Goal: Task Accomplishment & Management: Manage account settings

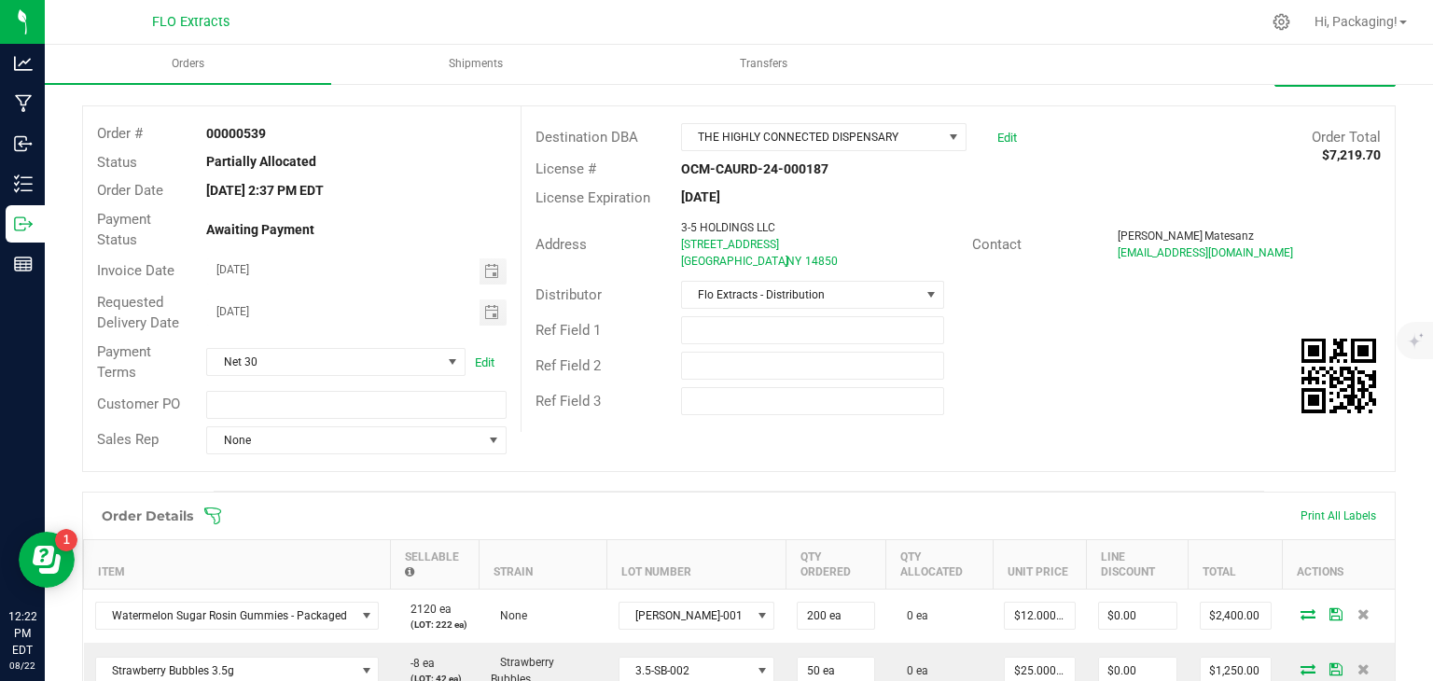
scroll to position [39, 0]
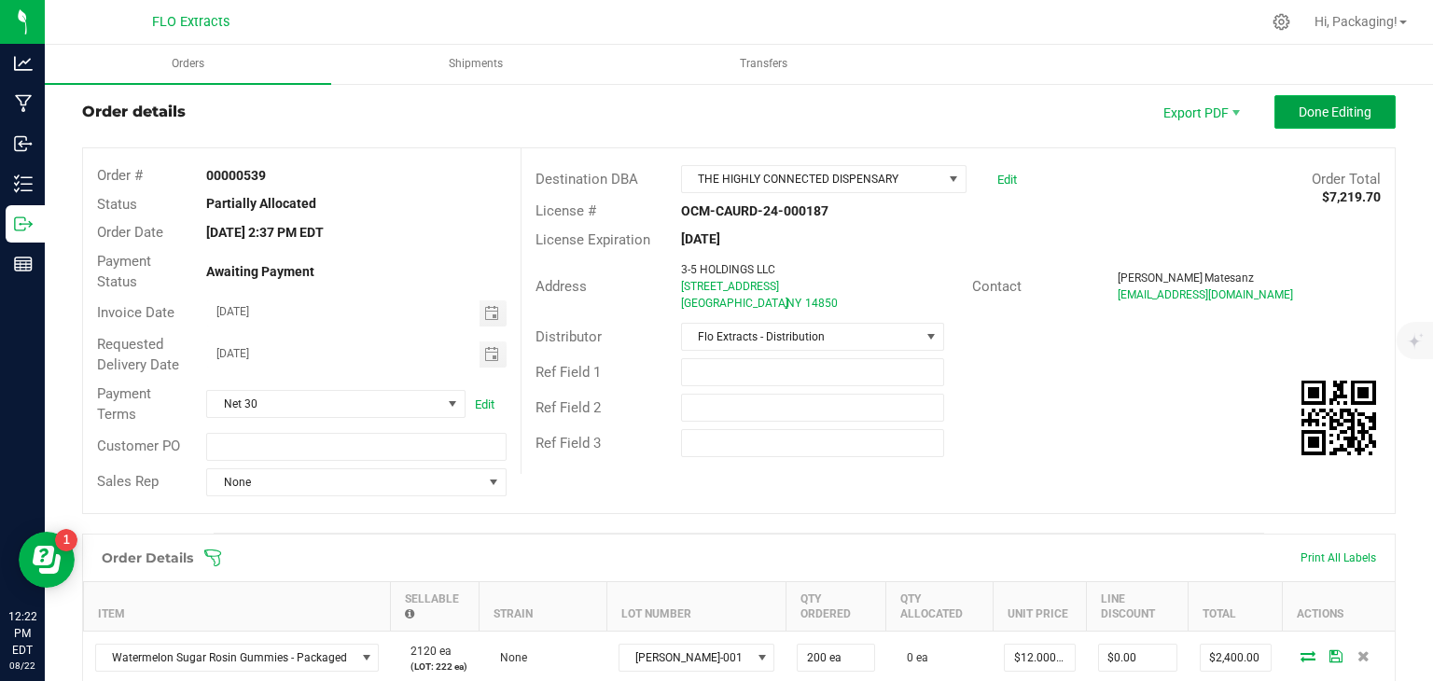
click at [1296, 126] on button "Done Editing" at bounding box center [1334, 112] width 121 height 34
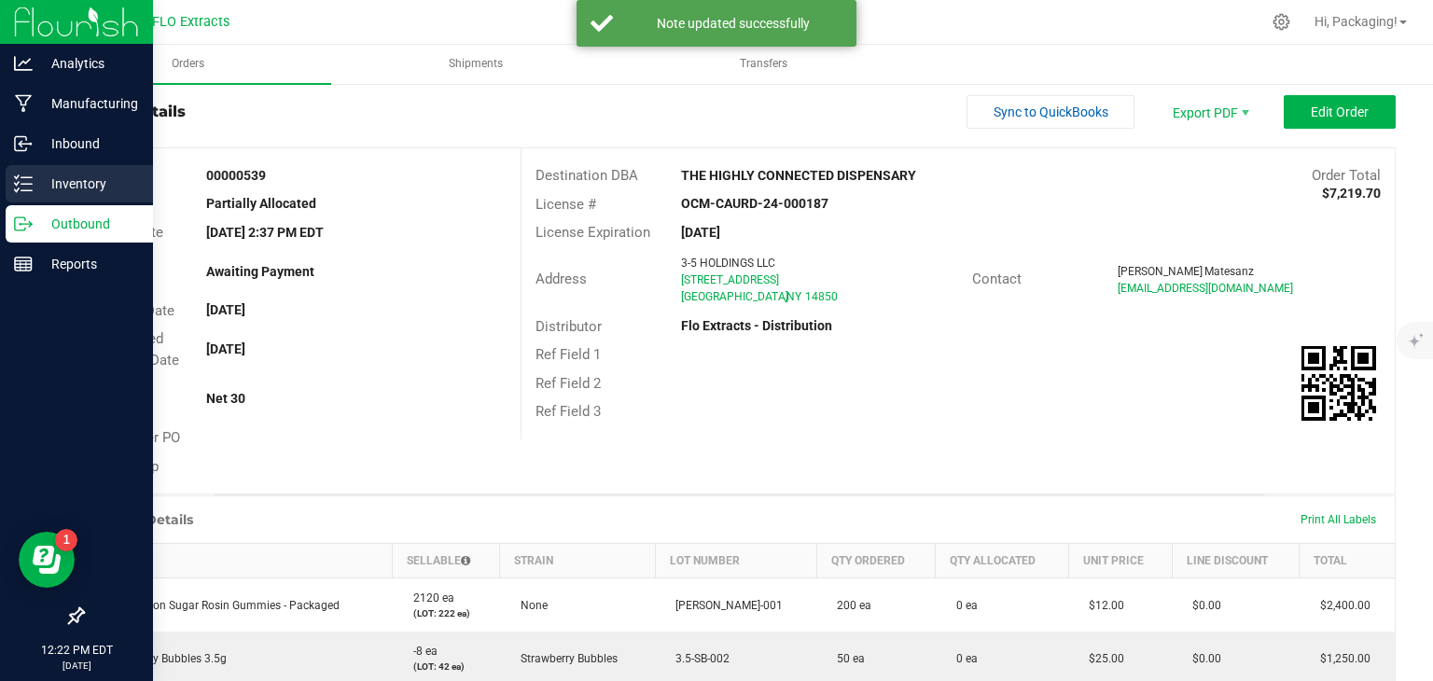
click at [74, 194] on p "Inventory" at bounding box center [89, 184] width 112 height 22
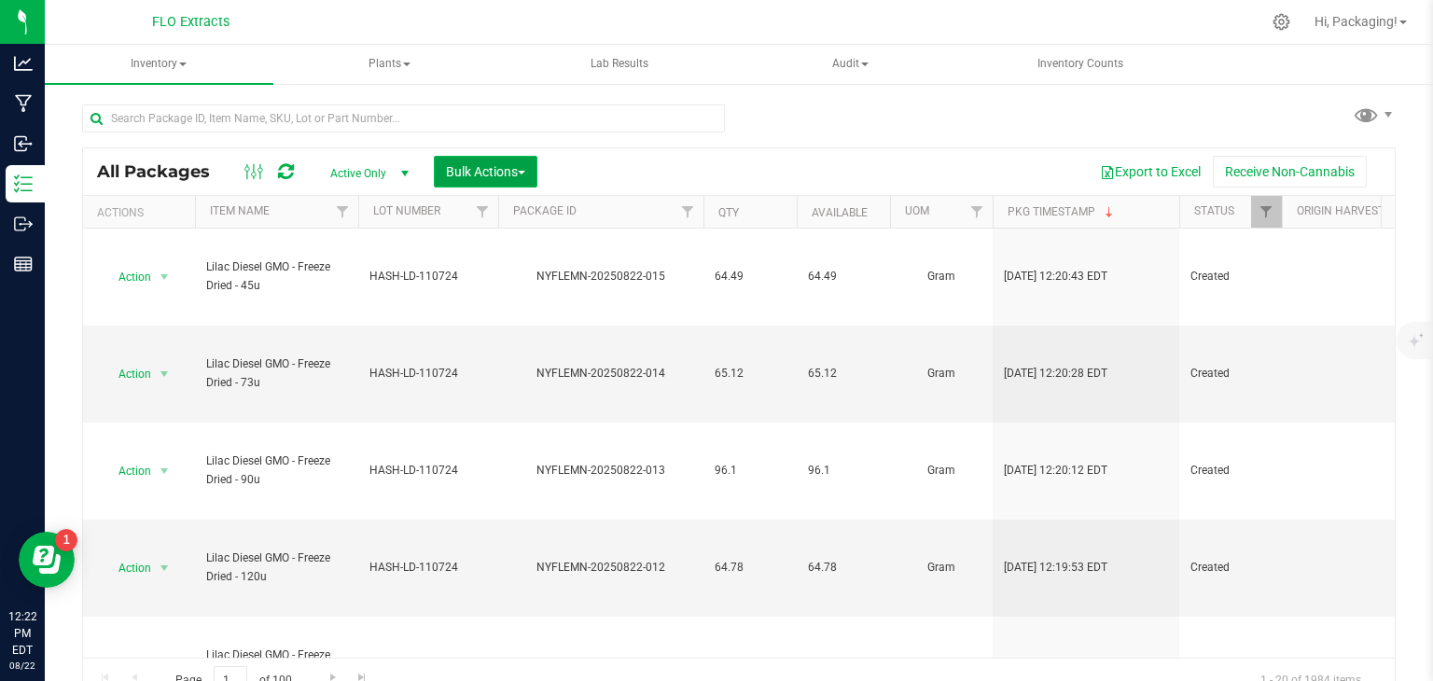
click at [515, 168] on span "Bulk Actions" at bounding box center [485, 171] width 79 height 15
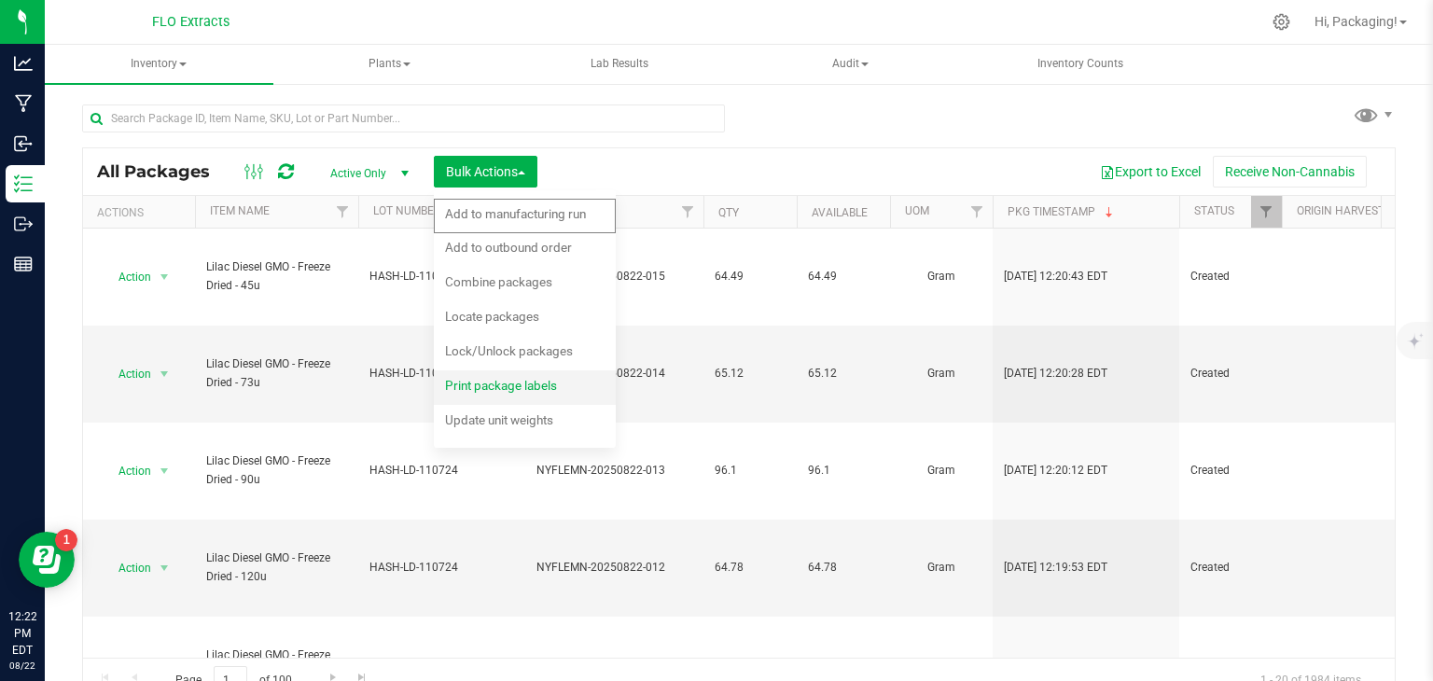
click at [477, 389] on span "Print package labels" at bounding box center [501, 385] width 112 height 15
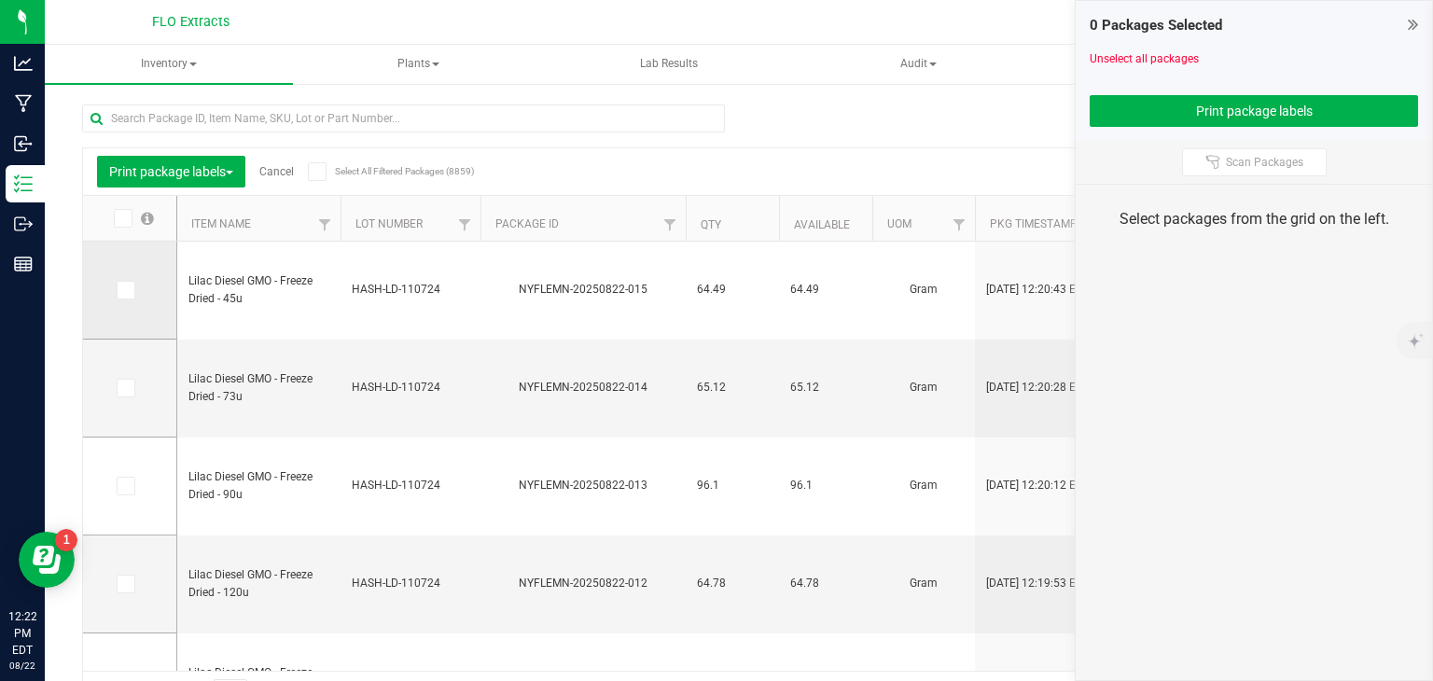
click at [129, 290] on icon at bounding box center [124, 290] width 12 height 0
click at [0, 0] on input "checkbox" at bounding box center [0, 0] width 0 height 0
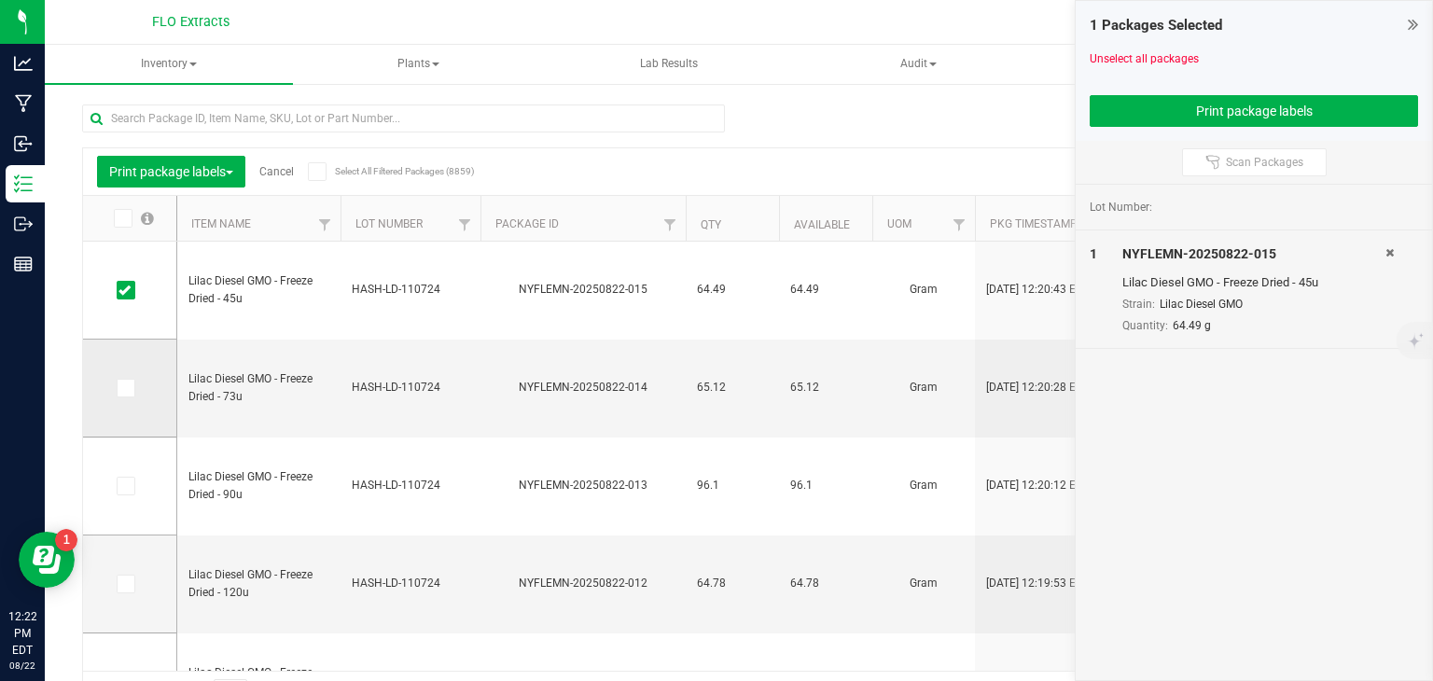
click at [128, 388] on icon at bounding box center [124, 388] width 12 height 0
click at [0, 0] on input "checkbox" at bounding box center [0, 0] width 0 height 0
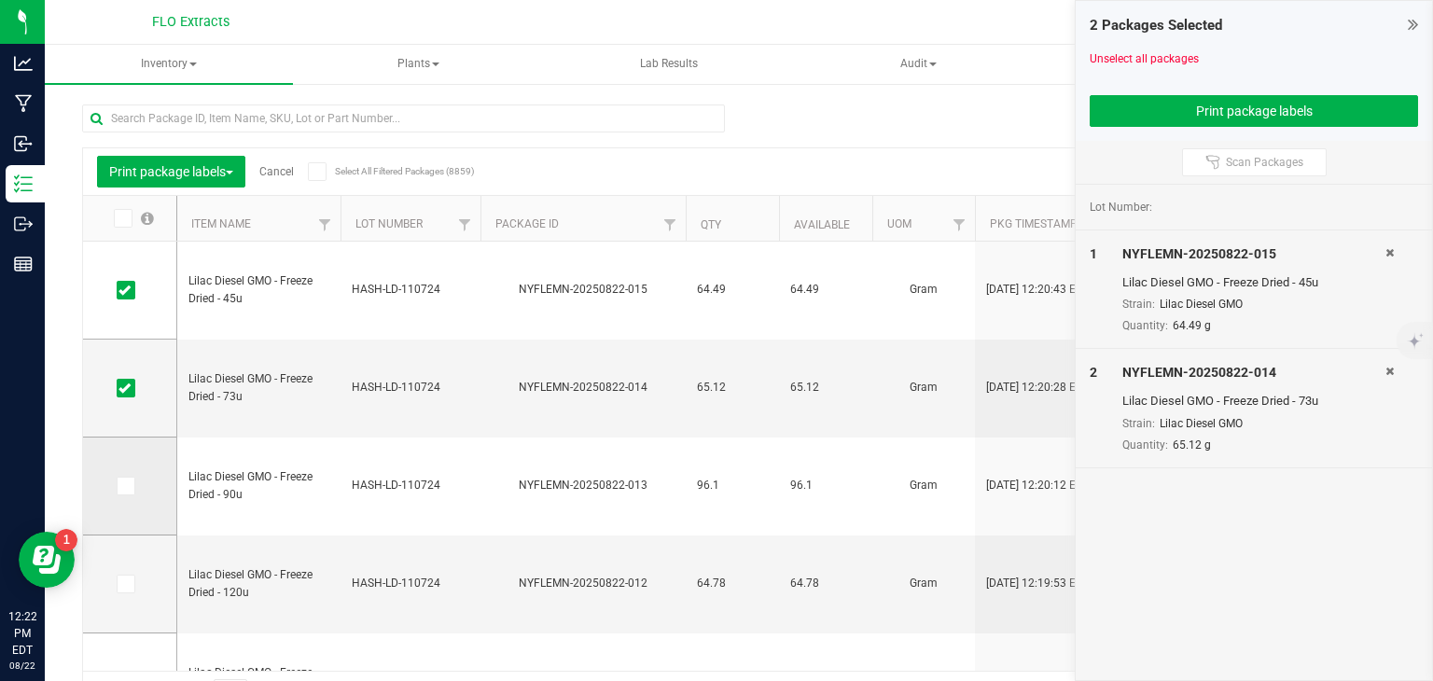
click at [129, 486] on icon at bounding box center [124, 486] width 12 height 0
click at [0, 0] on input "checkbox" at bounding box center [0, 0] width 0 height 0
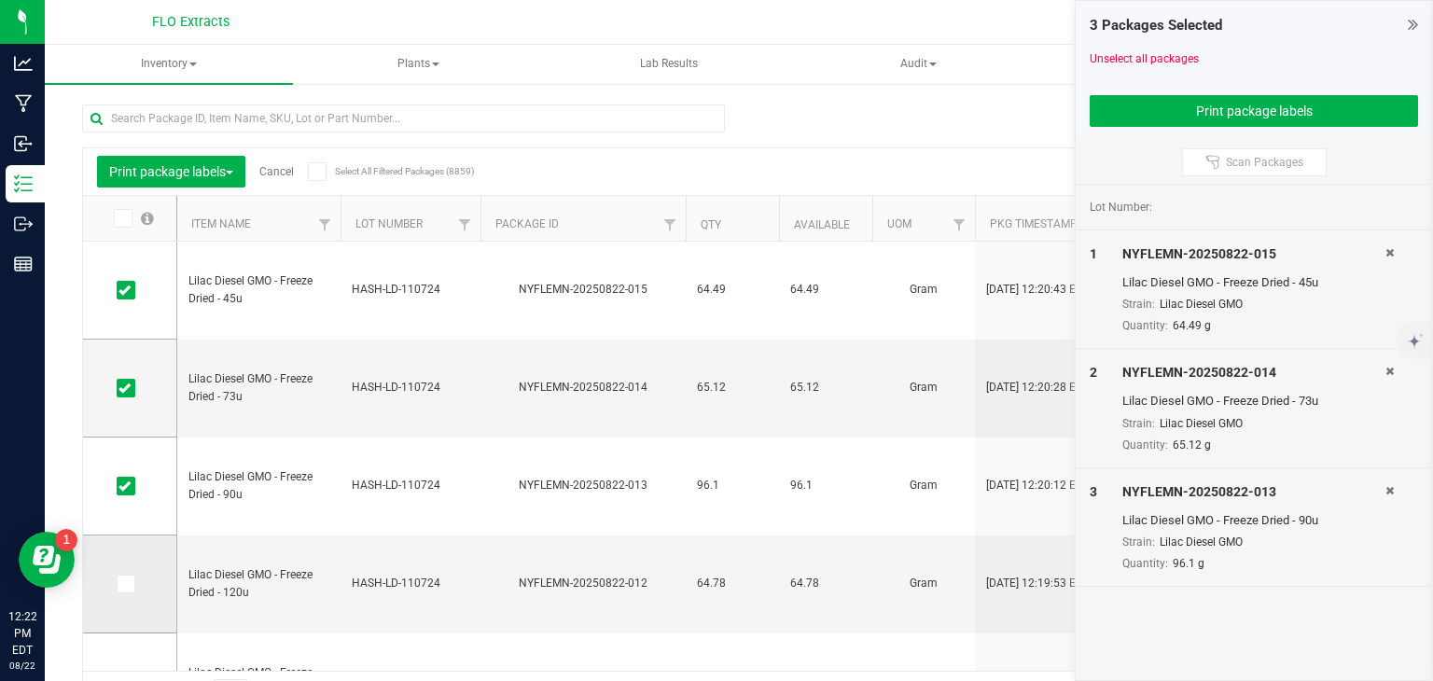
click at [124, 590] on span at bounding box center [126, 584] width 19 height 19
click at [0, 0] on input "checkbox" at bounding box center [0, 0] width 0 height 0
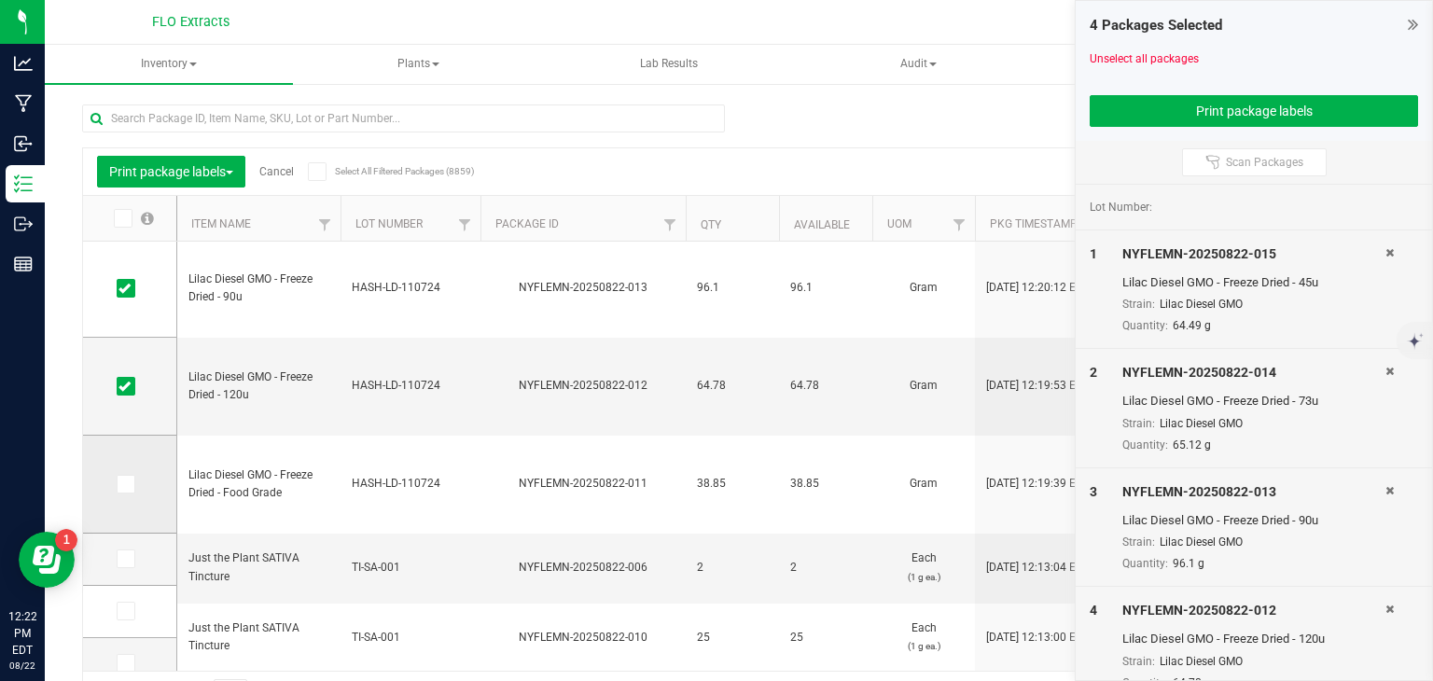
click at [118, 484] on icon at bounding box center [124, 484] width 12 height 0
click at [0, 0] on input "checkbox" at bounding box center [0, 0] width 0 height 0
drag, startPoint x: 112, startPoint y: 485, endPoint x: 112, endPoint y: 561, distance: 75.5
click at [117, 617] on span at bounding box center [126, 611] width 19 height 19
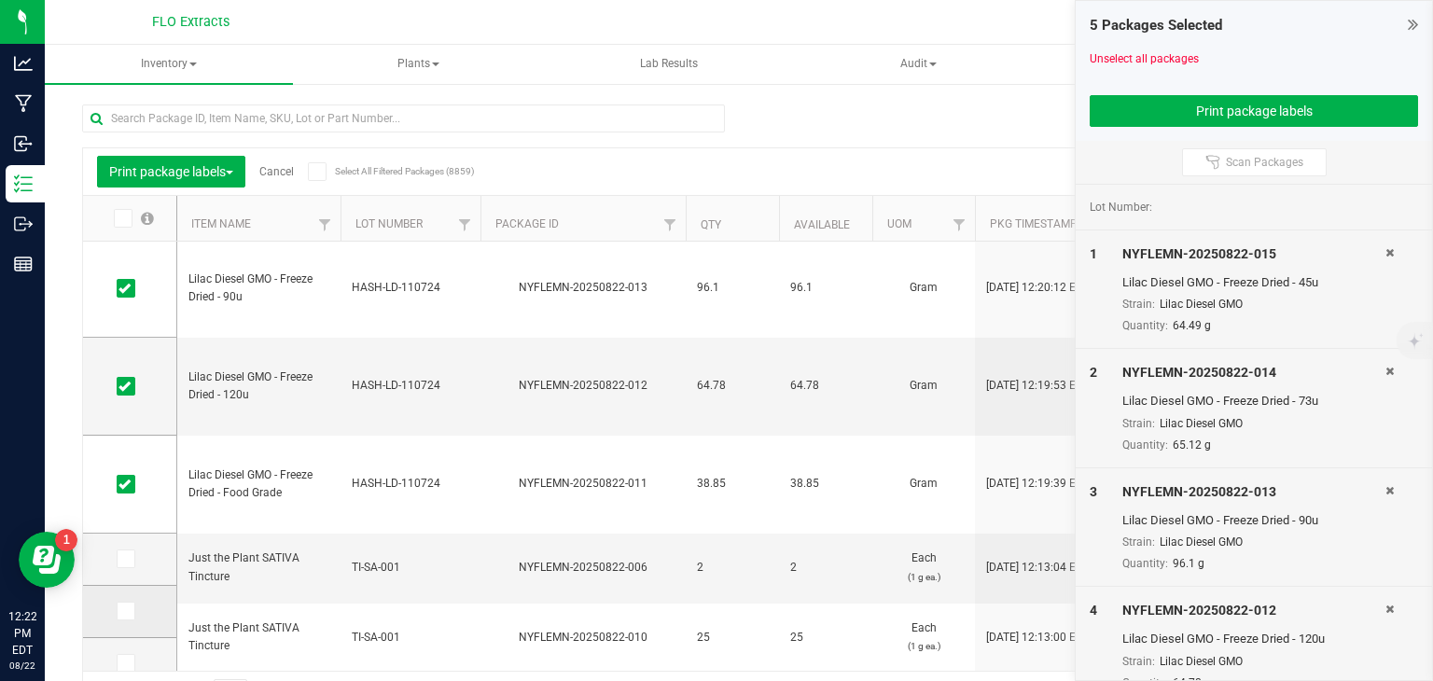
click at [0, 0] on input "checkbox" at bounding box center [0, 0] width 0 height 0
click at [118, 559] on icon at bounding box center [124, 559] width 12 height 0
click at [0, 0] on input "checkbox" at bounding box center [0, 0] width 0 height 0
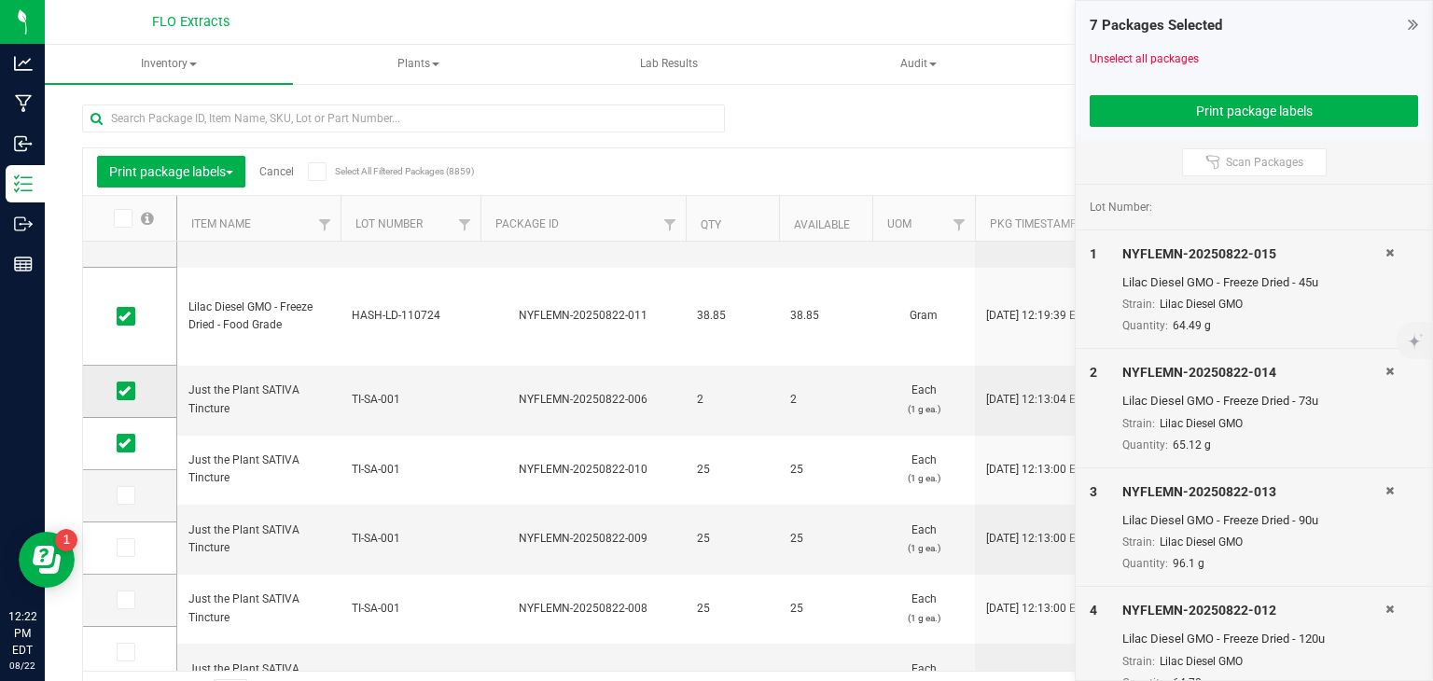
scroll to position [366, 0]
click at [118, 495] on icon at bounding box center [124, 495] width 12 height 0
click at [0, 0] on input "checkbox" at bounding box center [0, 0] width 0 height 0
click at [118, 547] on icon at bounding box center [124, 547] width 12 height 0
click at [0, 0] on input "checkbox" at bounding box center [0, 0] width 0 height 0
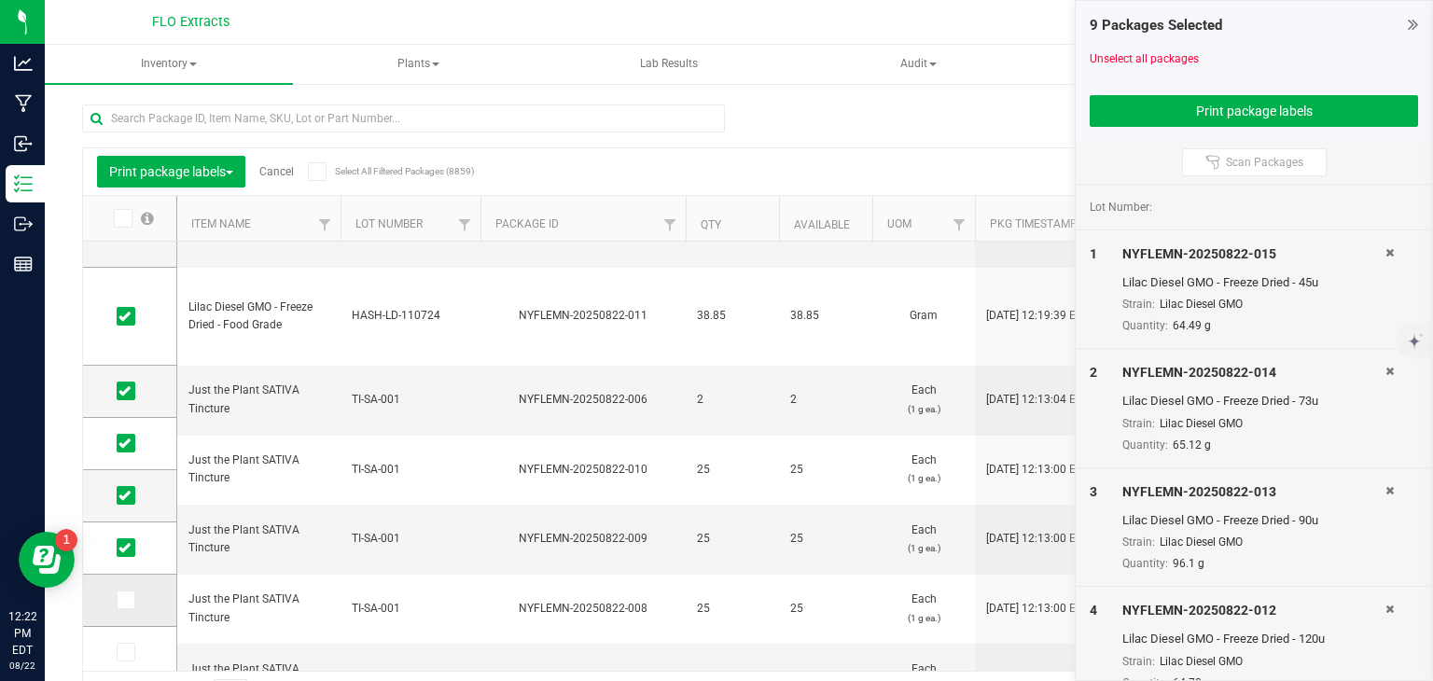
click at [118, 600] on icon at bounding box center [124, 600] width 12 height 0
click at [0, 0] on input "checkbox" at bounding box center [0, 0] width 0 height 0
click at [1131, 104] on button "Print package labels" at bounding box center [1253, 111] width 328 height 32
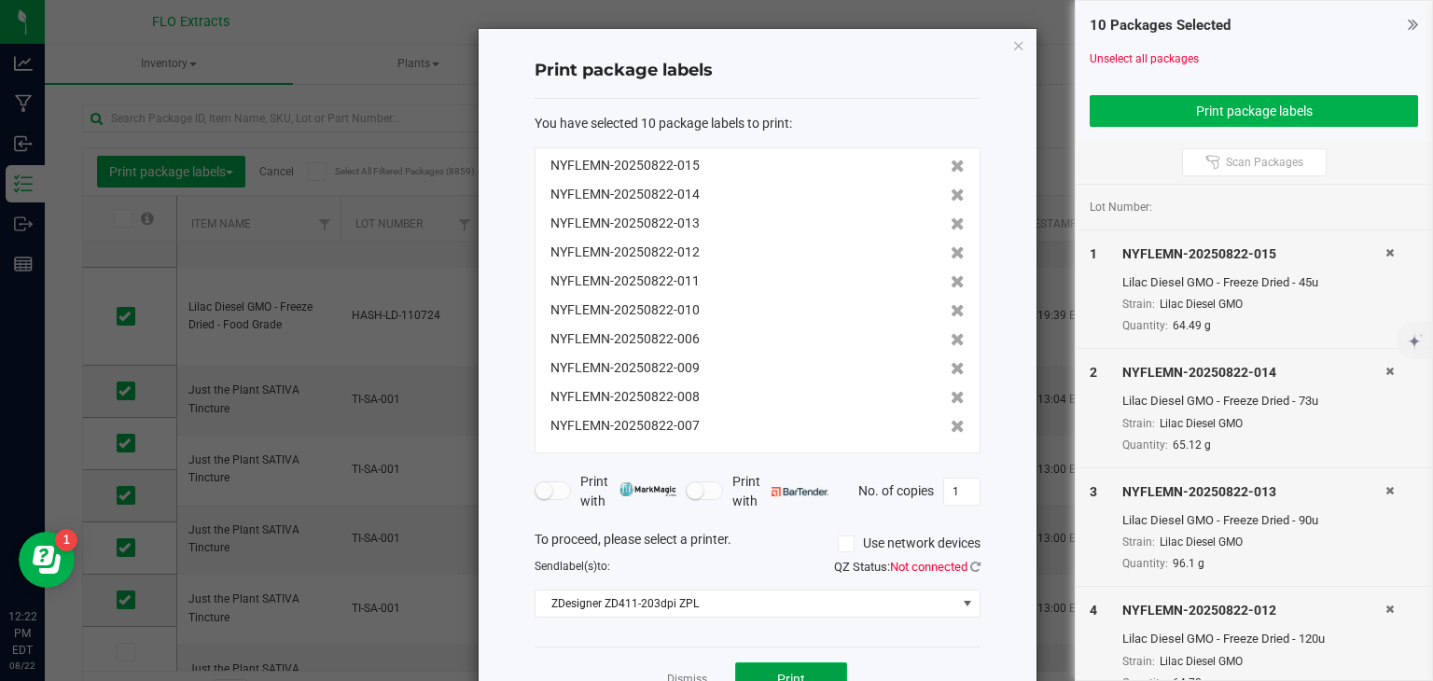
click at [782, 672] on span "Print" at bounding box center [791, 679] width 28 height 15
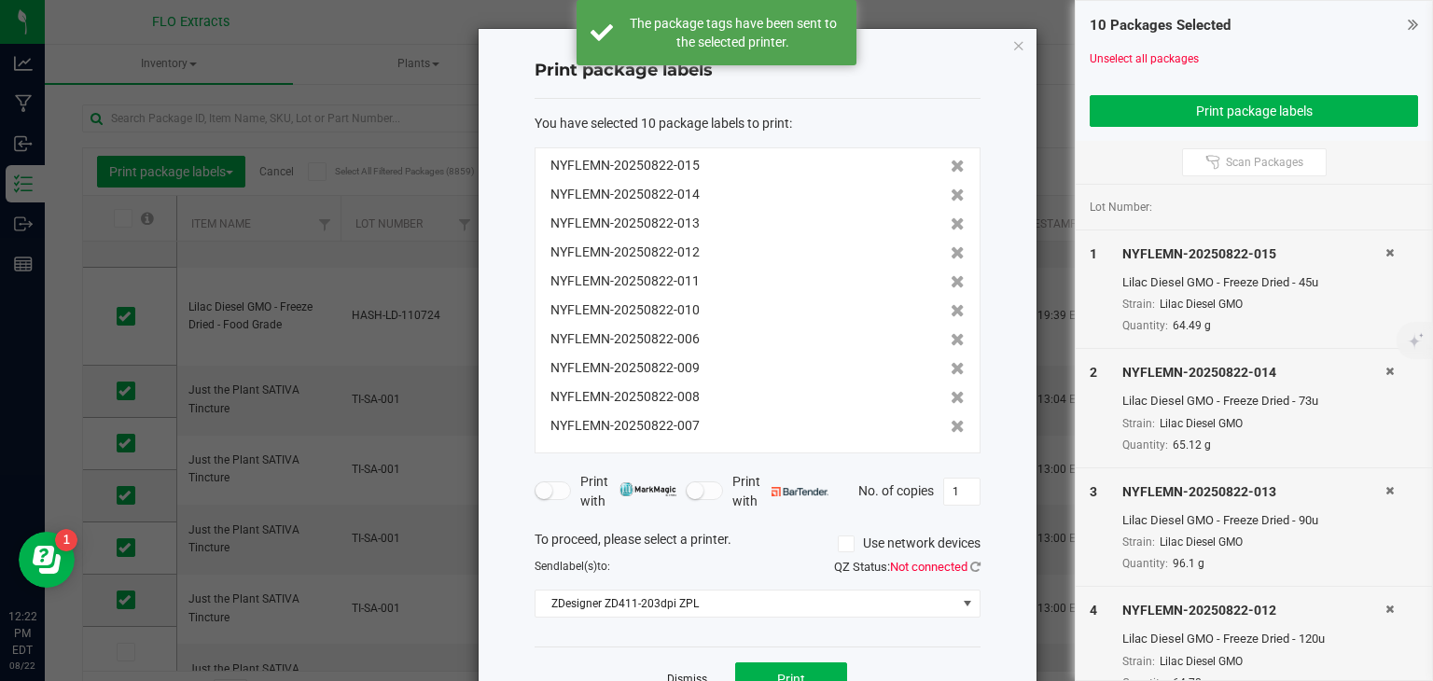
click at [679, 676] on link "Dismiss" at bounding box center [687, 680] width 40 height 16
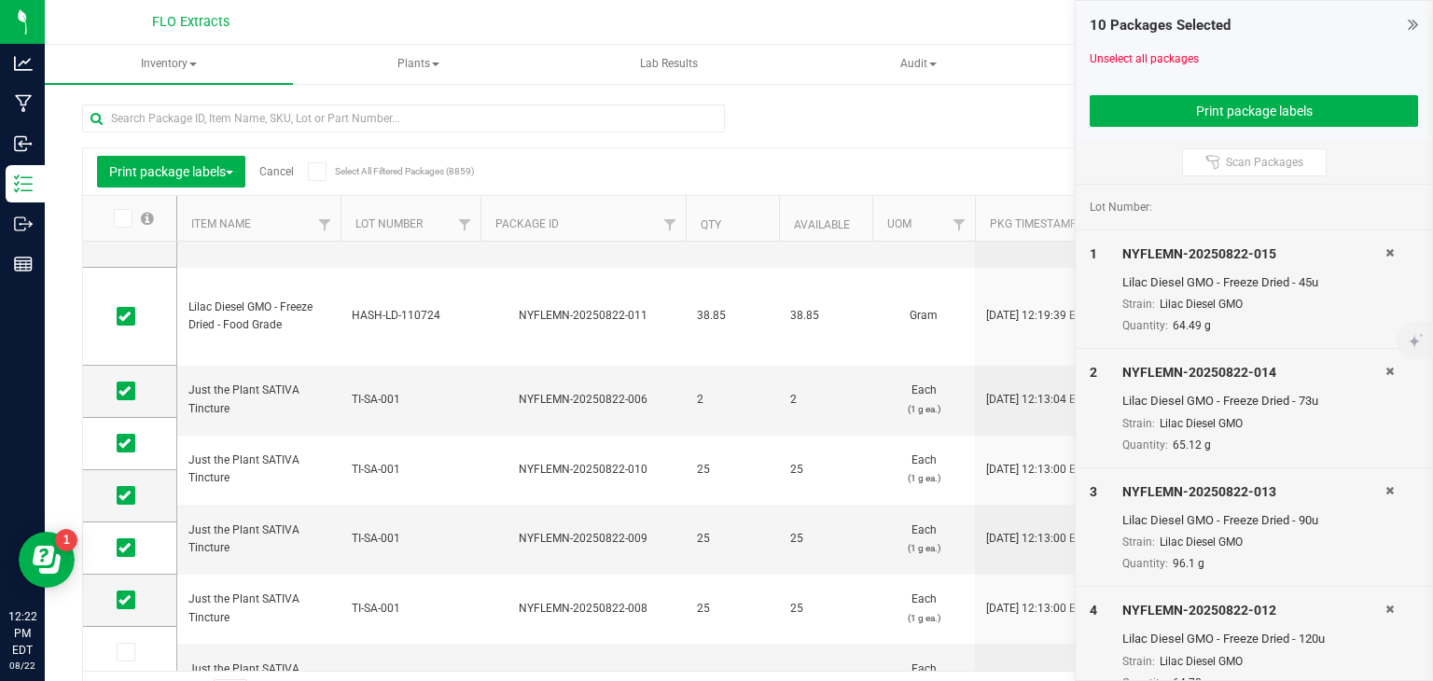
click at [259, 174] on link "Cancel" at bounding box center [276, 171] width 35 height 13
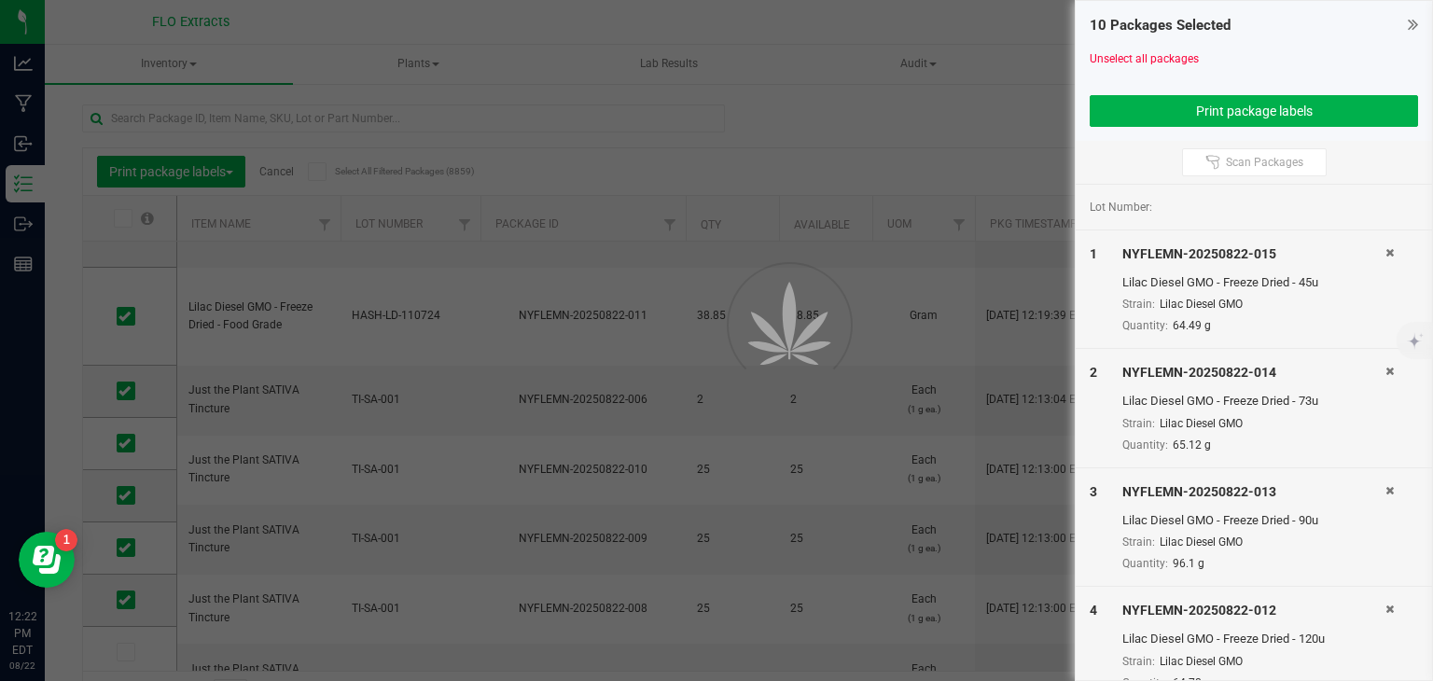
click at [258, 174] on div at bounding box center [716, 340] width 1433 height 681
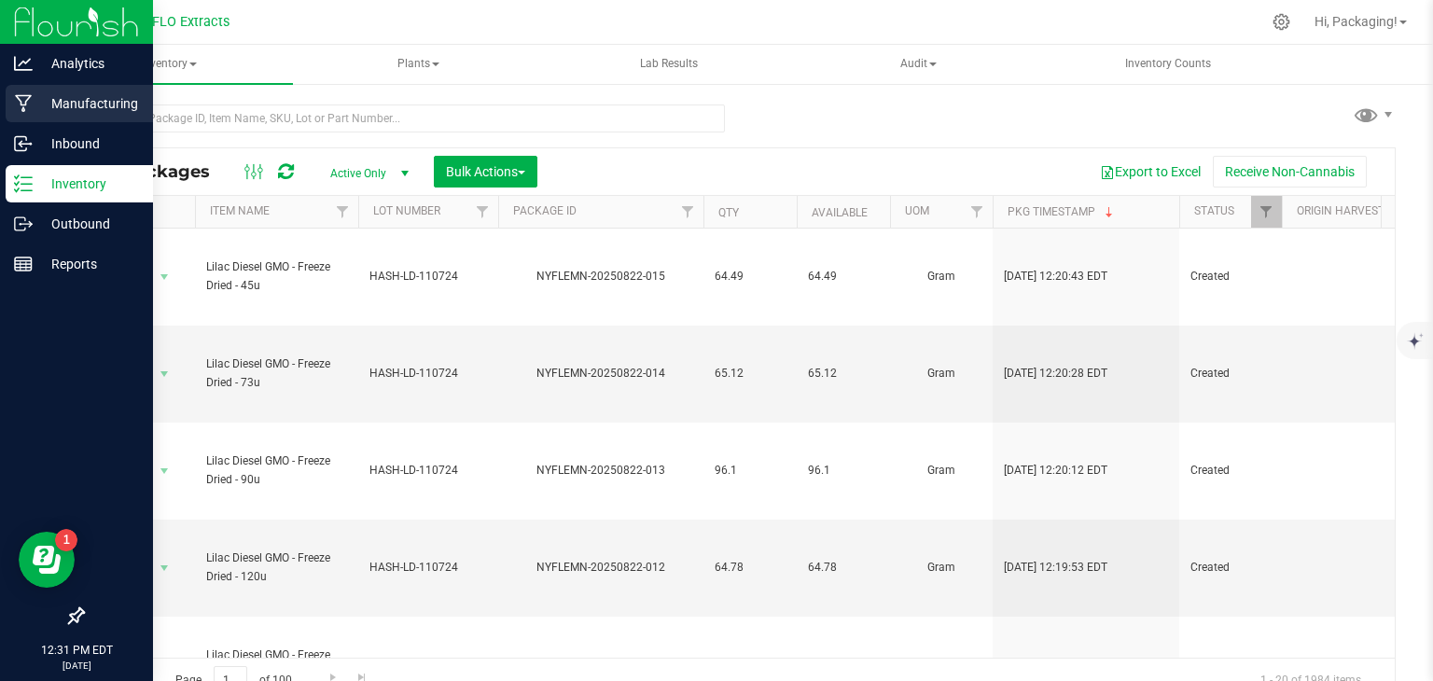
click at [48, 114] on p "Manufacturing" at bounding box center [89, 103] width 112 height 22
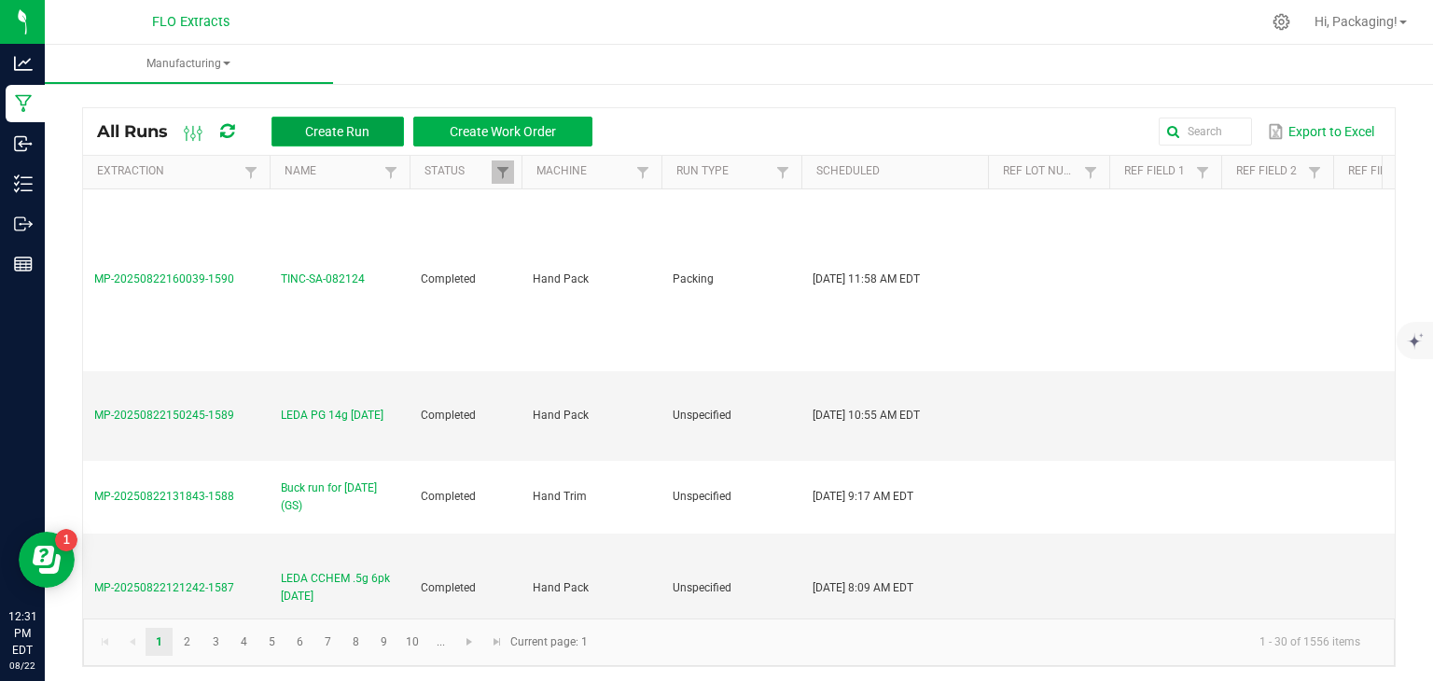
click at [319, 132] on span "Create Run" at bounding box center [337, 131] width 64 height 15
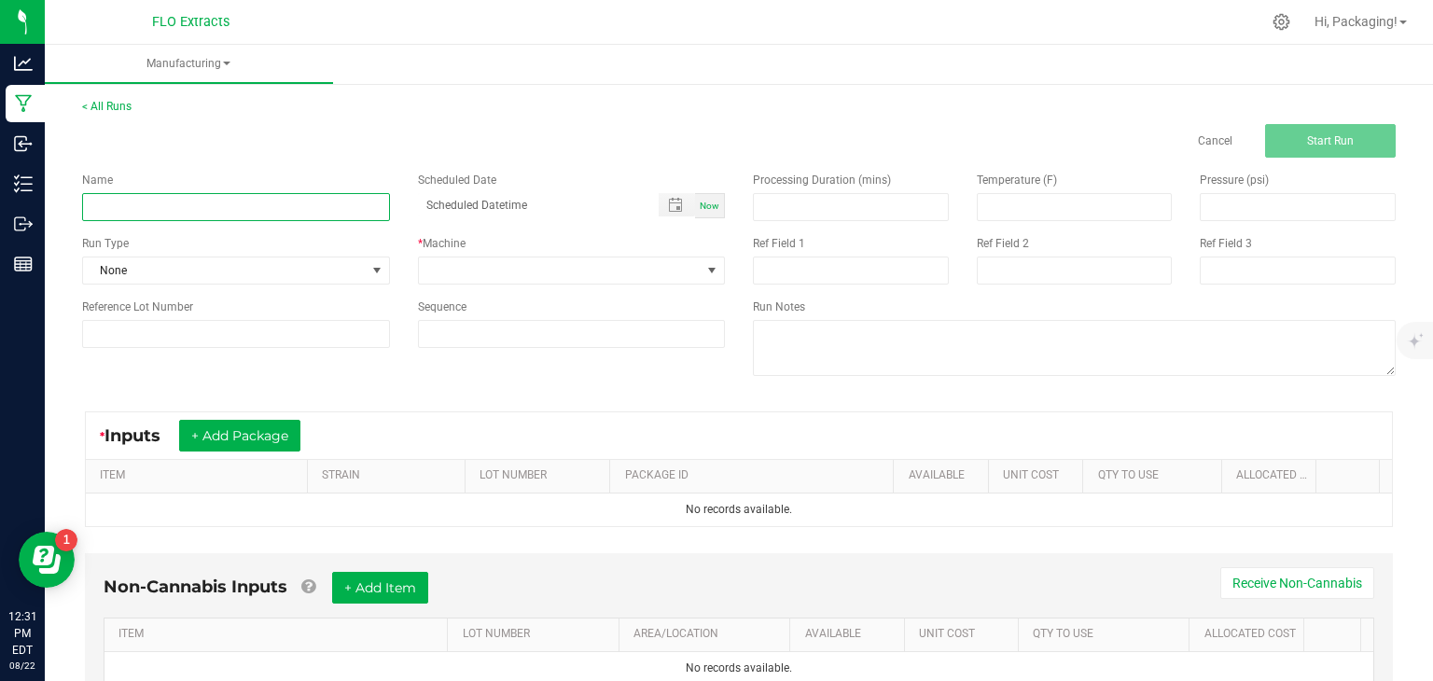
click at [138, 205] on input at bounding box center [236, 207] width 308 height 28
type input "LEDA WT 3.5g [DATE]"
click at [702, 203] on span "Now" at bounding box center [709, 206] width 20 height 10
type input "[DATE] 12:31 PM"
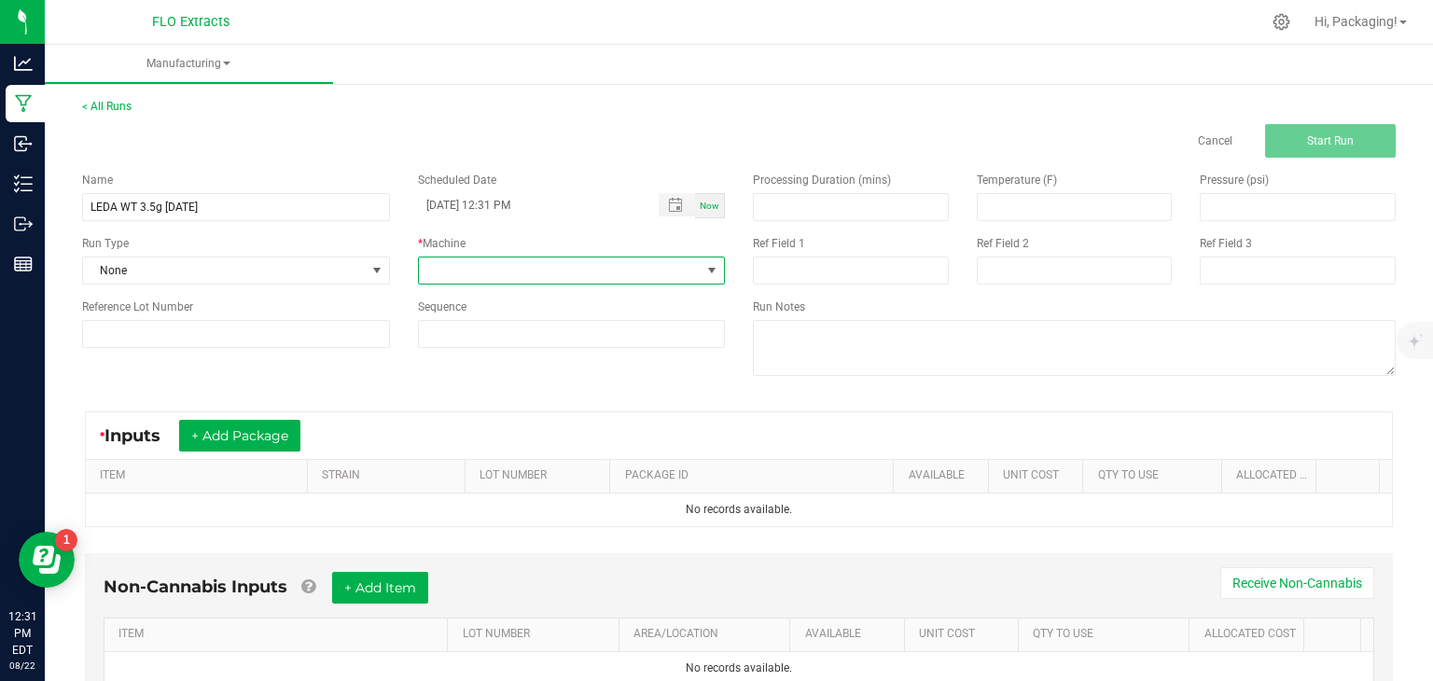
click at [708, 270] on span at bounding box center [711, 270] width 15 height 15
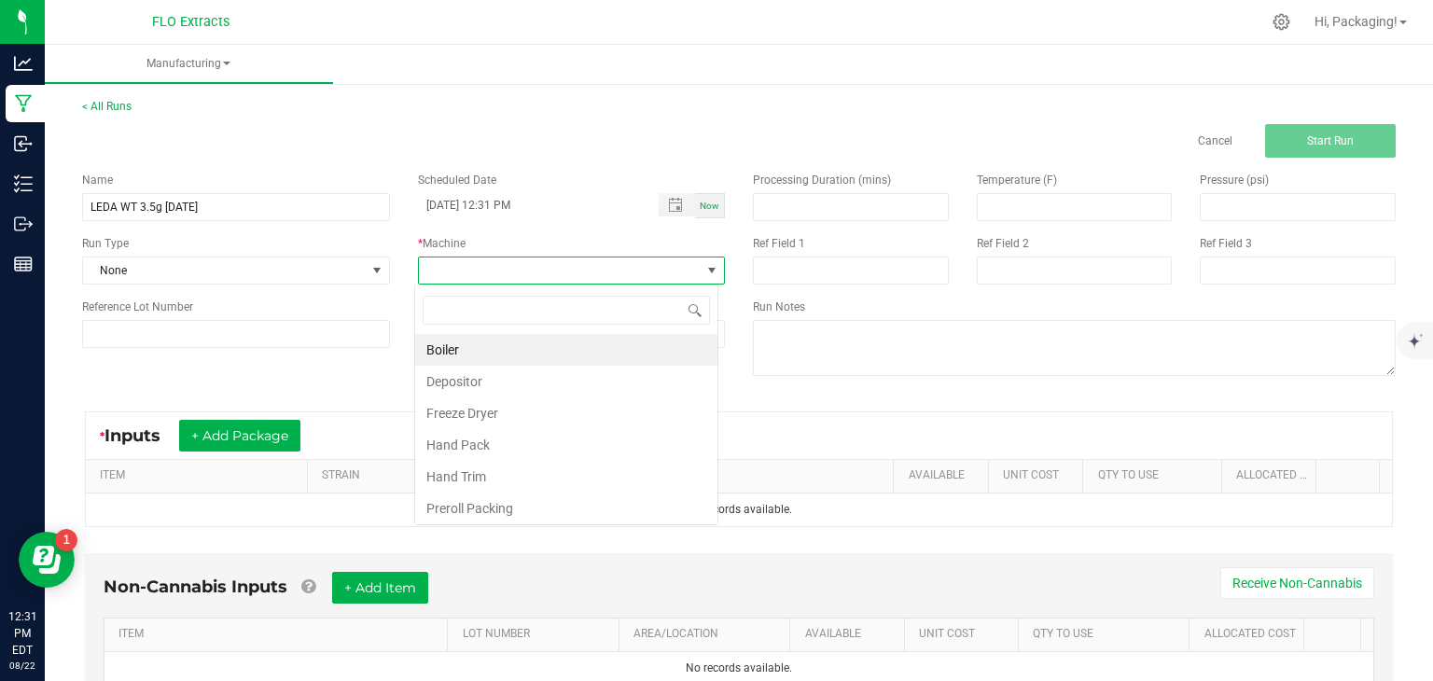
scroll to position [27, 303]
click at [602, 444] on li "Hand Pack" at bounding box center [566, 445] width 302 height 32
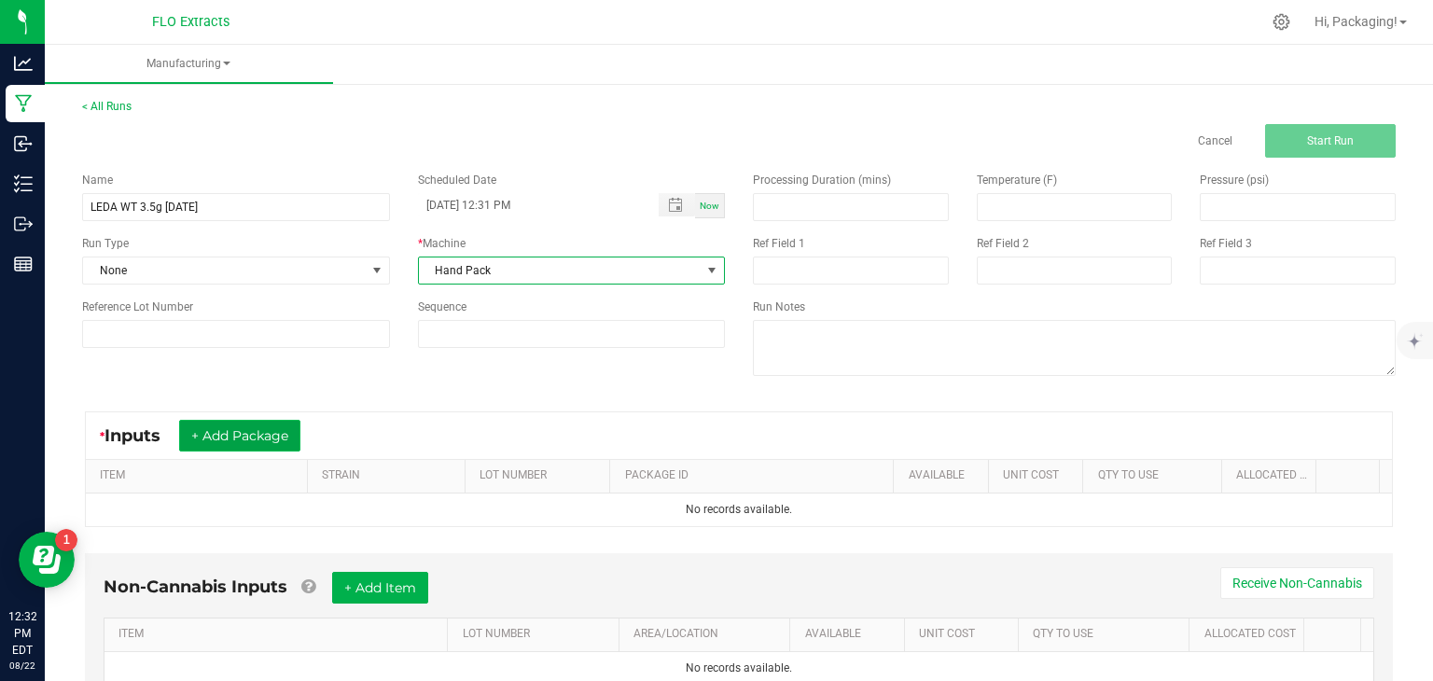
click at [265, 429] on button "+ Add Package" at bounding box center [239, 436] width 121 height 32
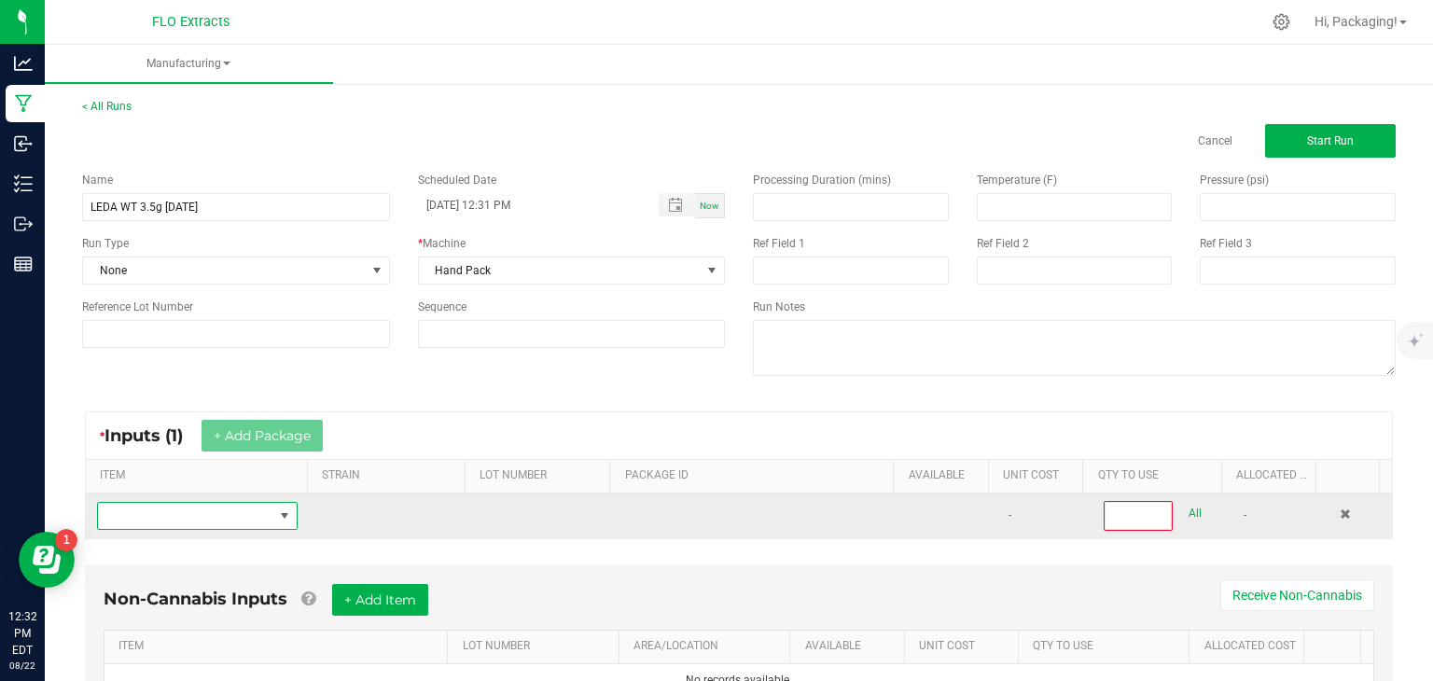
click at [209, 515] on span "NO DATA FOUND" at bounding box center [185, 516] width 175 height 26
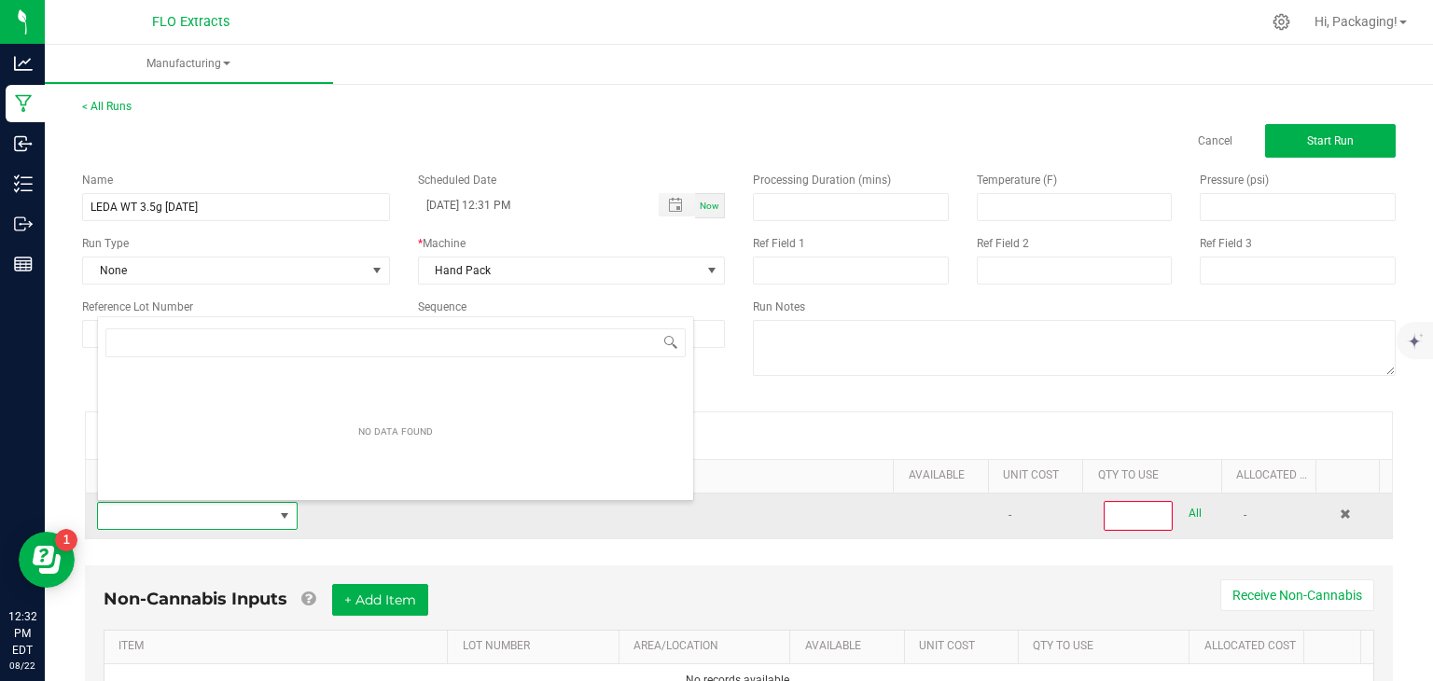
scroll to position [27, 193]
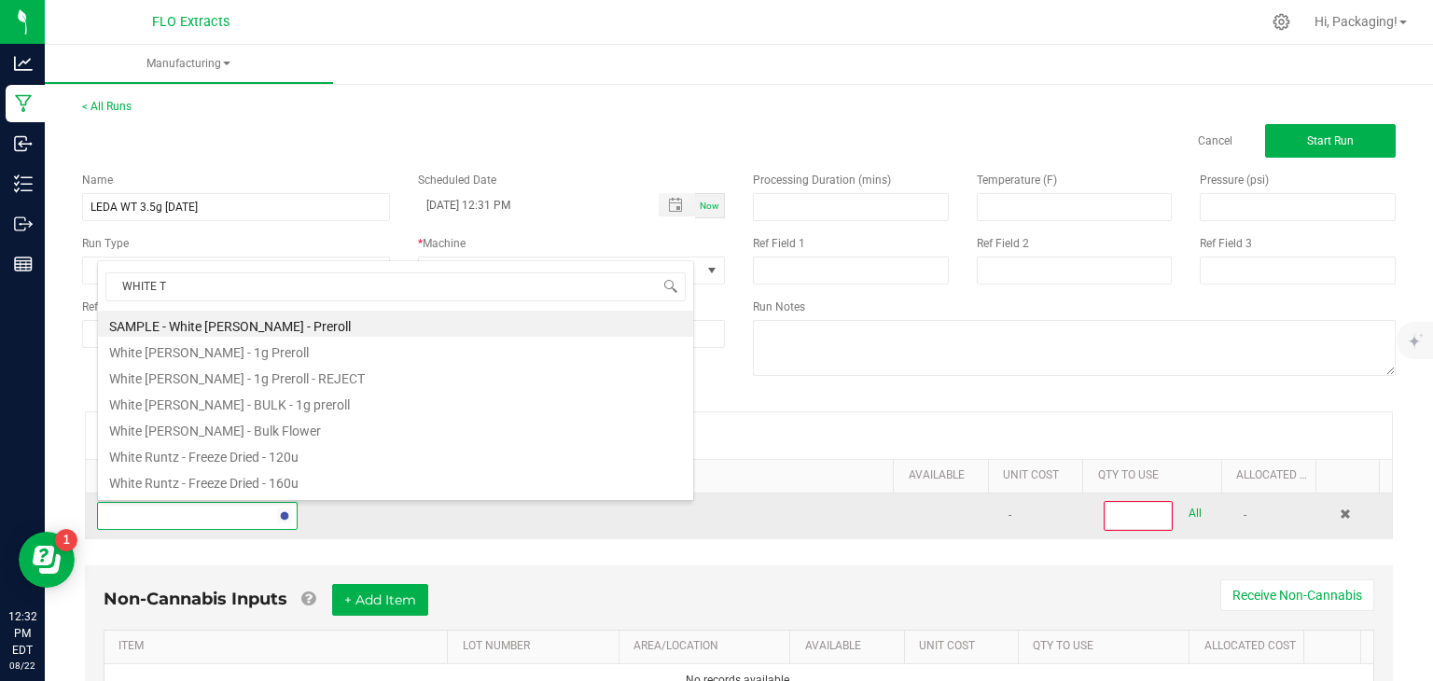
type input "WHITE TR"
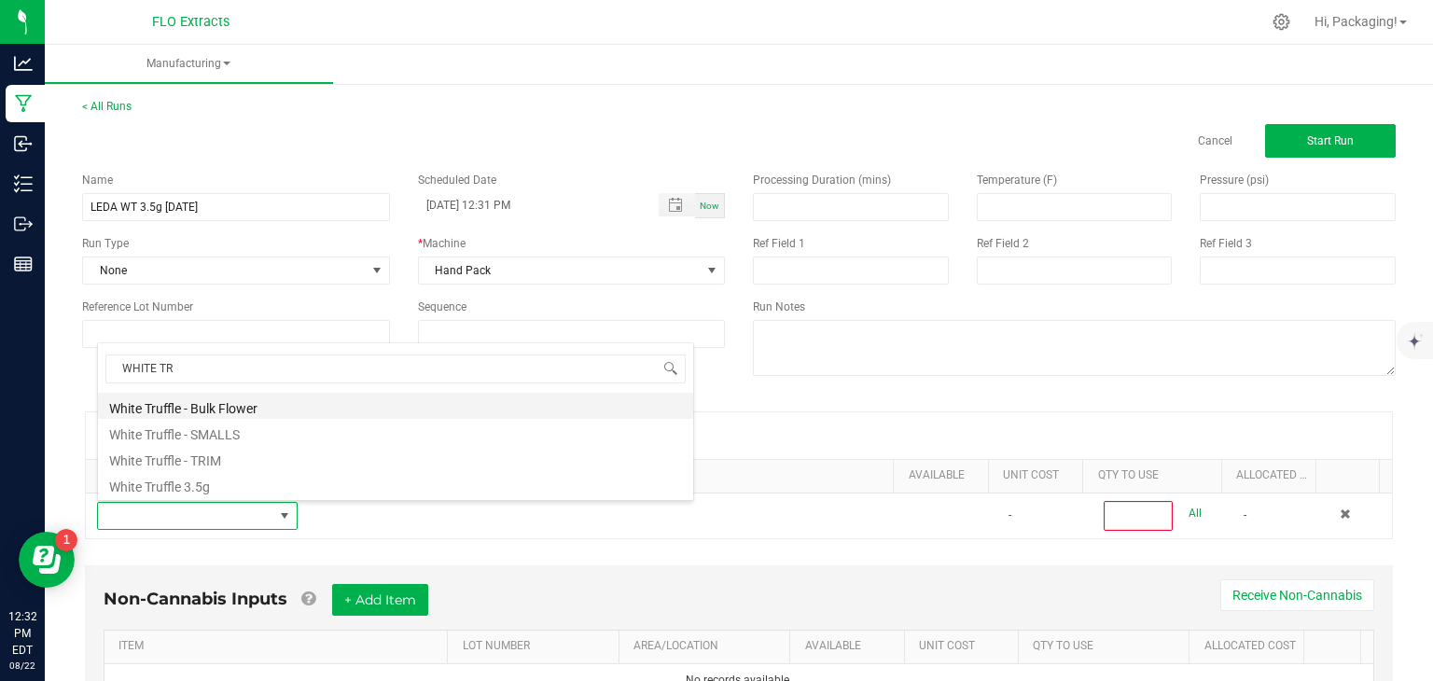
click at [254, 406] on li "White Truffle - Bulk Flower" at bounding box center [395, 406] width 595 height 26
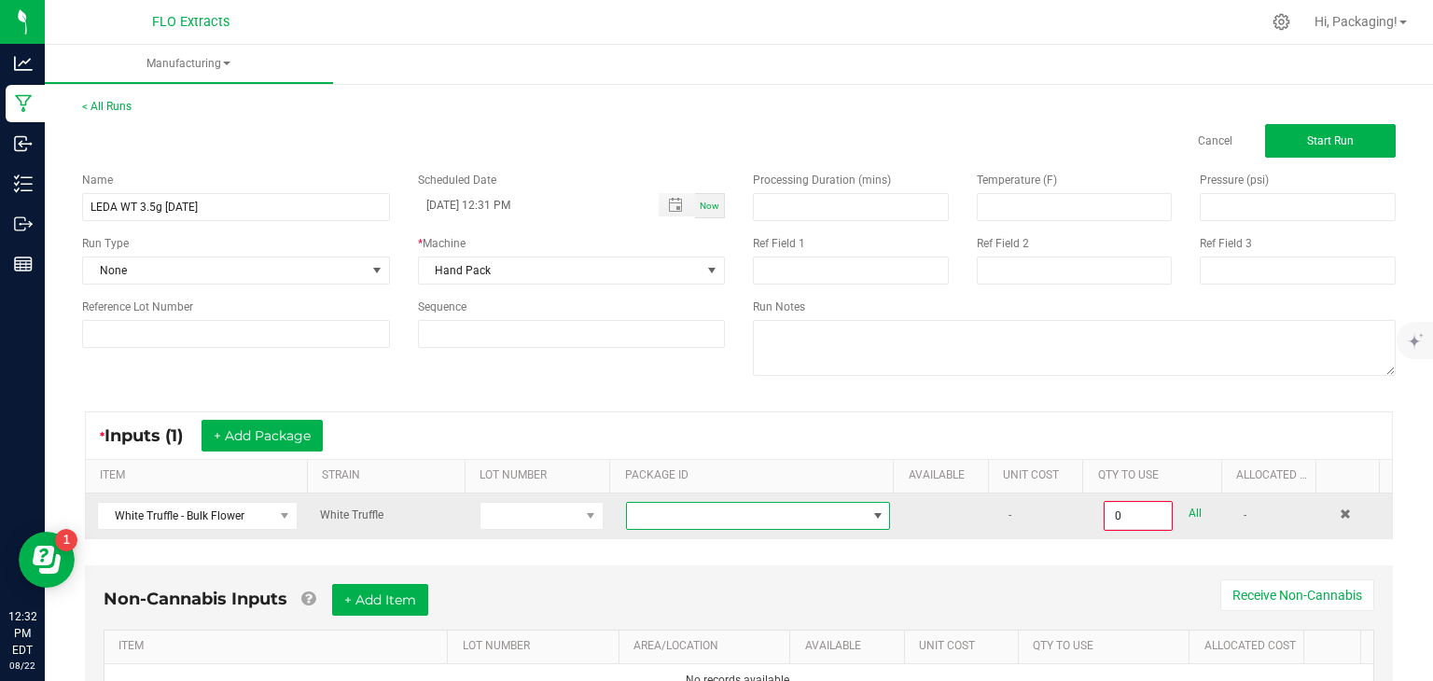
click at [870, 512] on span at bounding box center [877, 515] width 15 height 15
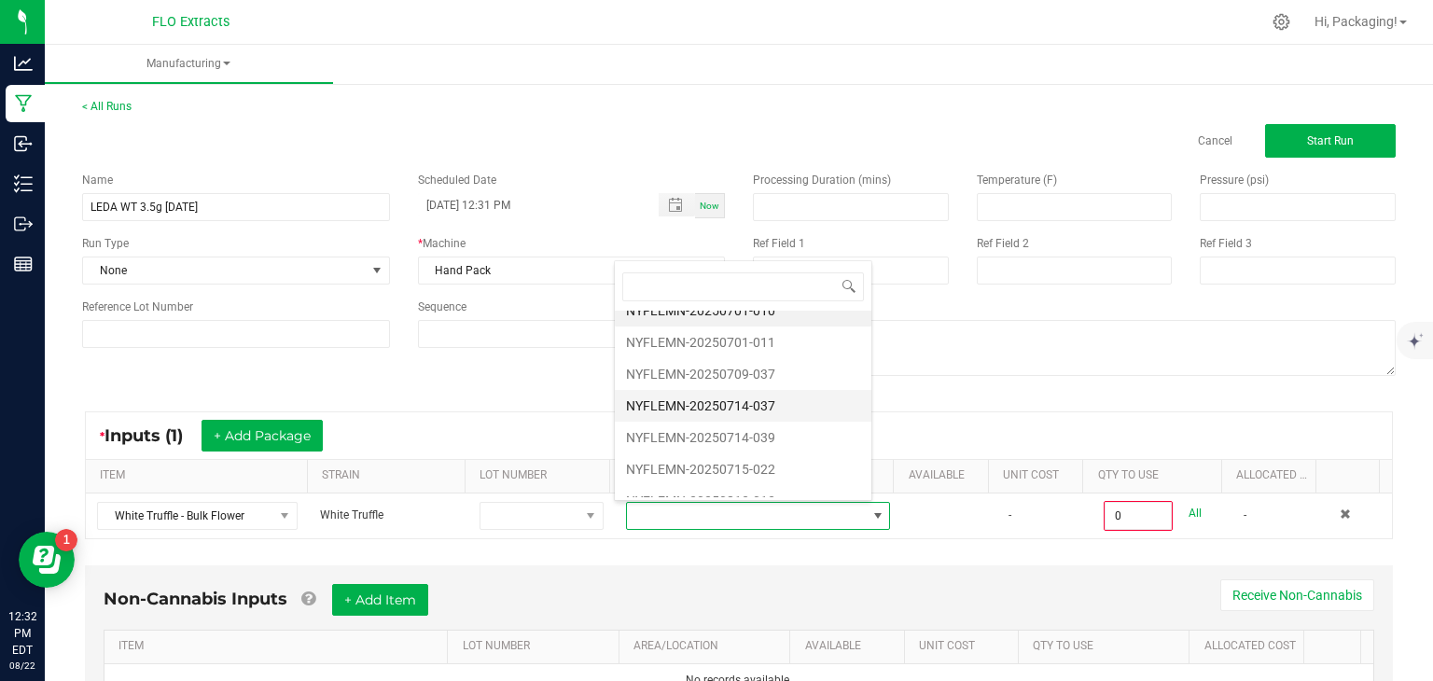
scroll to position [0, 0]
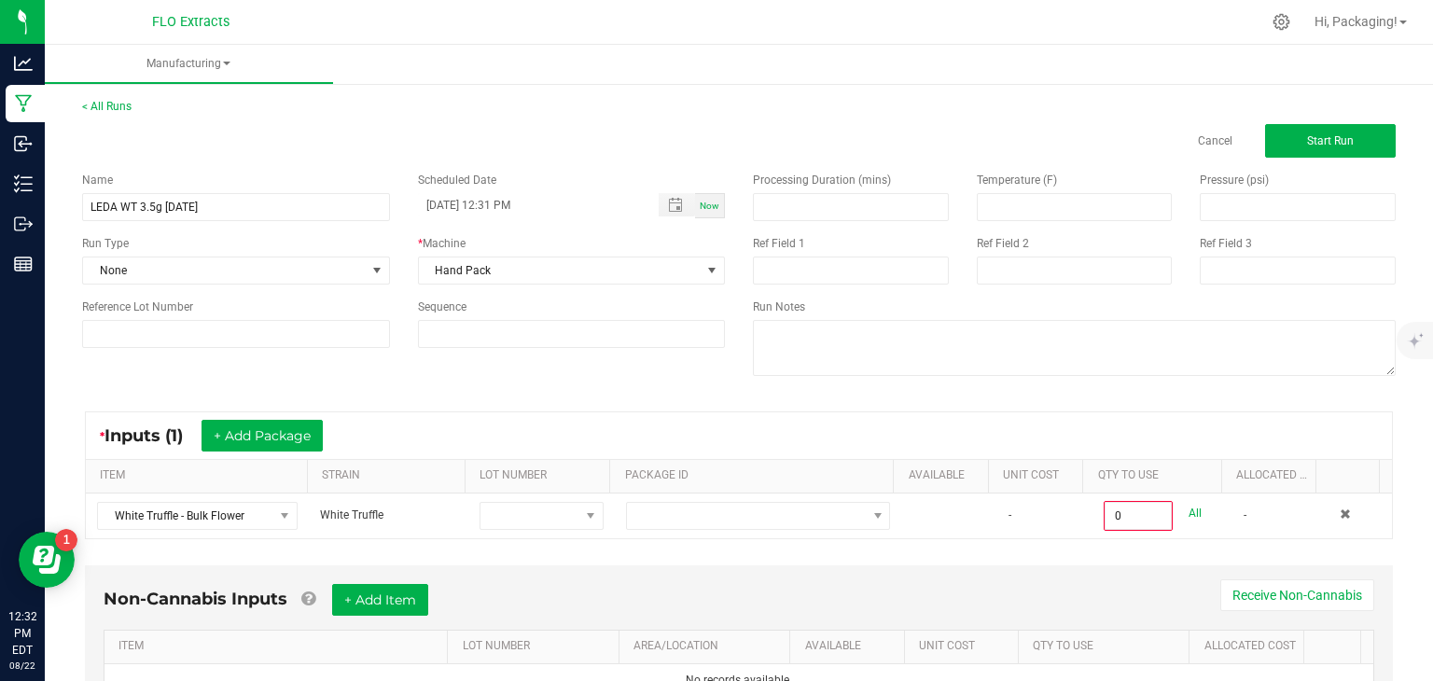
click at [465, 396] on div "* Inputs (1) + Add Package ITEM STRAIN LOT NUMBER PACKAGE ID AVAILABLE Unit Cos…" at bounding box center [738, 475] width 1341 height 161
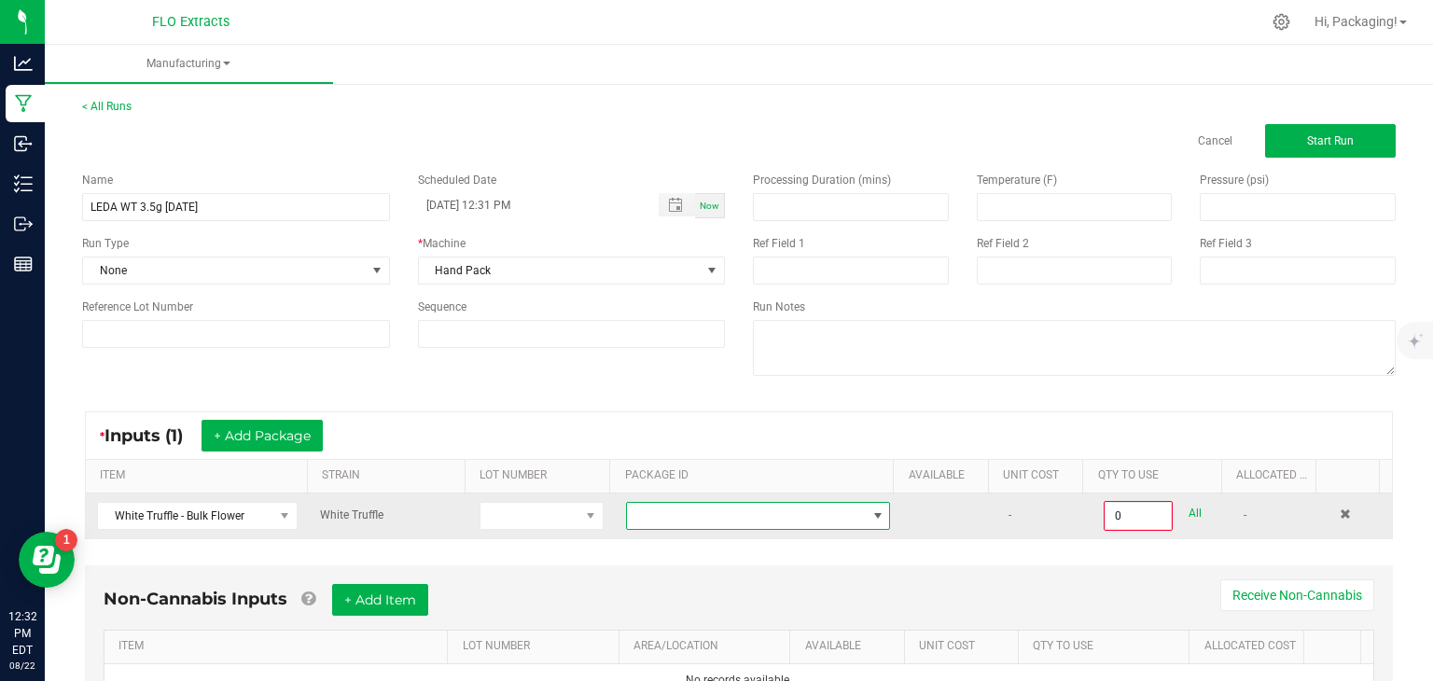
click at [630, 512] on span at bounding box center [746, 516] width 239 height 26
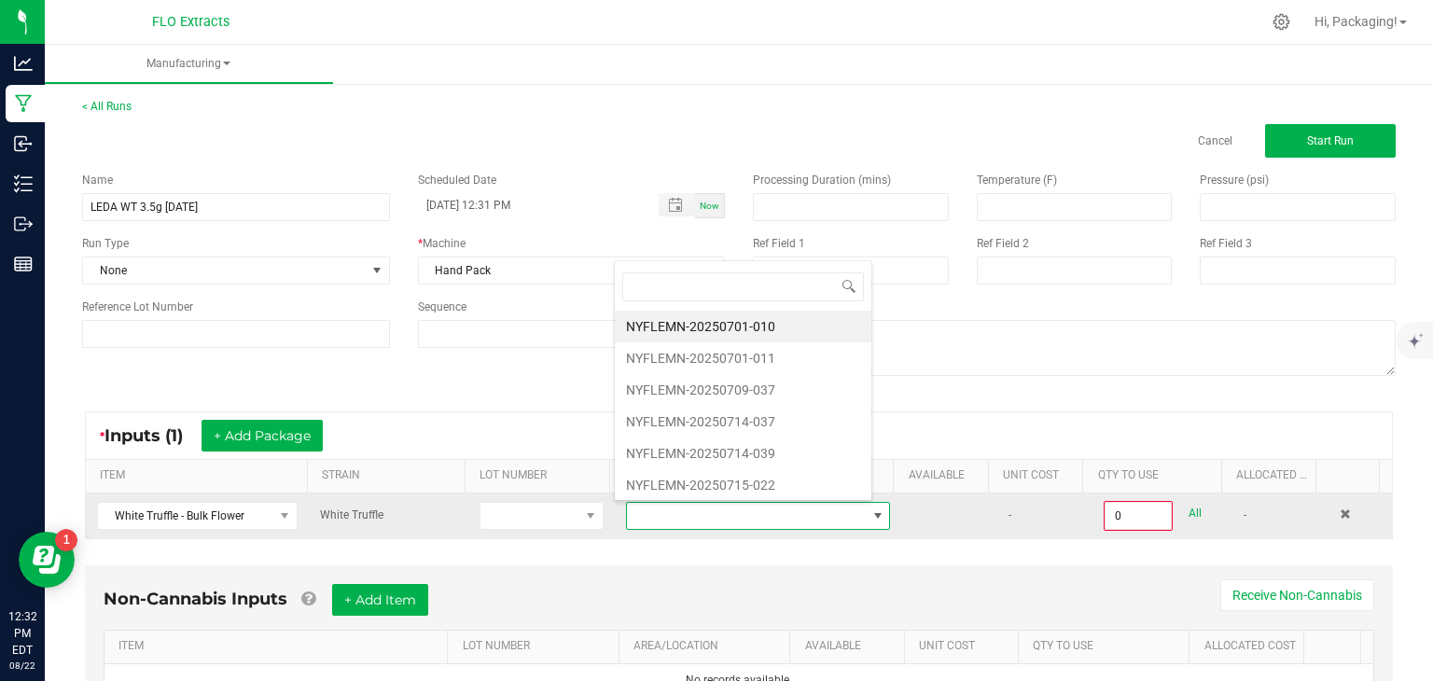
scroll to position [27, 254]
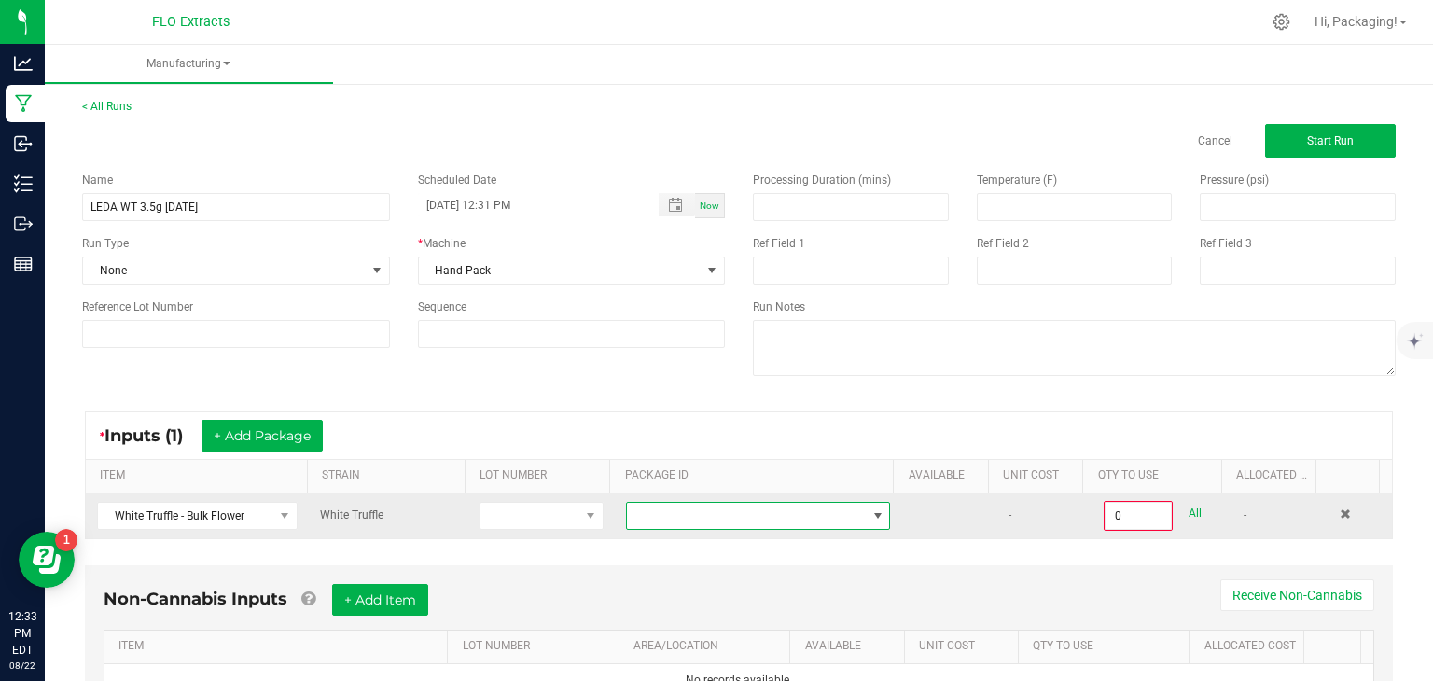
click at [648, 517] on span at bounding box center [746, 516] width 239 height 26
click at [1188, 511] on link "All" at bounding box center [1194, 513] width 13 height 25
type input "121.0000 g"
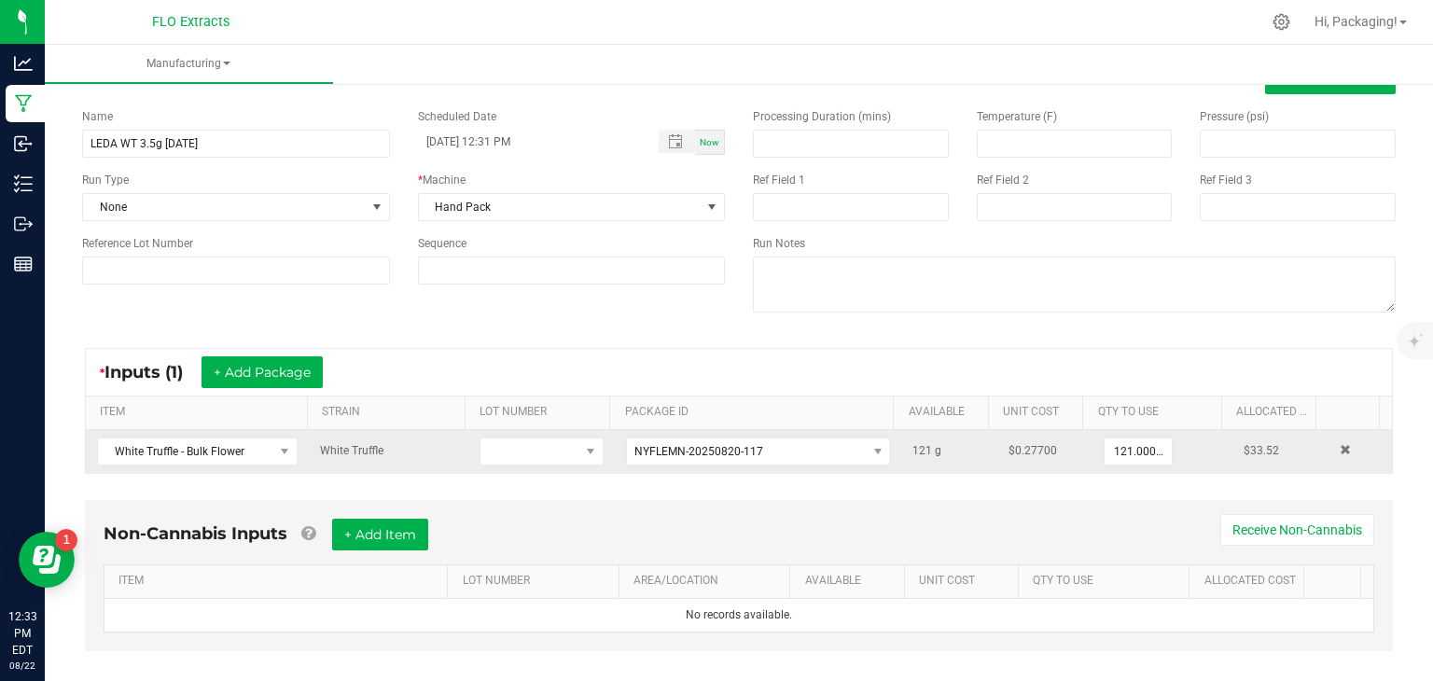
scroll to position [75, 0]
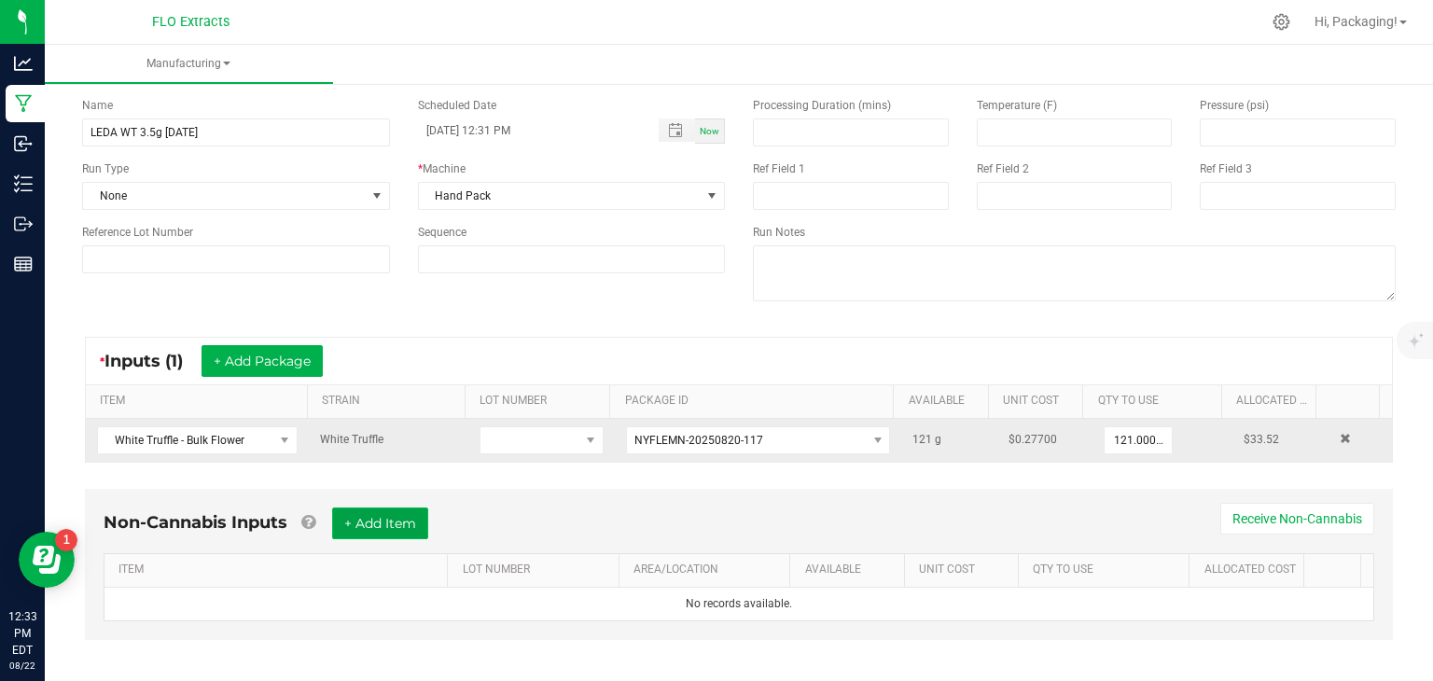
click at [393, 512] on button "+ Add Item" at bounding box center [380, 523] width 96 height 32
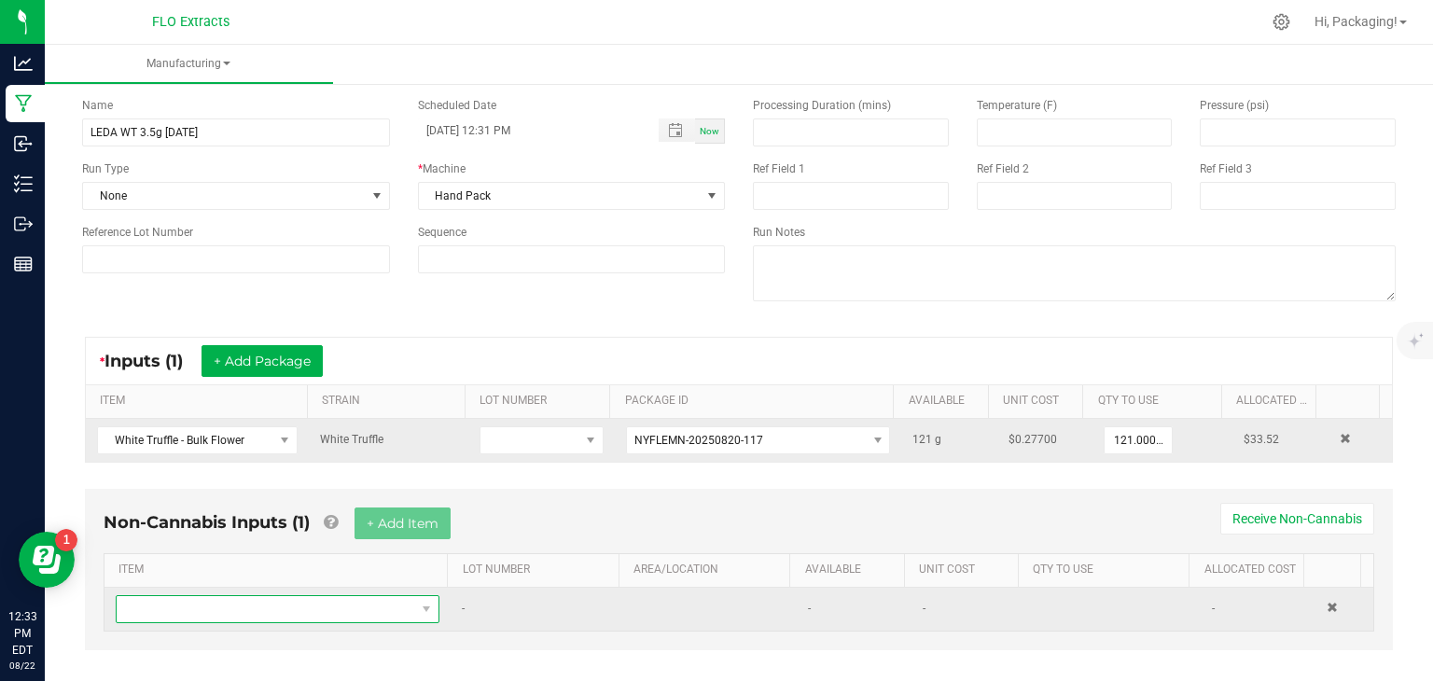
click at [265, 609] on span "NO DATA FOUND" at bounding box center [266, 609] width 298 height 26
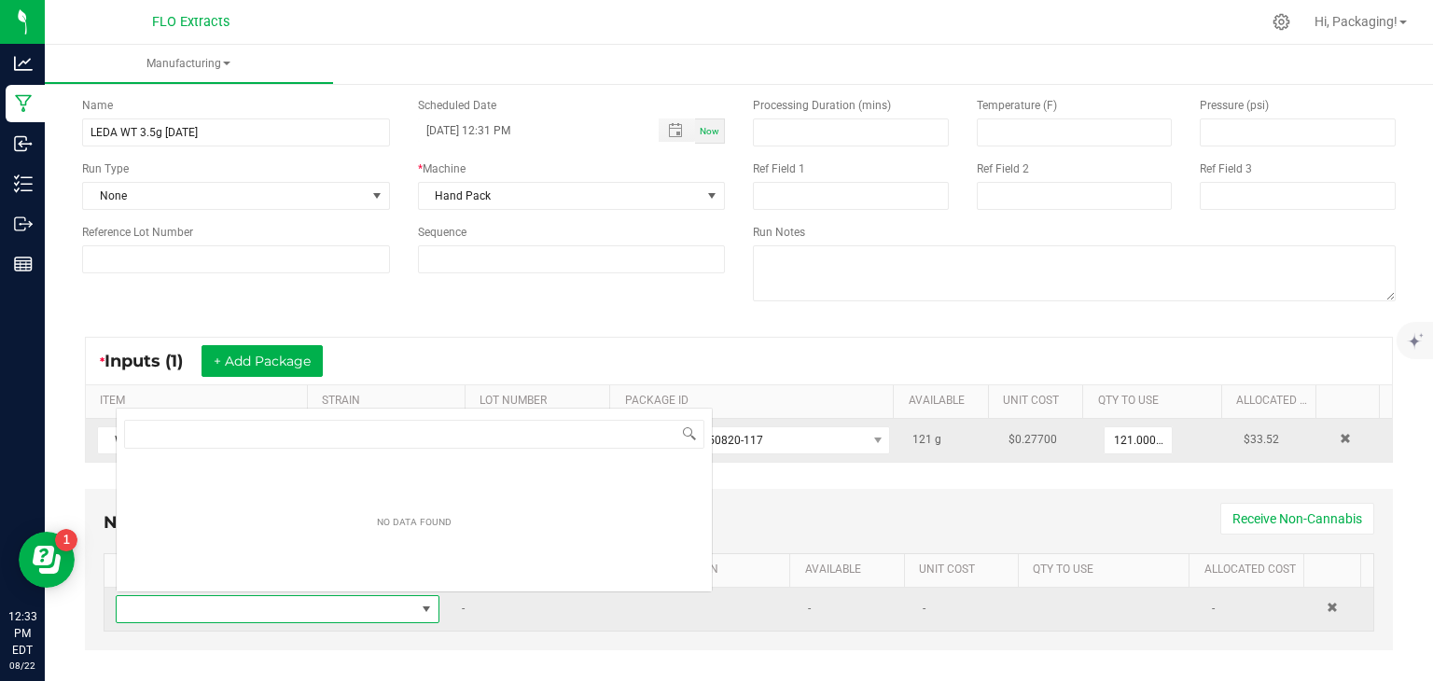
scroll to position [27, 312]
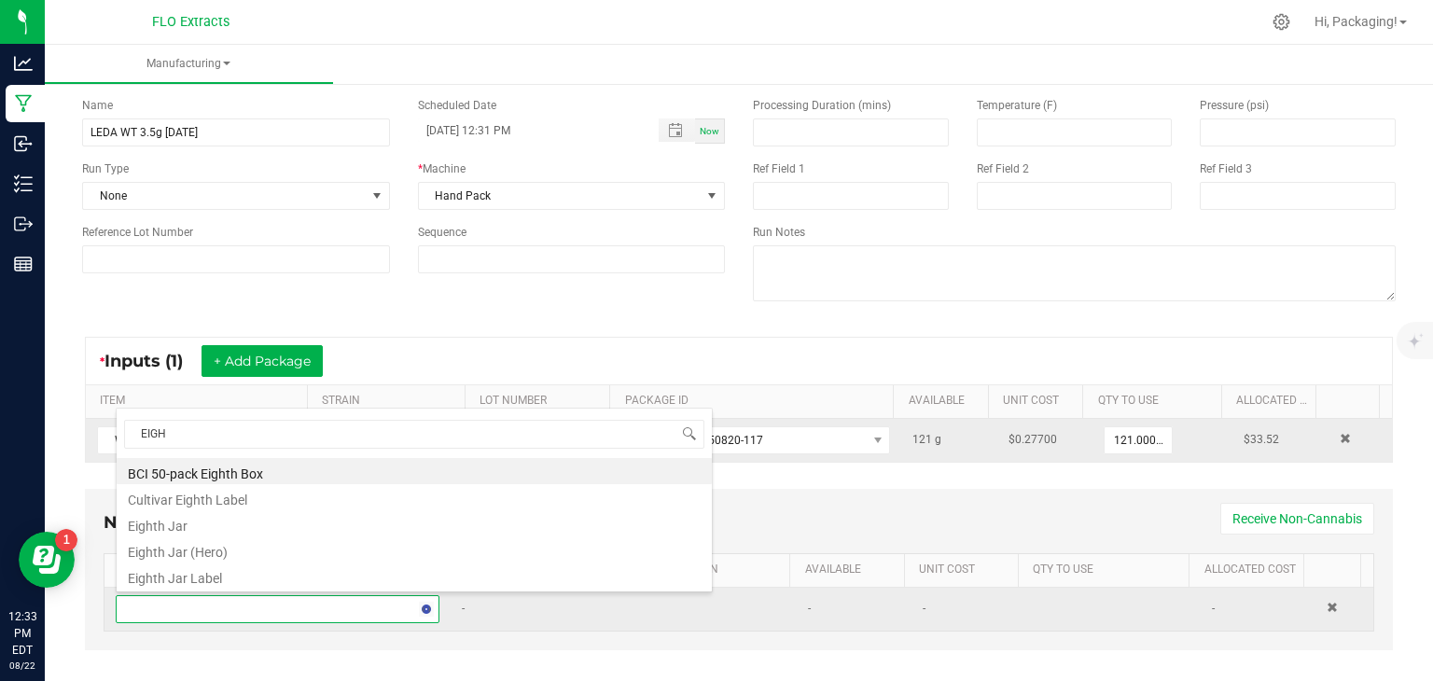
type input "EIGHT"
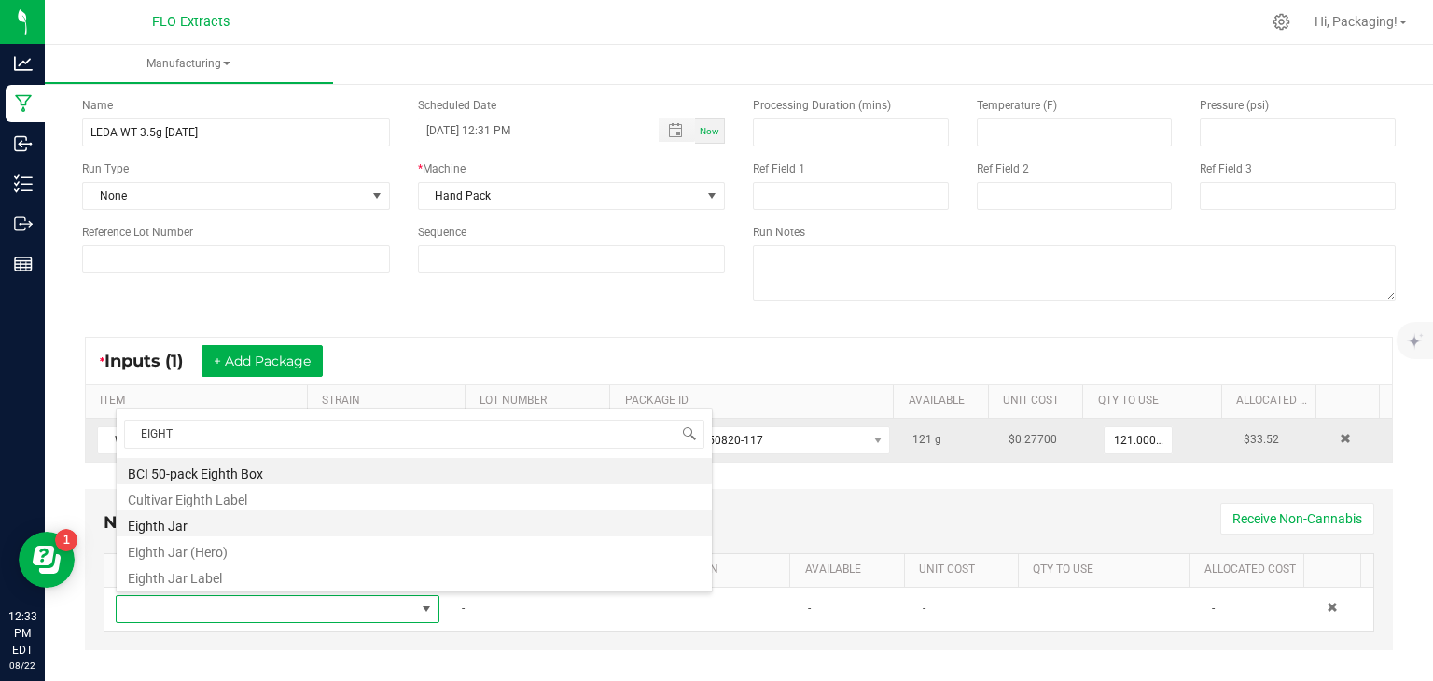
click at [242, 530] on li "Eighth Jar" at bounding box center [414, 523] width 595 height 26
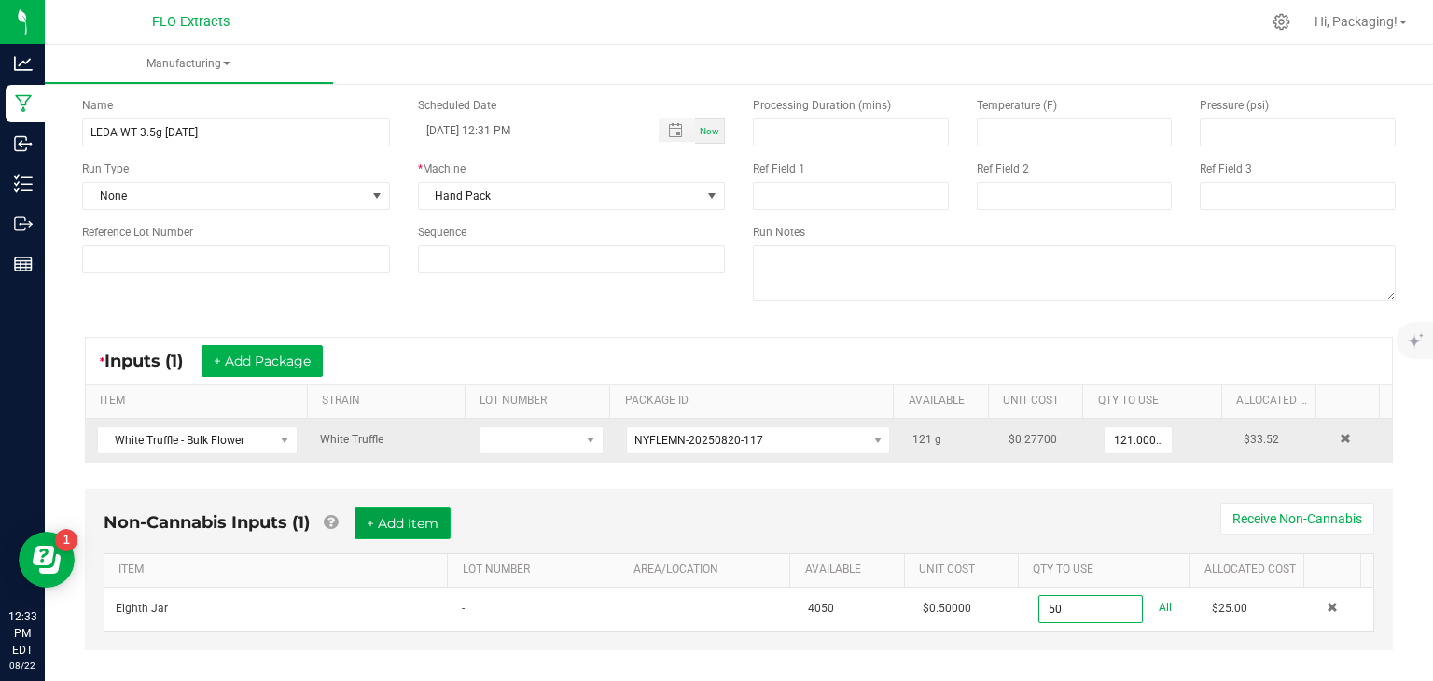
type input "50 ea"
click at [407, 523] on button "+ Add Item" at bounding box center [402, 523] width 96 height 32
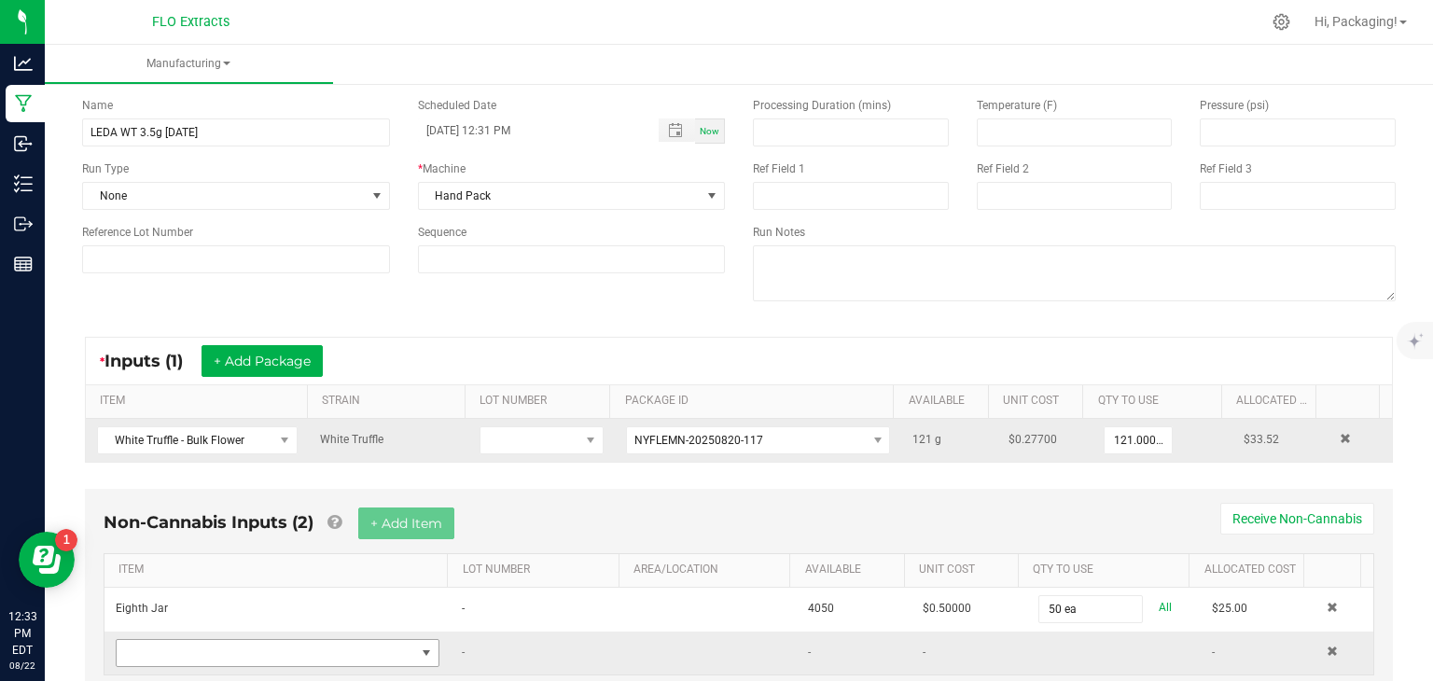
click at [418, 651] on div "Non-Cannabis Inputs (2) + Add Item Receive Non-Cannabis ITEM LOT NUMBER AREA/LO…" at bounding box center [739, 591] width 1308 height 205
click at [419, 651] on span "NO DATA FOUND" at bounding box center [426, 652] width 15 height 15
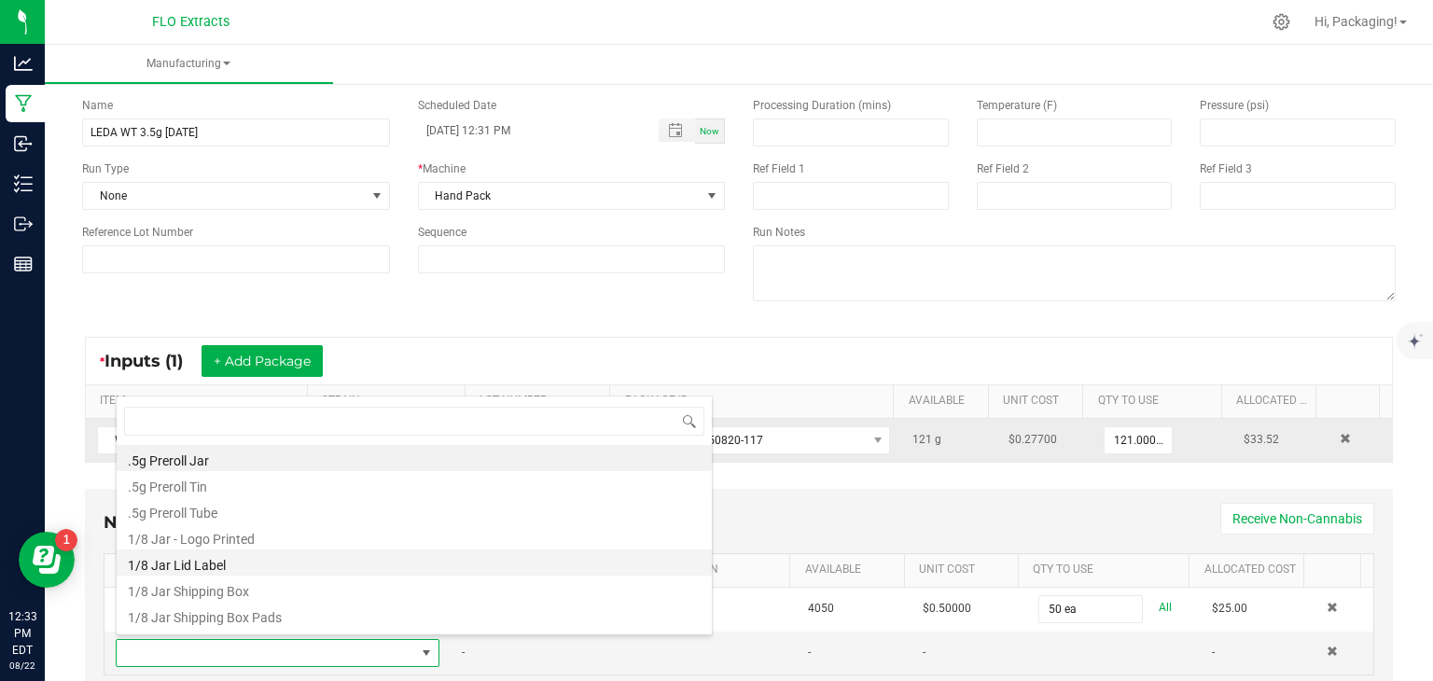
click at [373, 569] on li "1/8 Jar Lid Label" at bounding box center [414, 562] width 595 height 26
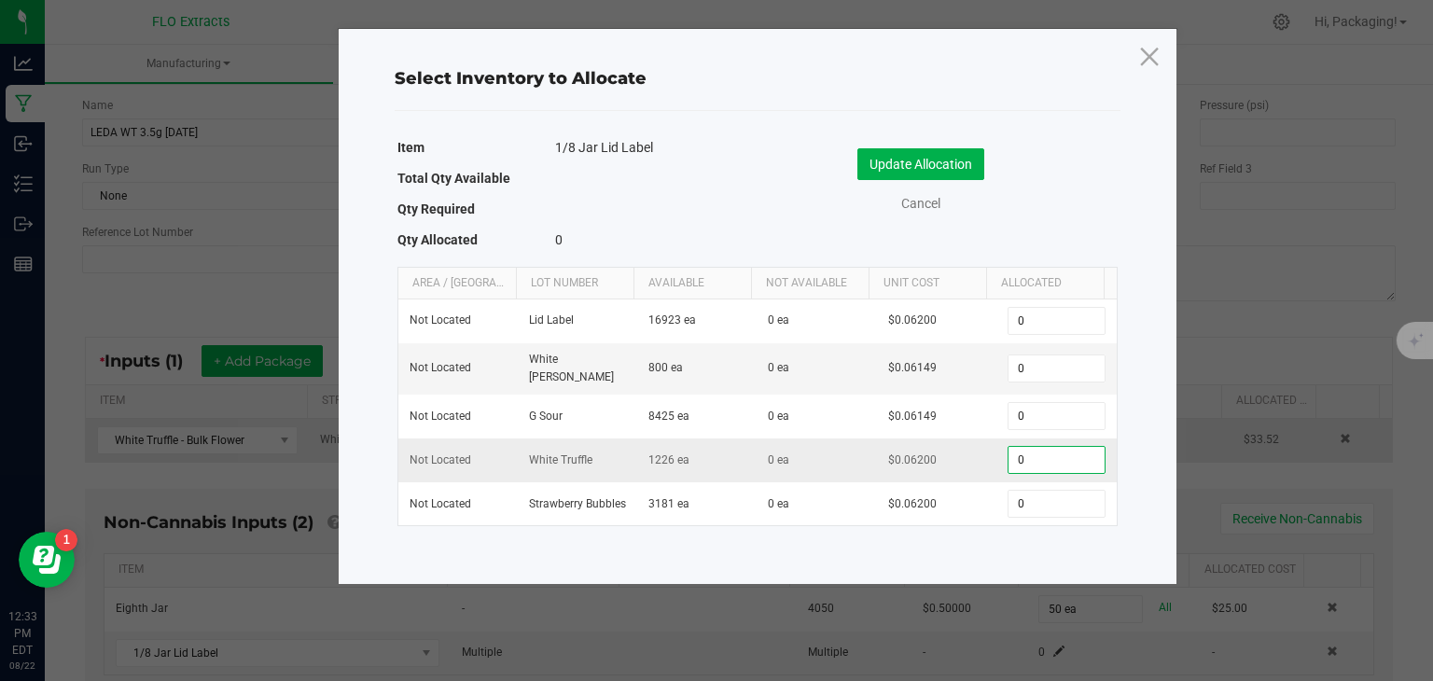
click at [1041, 447] on input "0" at bounding box center [1055, 460] width 95 height 26
type input "50"
click at [970, 160] on button "Update Allocation" at bounding box center [920, 164] width 127 height 32
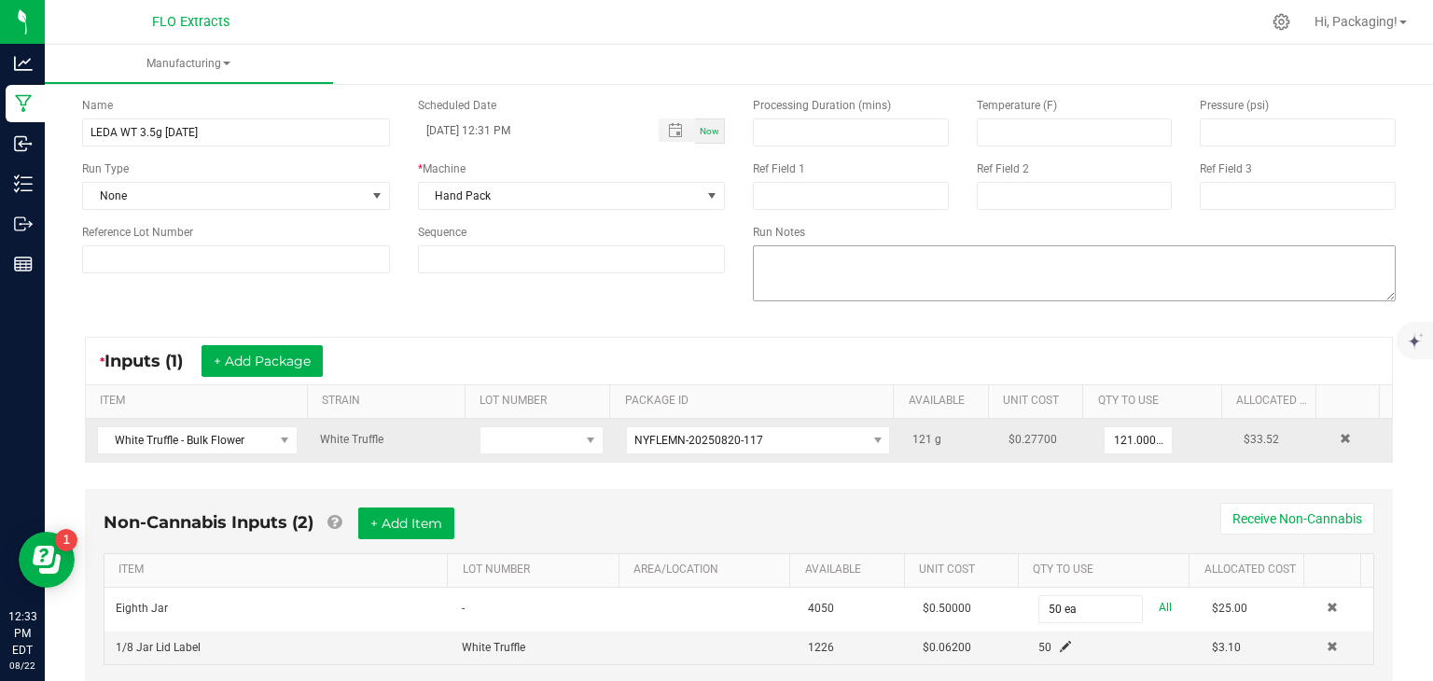
scroll to position [128, 0]
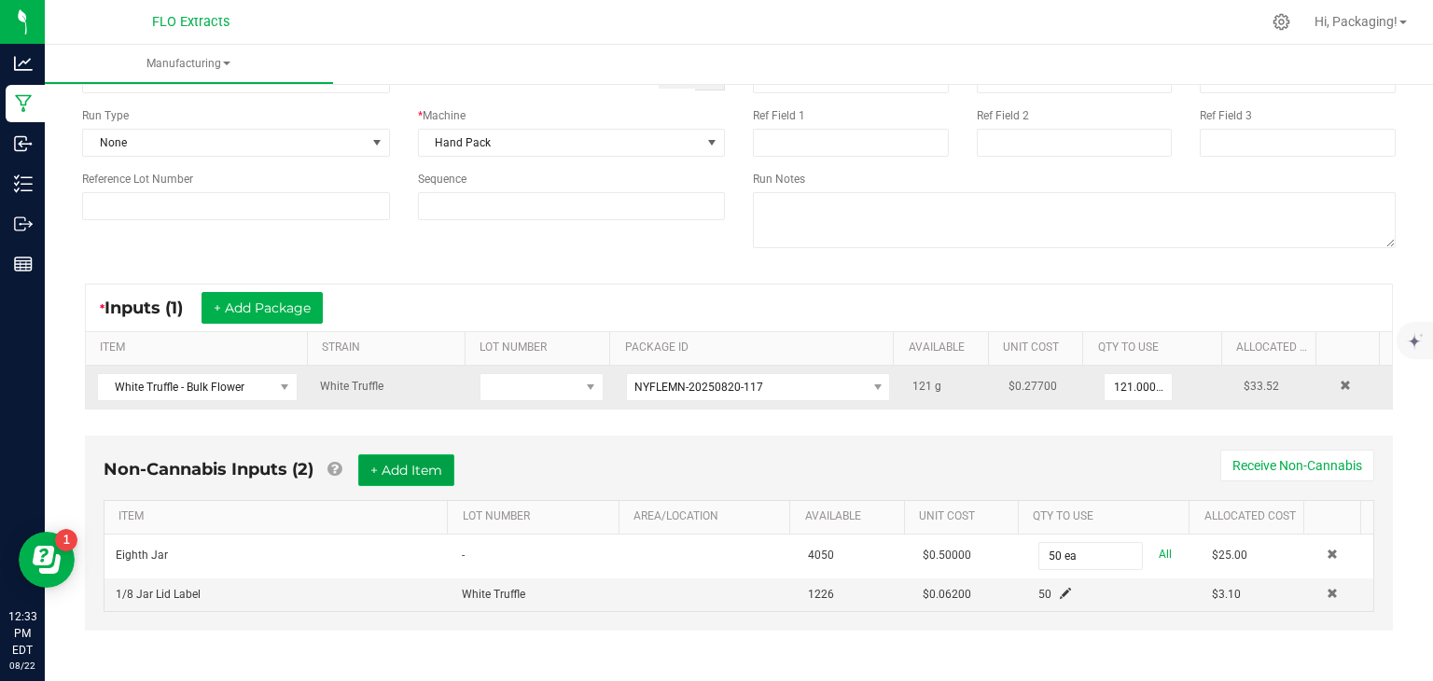
click at [410, 468] on button "+ Add Item" at bounding box center [406, 470] width 96 height 32
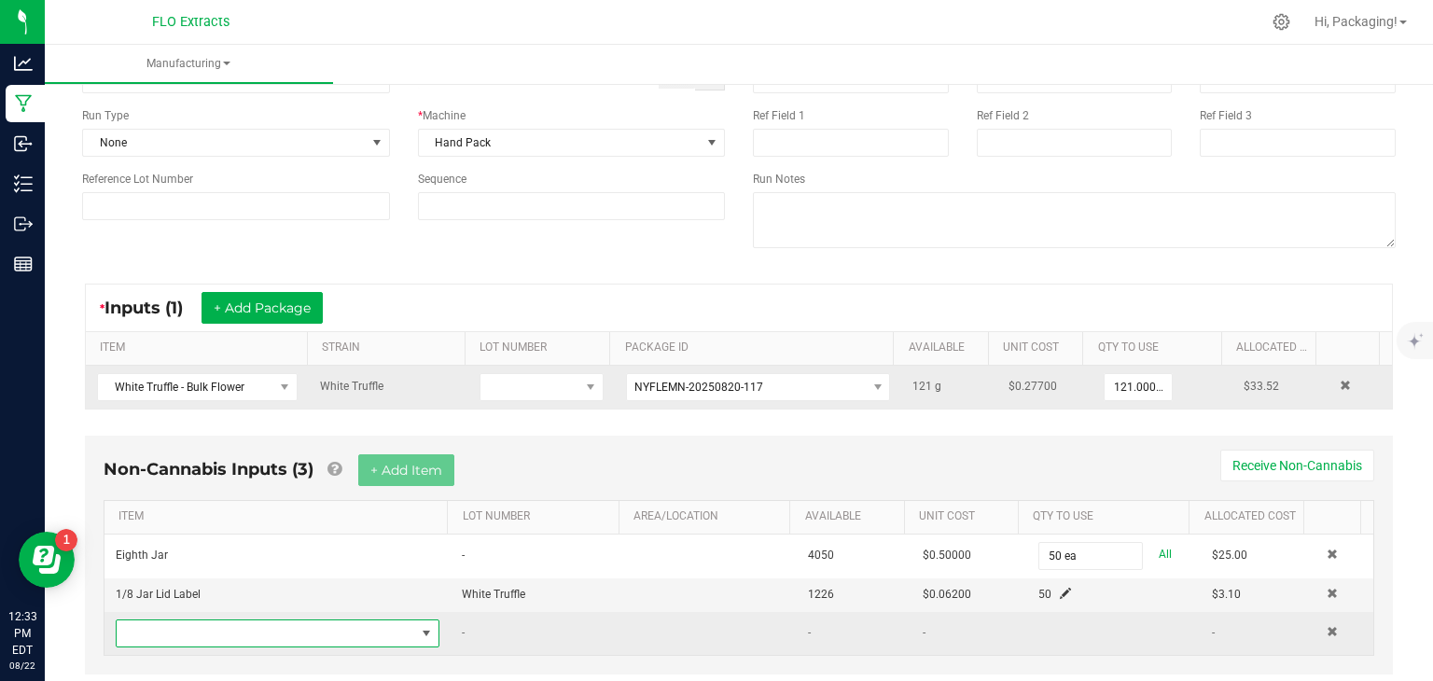
click at [421, 627] on span "NO DATA FOUND" at bounding box center [426, 633] width 15 height 15
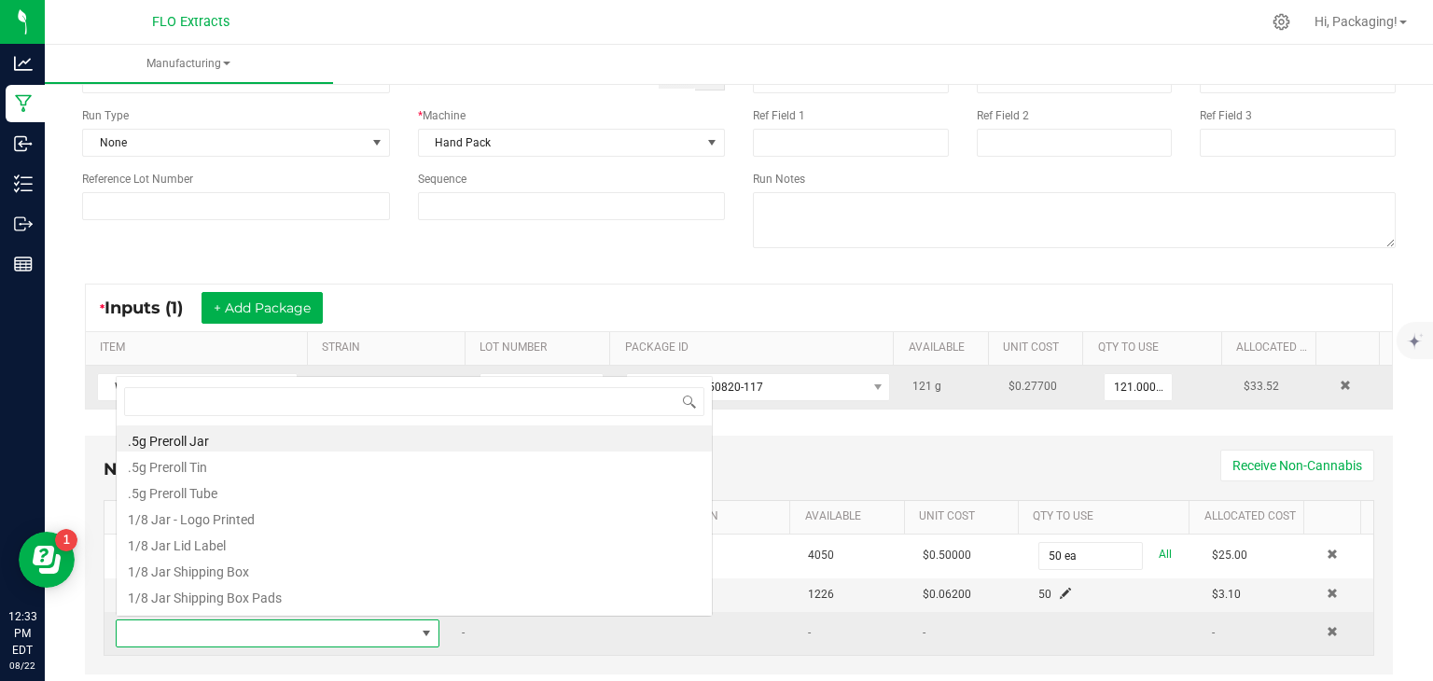
scroll to position [27, 312]
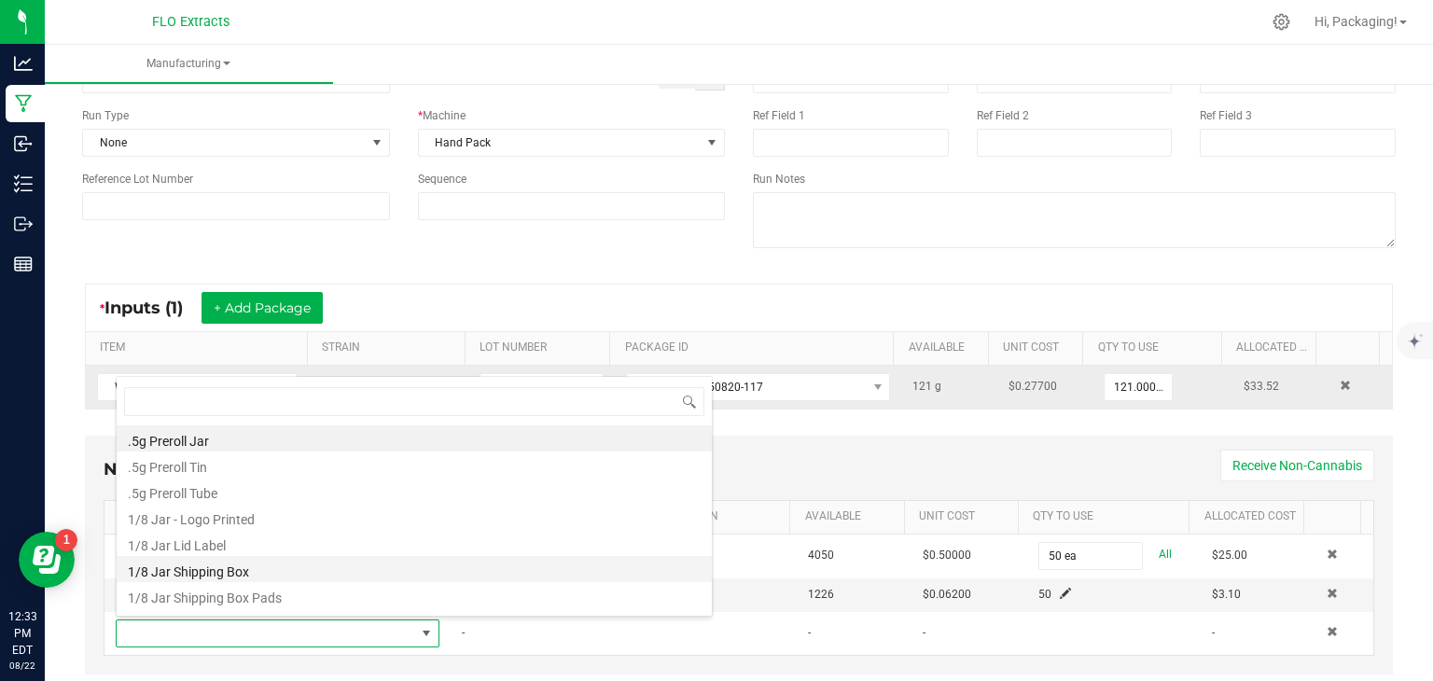
click at [395, 579] on li "1/8 Jar Shipping Box" at bounding box center [414, 569] width 595 height 26
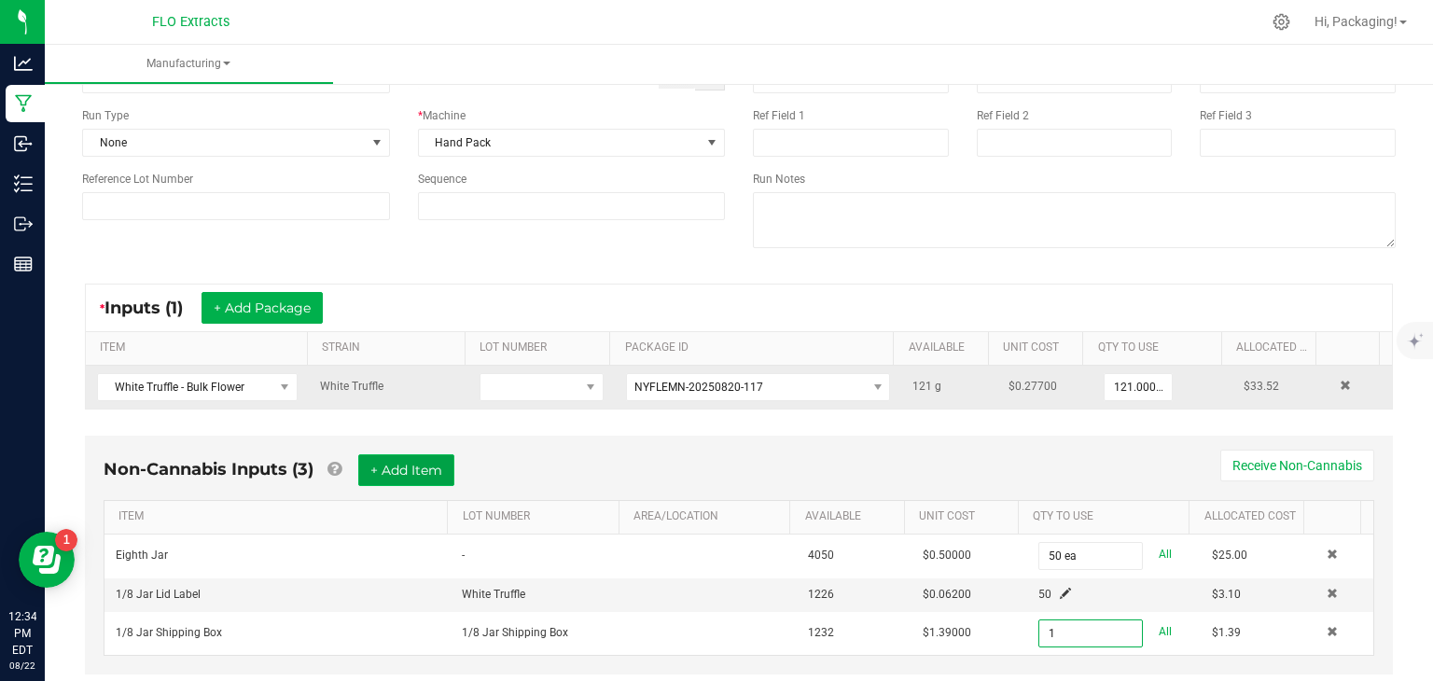
type input "1 ea"
click at [395, 464] on button "+ Add Item" at bounding box center [406, 470] width 96 height 32
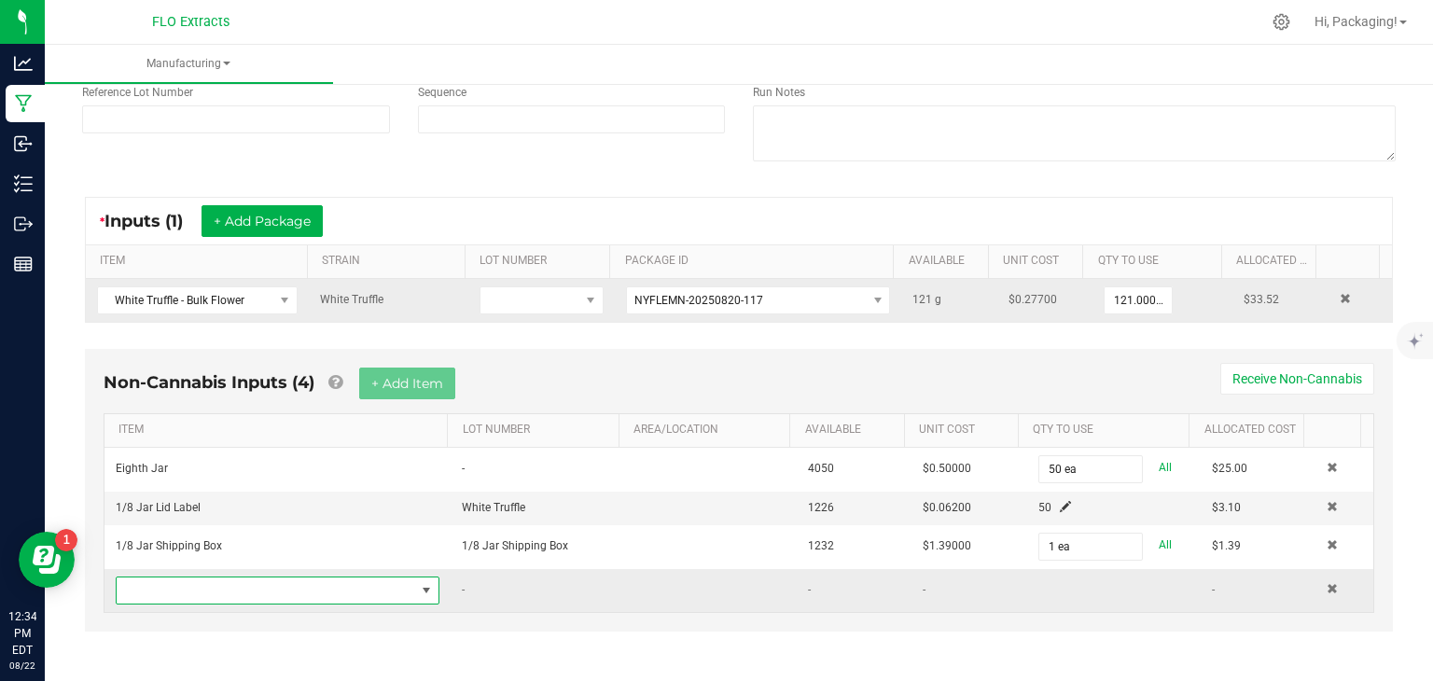
click at [423, 587] on span "NO DATA FOUND" at bounding box center [426, 590] width 15 height 15
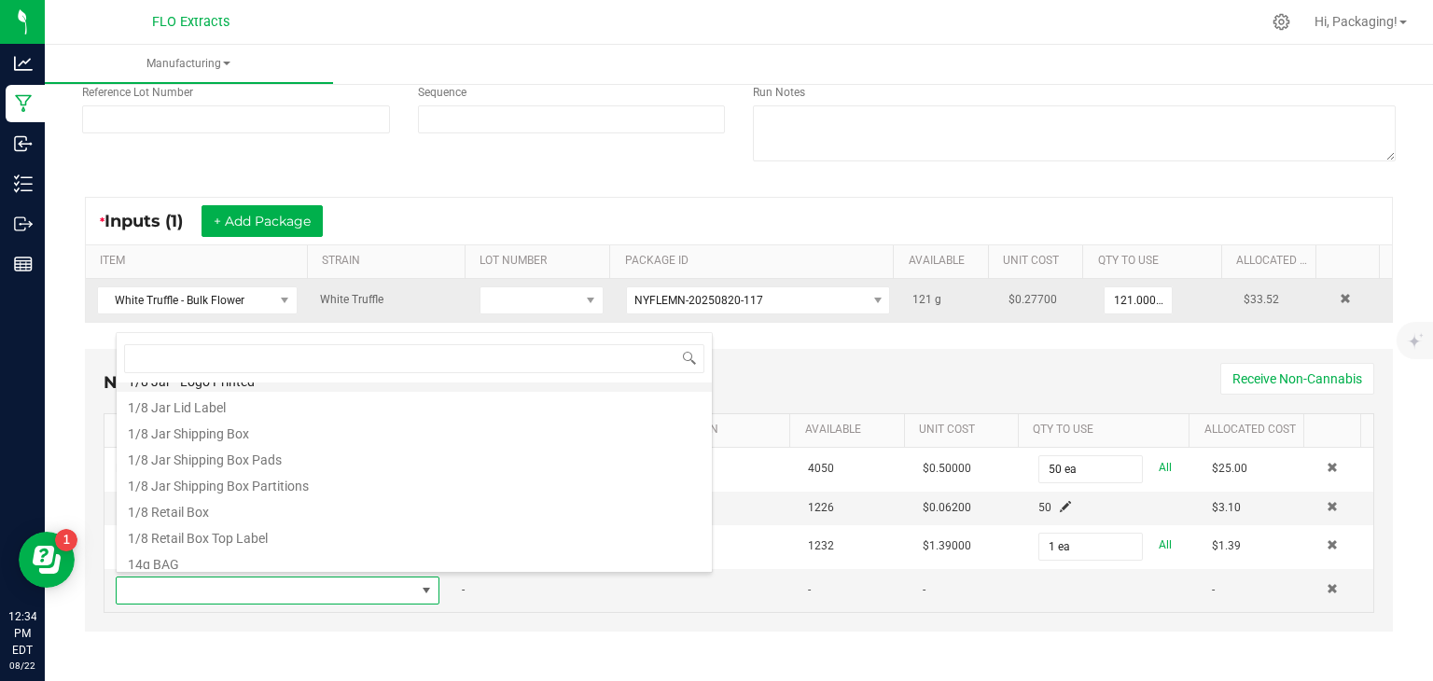
scroll to position [97, 0]
click at [345, 510] on li "1/8 Retail Box" at bounding box center [414, 507] width 595 height 26
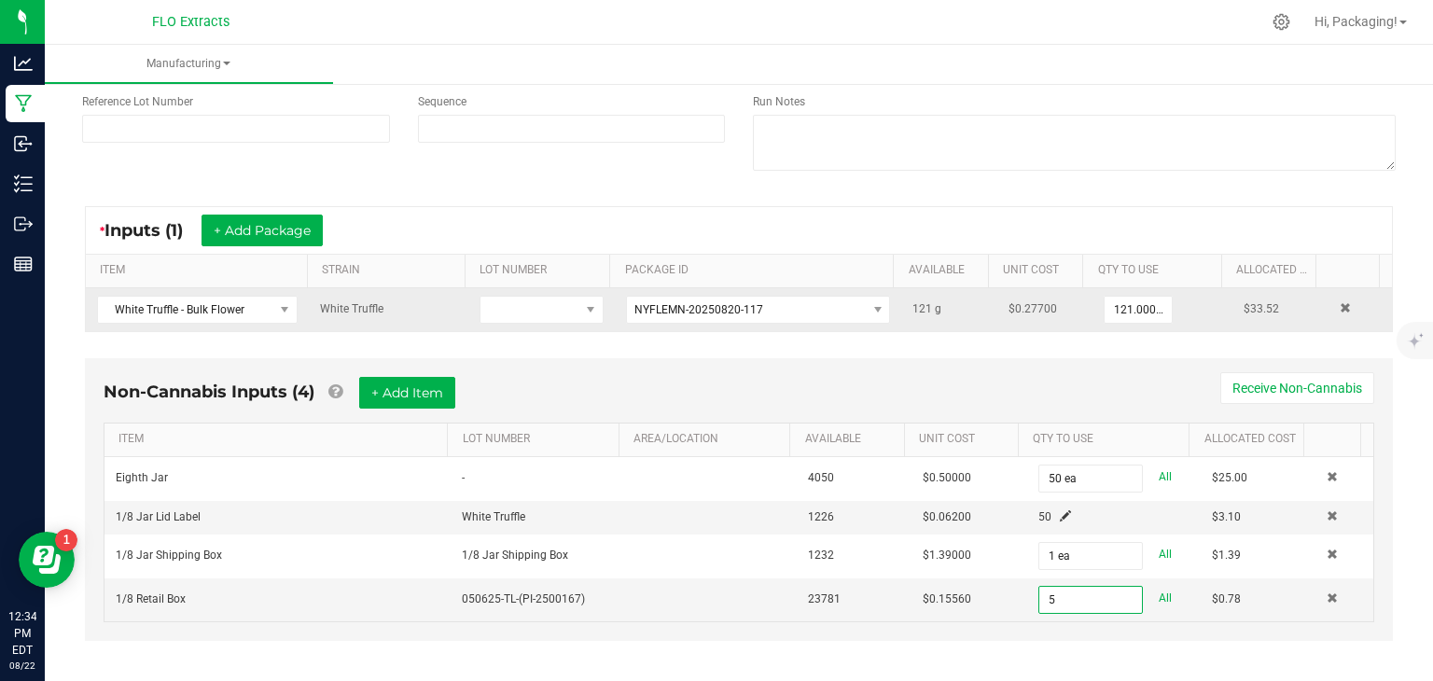
scroll to position [215, 0]
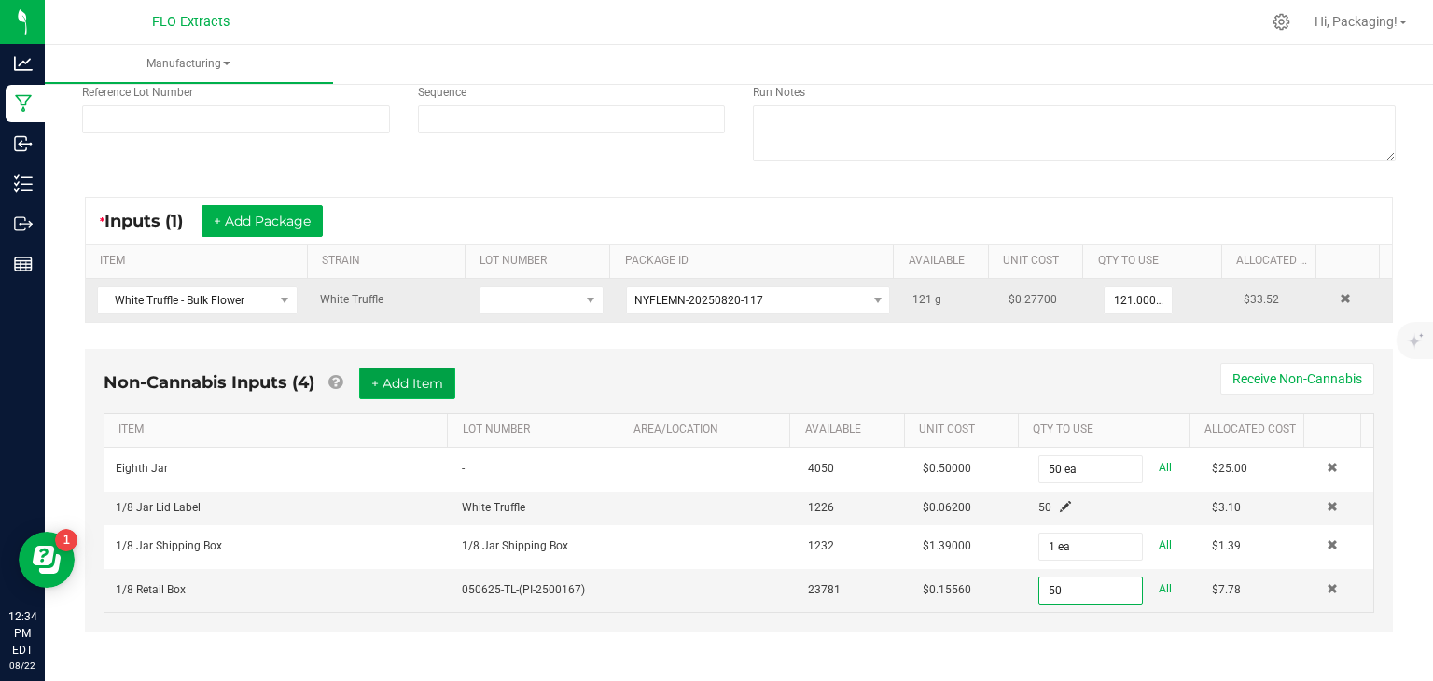
type input "50 ea"
click at [410, 379] on button "+ Add Item" at bounding box center [407, 383] width 96 height 32
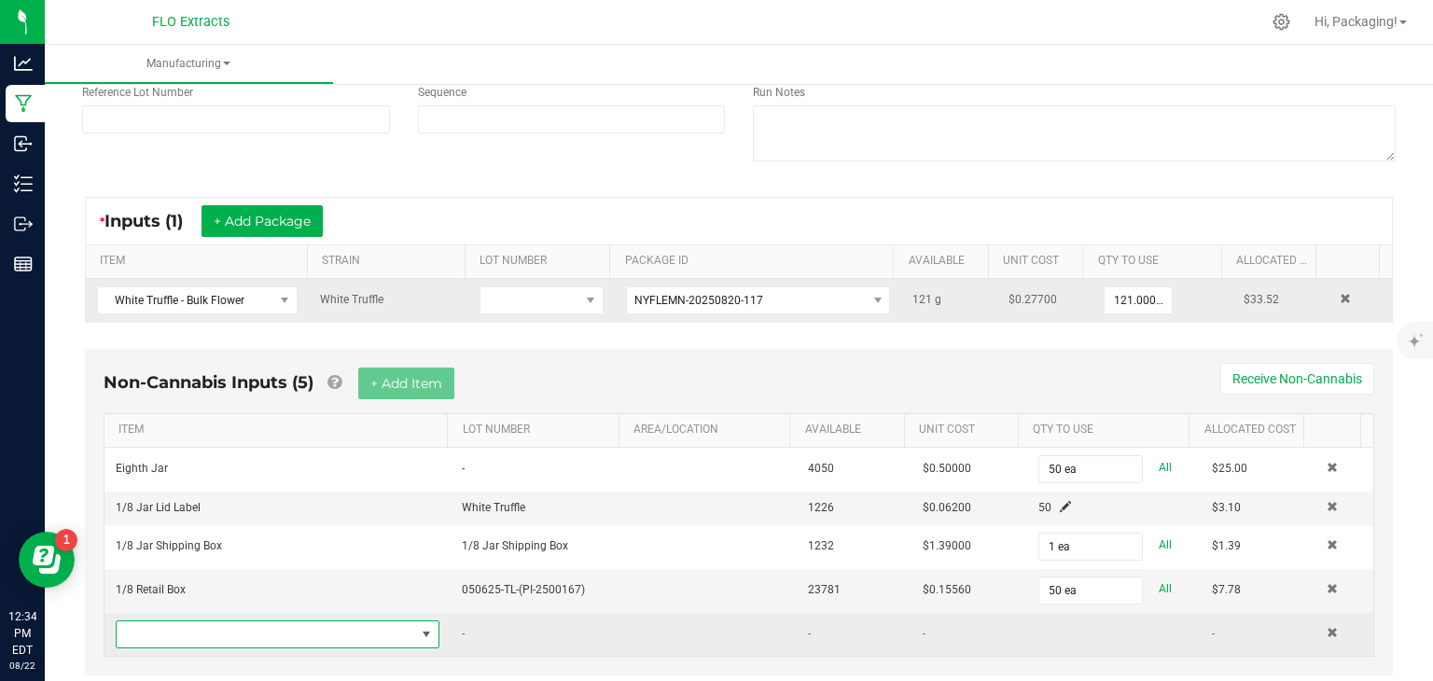
click at [421, 628] on span "NO DATA FOUND" at bounding box center [426, 634] width 15 height 15
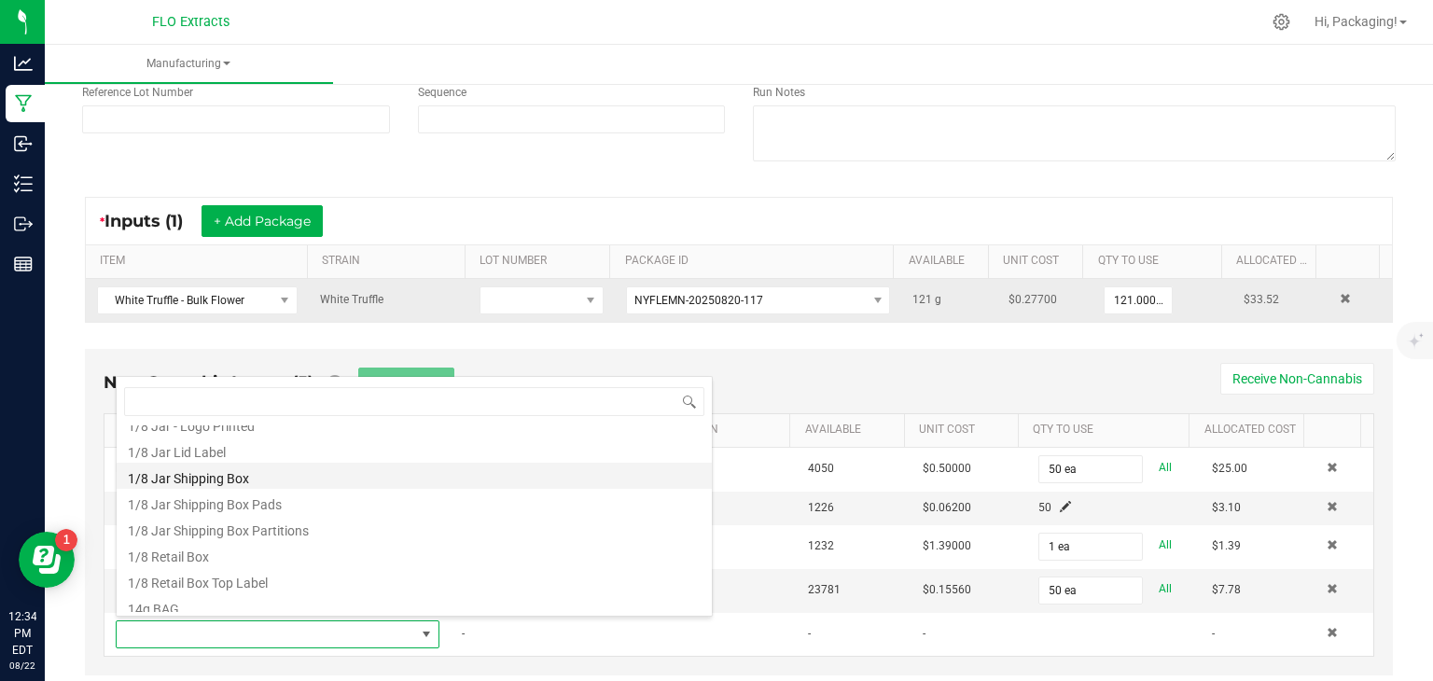
scroll to position [118, 0]
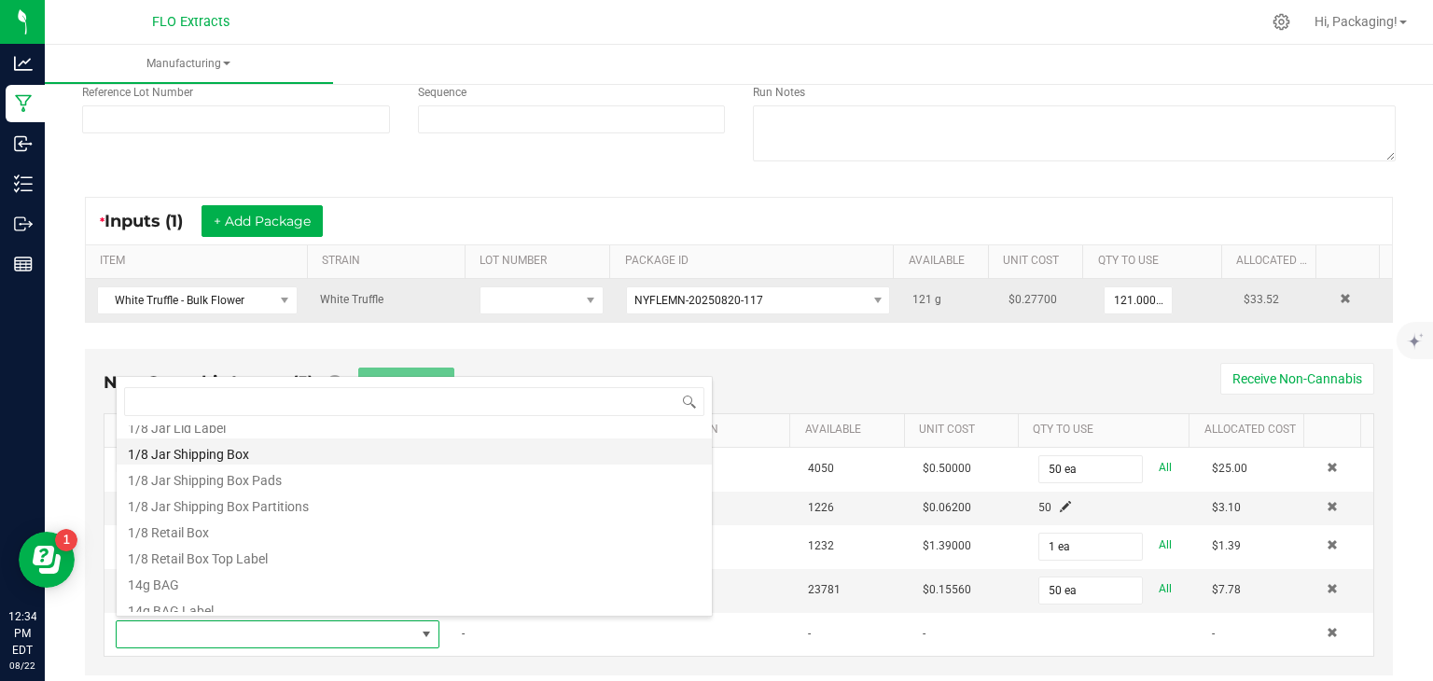
click at [409, 564] on li "1/8 Retail Box Top Label" at bounding box center [414, 556] width 595 height 26
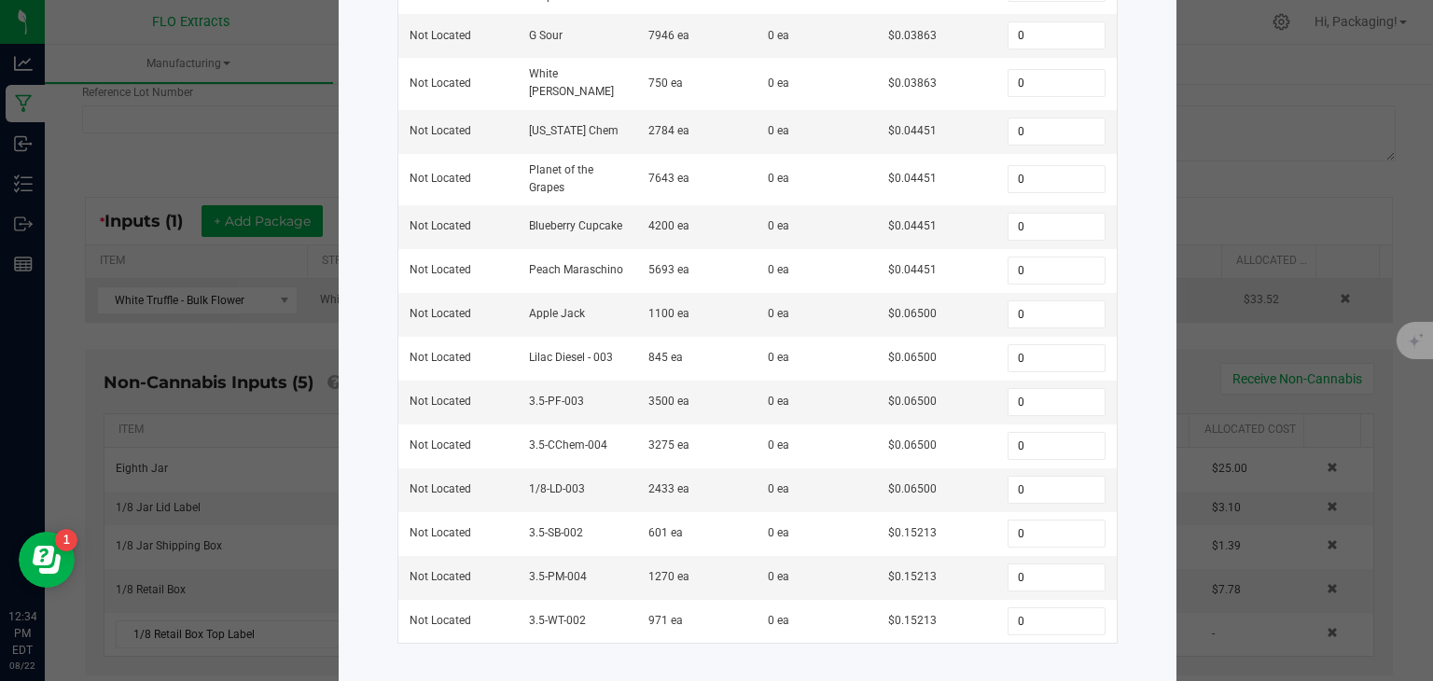
scroll to position [686, 0]
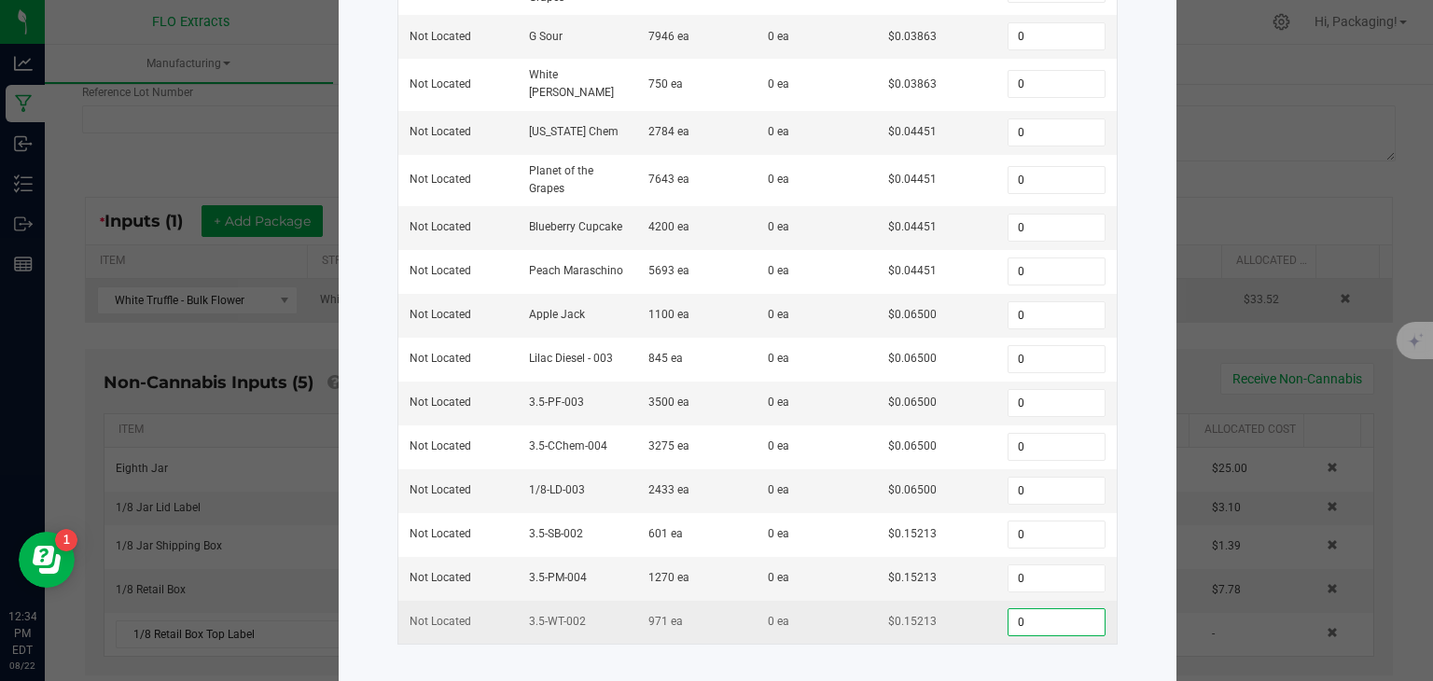
click at [1039, 609] on input "0" at bounding box center [1055, 622] width 95 height 26
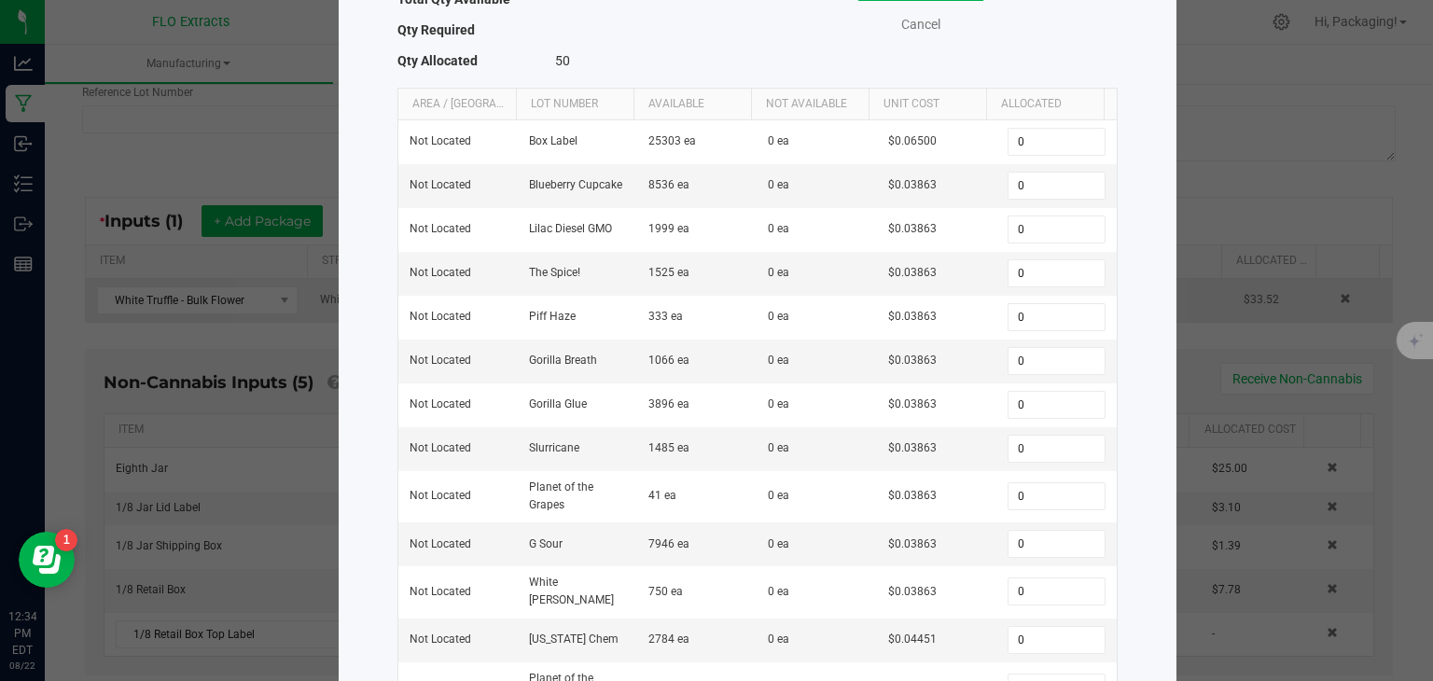
scroll to position [0, 0]
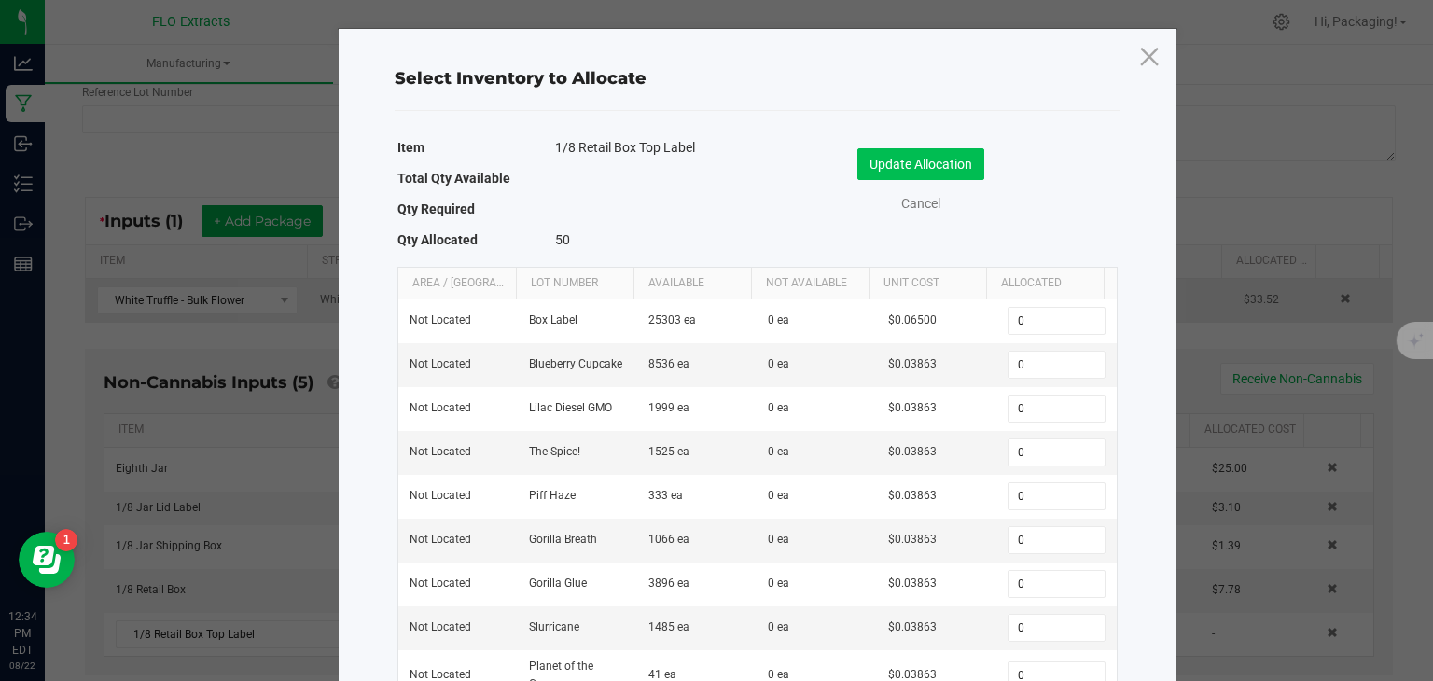
type input "50"
click at [948, 163] on button "Update Allocation" at bounding box center [920, 164] width 127 height 32
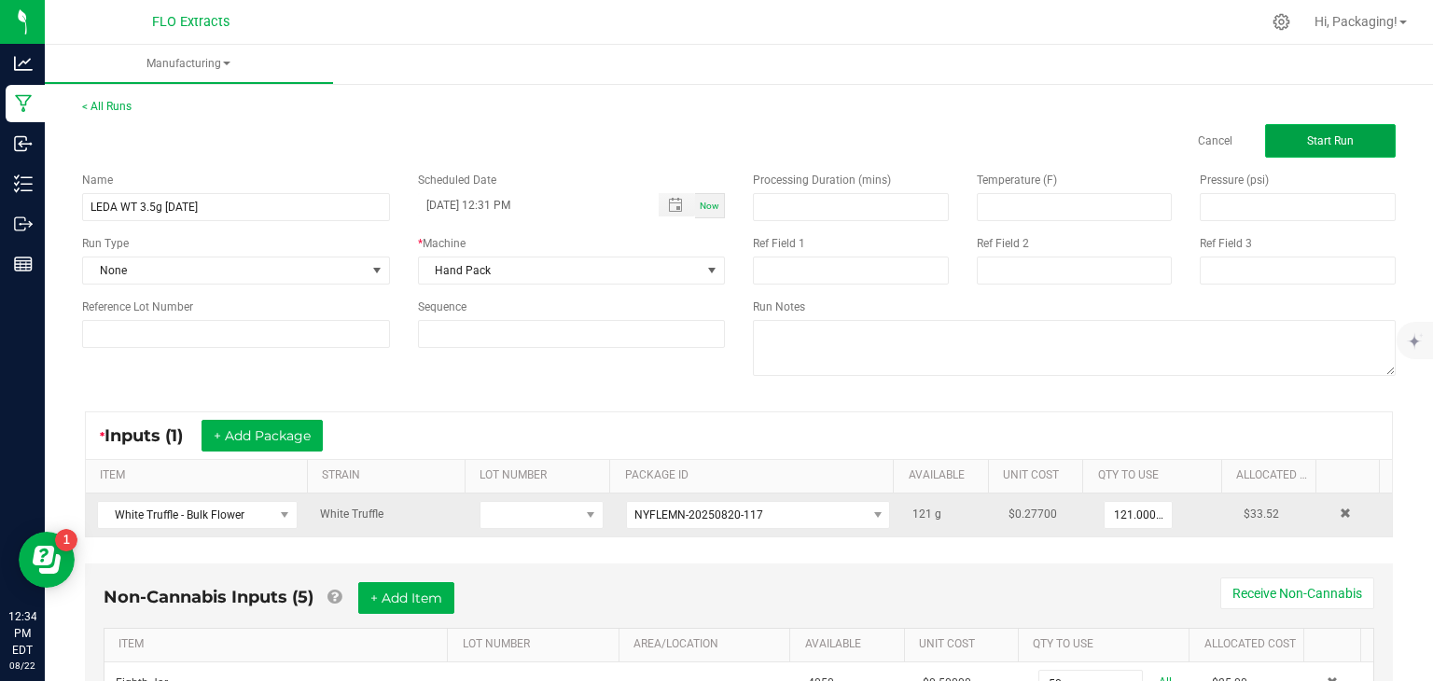
click at [1342, 138] on button "Start Run" at bounding box center [1330, 141] width 131 height 34
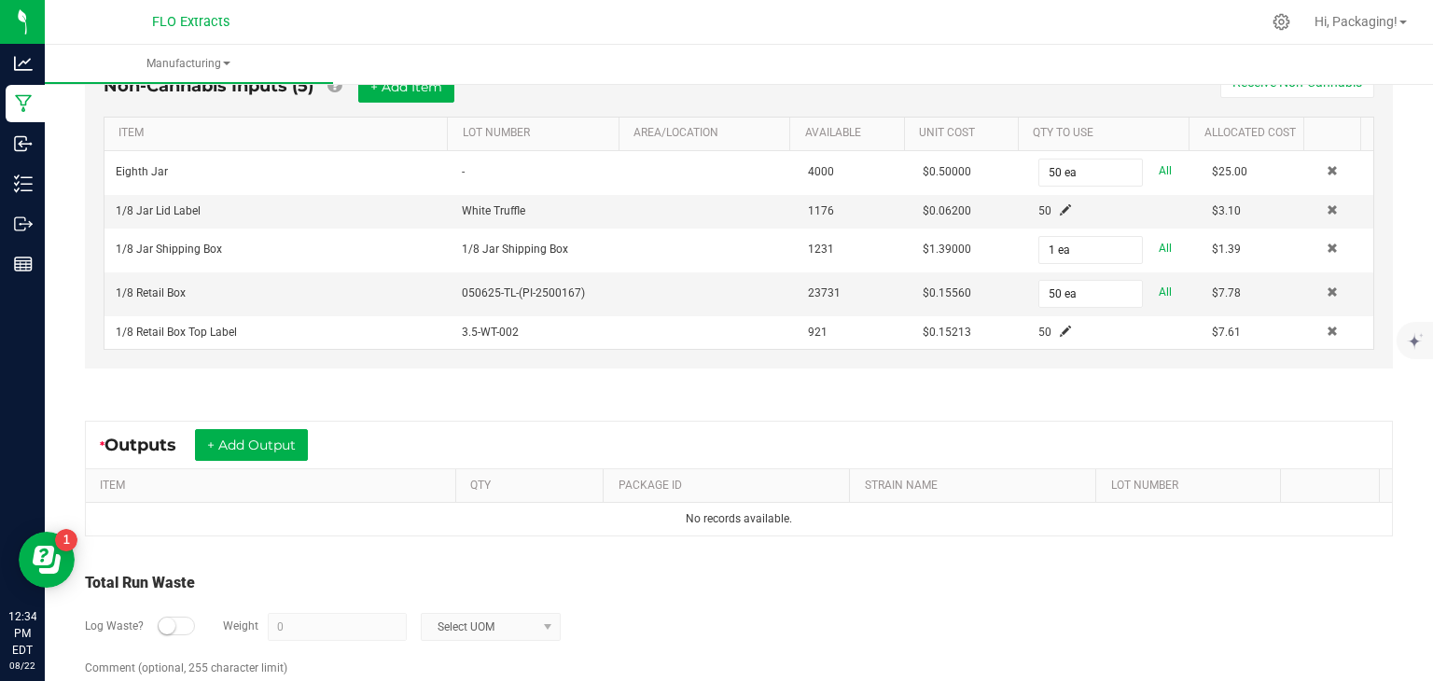
scroll to position [554, 0]
click at [278, 436] on button "+ Add Output" at bounding box center [251, 443] width 113 height 32
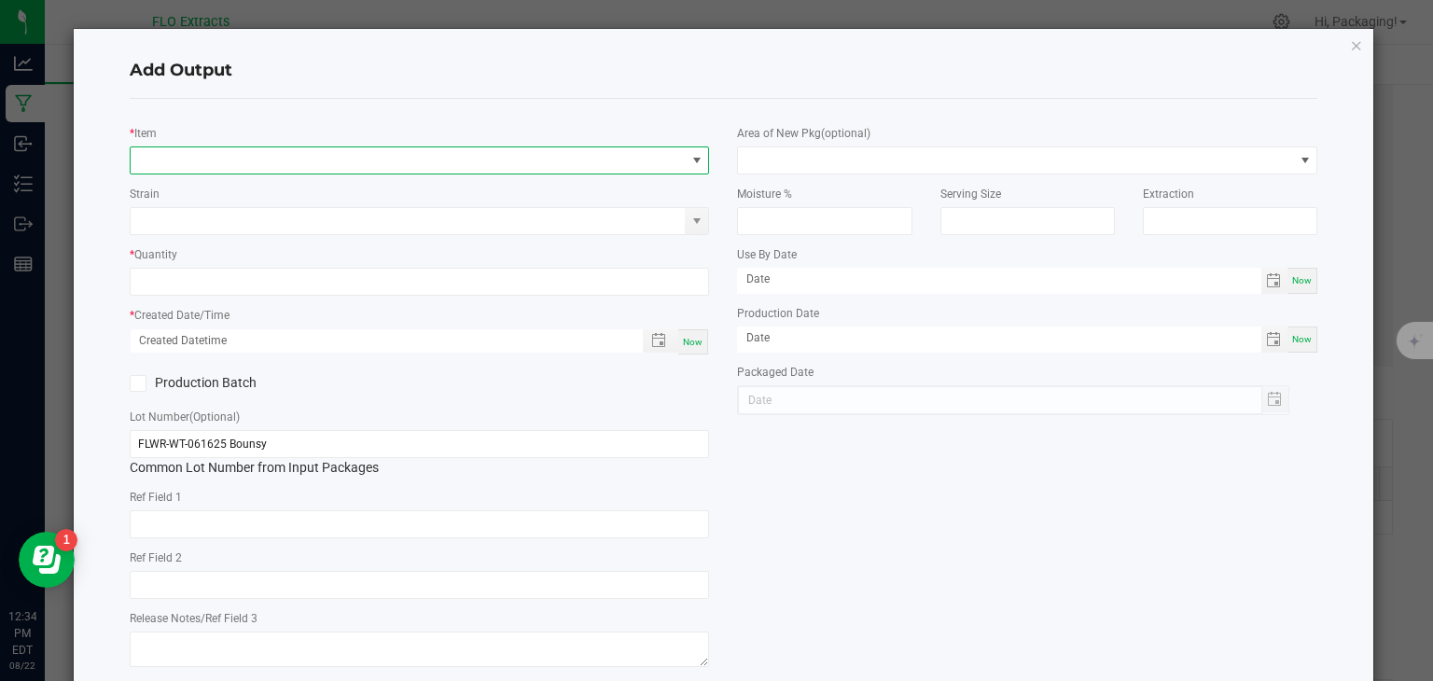
click at [220, 158] on span "NO DATA FOUND" at bounding box center [408, 160] width 555 height 26
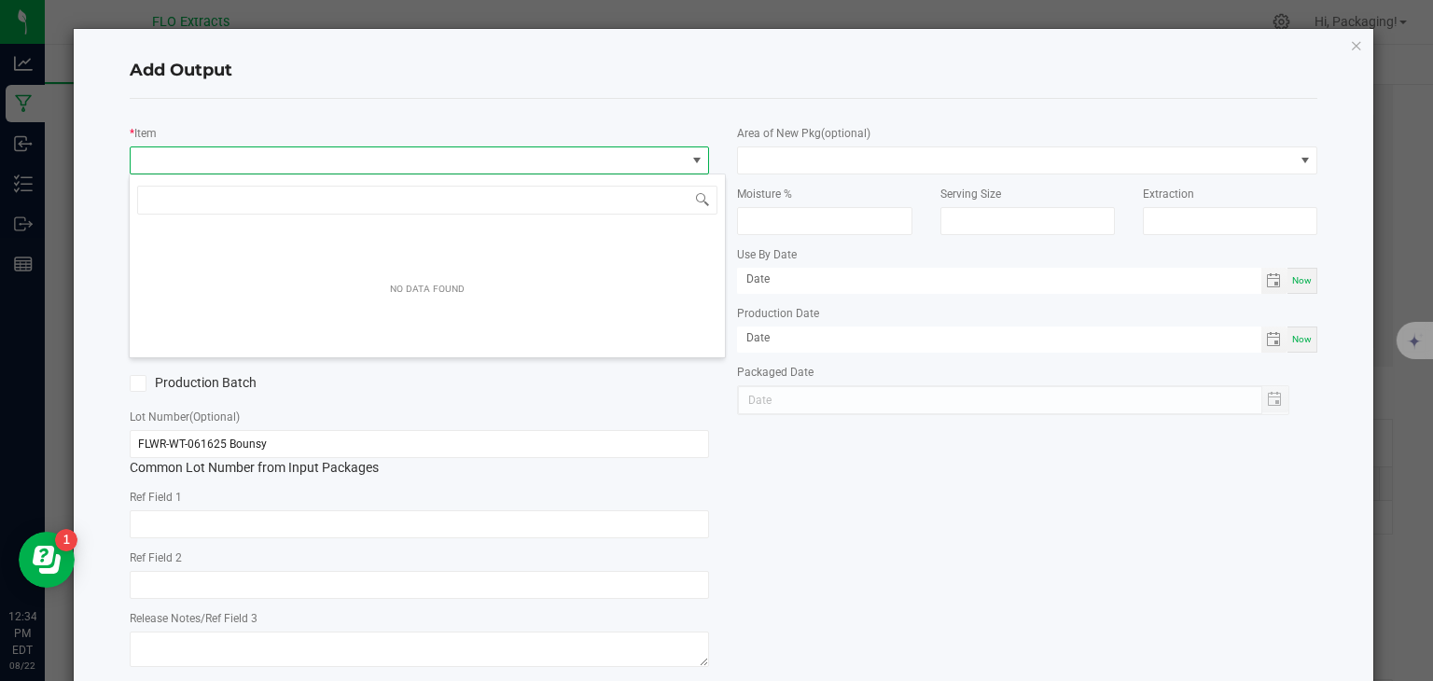
scroll to position [27, 574]
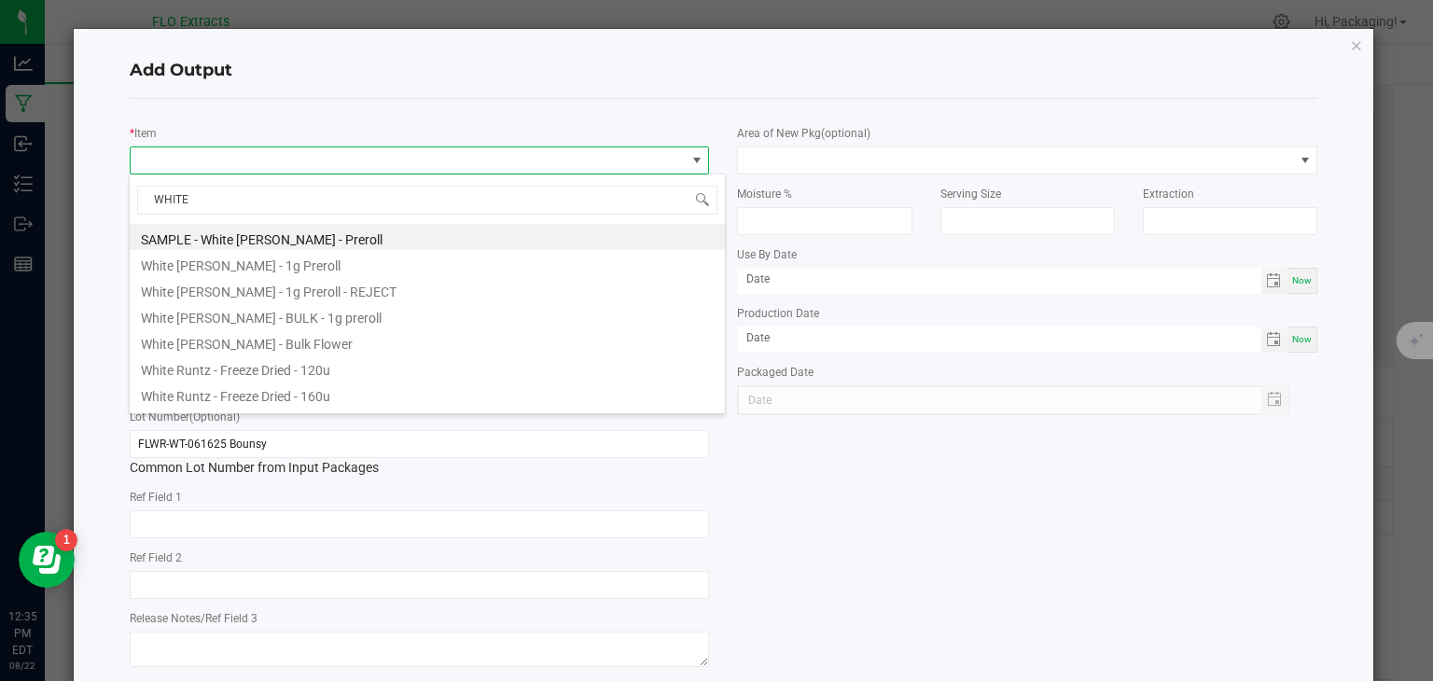
type input "WHITE T"
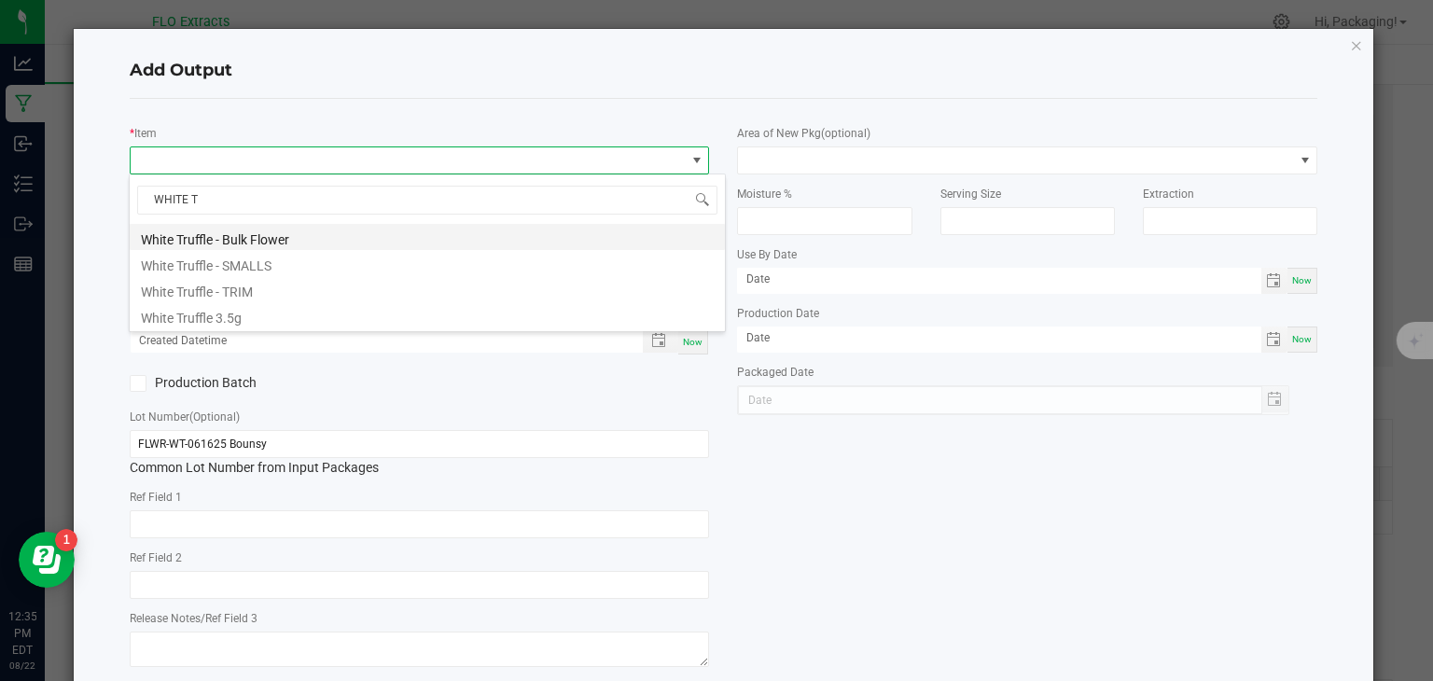
click at [255, 242] on li "White Truffle - Bulk Flower" at bounding box center [427, 237] width 595 height 26
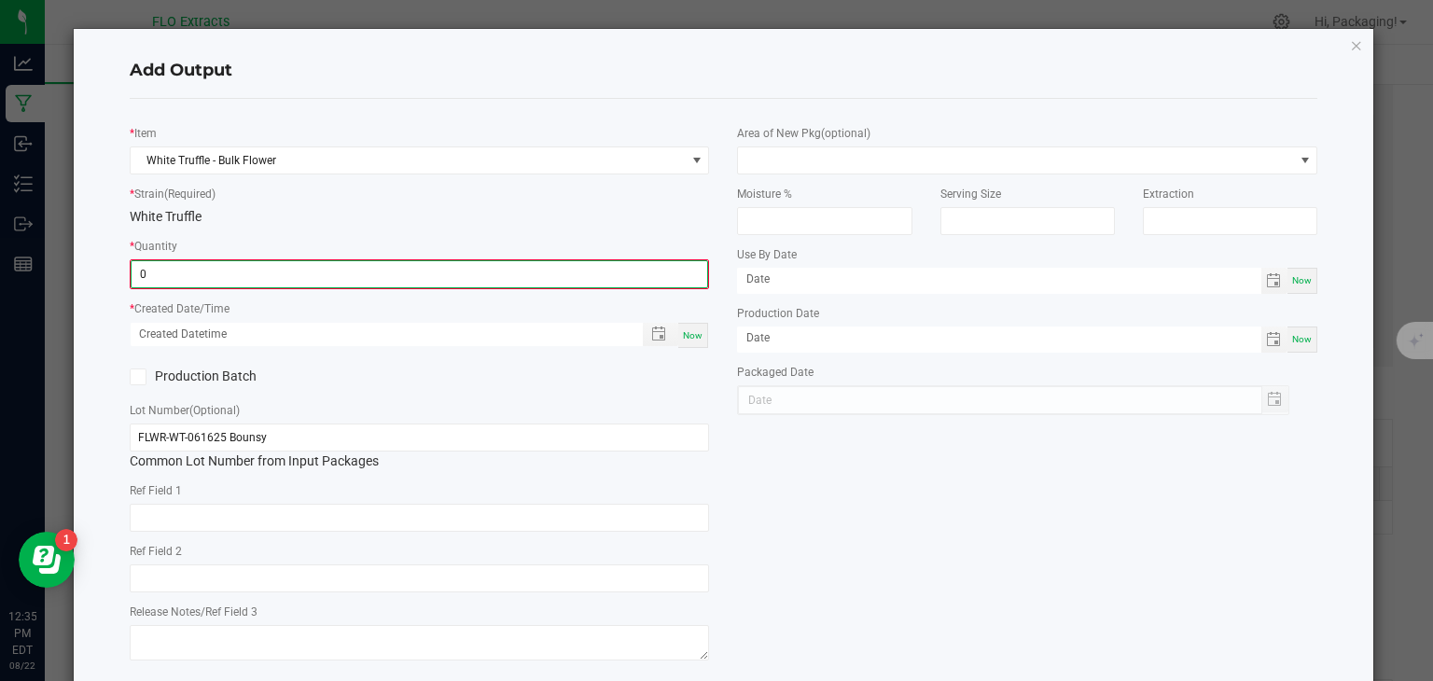
click at [216, 270] on input "0" at bounding box center [420, 274] width 576 height 26
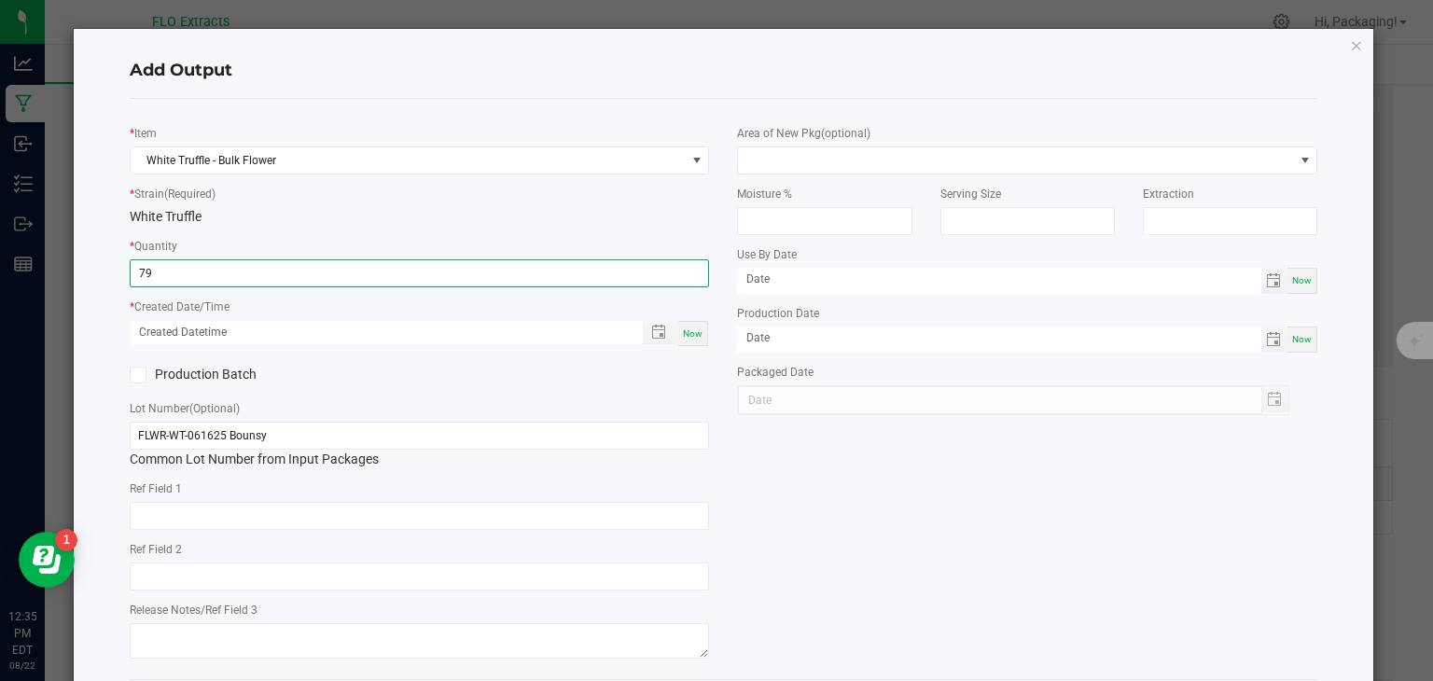
type input "79.0000 g"
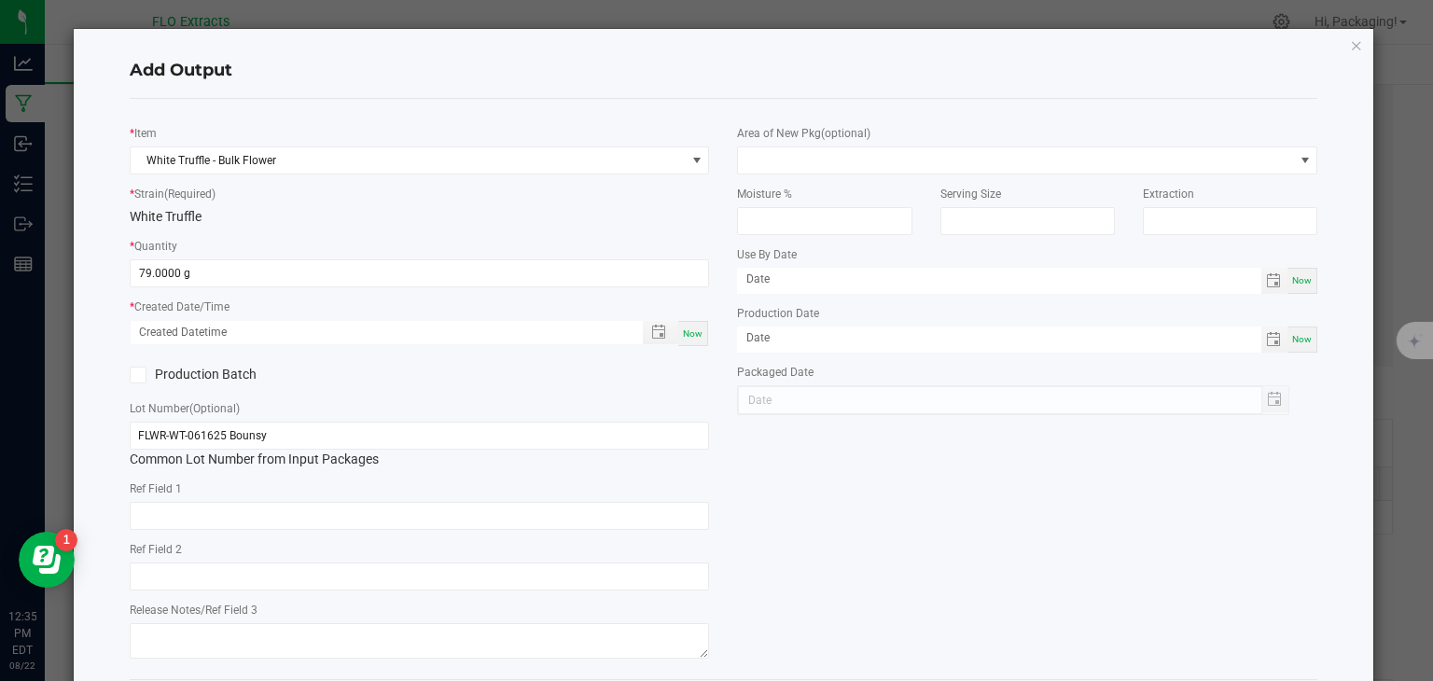
click at [698, 337] on div "Now" at bounding box center [693, 333] width 30 height 25
type input "[DATE] 12:35 PM"
type input "[DATE]"
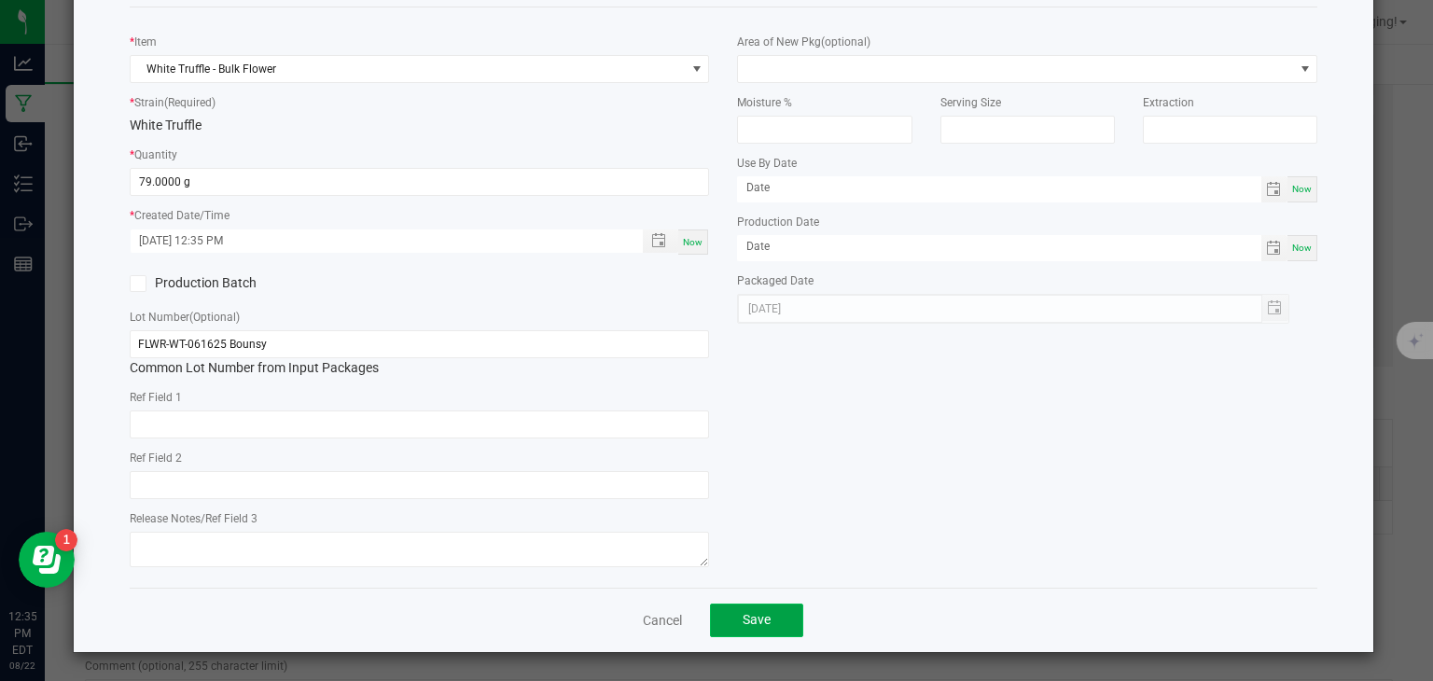
click at [772, 619] on button "Save" at bounding box center [756, 620] width 93 height 34
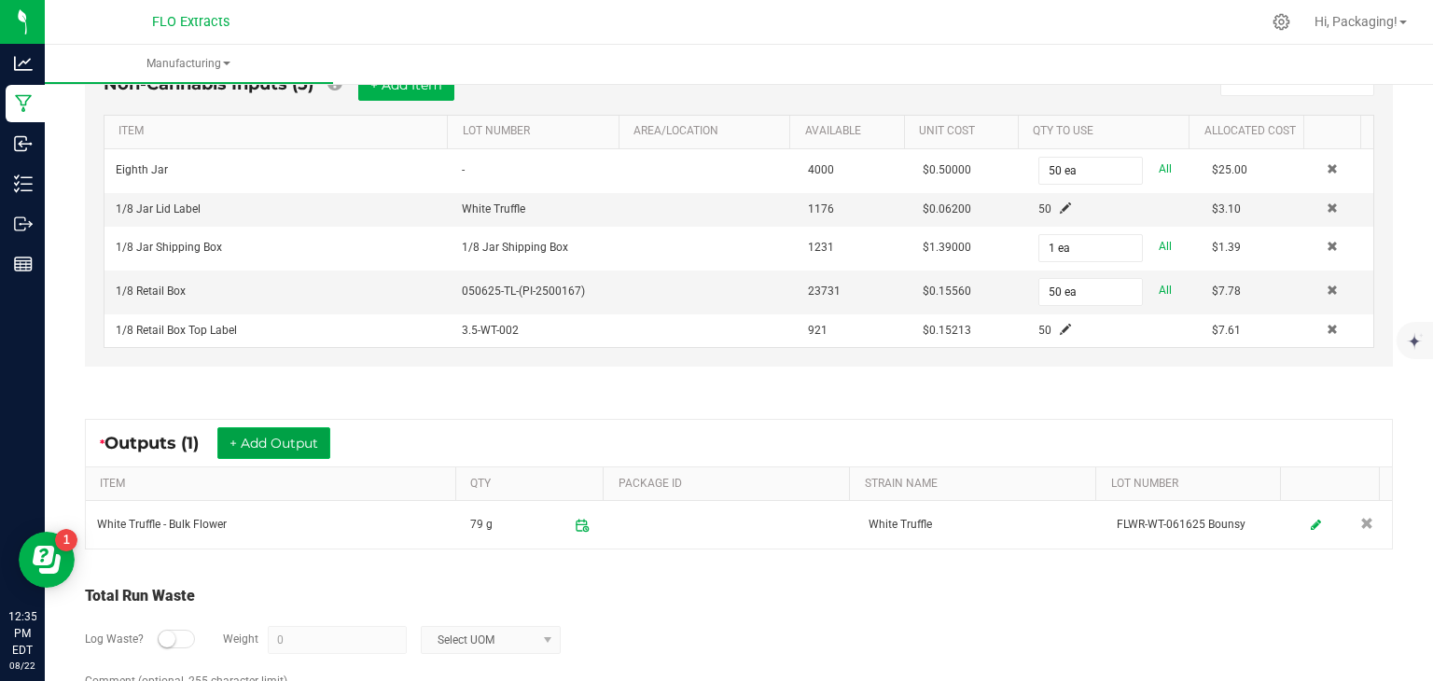
click at [267, 436] on button "+ Add Output" at bounding box center [273, 443] width 113 height 32
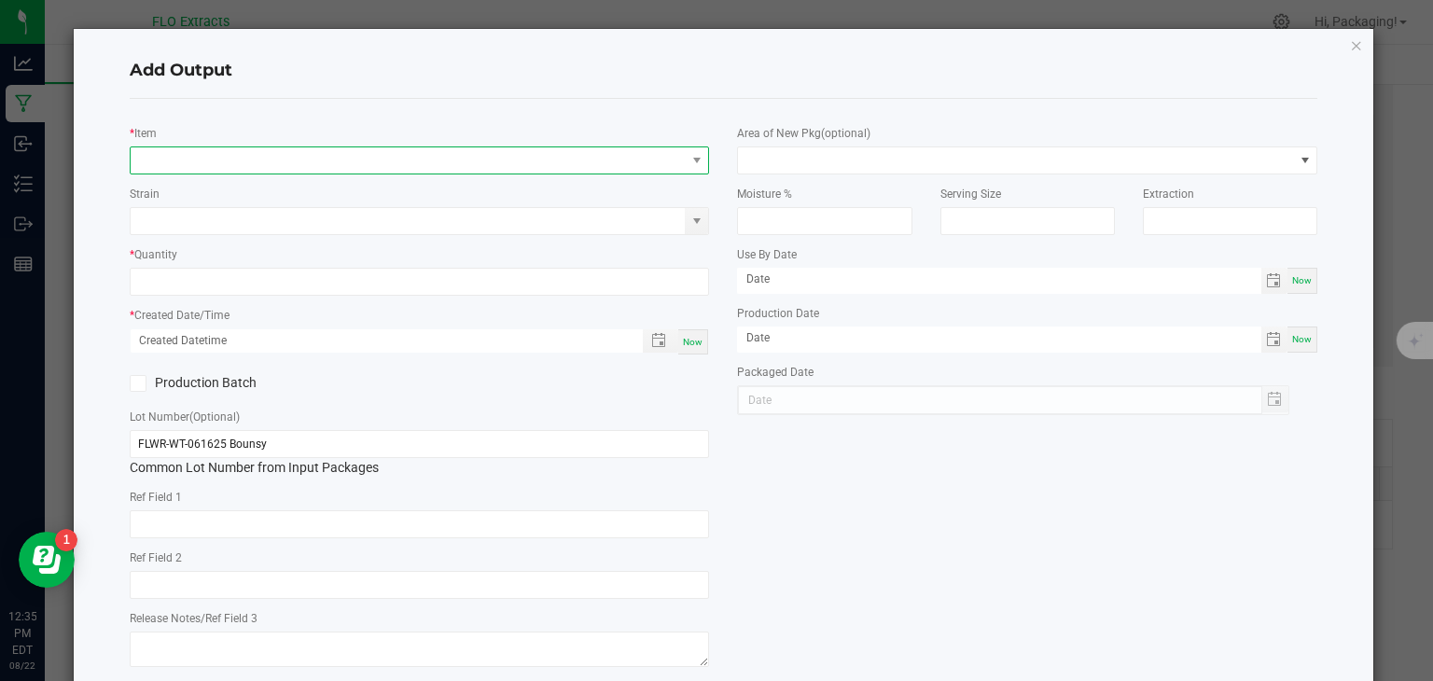
click at [212, 161] on span "NO DATA FOUND" at bounding box center [408, 160] width 555 height 26
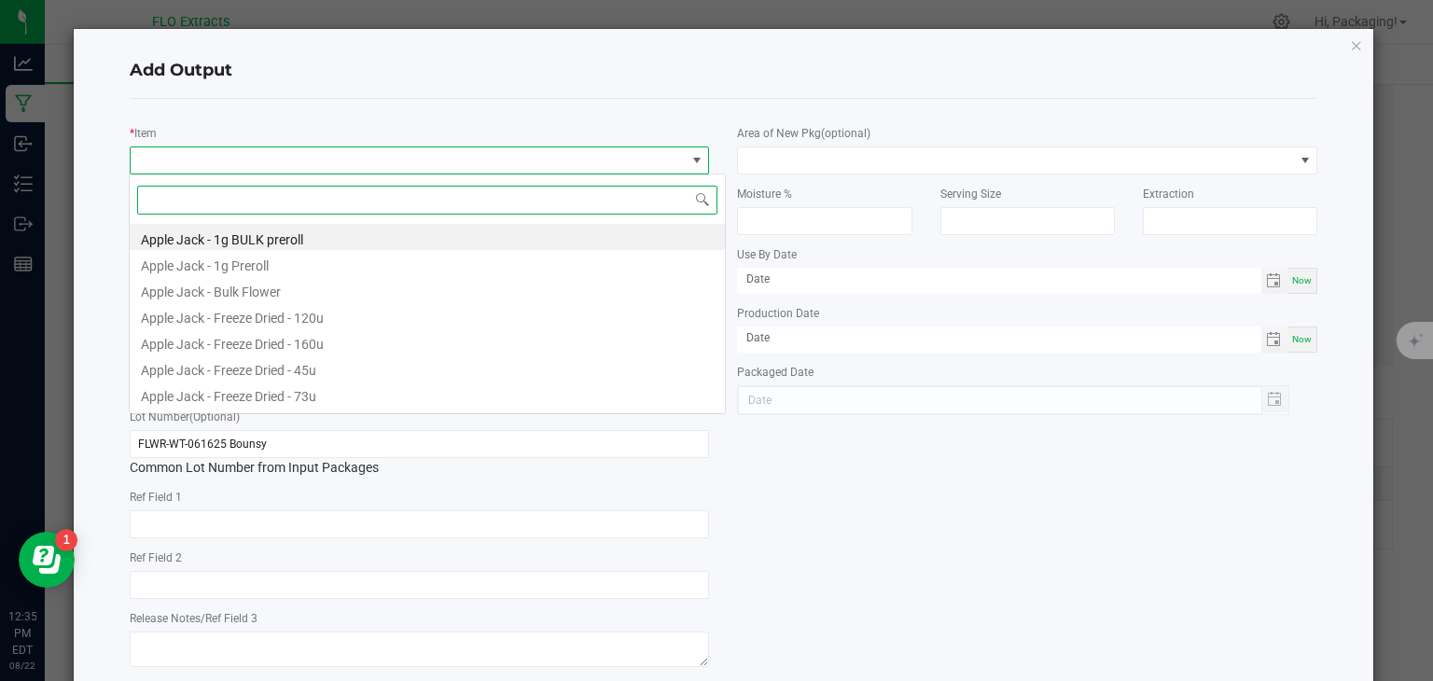
scroll to position [27, 574]
type input "WHITE TR"
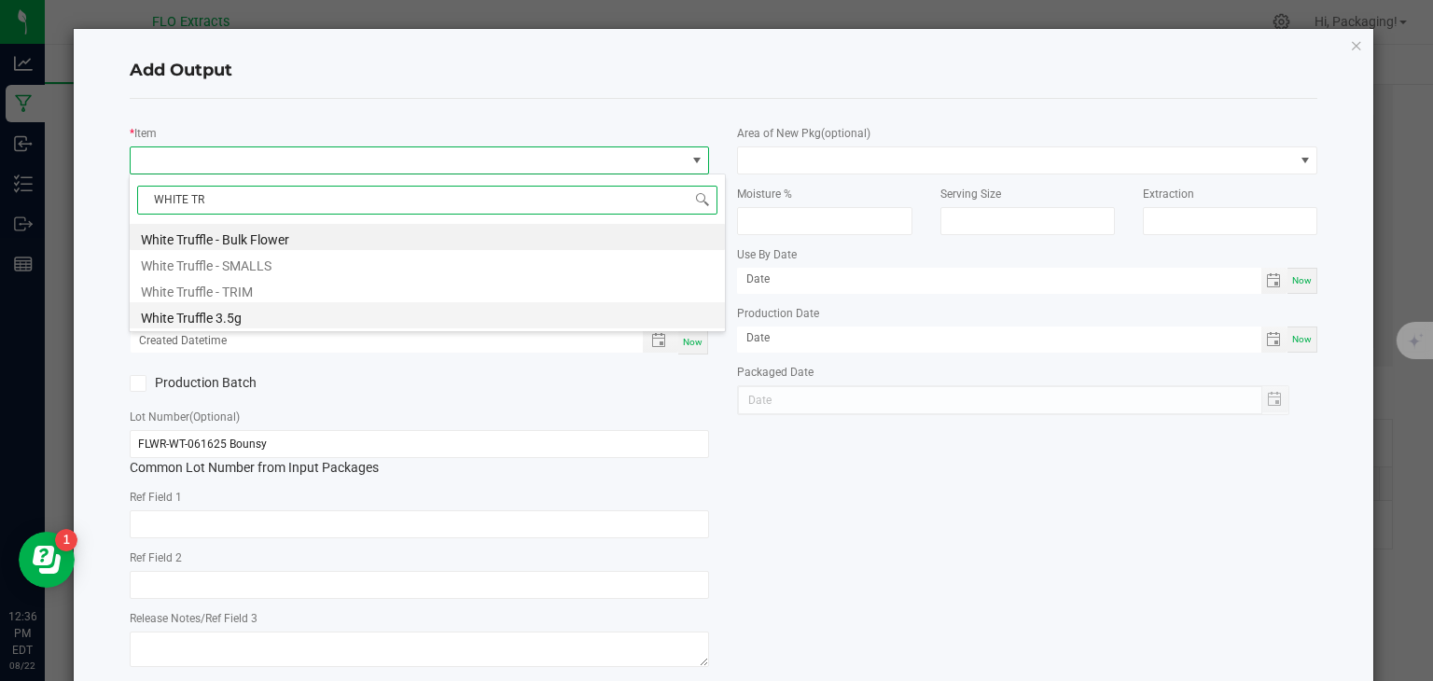
click at [248, 311] on li "White Truffle 3.5g" at bounding box center [427, 315] width 595 height 26
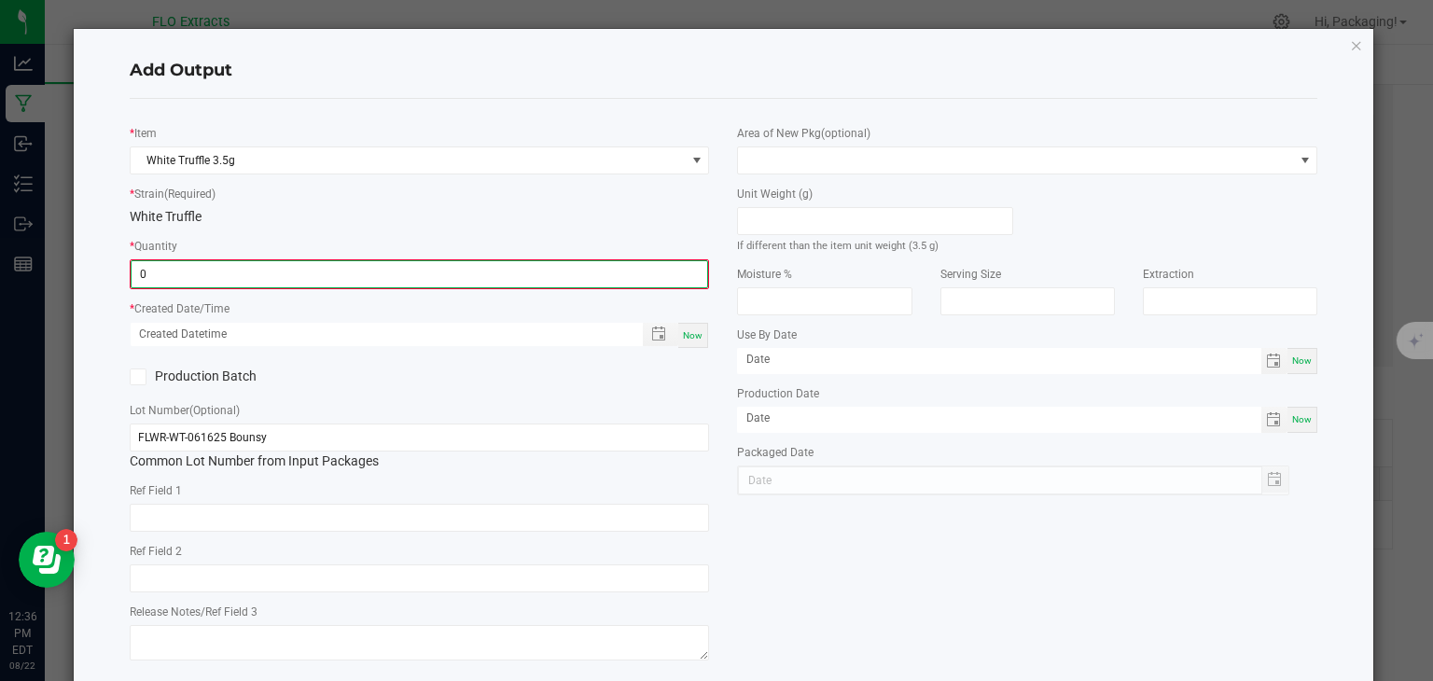
click at [224, 277] on input "0" at bounding box center [420, 274] width 576 height 26
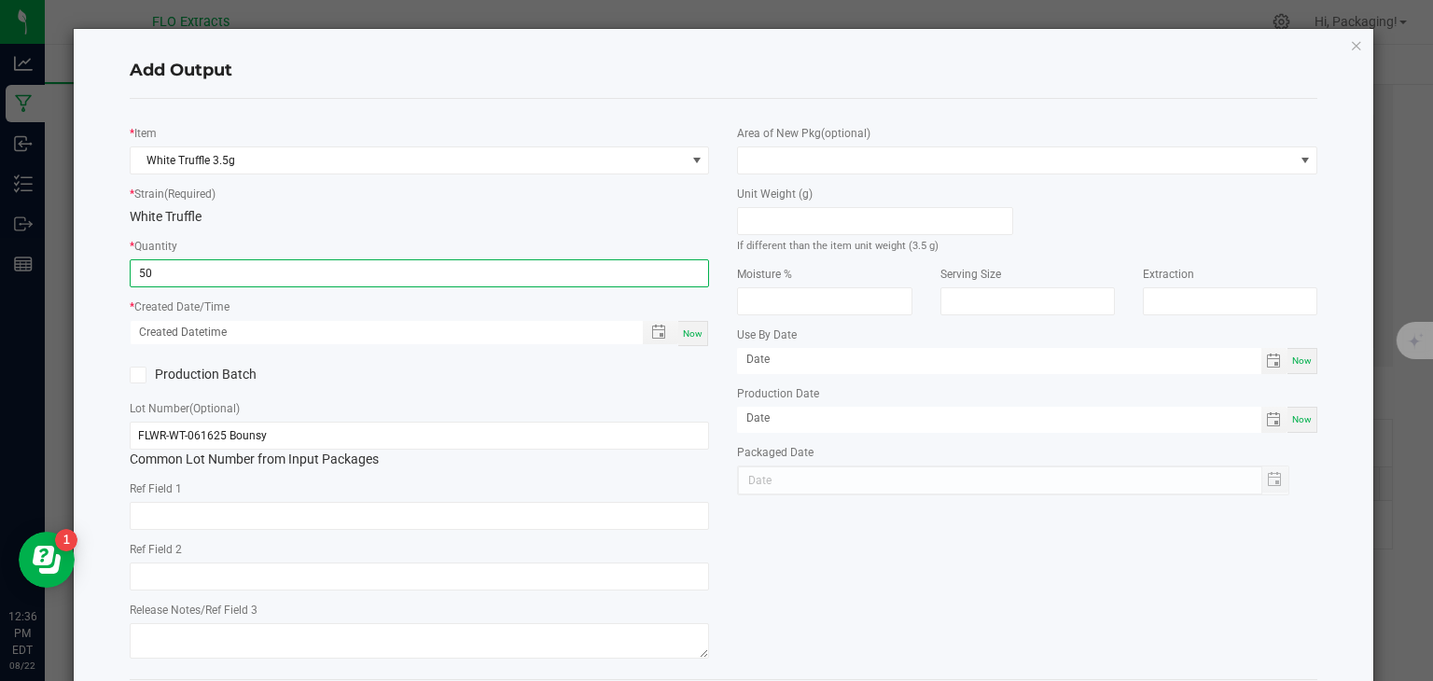
type input "50 ea"
click at [683, 336] on span "Now" at bounding box center [693, 333] width 20 height 10
type input "[DATE] 12:36 PM"
type input "[DATE]"
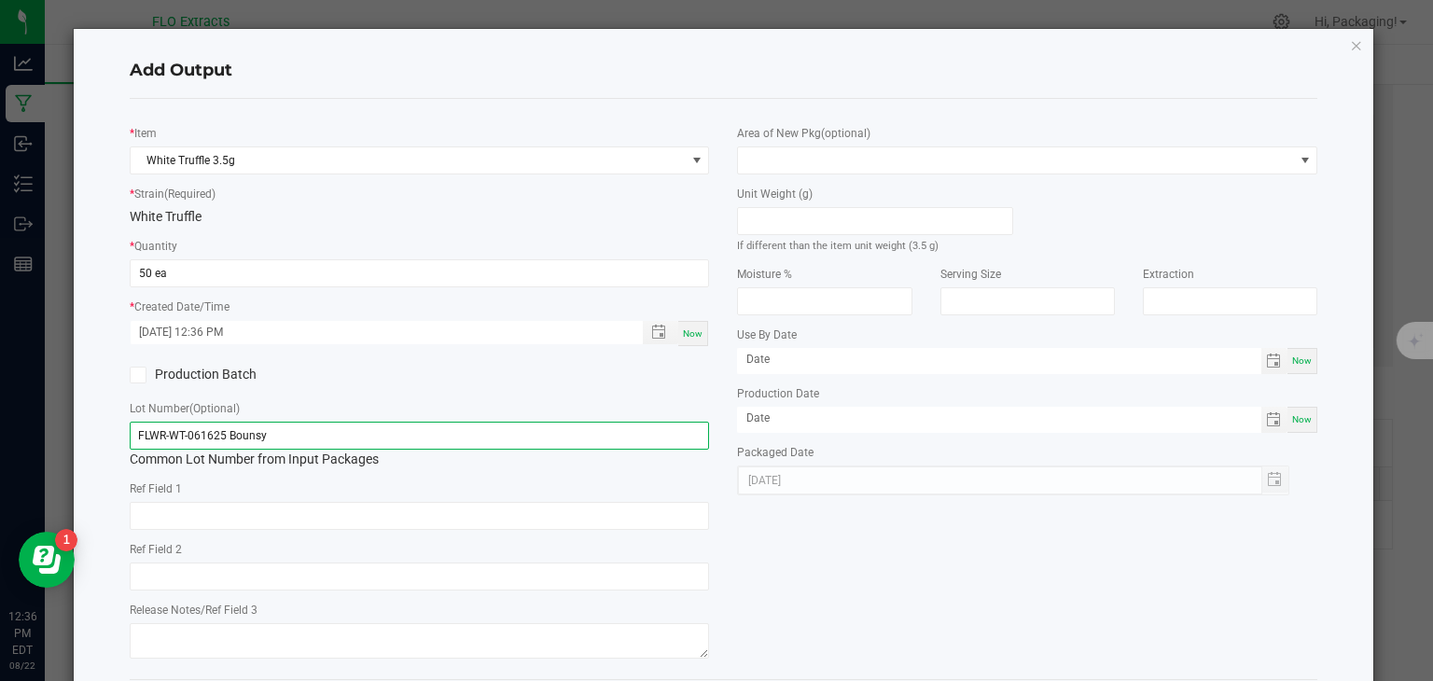
click at [399, 441] on input "FLWR-WT-061625 Bounsy" at bounding box center [420, 436] width 580 height 28
type input "F"
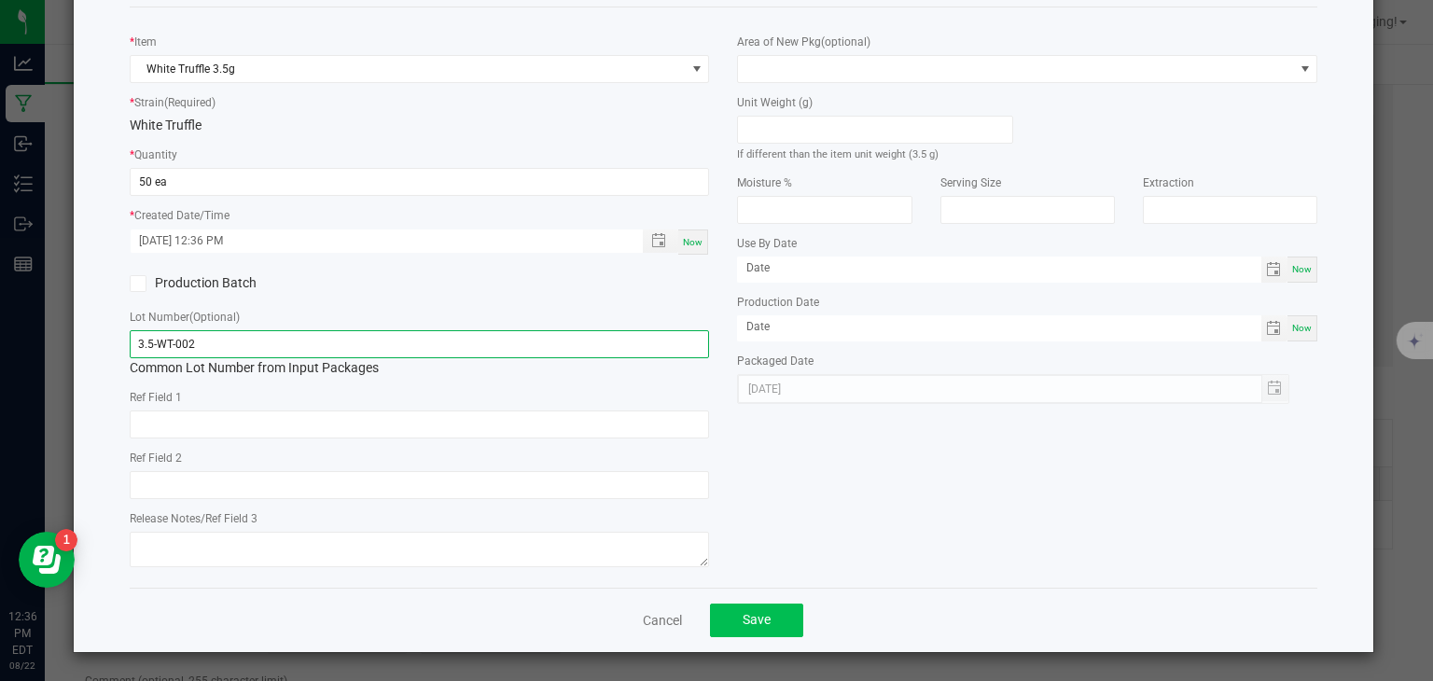
type input "3.5-WT-002"
click at [761, 616] on span "Save" at bounding box center [756, 619] width 28 height 15
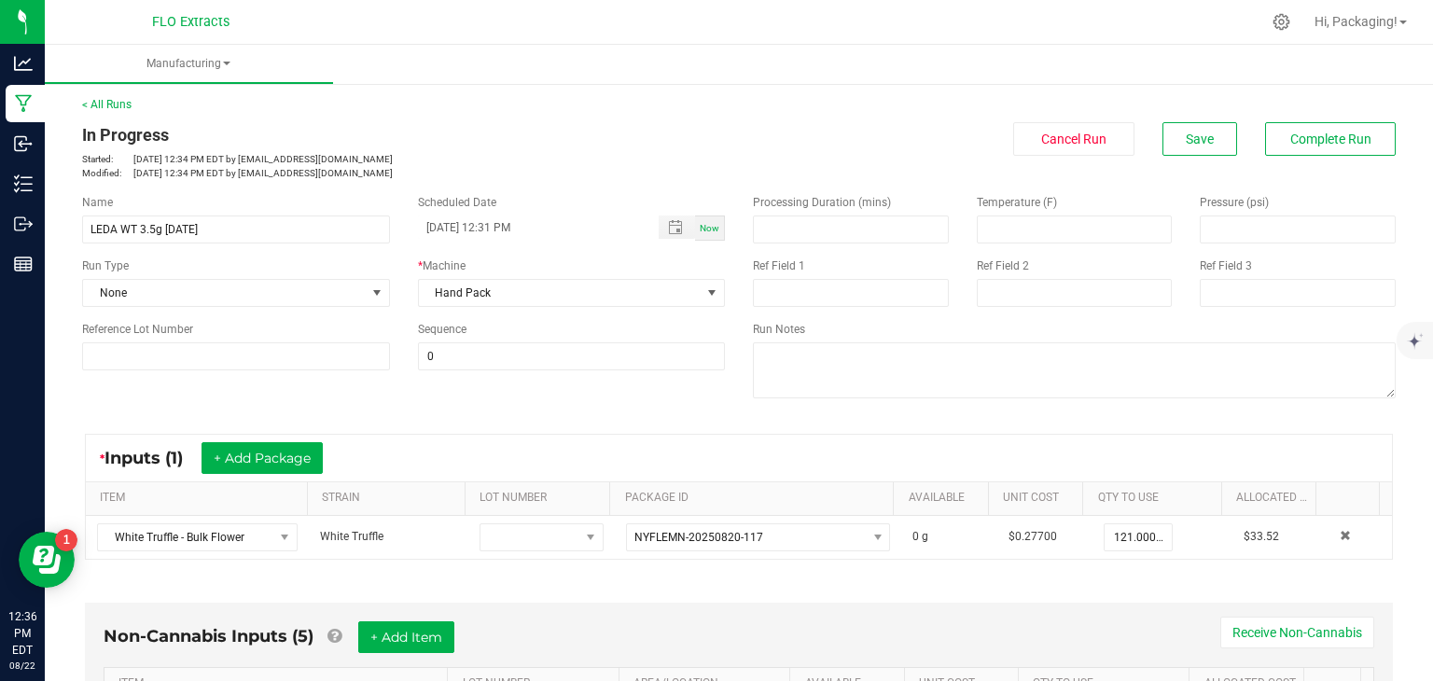
scroll to position [0, 0]
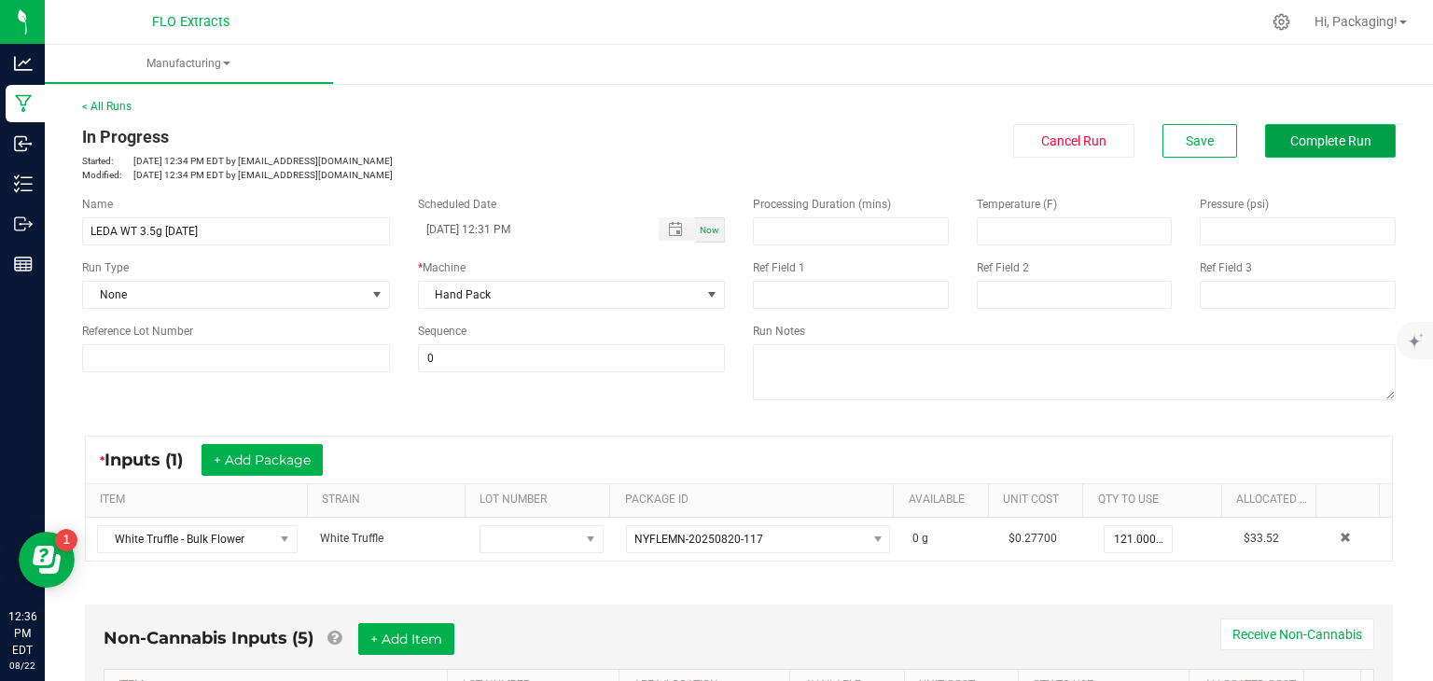
click at [1301, 143] on span "Complete Run" at bounding box center [1330, 140] width 81 height 15
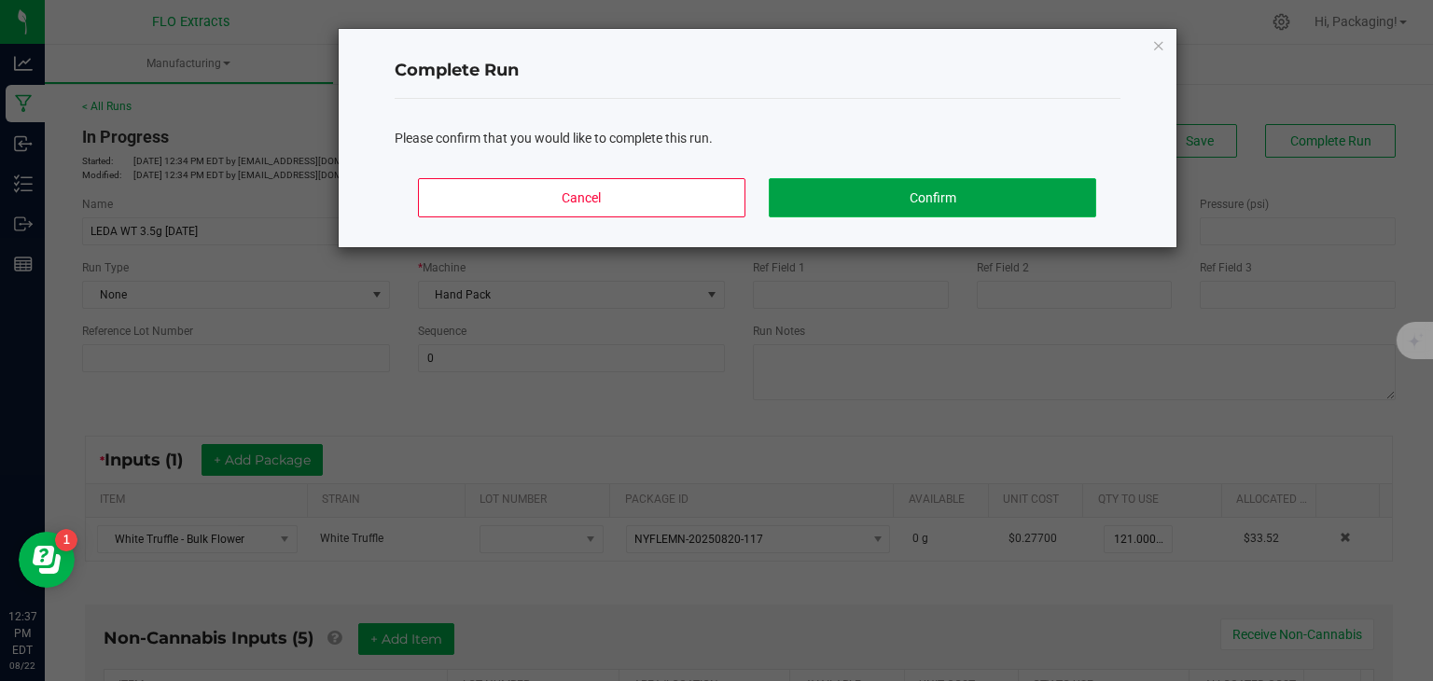
click at [1011, 201] on button "Confirm" at bounding box center [931, 197] width 326 height 39
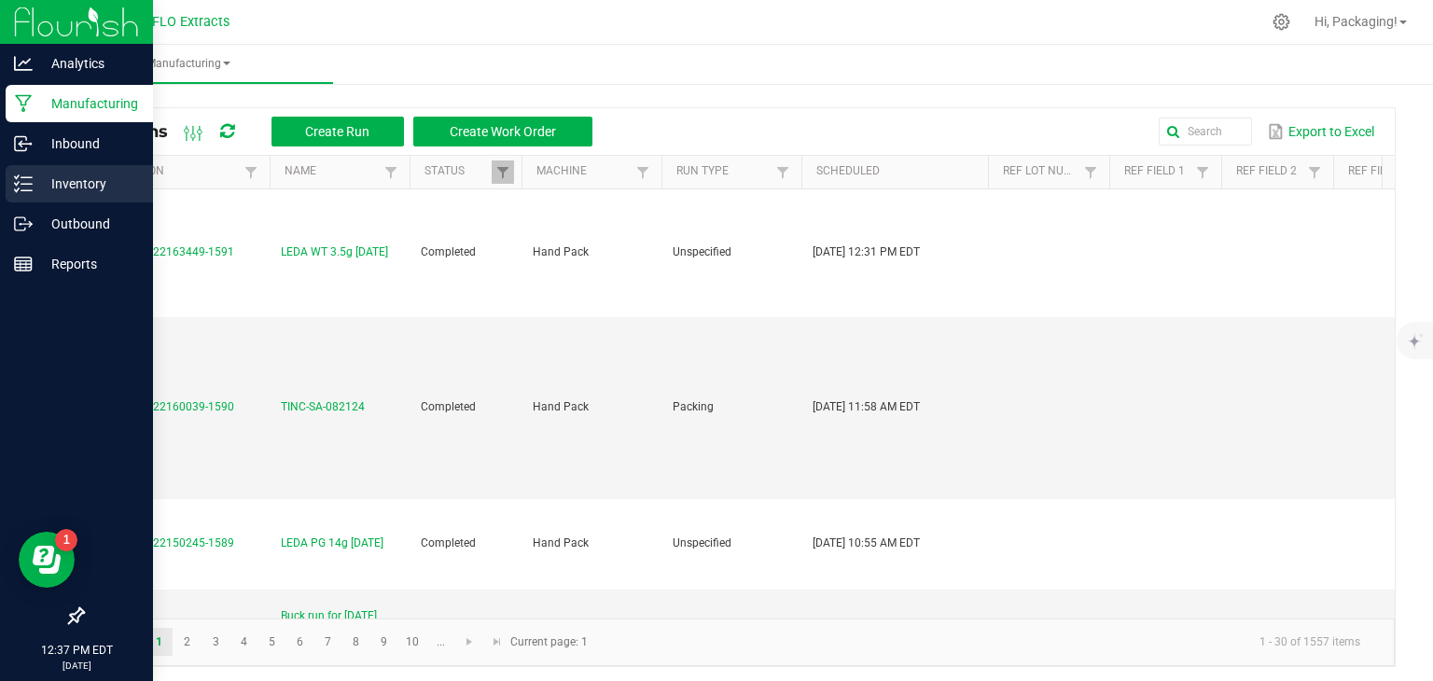
click at [77, 188] on p "Inventory" at bounding box center [89, 184] width 112 height 22
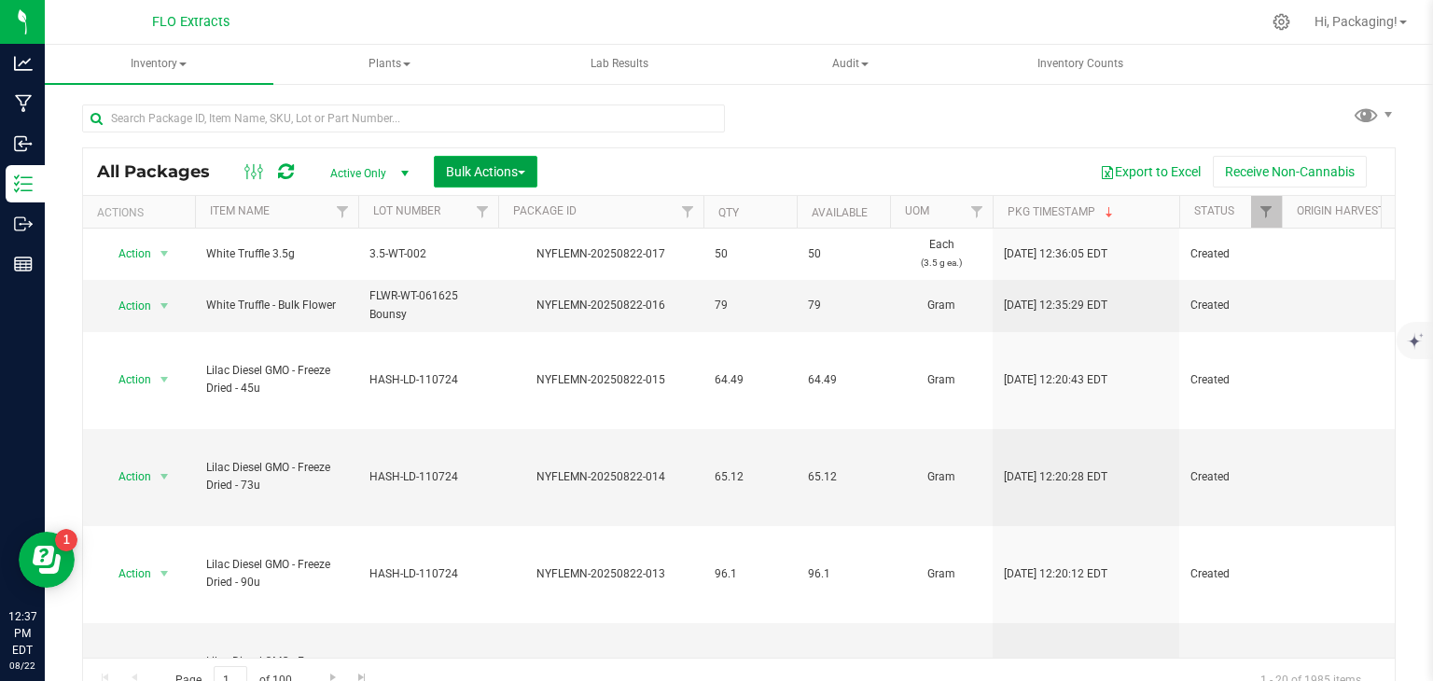
click at [494, 168] on span "Bulk Actions" at bounding box center [485, 171] width 79 height 15
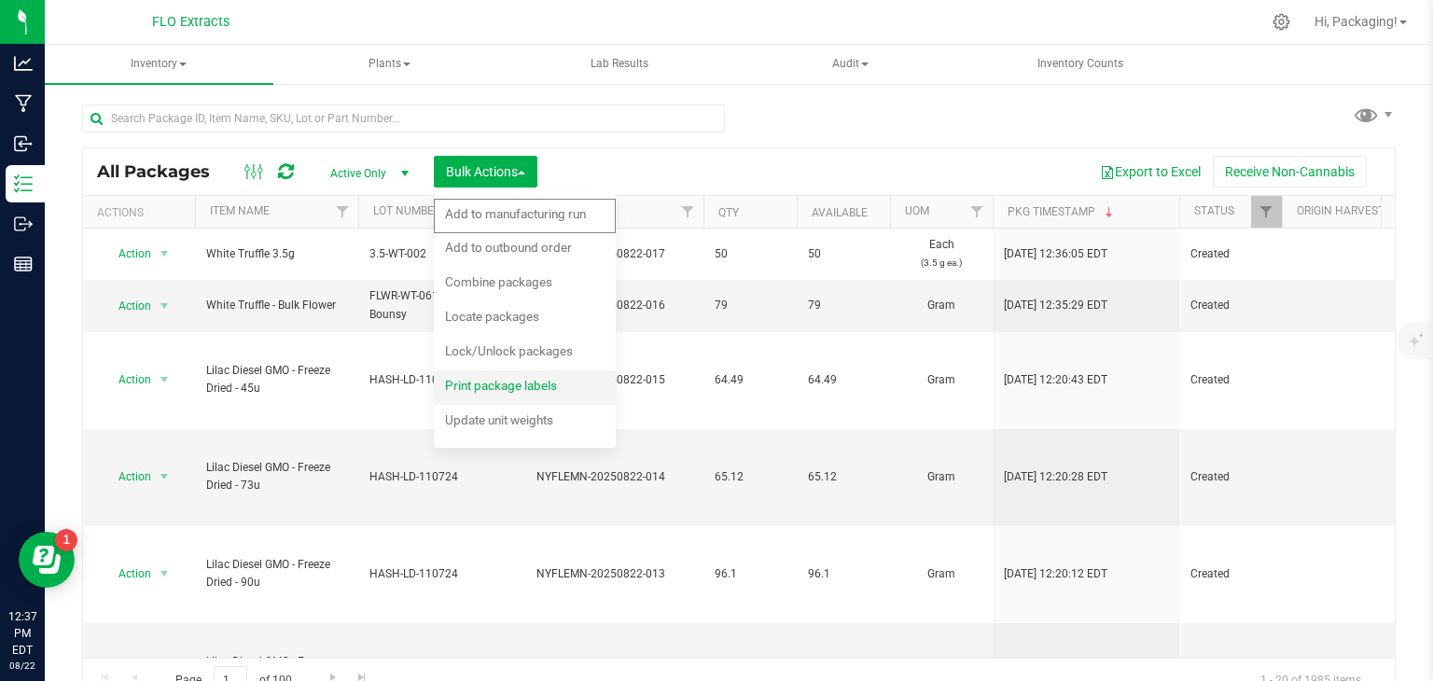
click at [524, 381] on span "Print package labels" at bounding box center [501, 385] width 112 height 15
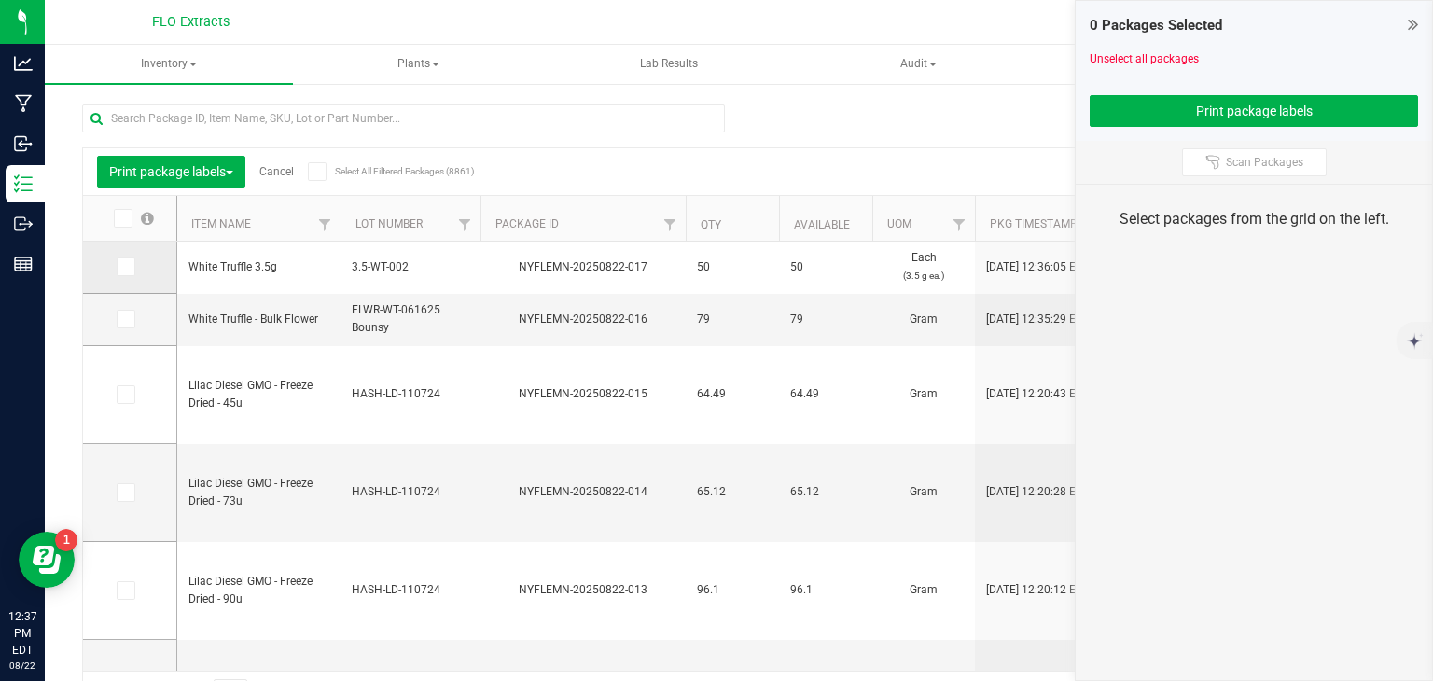
click at [126, 267] on icon at bounding box center [124, 267] width 12 height 0
click at [0, 0] on input "checkbox" at bounding box center [0, 0] width 0 height 0
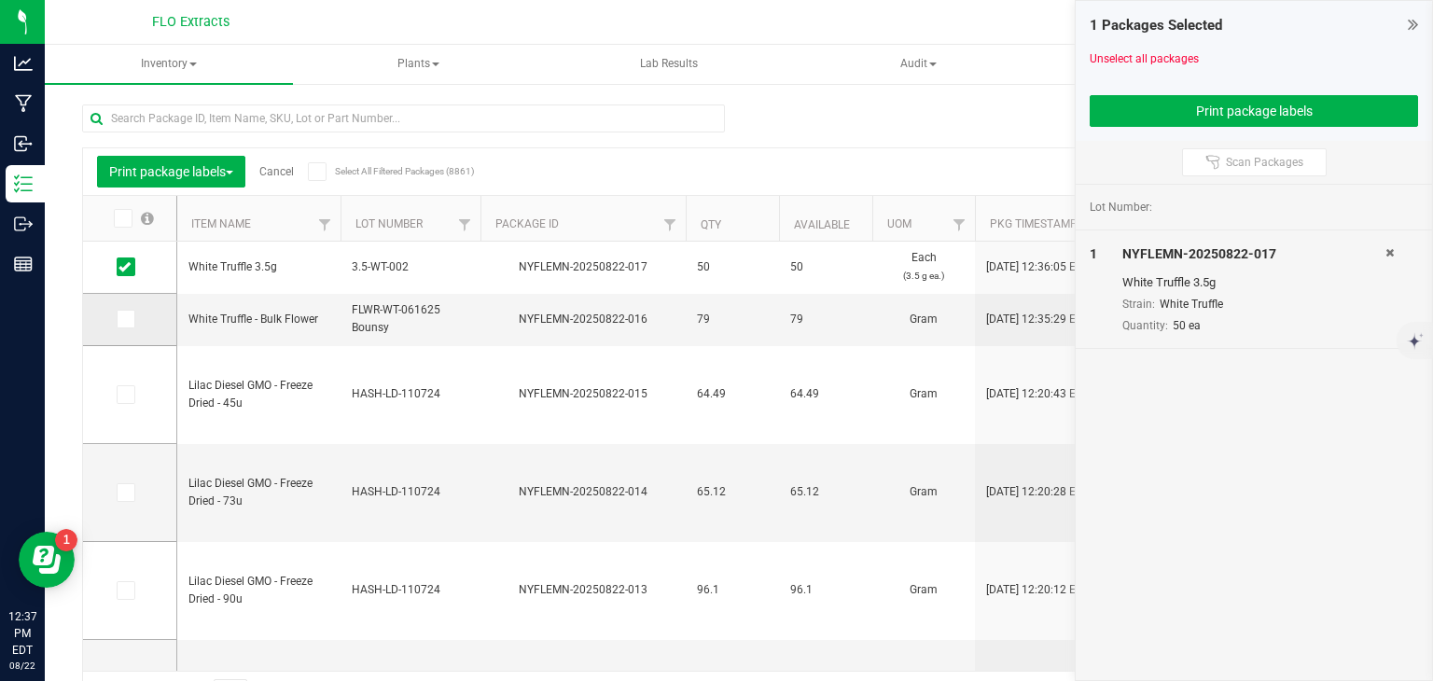
click at [127, 319] on icon at bounding box center [124, 319] width 12 height 0
click at [0, 0] on input "checkbox" at bounding box center [0, 0] width 0 height 0
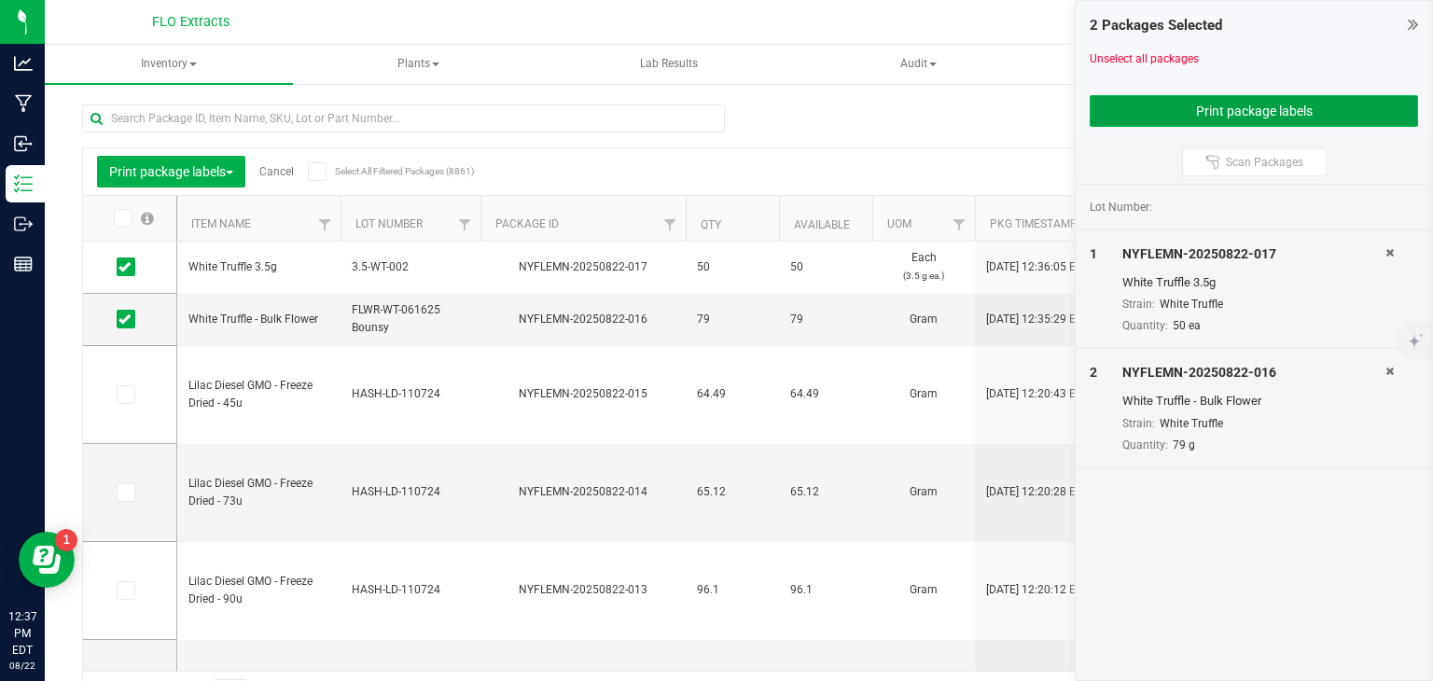
click at [1284, 105] on button "Print package labels" at bounding box center [1253, 111] width 328 height 32
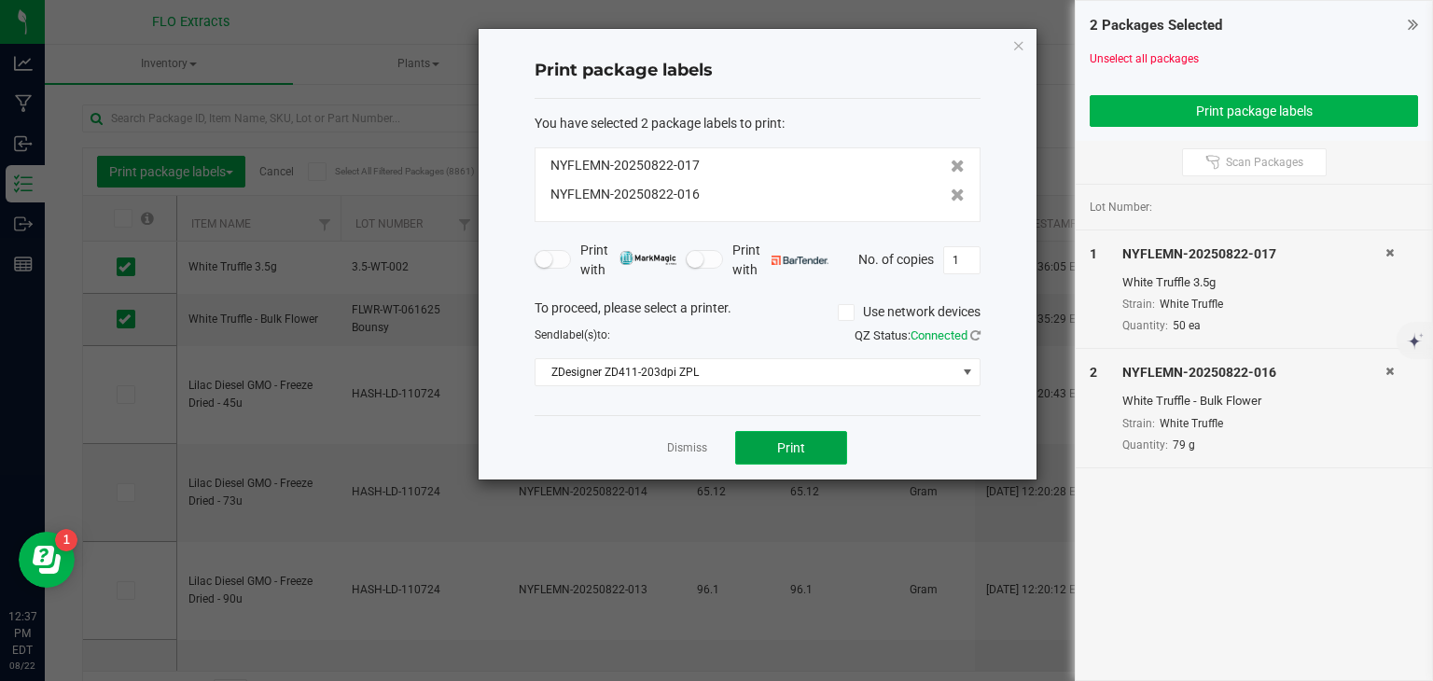
click at [817, 450] on button "Print" at bounding box center [791, 448] width 112 height 34
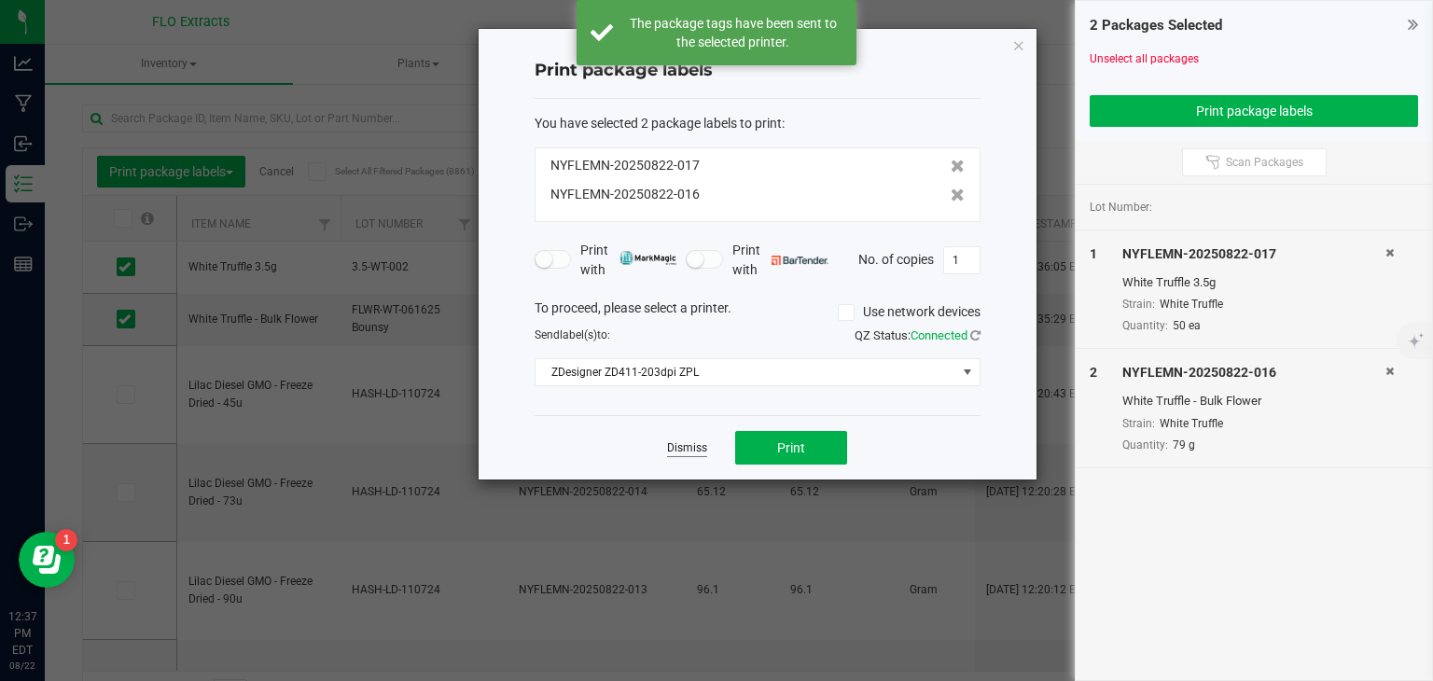
click at [692, 443] on link "Dismiss" at bounding box center [687, 448] width 40 height 16
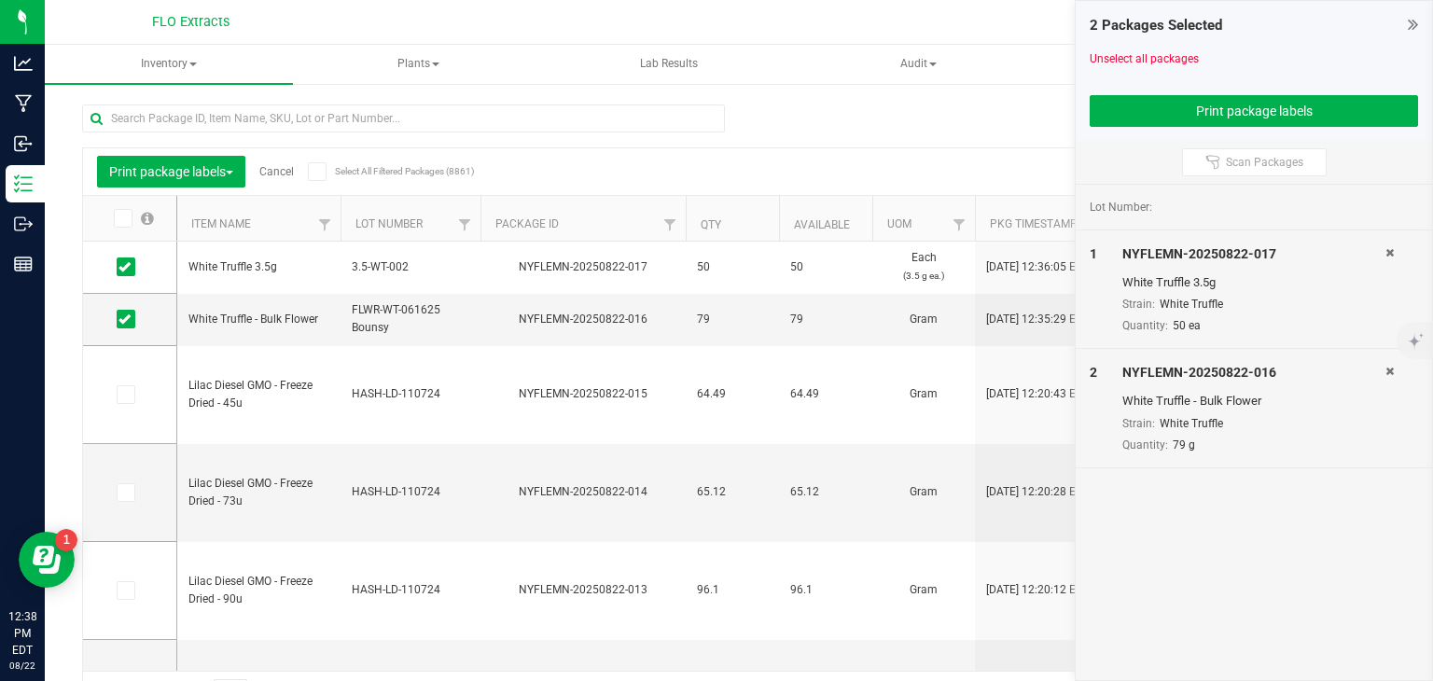
click at [284, 173] on link "Cancel" at bounding box center [276, 171] width 35 height 13
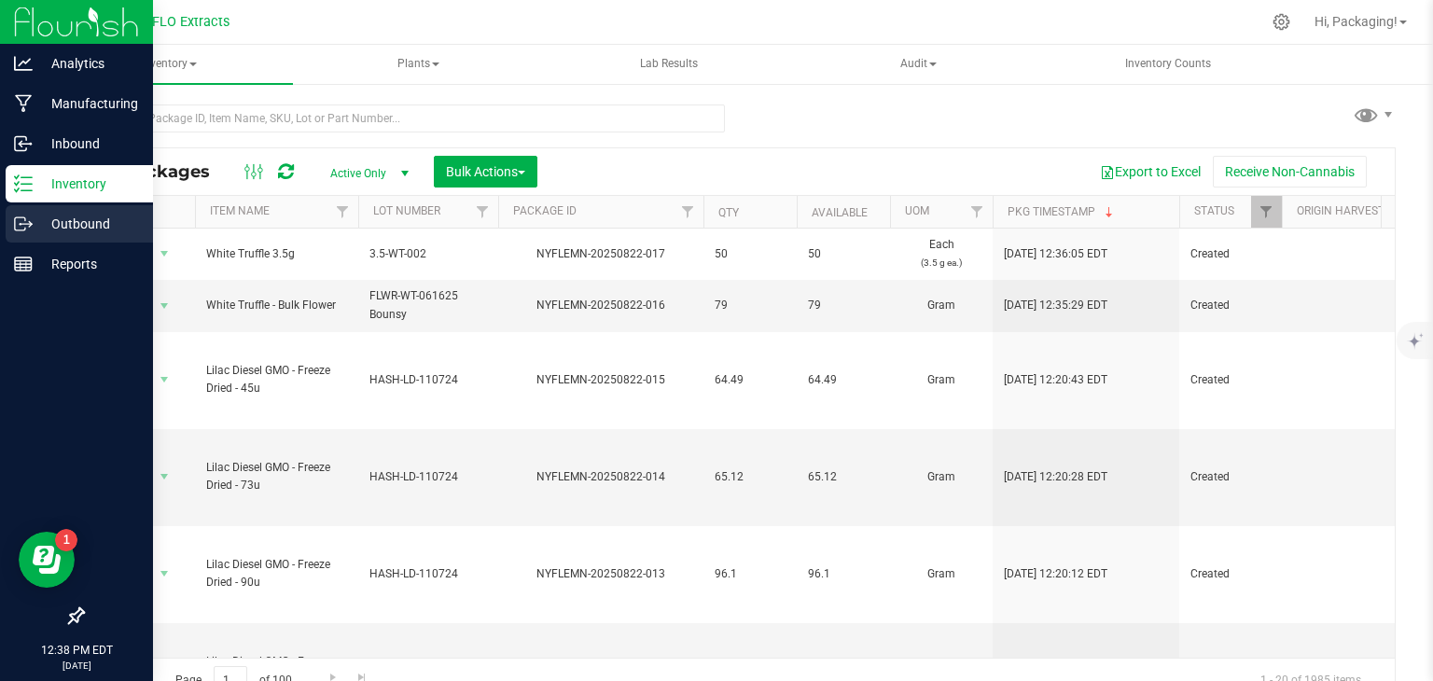
click at [55, 226] on p "Outbound" at bounding box center [89, 224] width 112 height 22
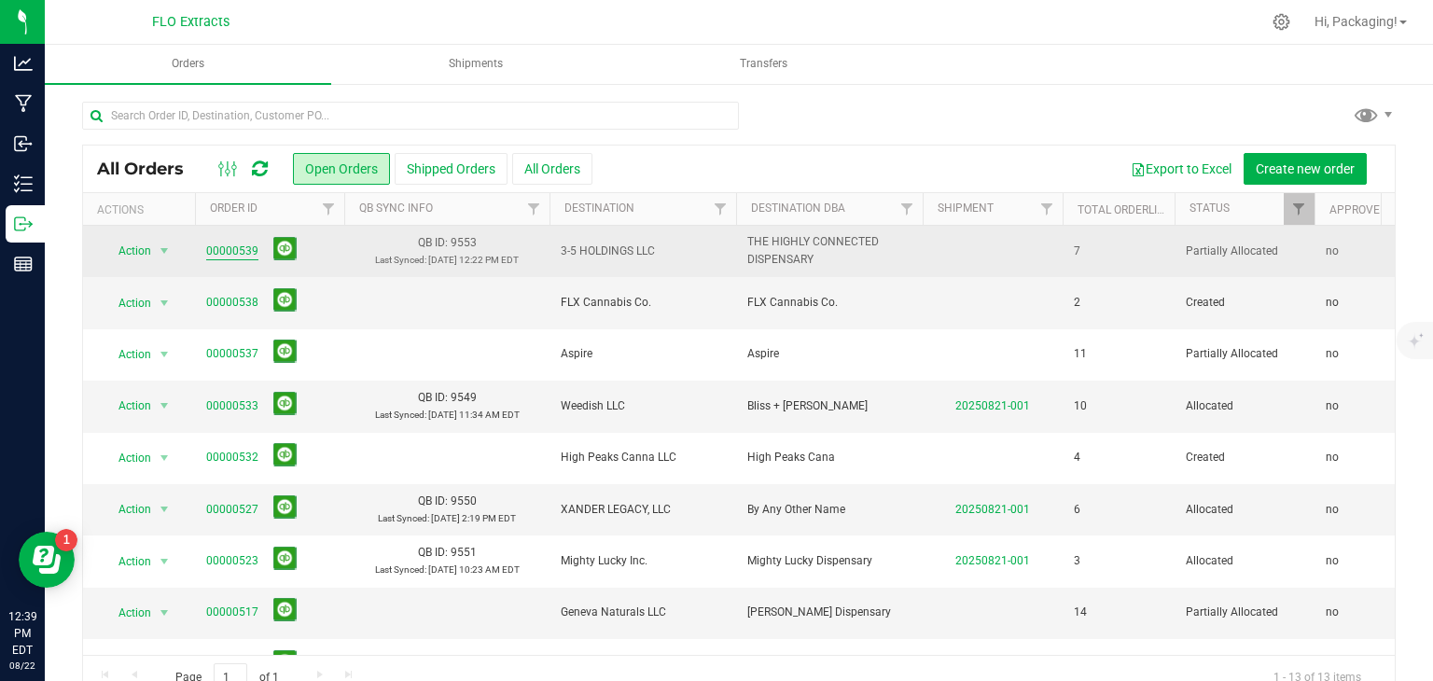
click at [221, 242] on link "00000539" at bounding box center [232, 251] width 52 height 18
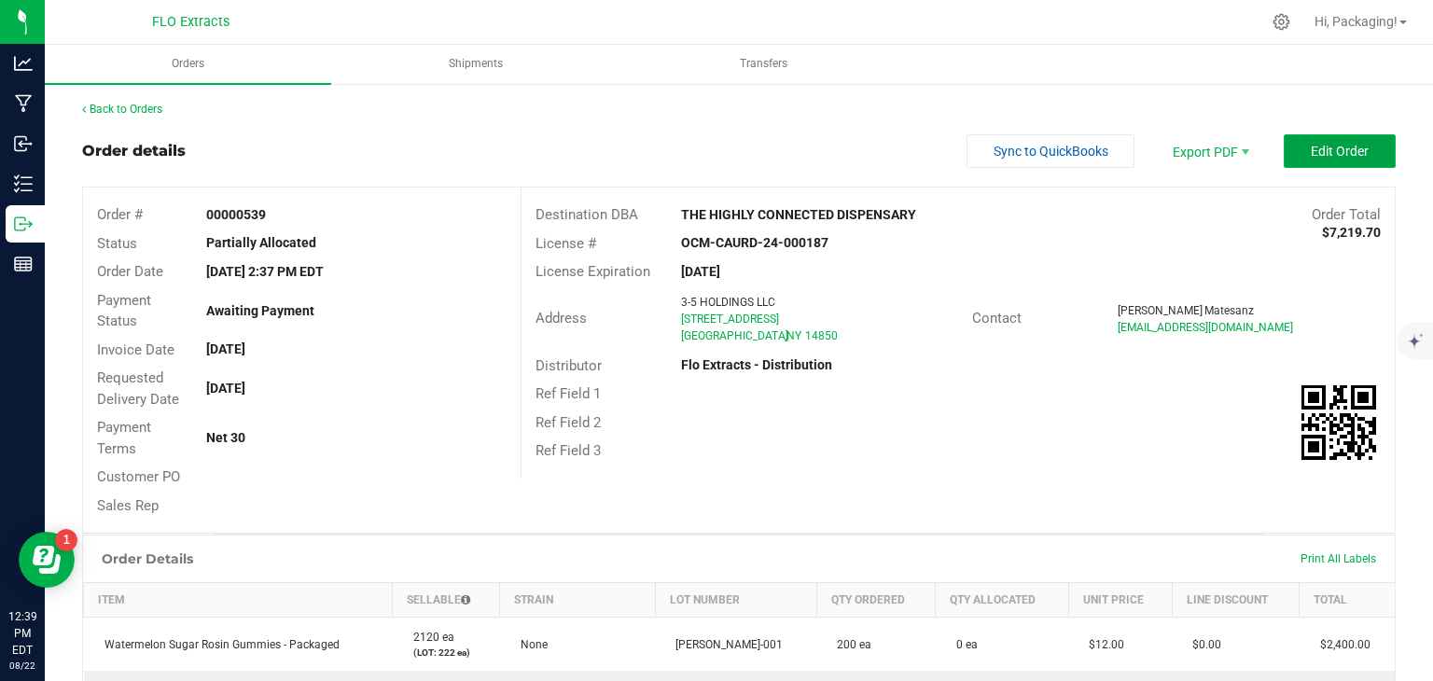
click at [1325, 150] on span "Edit Order" at bounding box center [1339, 151] width 58 height 15
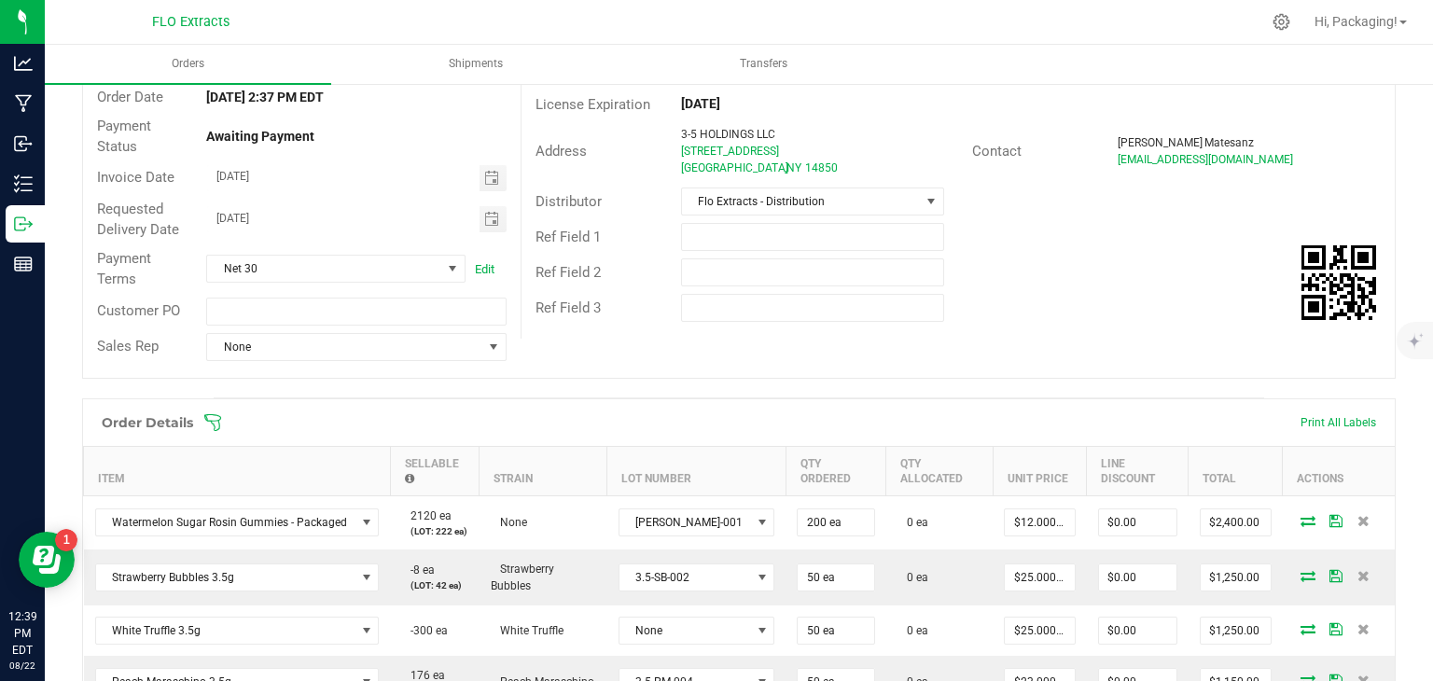
scroll to position [325, 0]
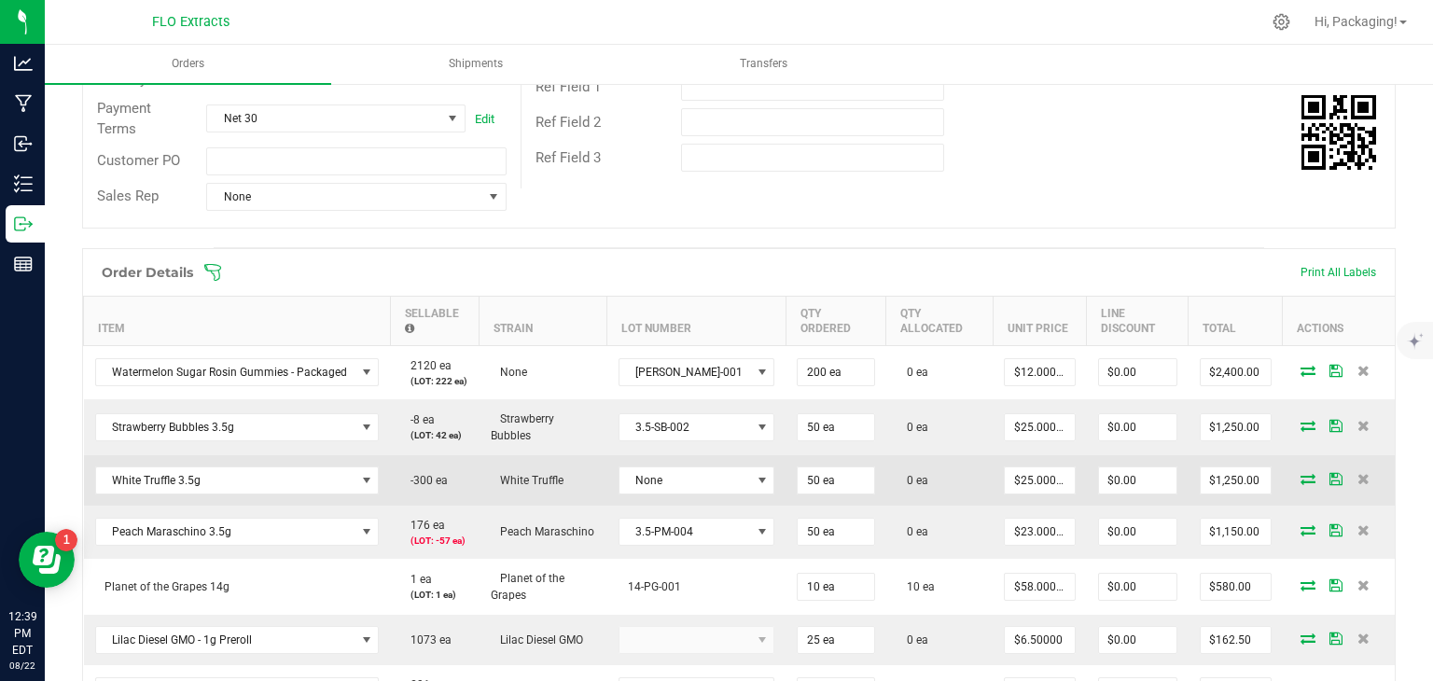
click at [1300, 478] on icon at bounding box center [1307, 478] width 15 height 11
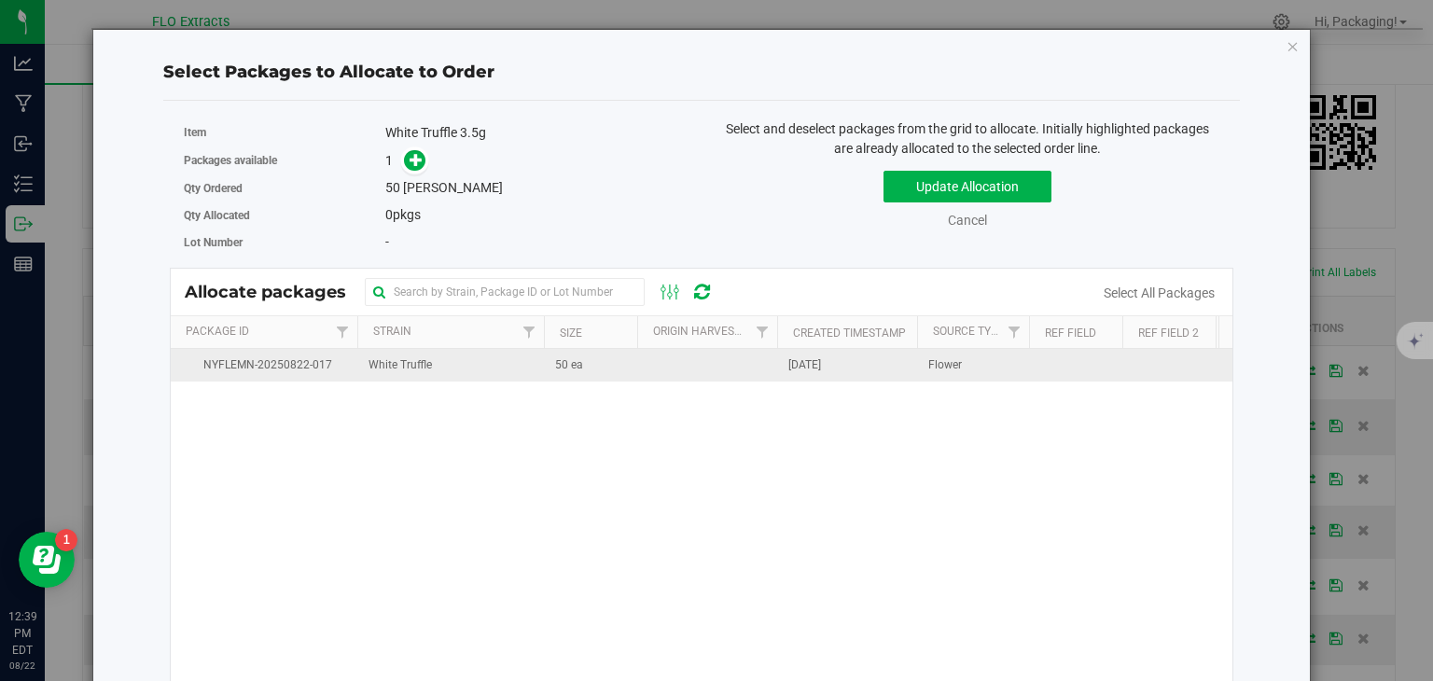
click at [879, 359] on td "[DATE]" at bounding box center [847, 365] width 140 height 33
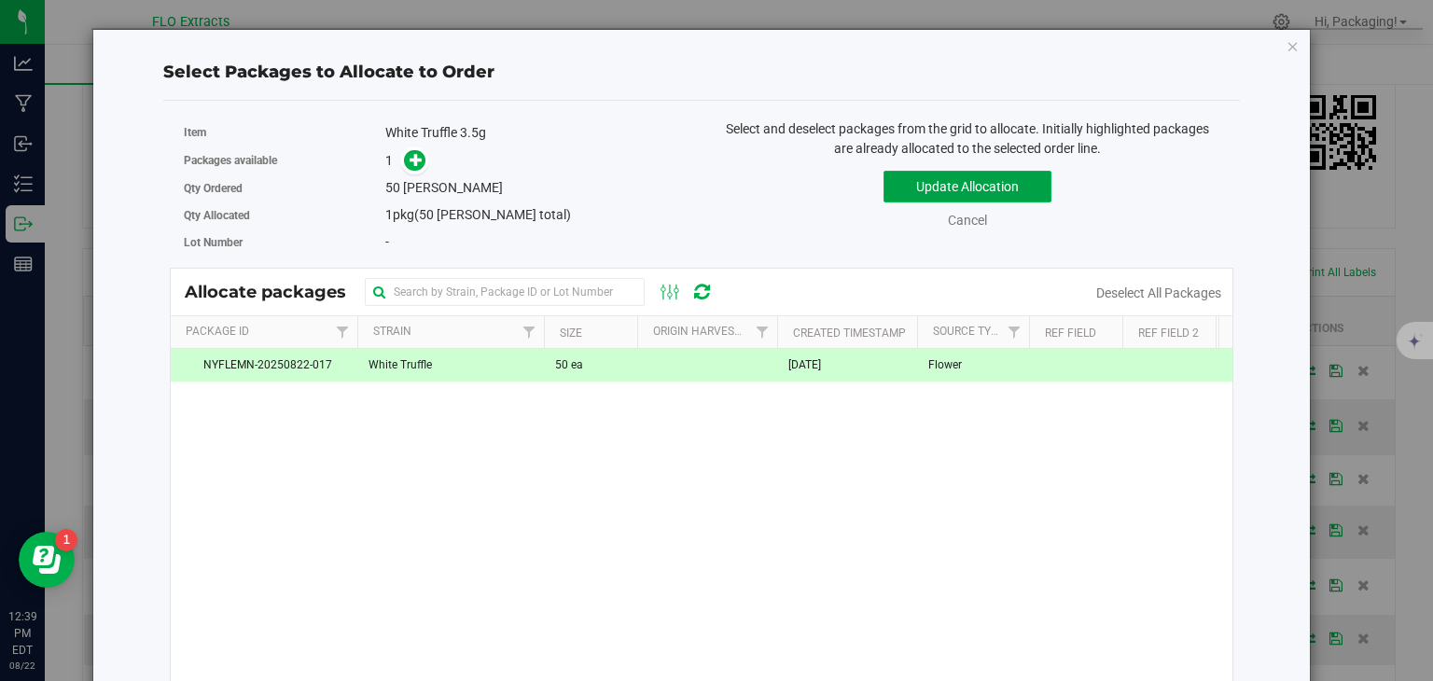
click at [903, 187] on button "Update Allocation" at bounding box center [967, 187] width 168 height 32
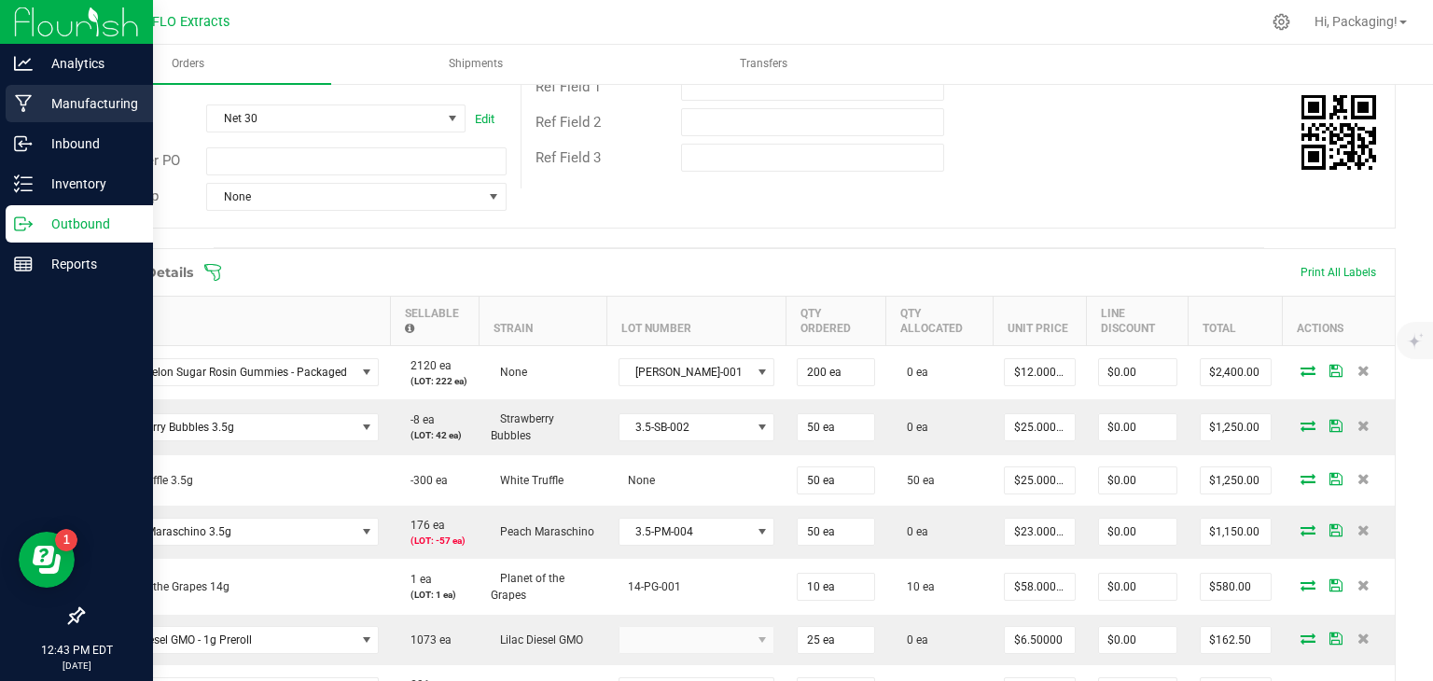
click at [72, 102] on p "Manufacturing" at bounding box center [89, 103] width 112 height 22
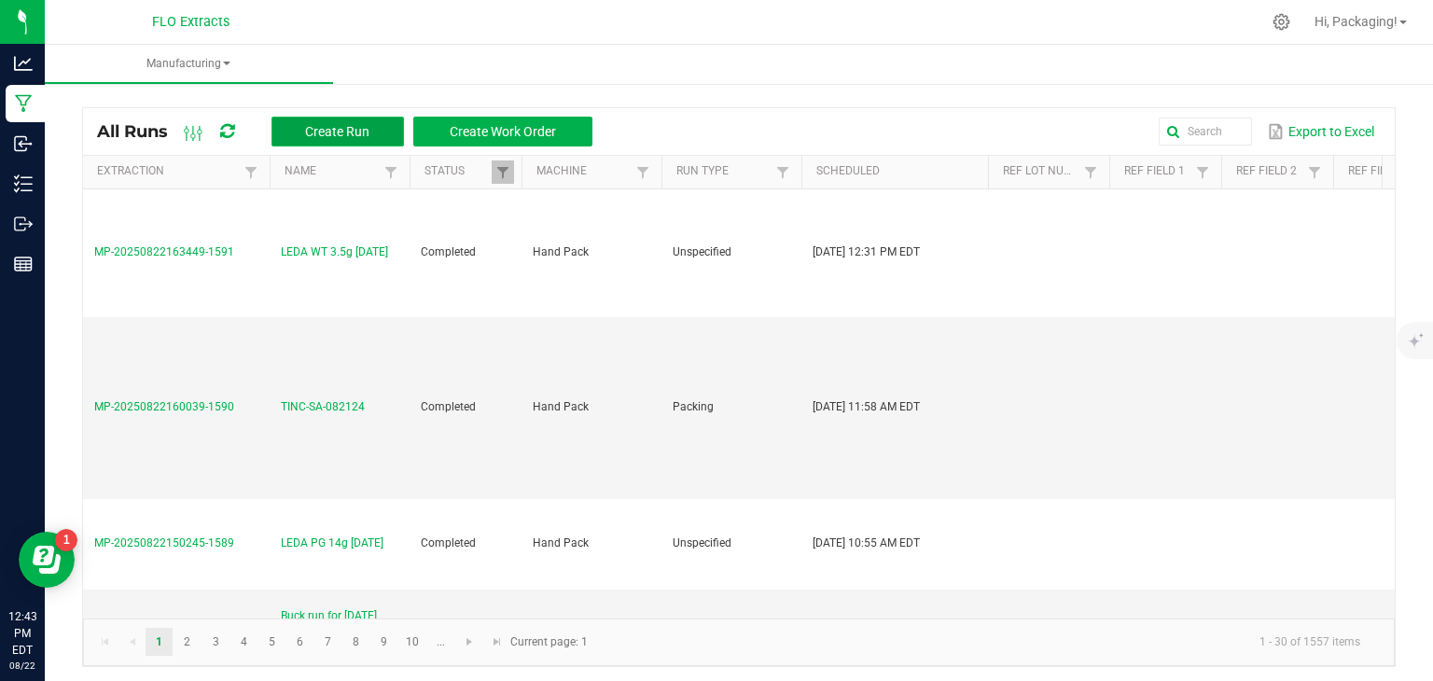
click at [366, 126] on span "Create Run" at bounding box center [337, 131] width 64 height 15
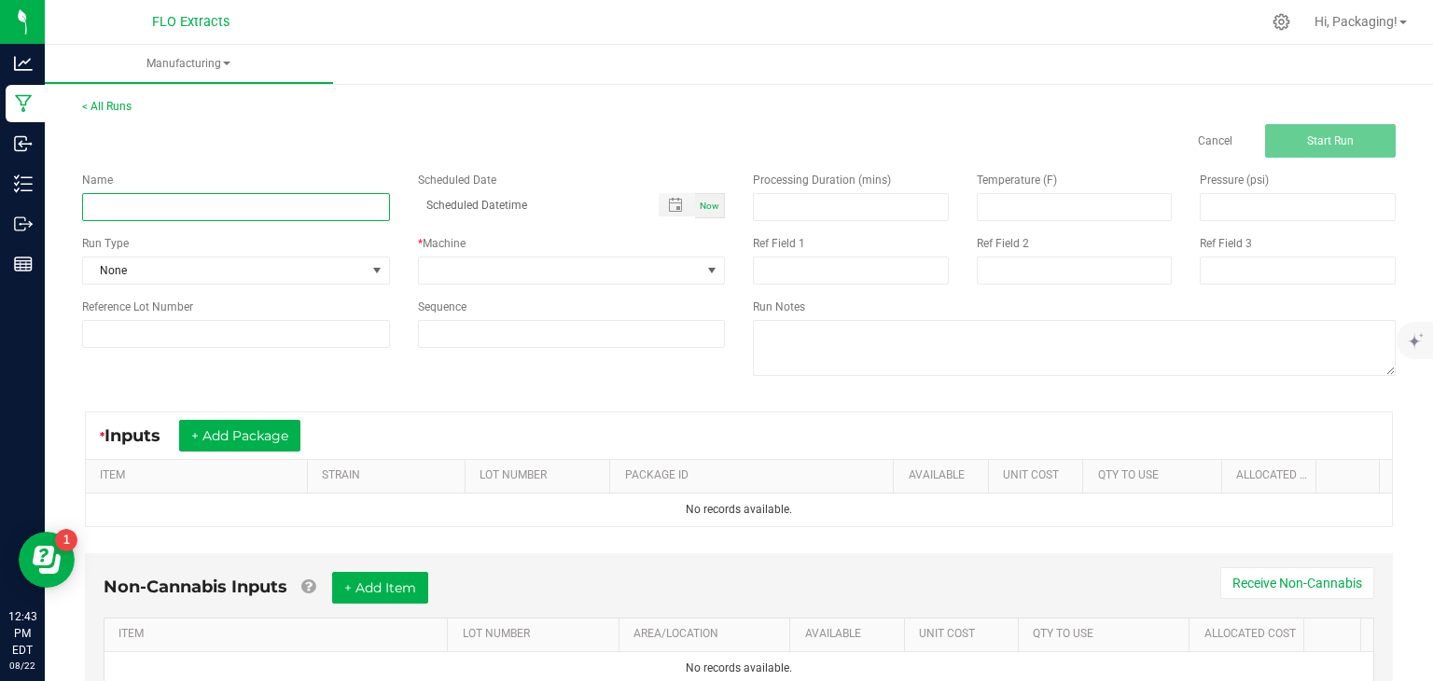
click at [185, 206] on input at bounding box center [236, 207] width 308 height 28
type input "LEDA SB 3.5g [DATE]"
click at [699, 201] on span "Now" at bounding box center [709, 206] width 20 height 10
type input "[DATE] 12:44 PM"
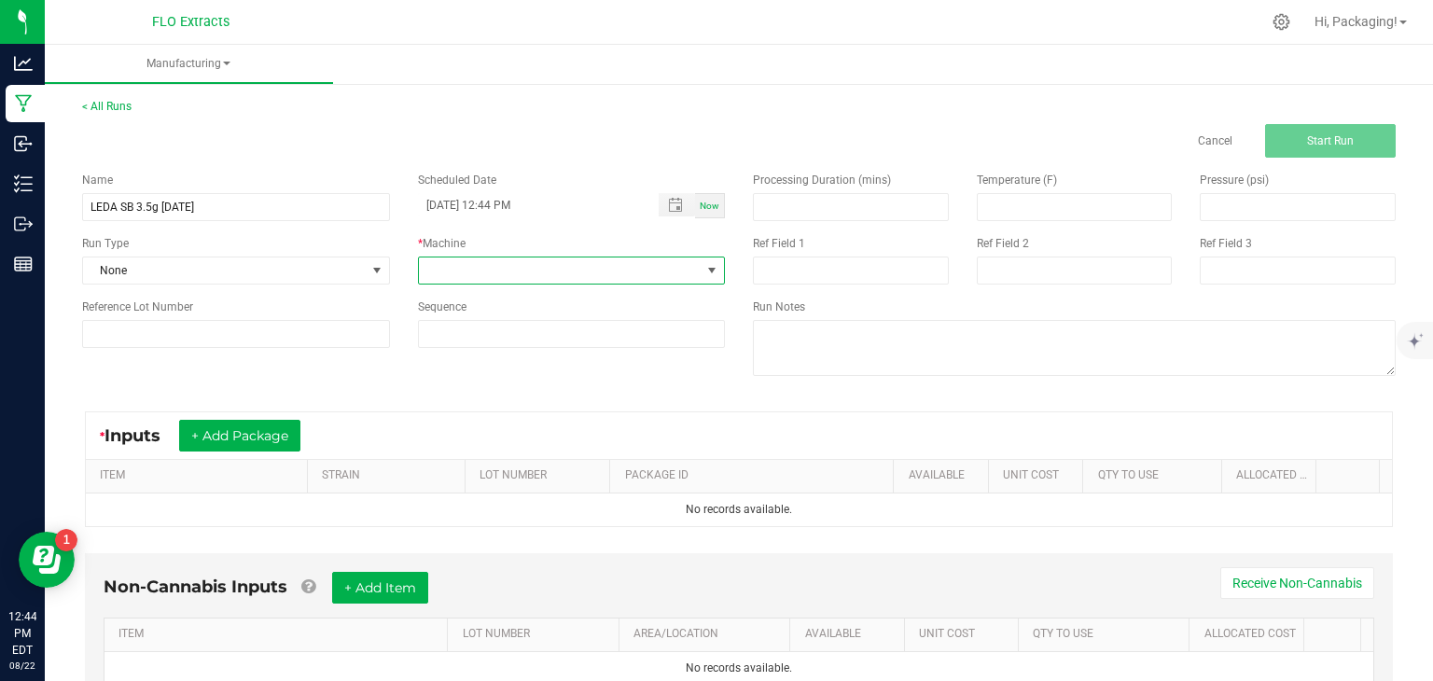
click at [704, 266] on span at bounding box center [711, 270] width 15 height 15
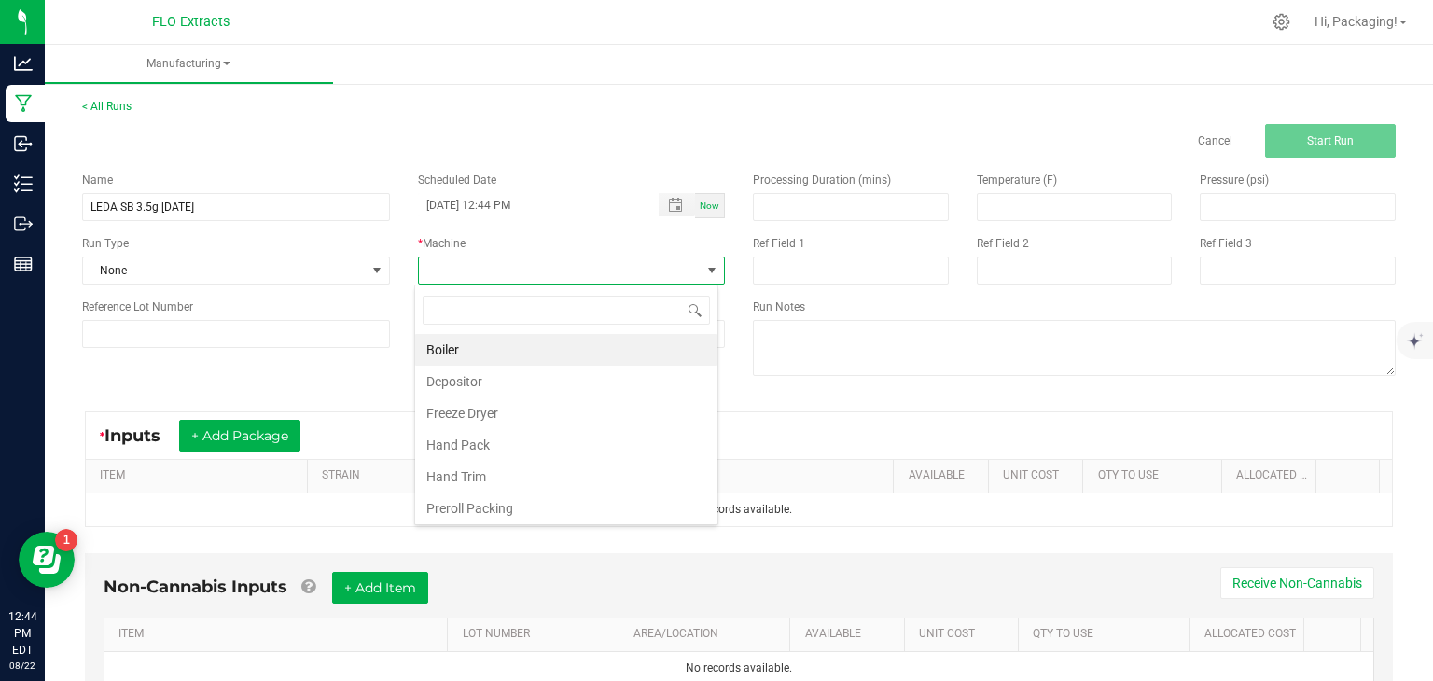
scroll to position [27, 303]
click at [582, 444] on li "Hand Pack" at bounding box center [566, 445] width 302 height 32
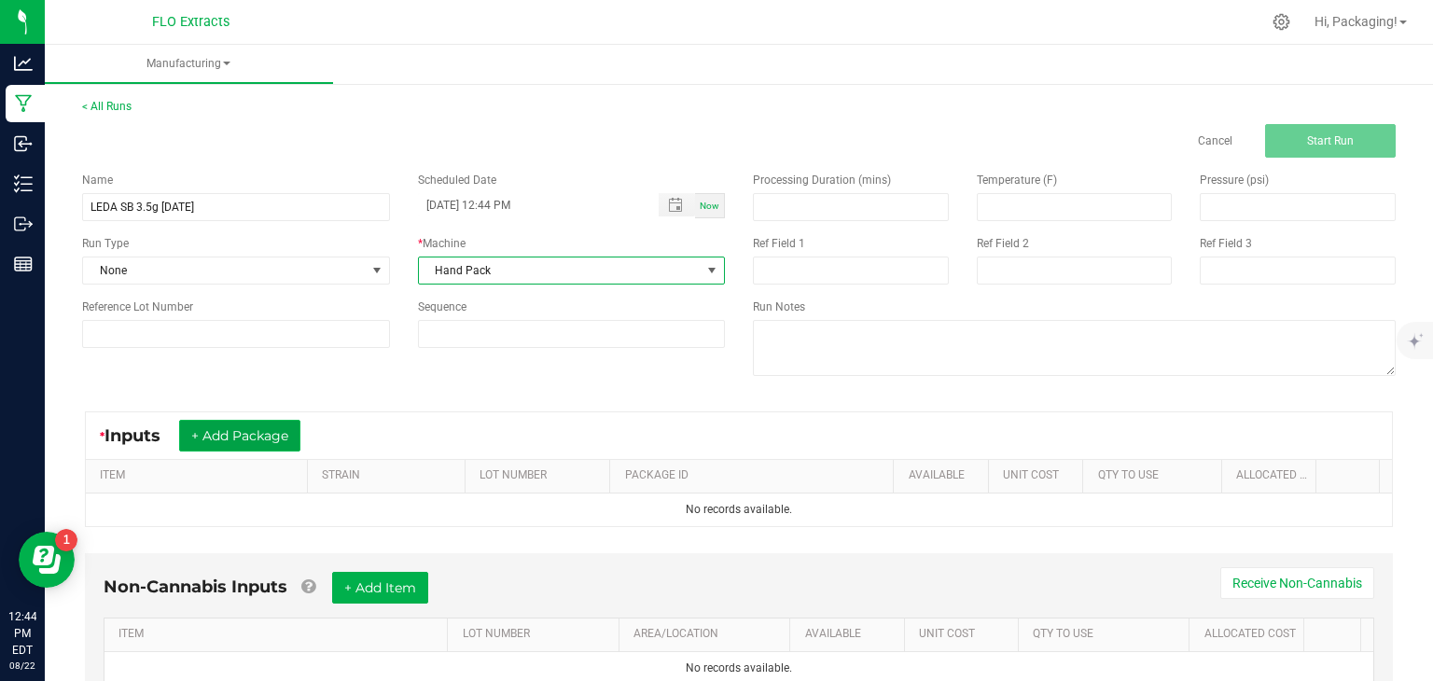
click at [284, 438] on button "+ Add Package" at bounding box center [239, 436] width 121 height 32
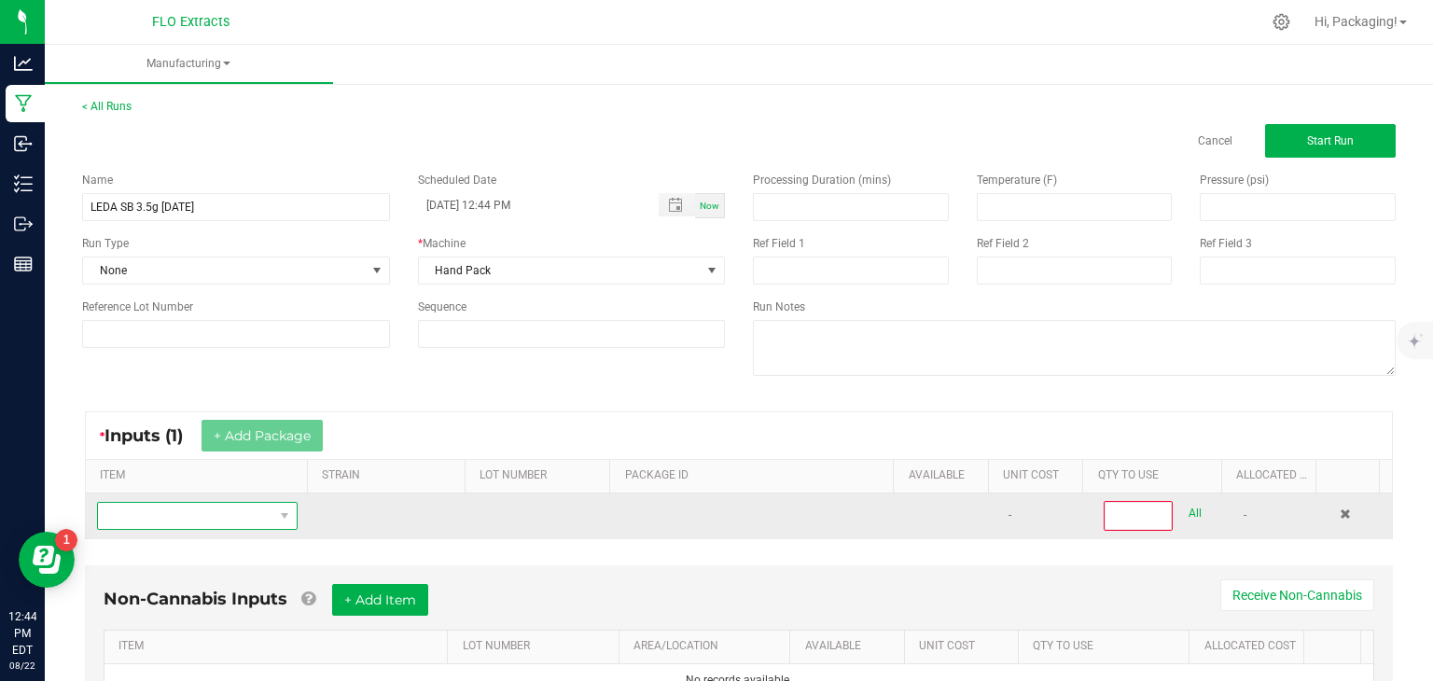
click at [206, 517] on span "NO DATA FOUND" at bounding box center [185, 516] width 175 height 26
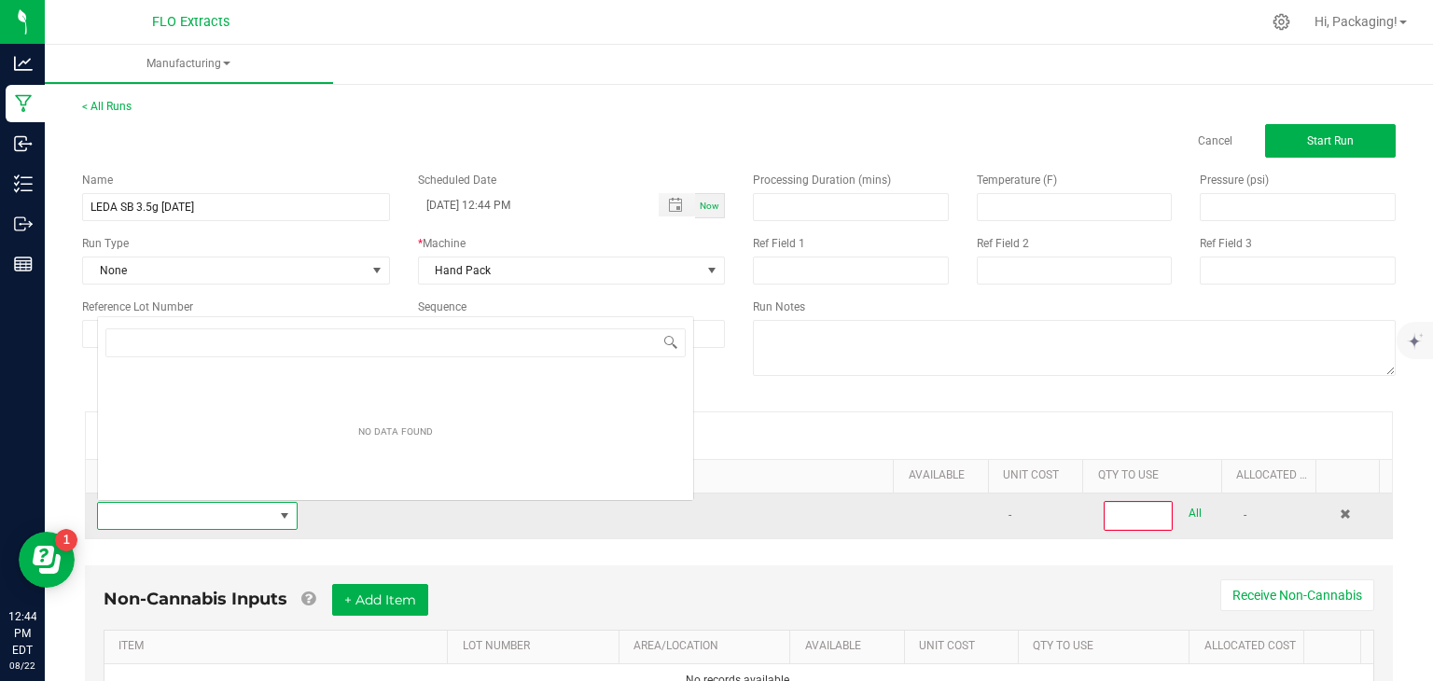
scroll to position [27, 193]
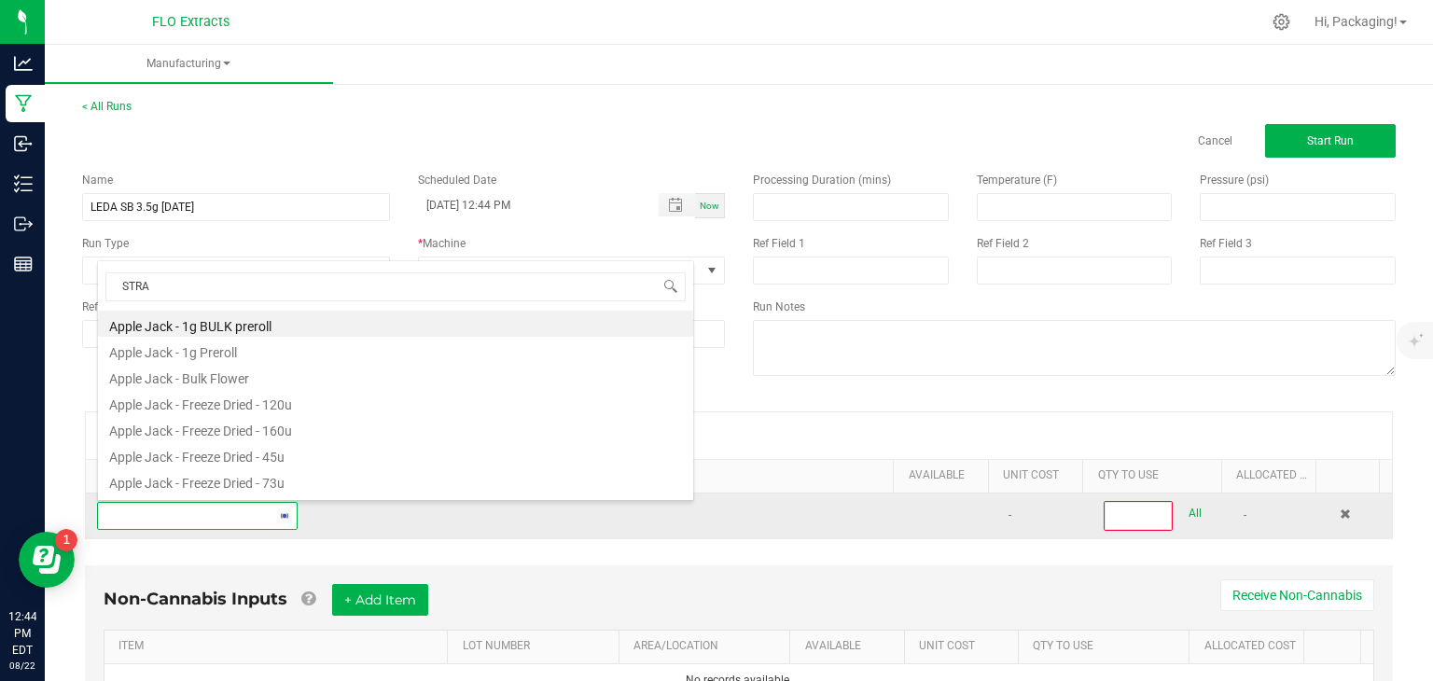
type input "STRAW"
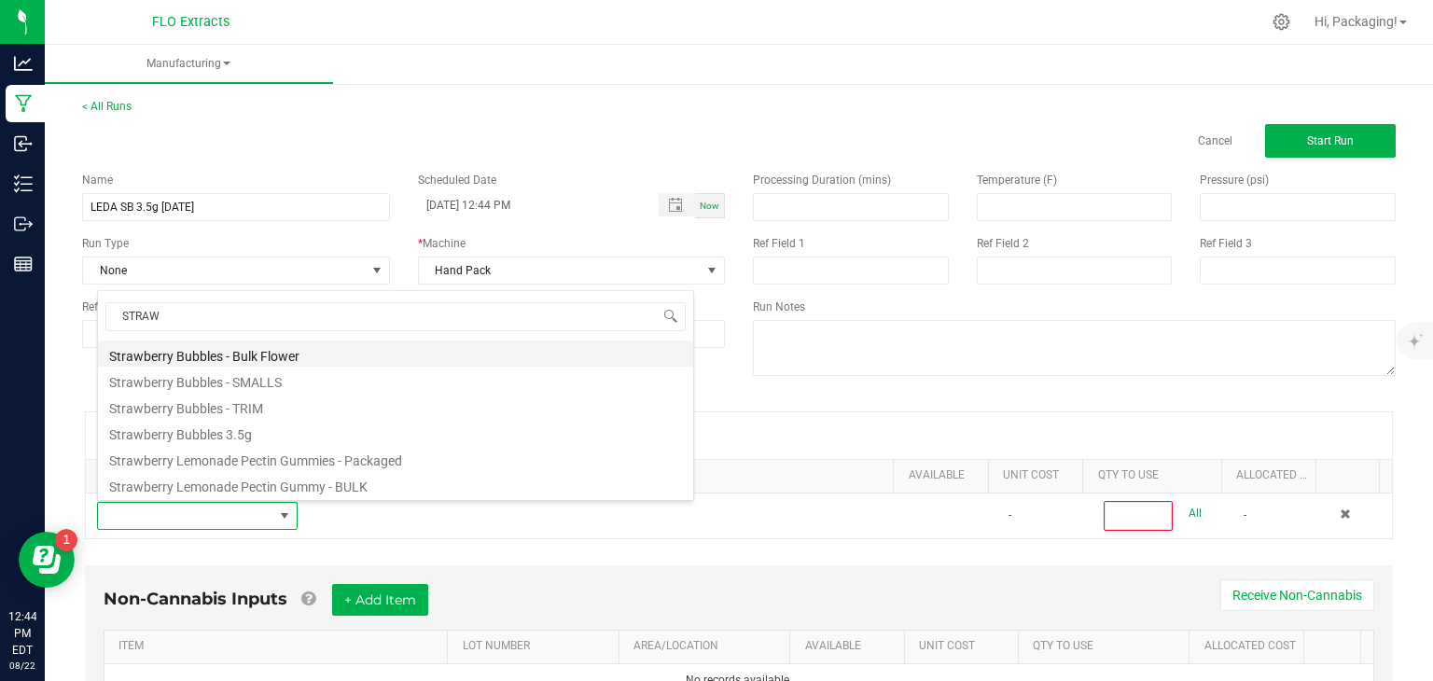
click at [281, 359] on li "Strawberry Bubbles - Bulk Flower" at bounding box center [395, 353] width 595 height 26
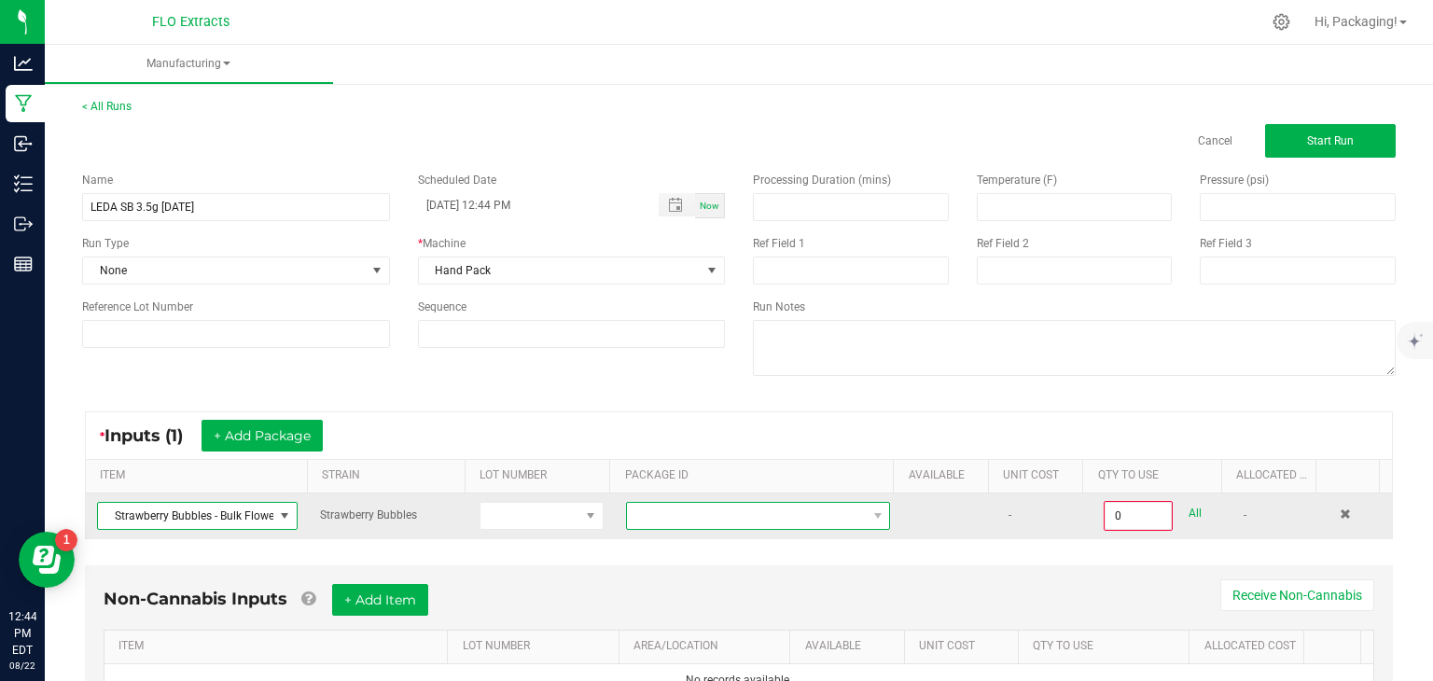
click at [660, 505] on span at bounding box center [746, 516] width 239 height 26
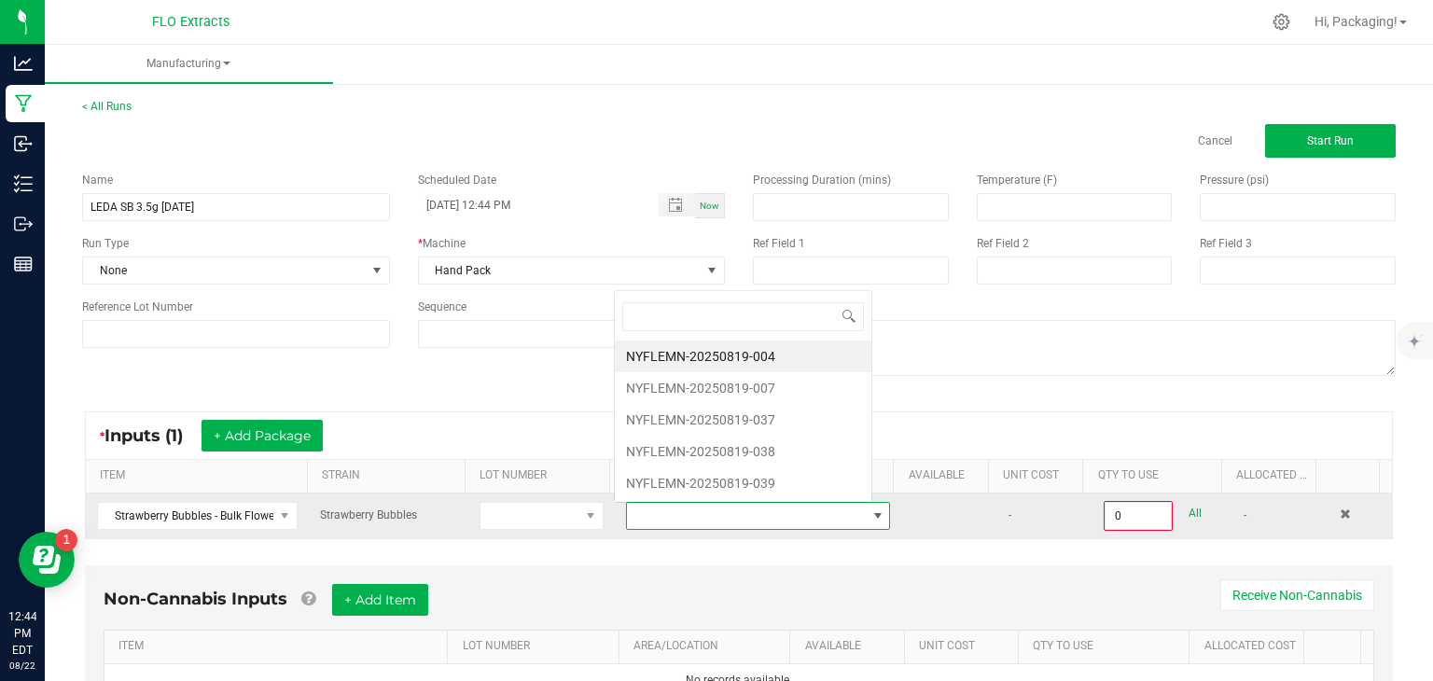
scroll to position [27, 254]
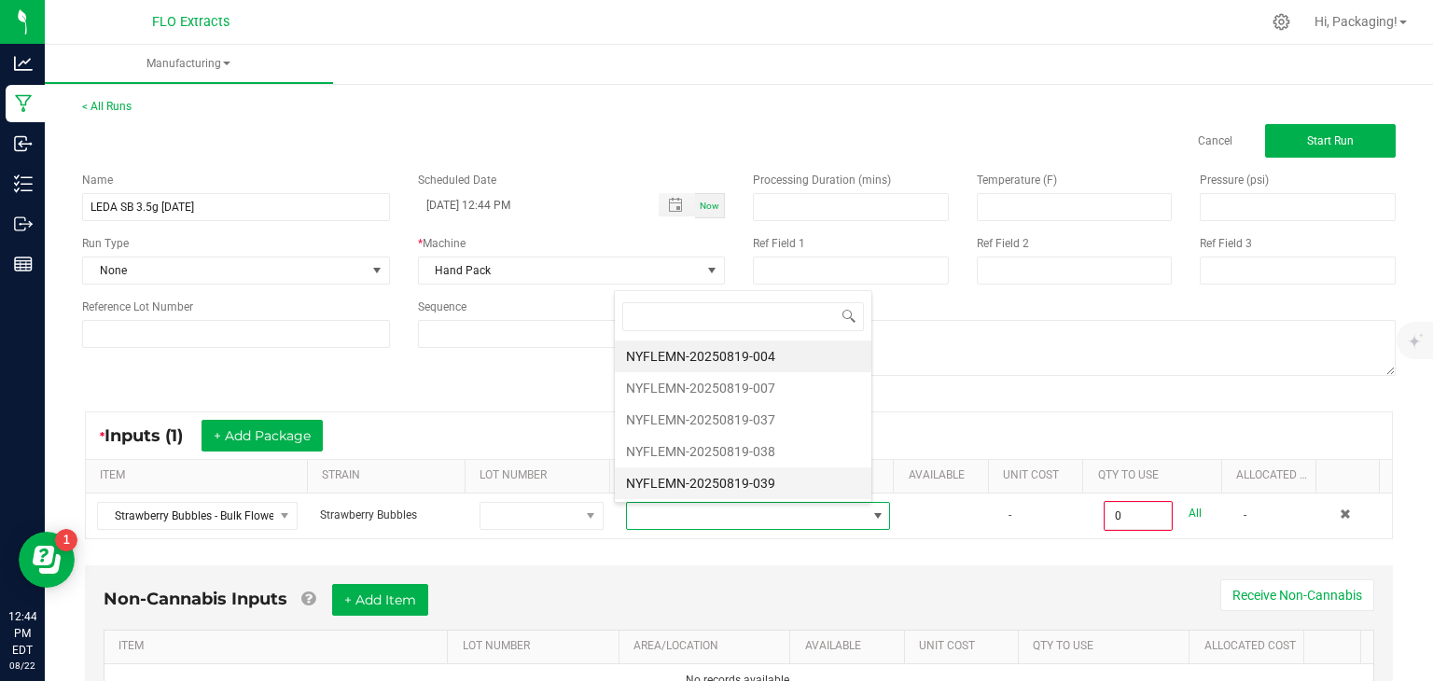
click at [761, 483] on li "NYFLEMN-20250819-039" at bounding box center [743, 483] width 256 height 32
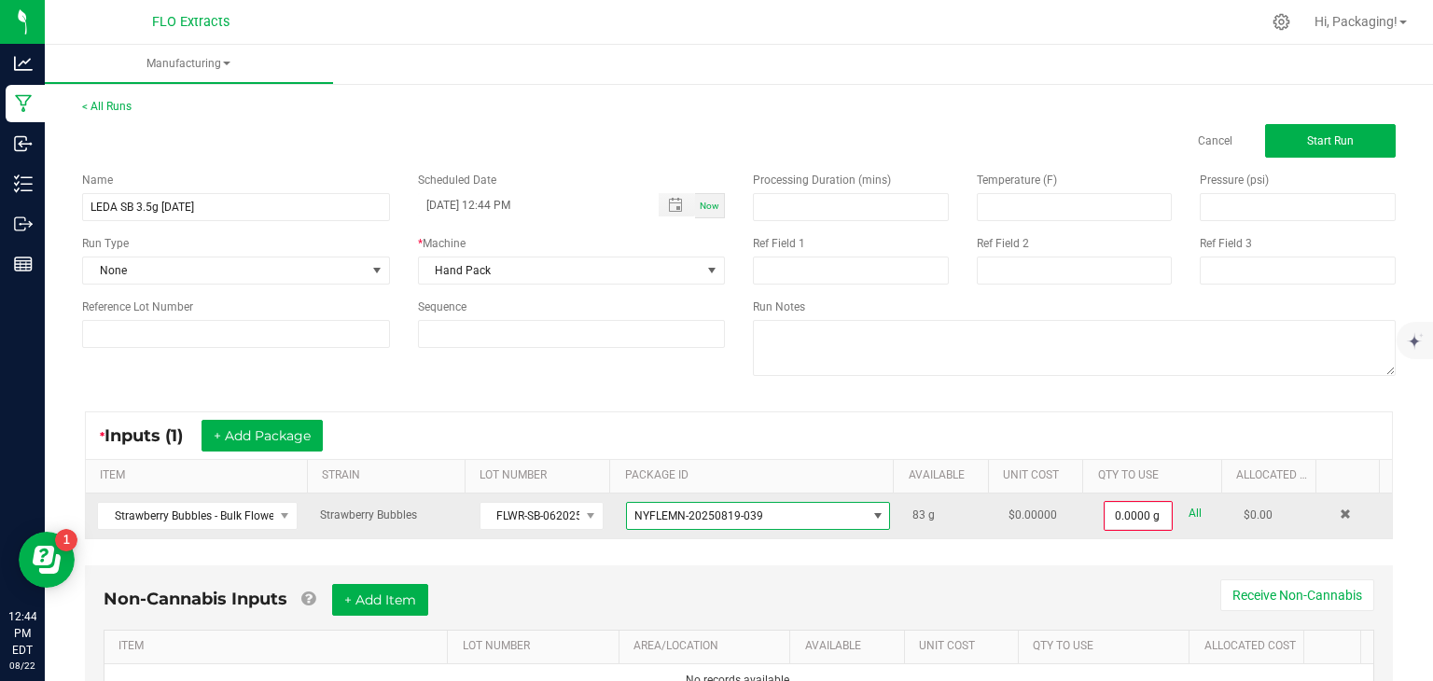
click at [1188, 506] on link "All" at bounding box center [1194, 513] width 13 height 25
type input "83.0000 g"
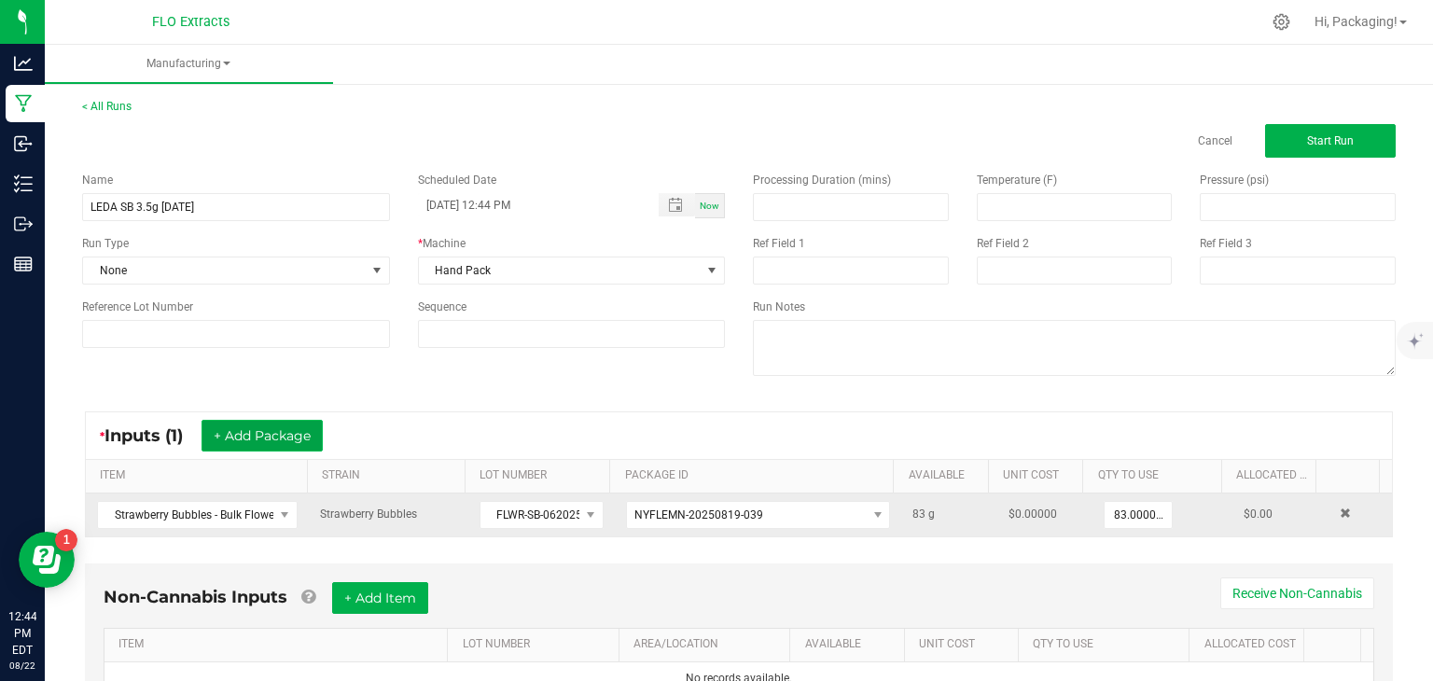
click at [284, 426] on button "+ Add Package" at bounding box center [261, 436] width 121 height 32
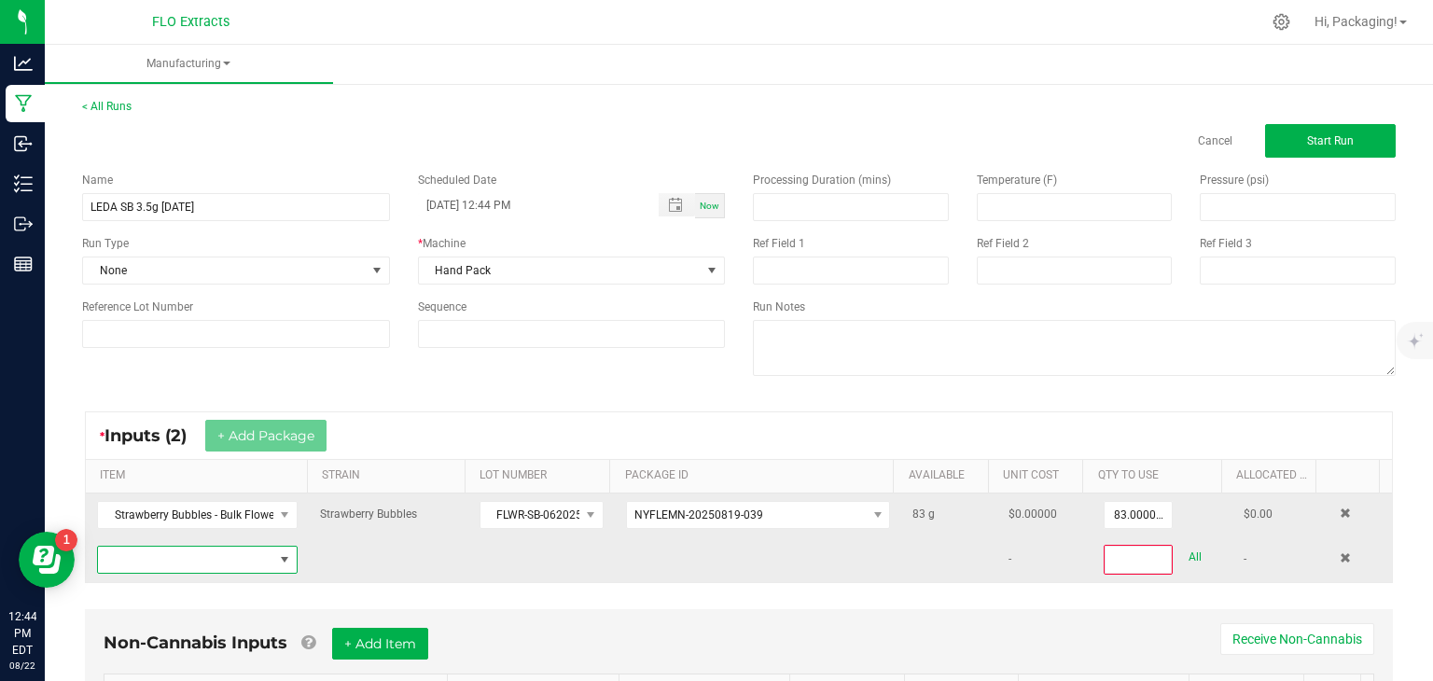
click at [231, 565] on span "NO DATA FOUND" at bounding box center [185, 560] width 175 height 26
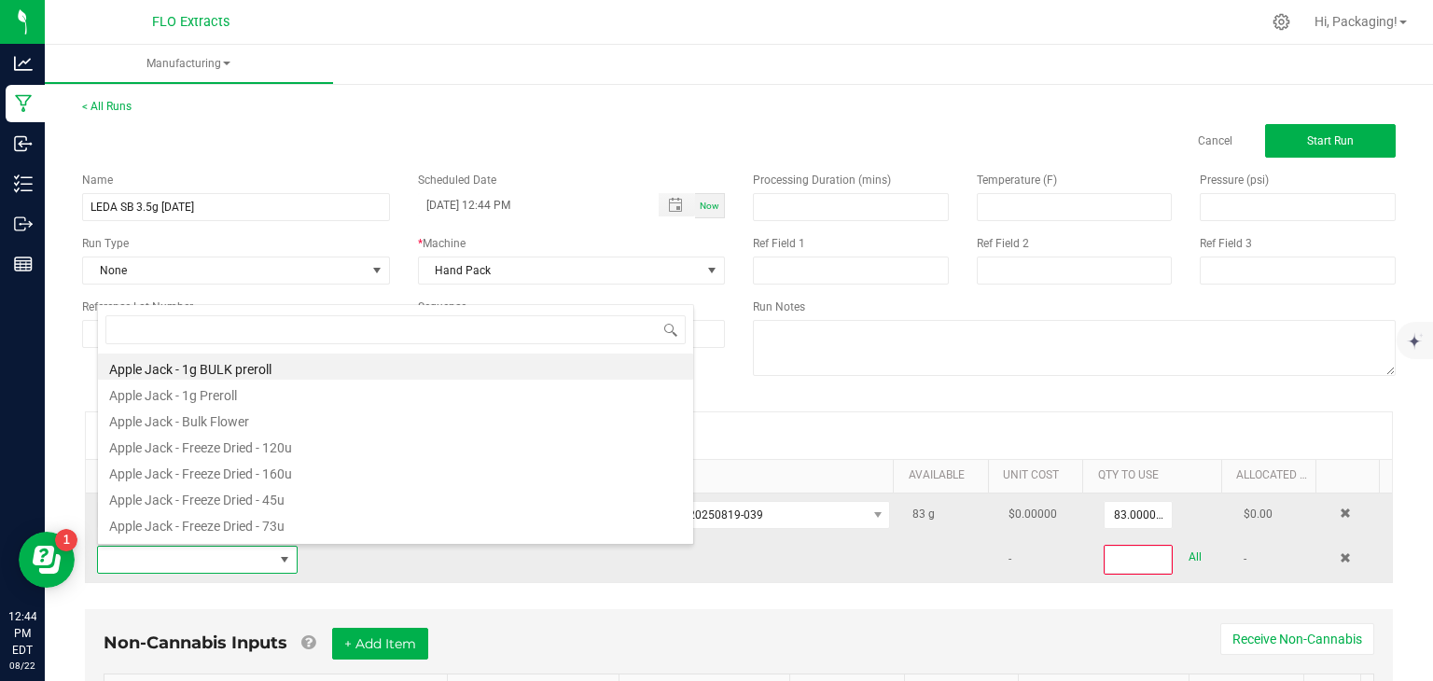
scroll to position [27, 193]
type input "STRAW"
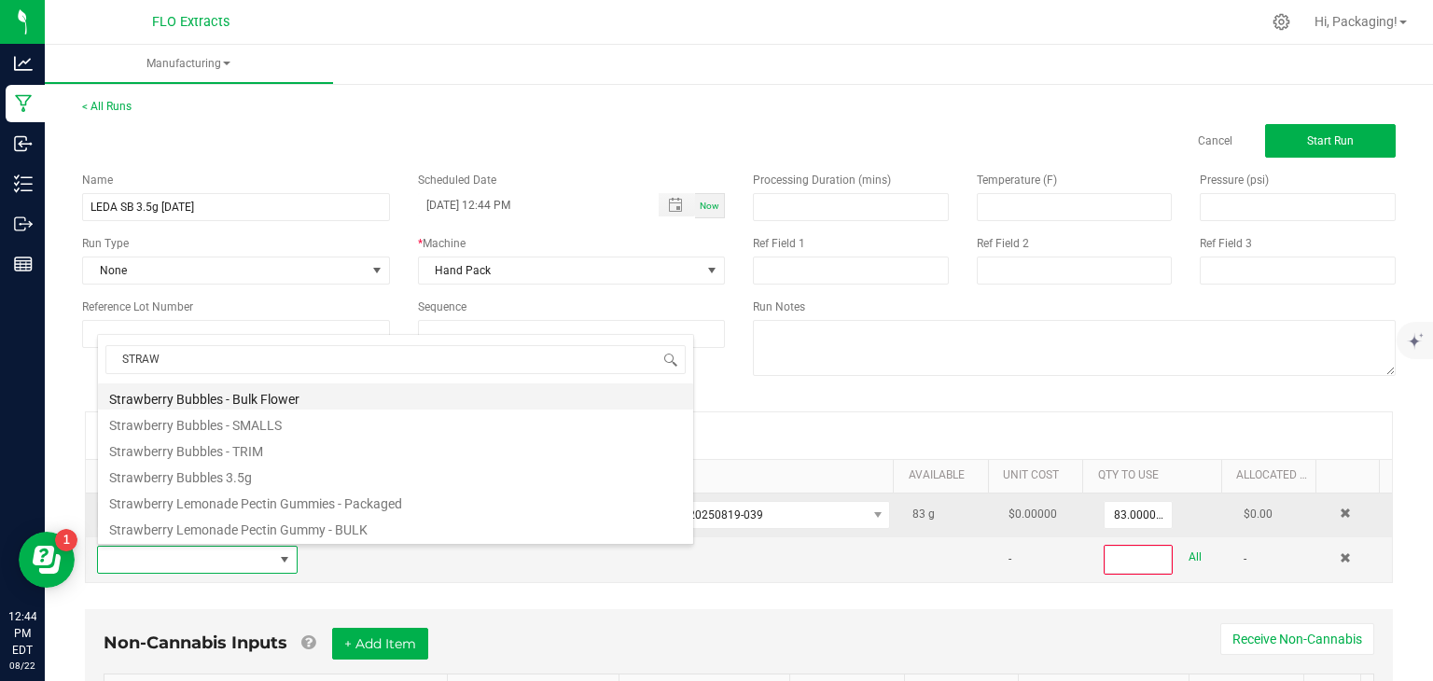
click at [276, 398] on li "Strawberry Bubbles - Bulk Flower" at bounding box center [395, 396] width 595 height 26
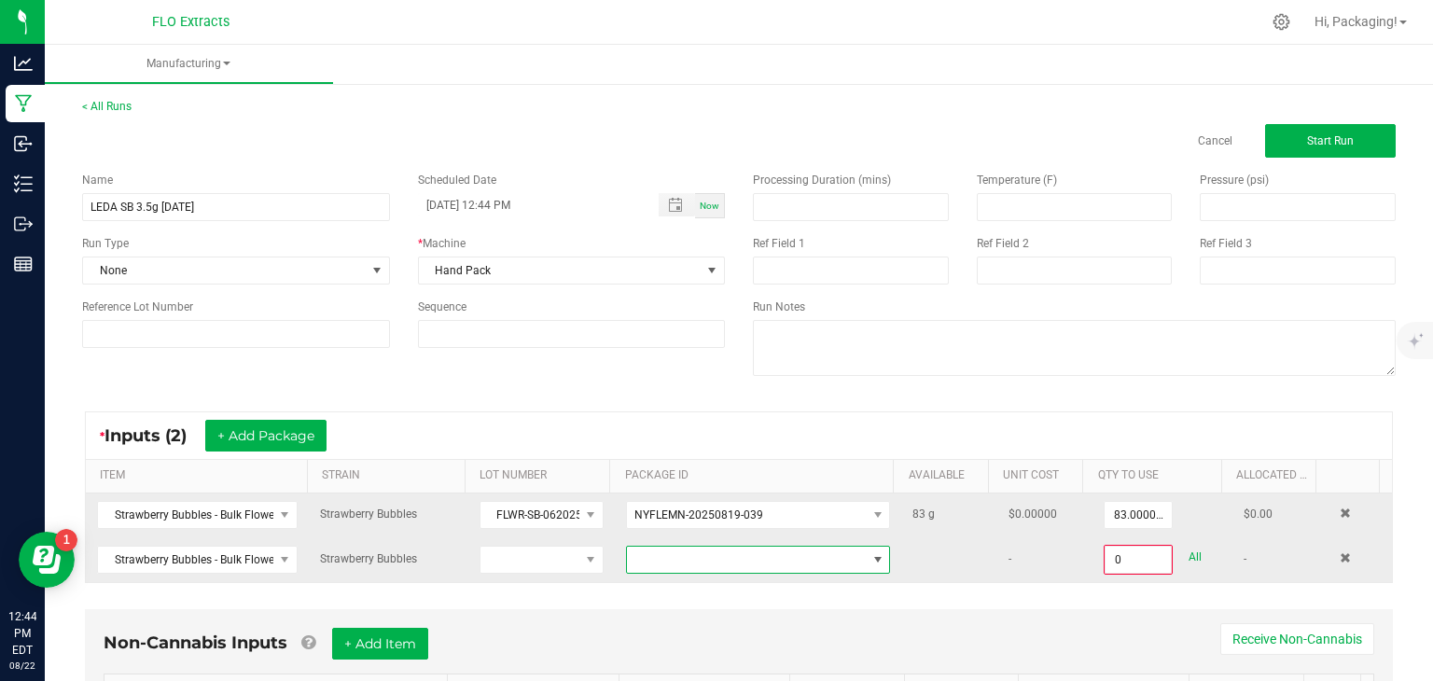
click at [870, 560] on span at bounding box center [877, 559] width 15 height 15
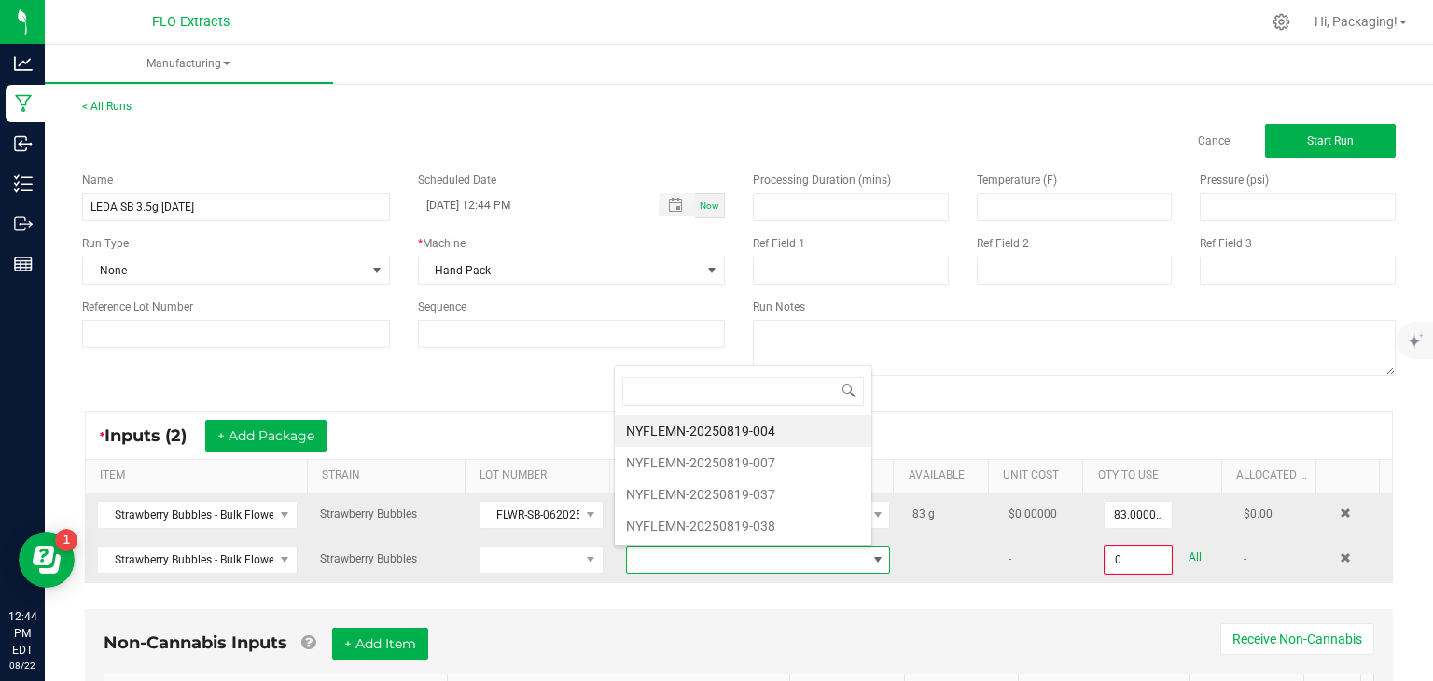
scroll to position [27, 254]
click at [776, 492] on li "NYFLEMN-20250819-037" at bounding box center [743, 494] width 256 height 32
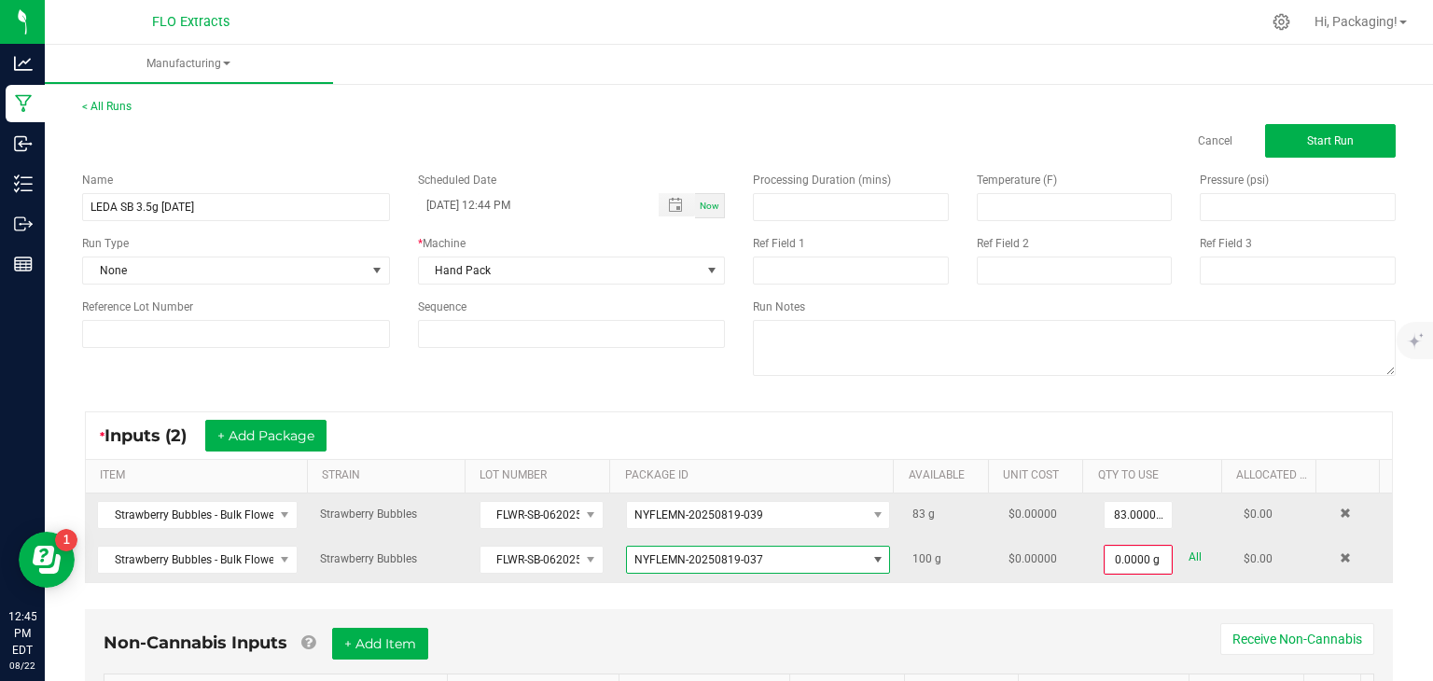
click at [1188, 557] on link "All" at bounding box center [1194, 557] width 13 height 25
type input "100.0000 g"
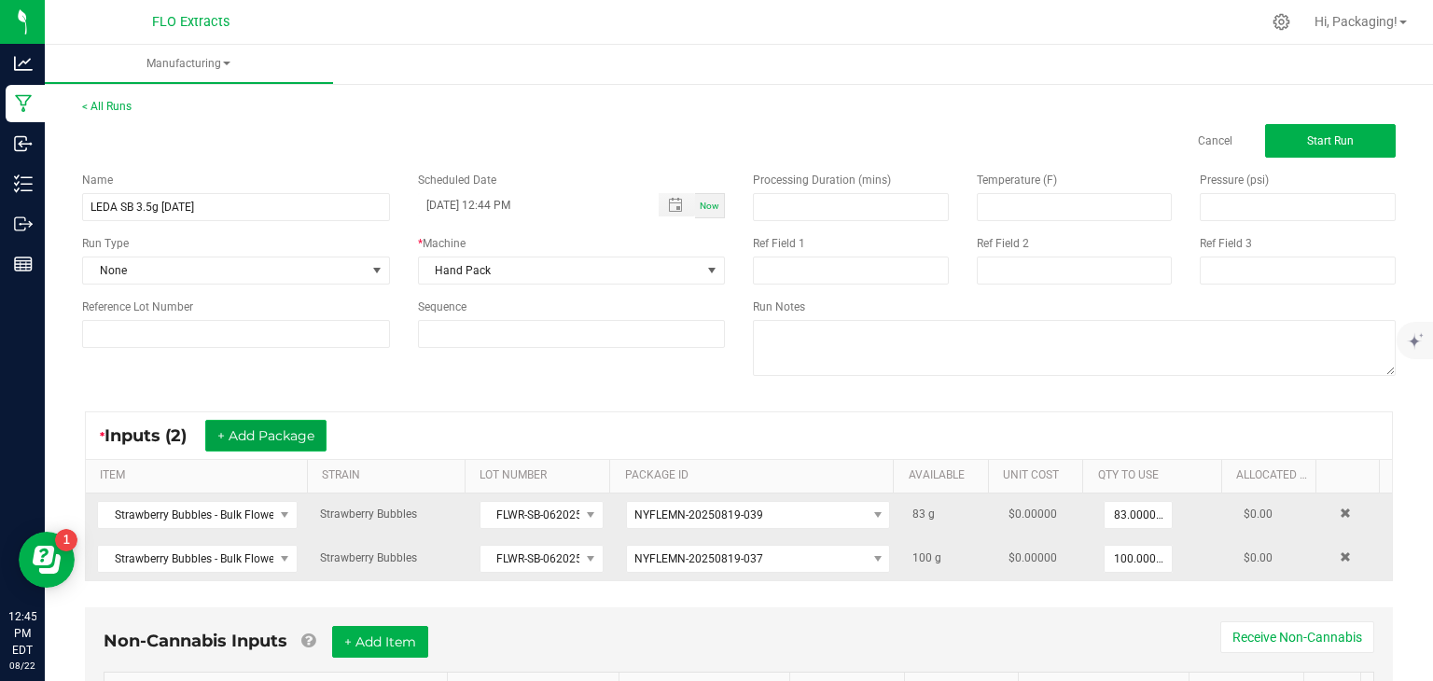
click at [293, 434] on button "+ Add Package" at bounding box center [265, 436] width 121 height 32
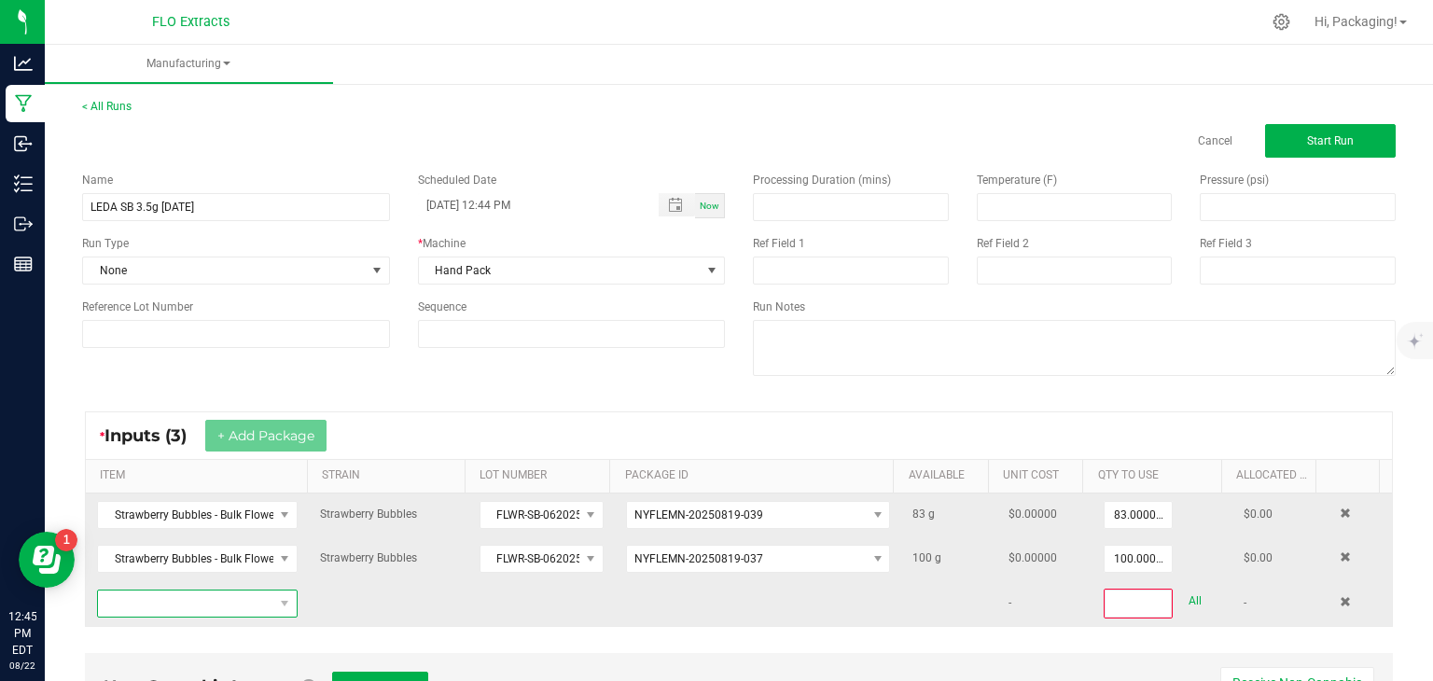
click at [201, 599] on span "NO DATA FOUND" at bounding box center [185, 603] width 175 height 26
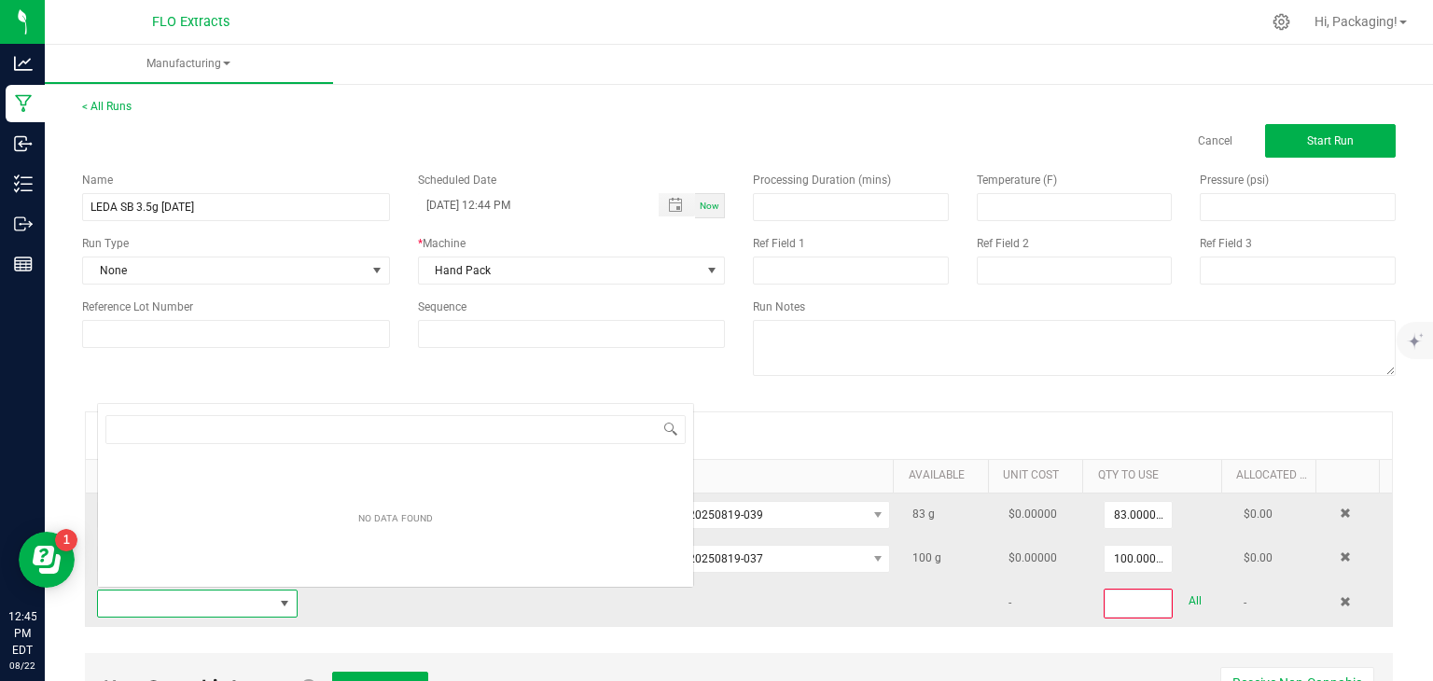
scroll to position [27, 193]
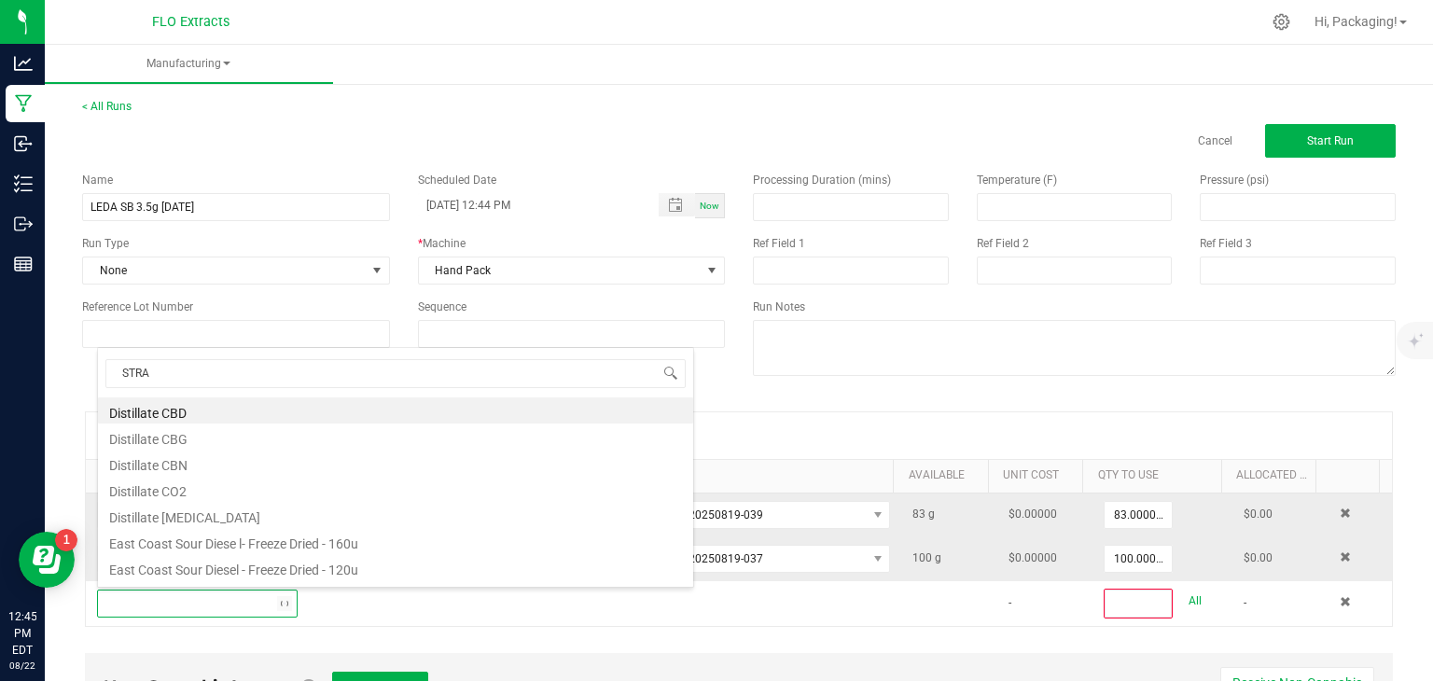
type input "STRAW"
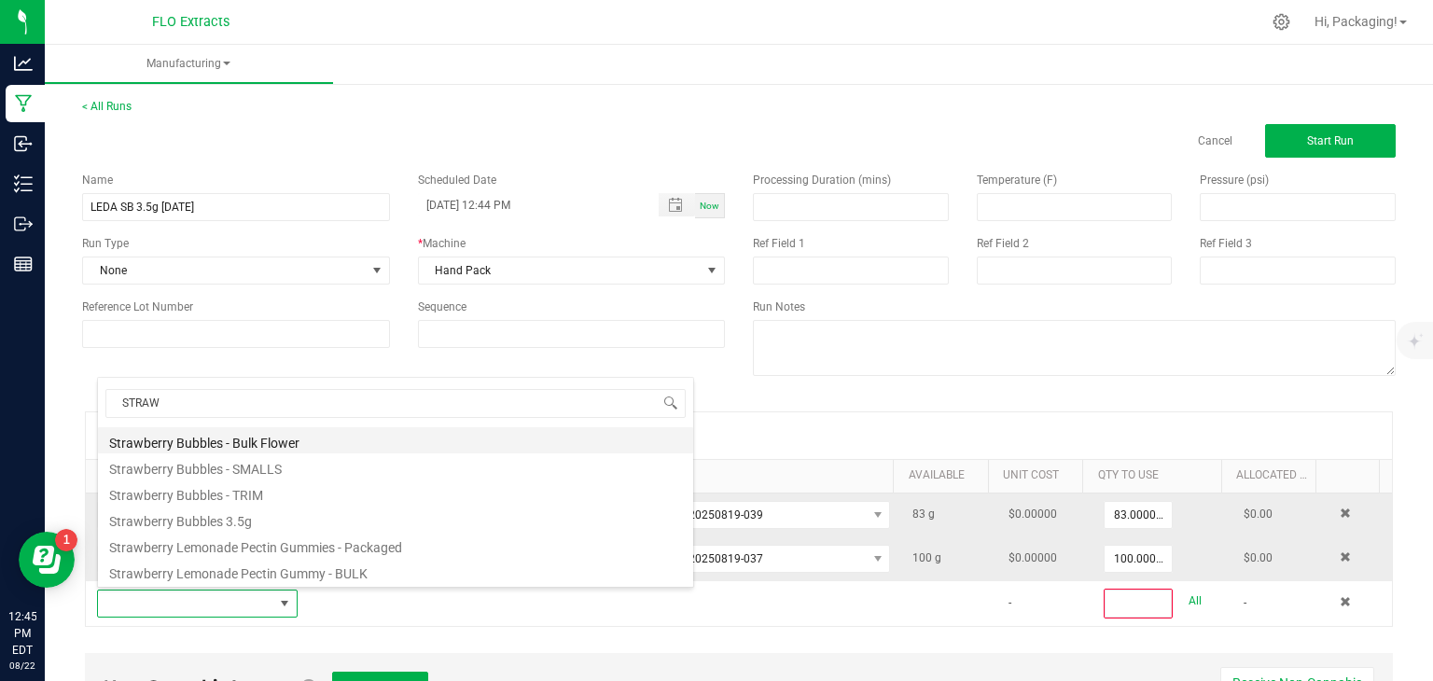
click at [297, 441] on li "Strawberry Bubbles - Bulk Flower" at bounding box center [395, 440] width 595 height 26
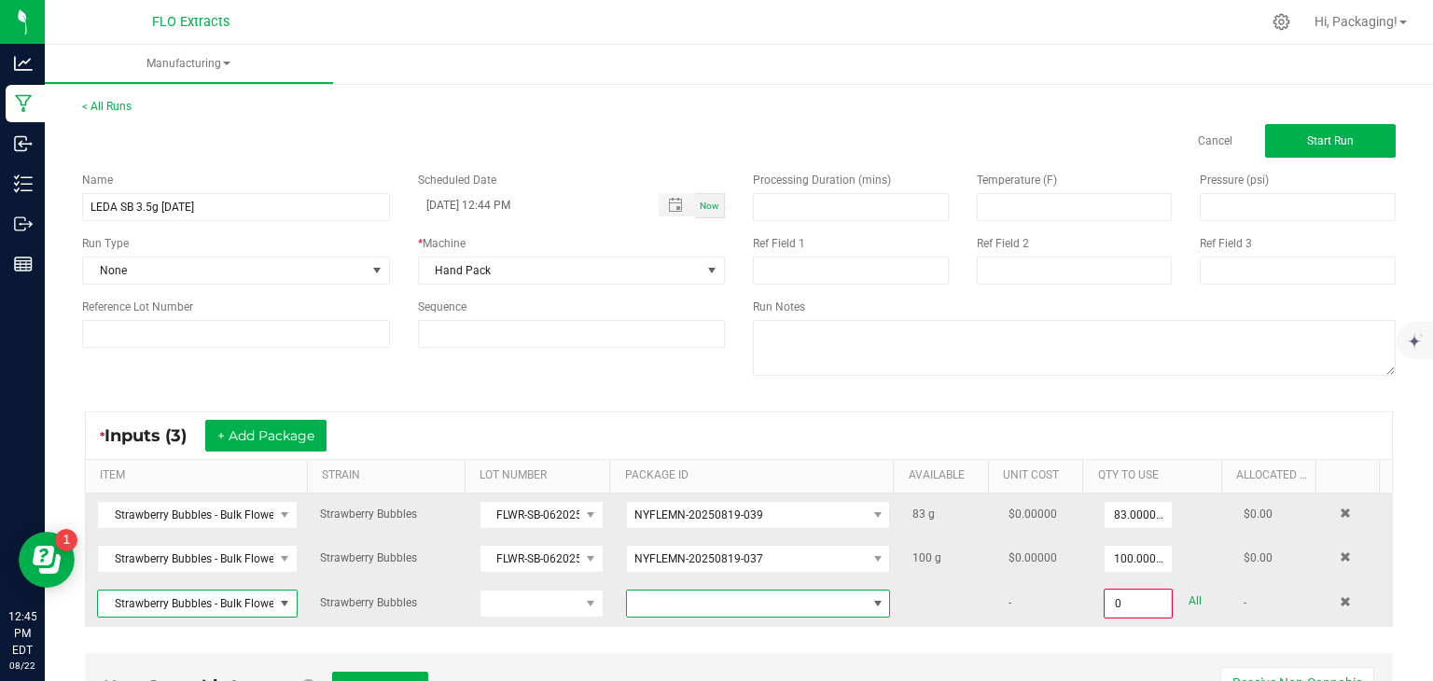
click at [870, 600] on span at bounding box center [877, 603] width 15 height 15
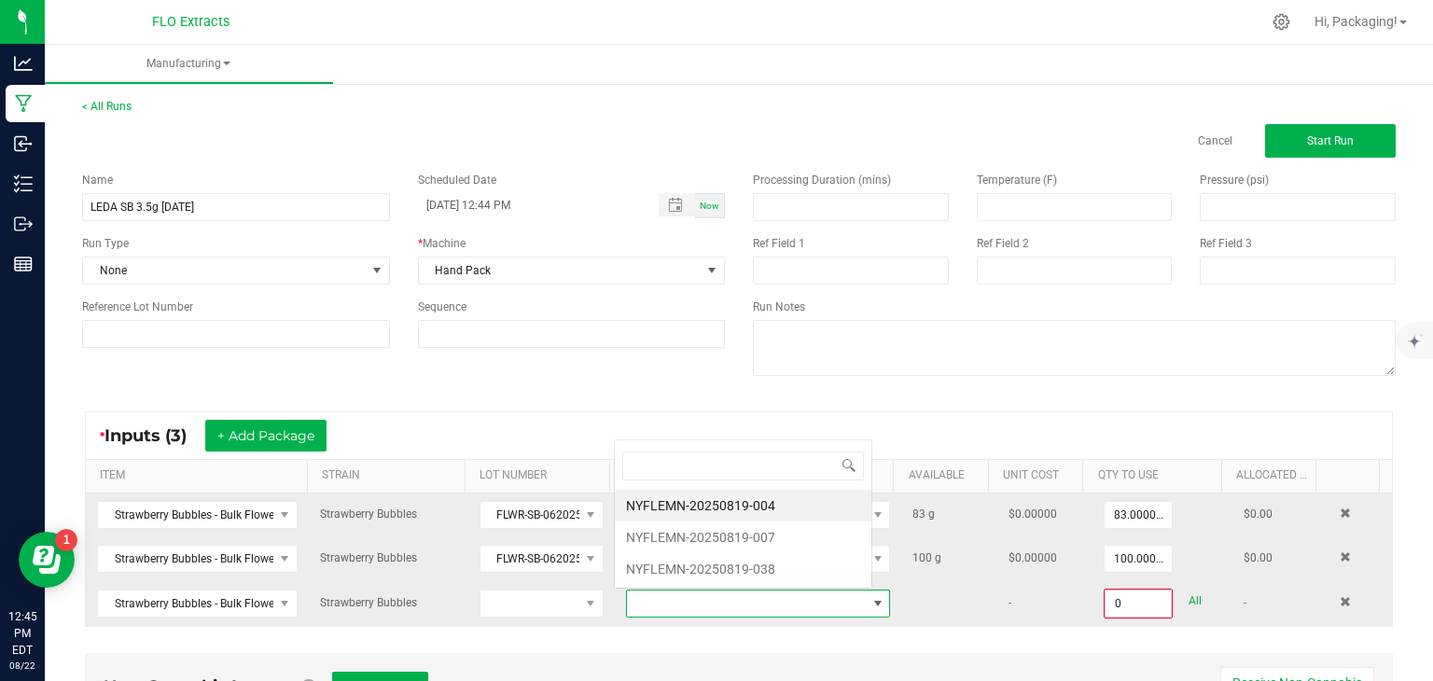
scroll to position [27, 254]
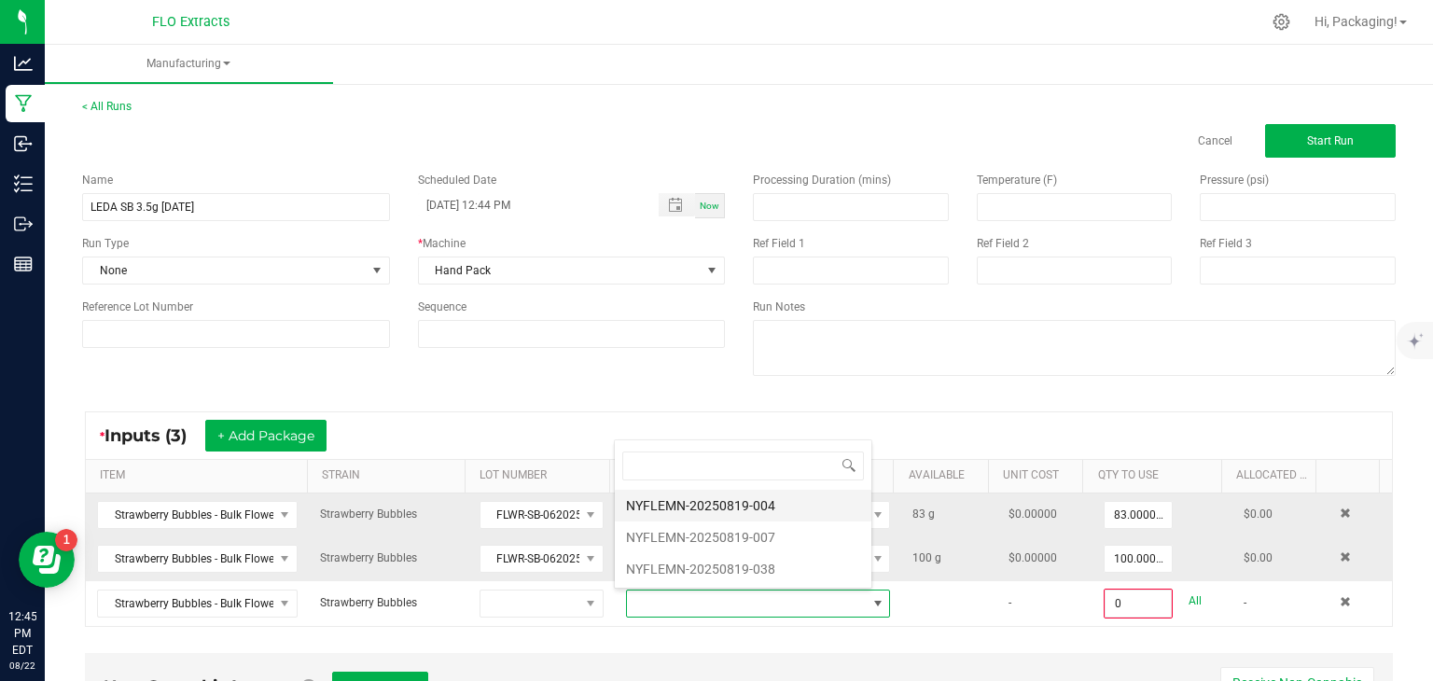
click at [793, 510] on li "NYFLEMN-20250819-004" at bounding box center [743, 506] width 256 height 32
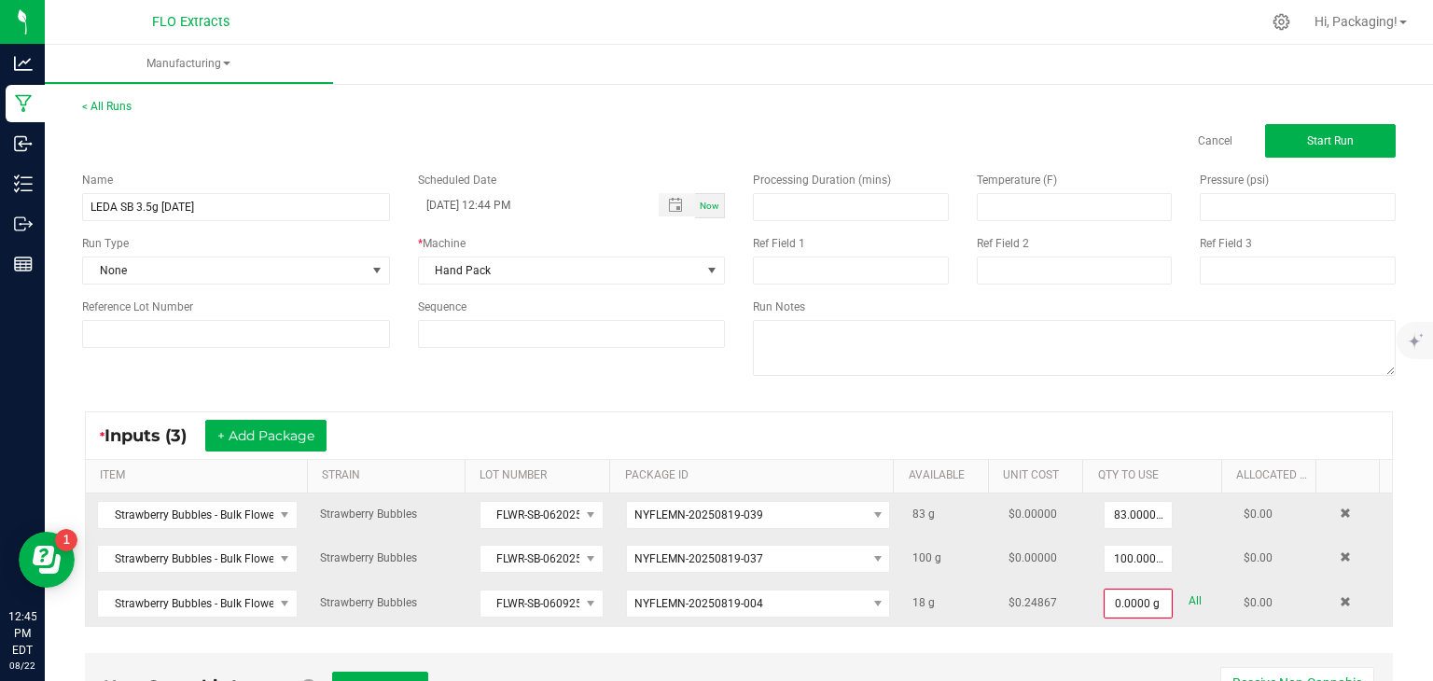
click at [1188, 594] on link "All" at bounding box center [1194, 600] width 13 height 25
type input "18.0000 g"
click at [266, 437] on button "+ Add Package" at bounding box center [265, 436] width 121 height 32
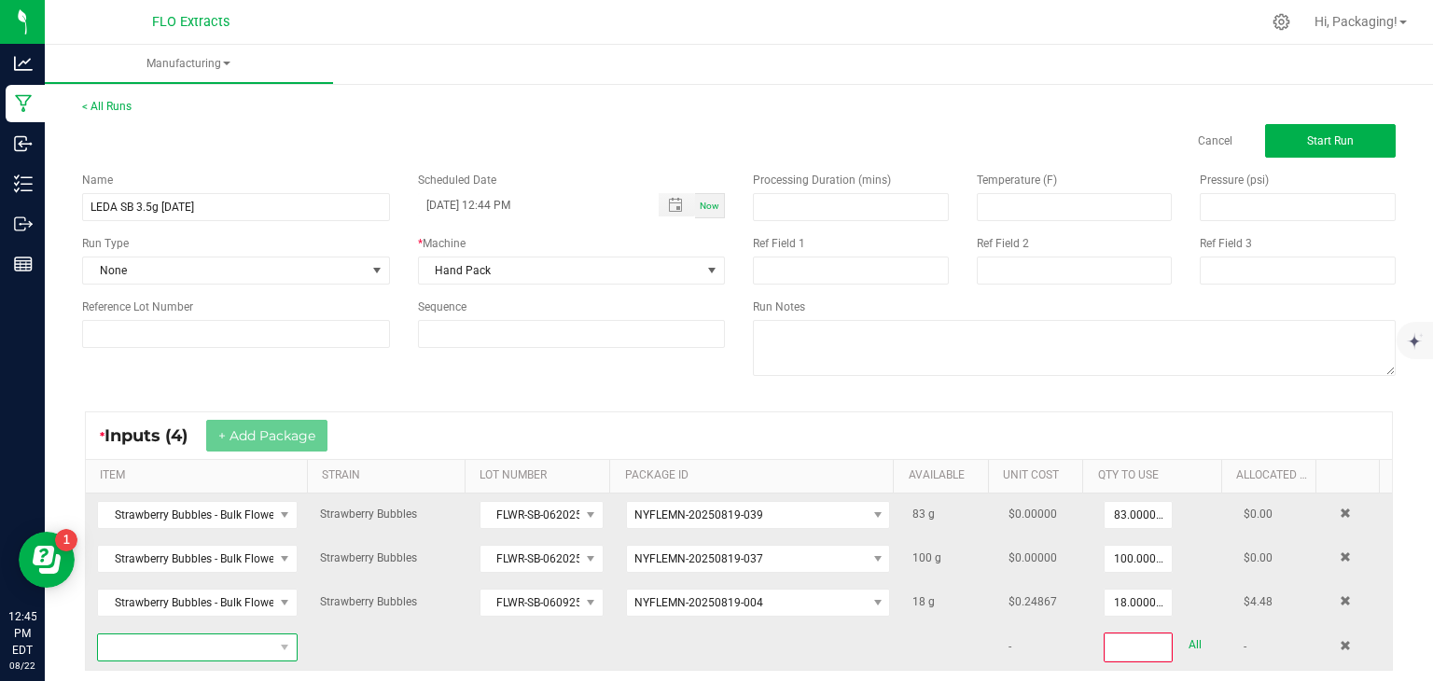
click at [231, 643] on span "NO DATA FOUND" at bounding box center [185, 647] width 175 height 26
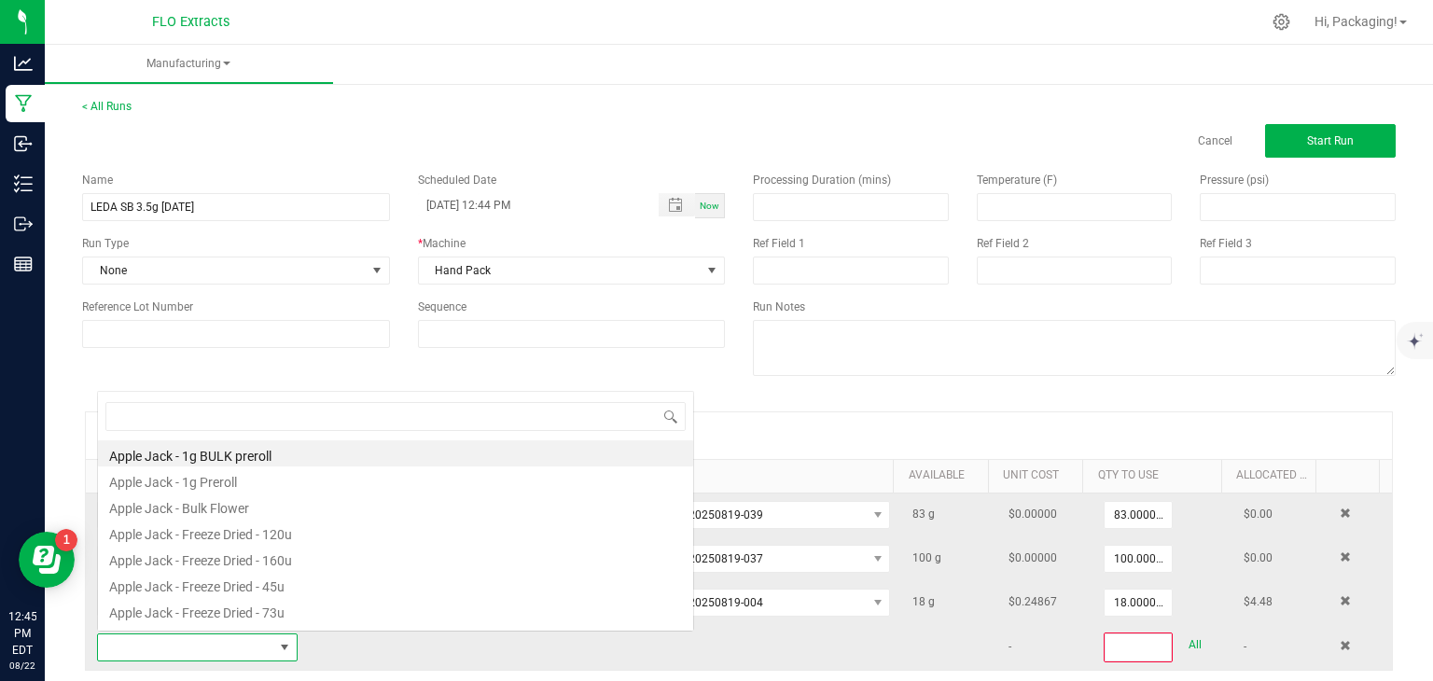
scroll to position [27, 193]
type input "STRAW"
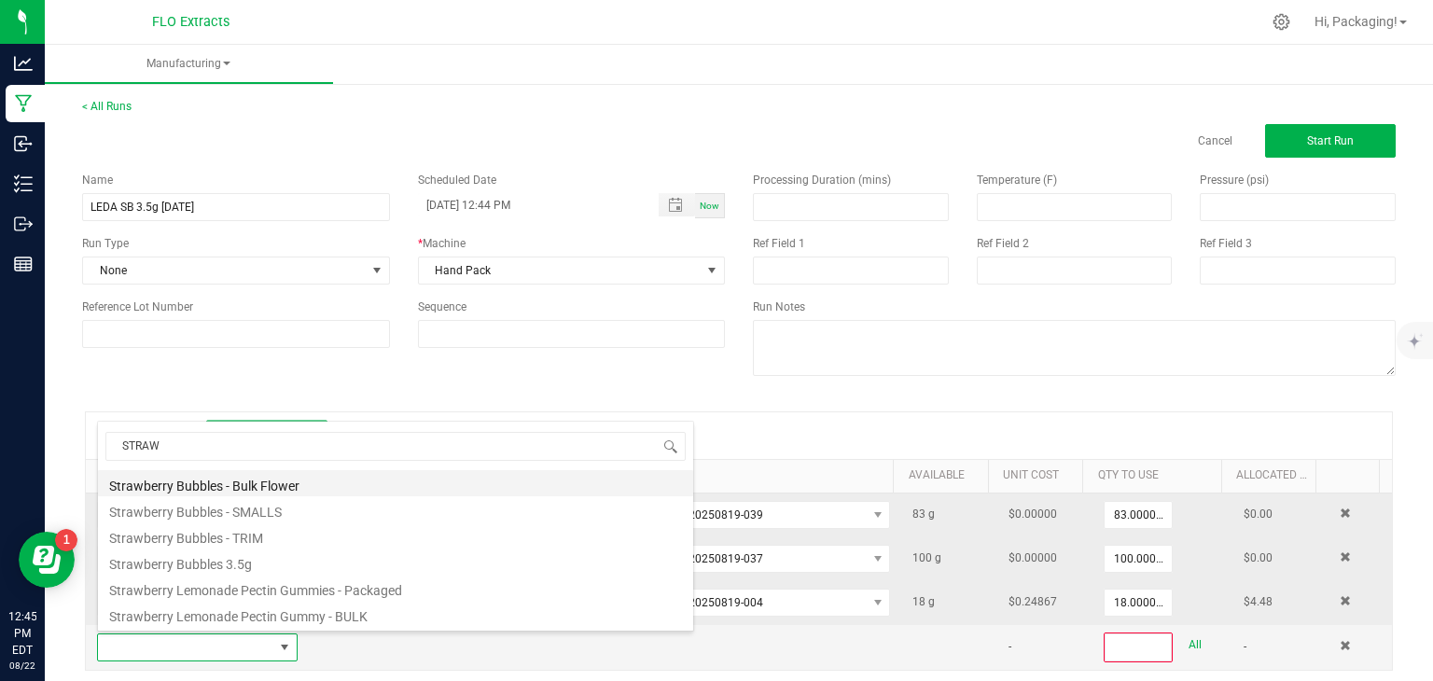
click at [255, 488] on li "Strawberry Bubbles - Bulk Flower" at bounding box center [395, 483] width 595 height 26
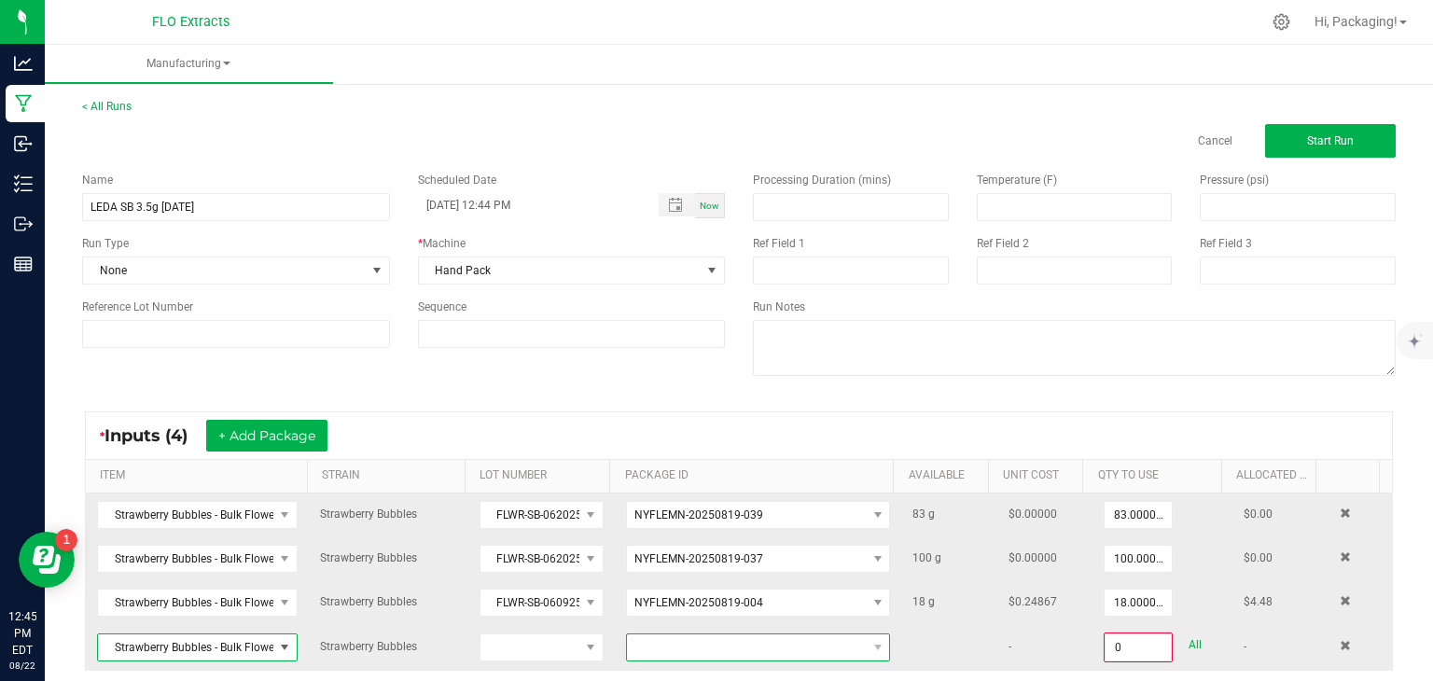
click at [678, 650] on span at bounding box center [746, 647] width 239 height 26
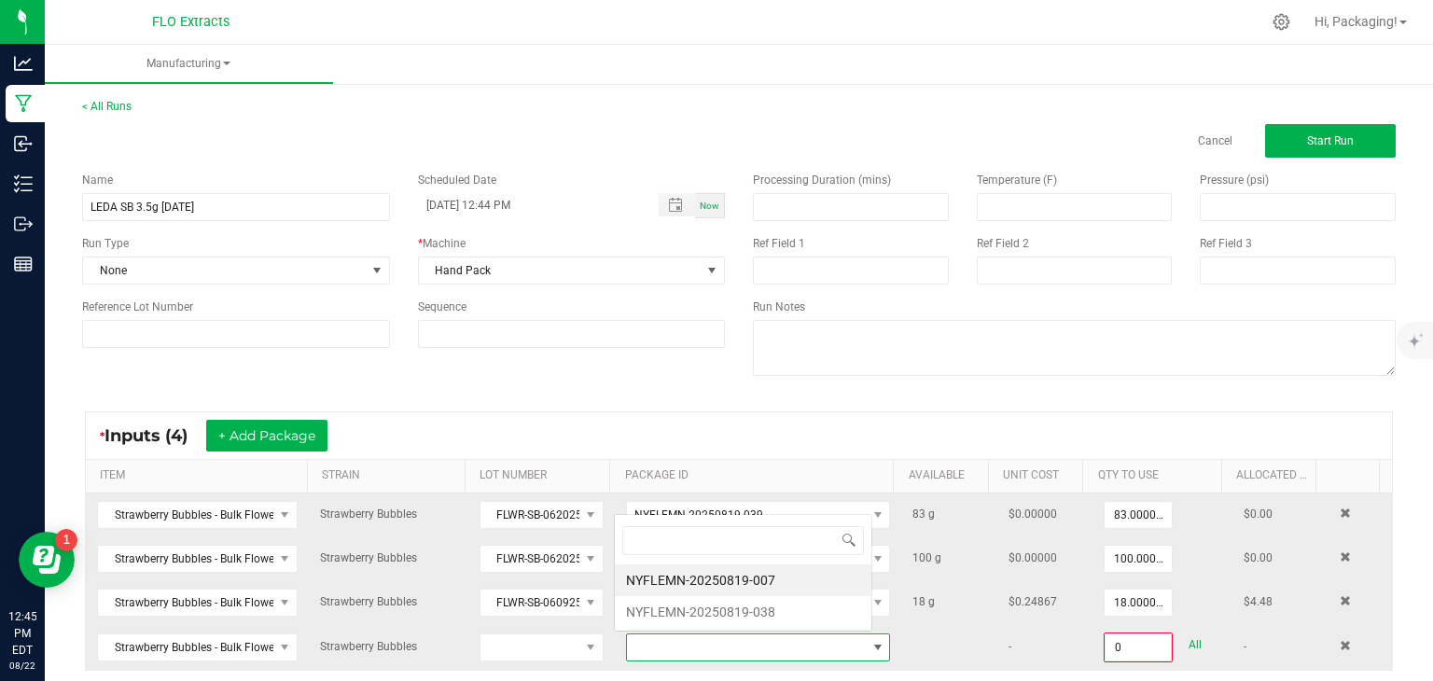
scroll to position [27, 254]
click at [742, 580] on li "NYFLEMN-20250819-007" at bounding box center [743, 580] width 256 height 32
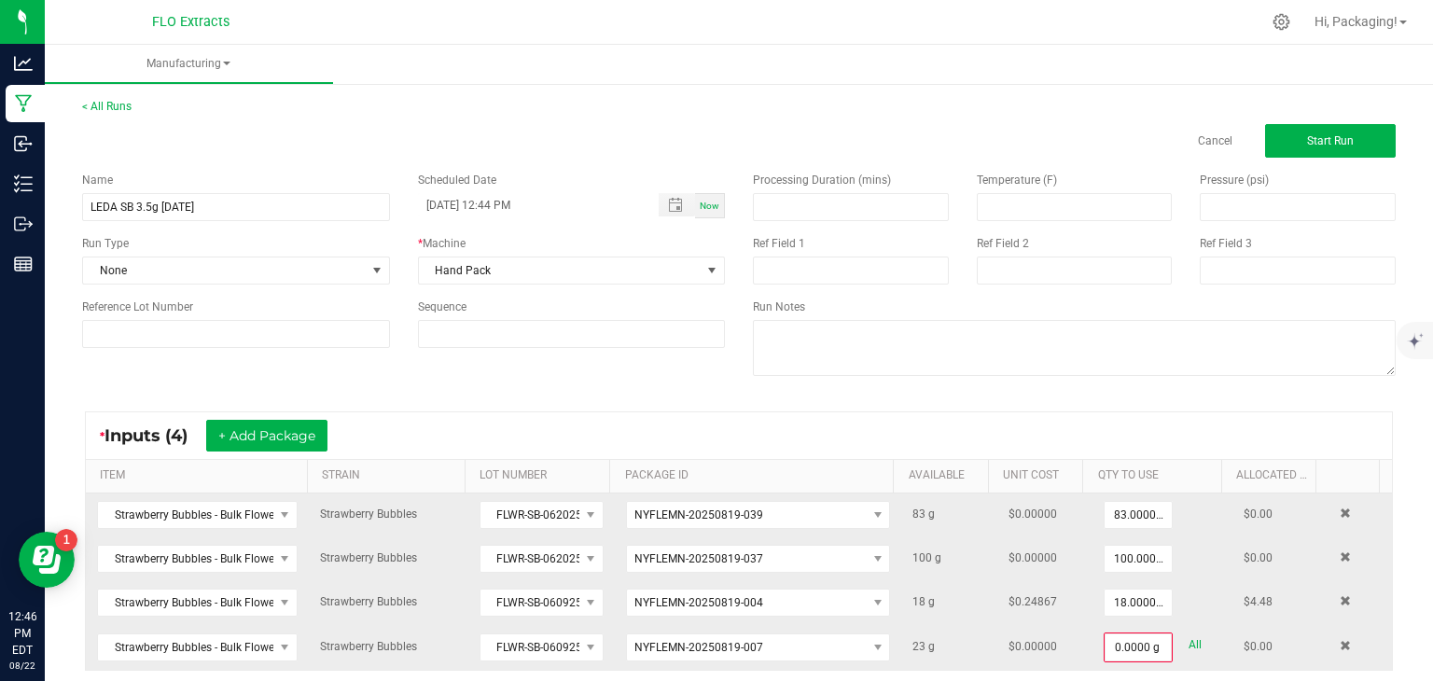
click at [1188, 643] on link "All" at bounding box center [1194, 644] width 13 height 25
type input "23.0000 g"
click at [271, 437] on button "+ Add Package" at bounding box center [266, 436] width 121 height 32
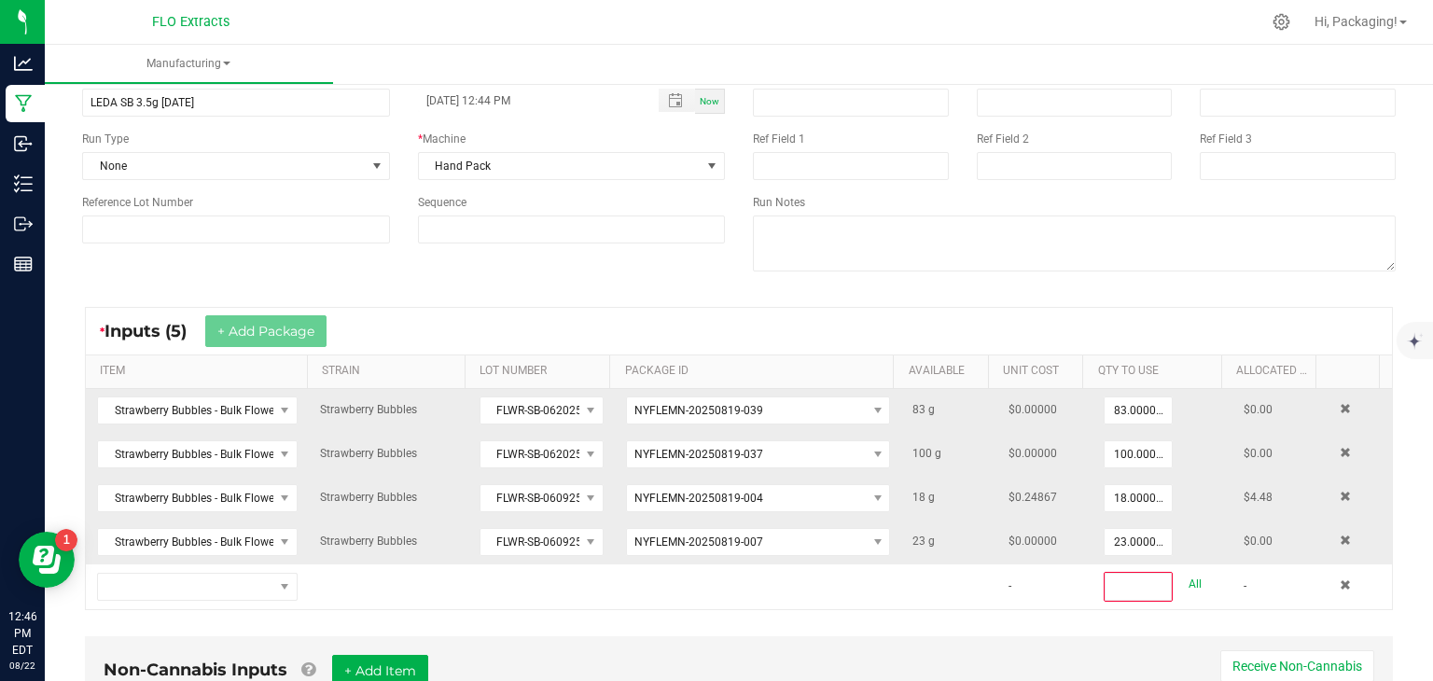
scroll to position [119, 0]
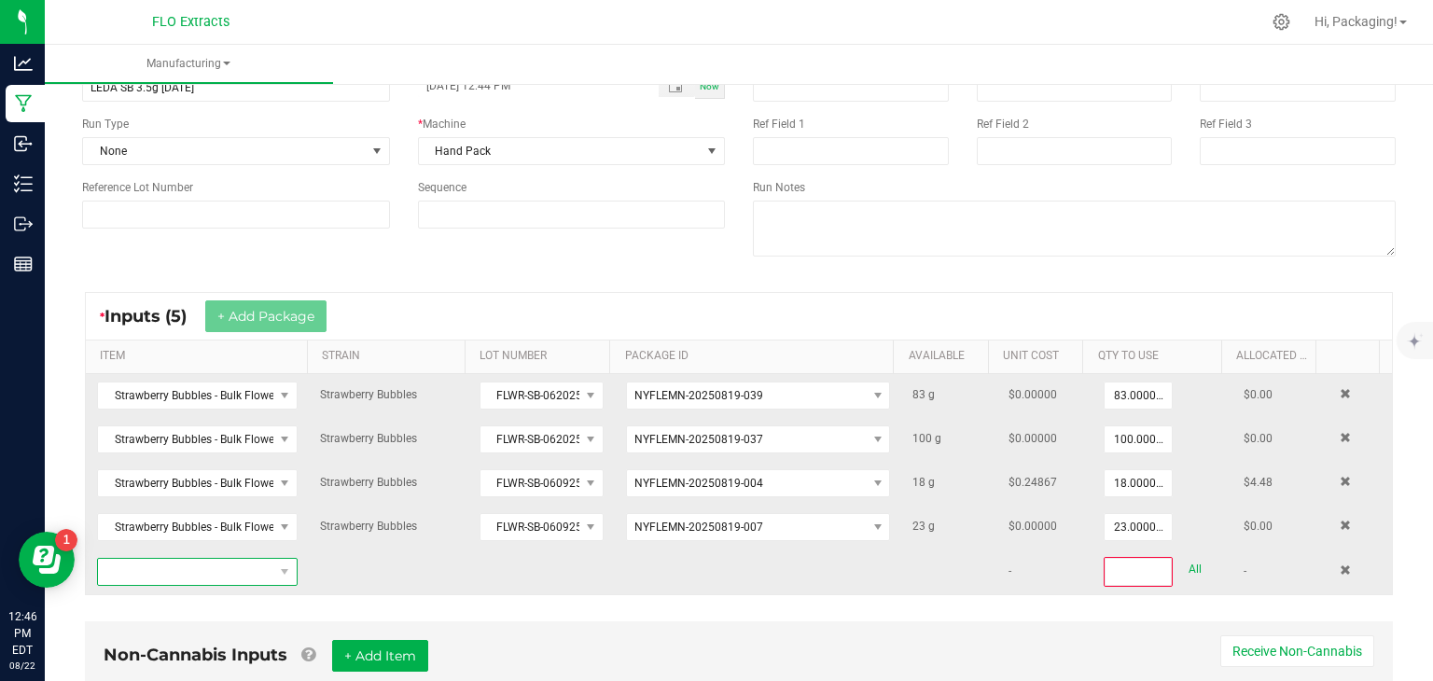
click at [160, 570] on span "NO DATA FOUND" at bounding box center [185, 572] width 175 height 26
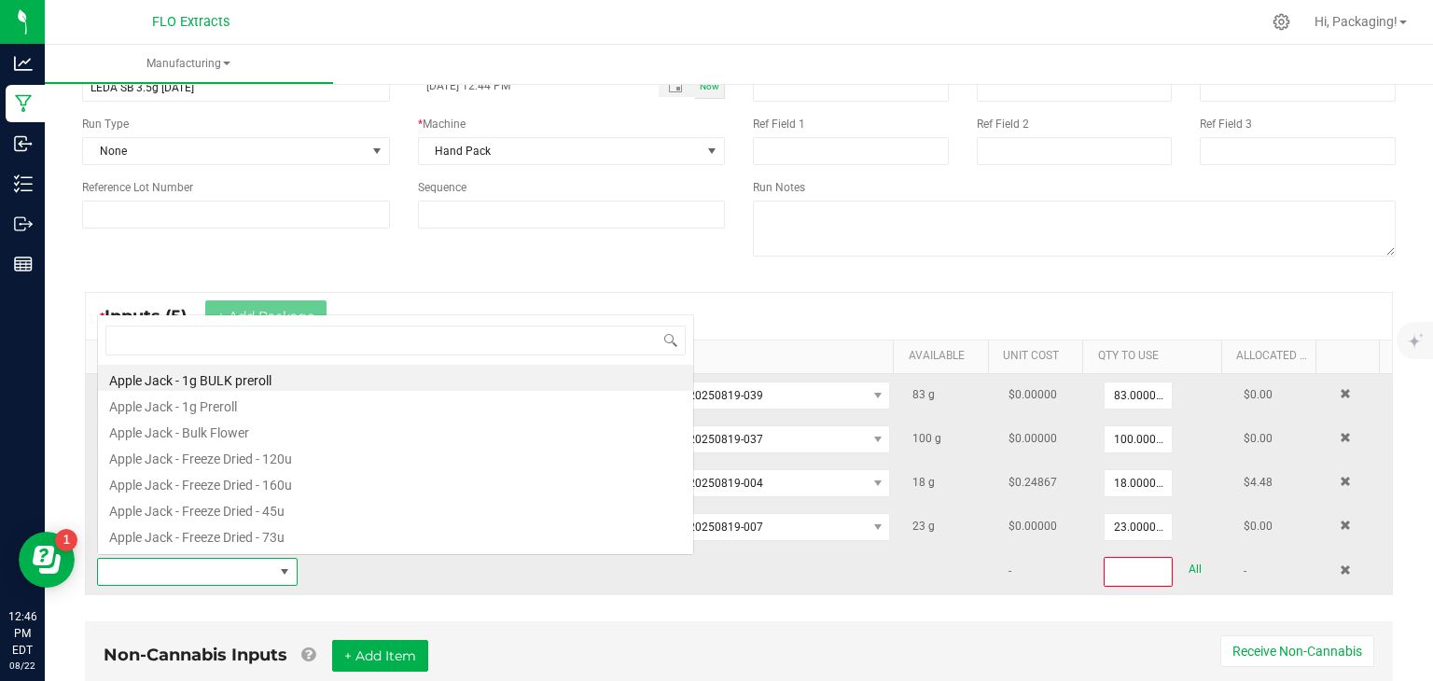
scroll to position [27, 193]
type input "STRAW"
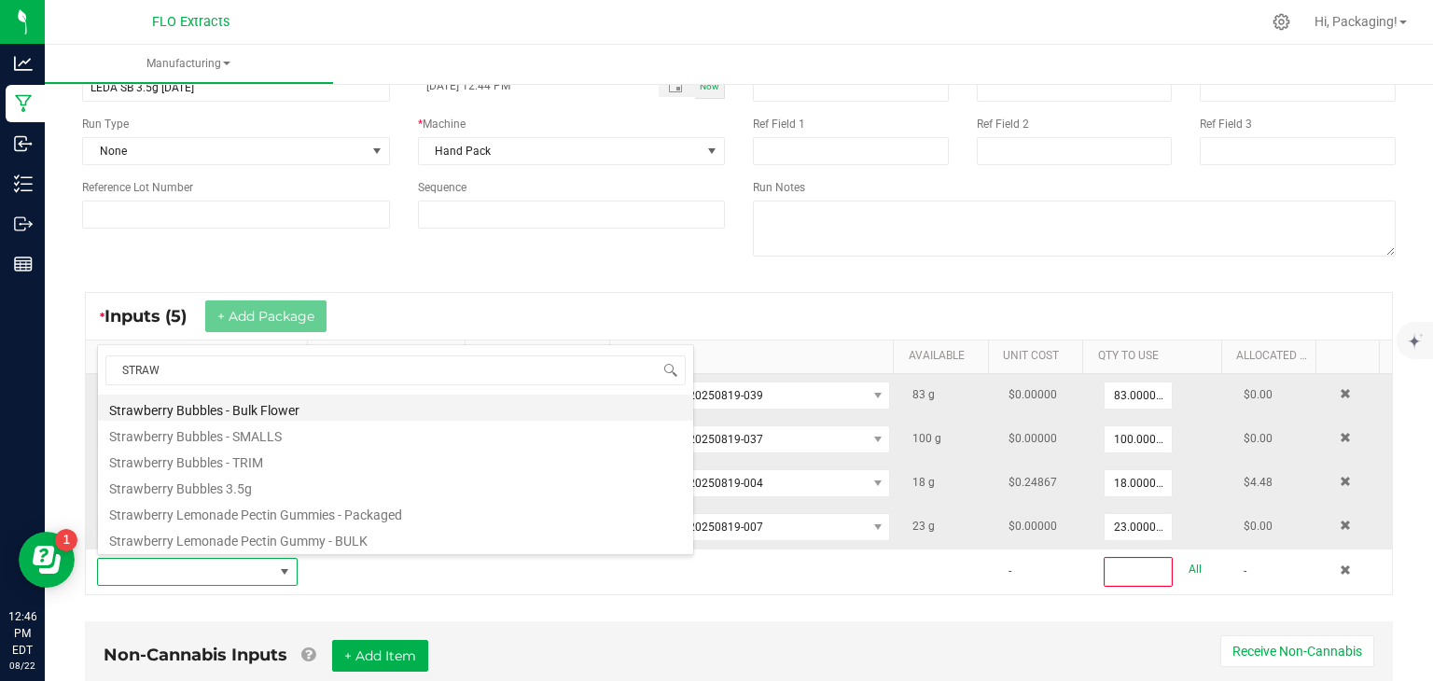
click at [265, 401] on li "Strawberry Bubbles - Bulk Flower" at bounding box center [395, 408] width 595 height 26
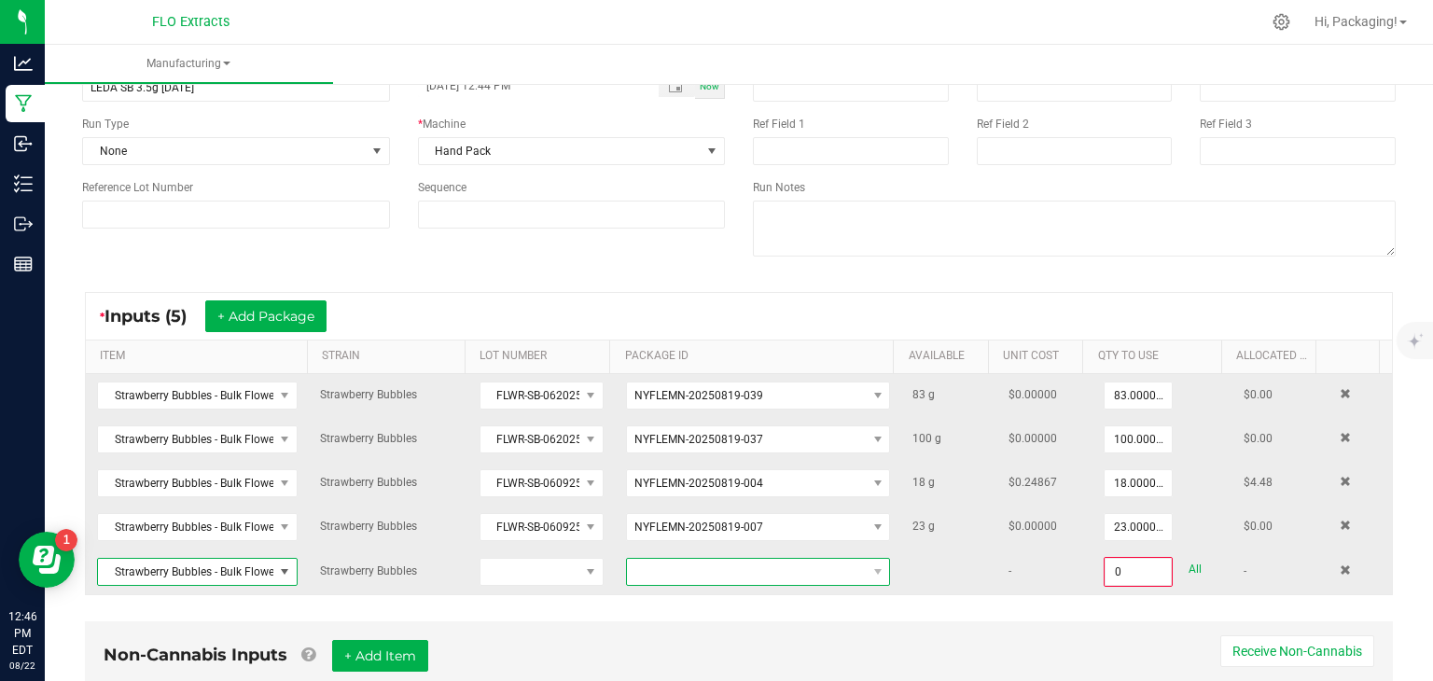
click at [644, 565] on span at bounding box center [746, 572] width 239 height 26
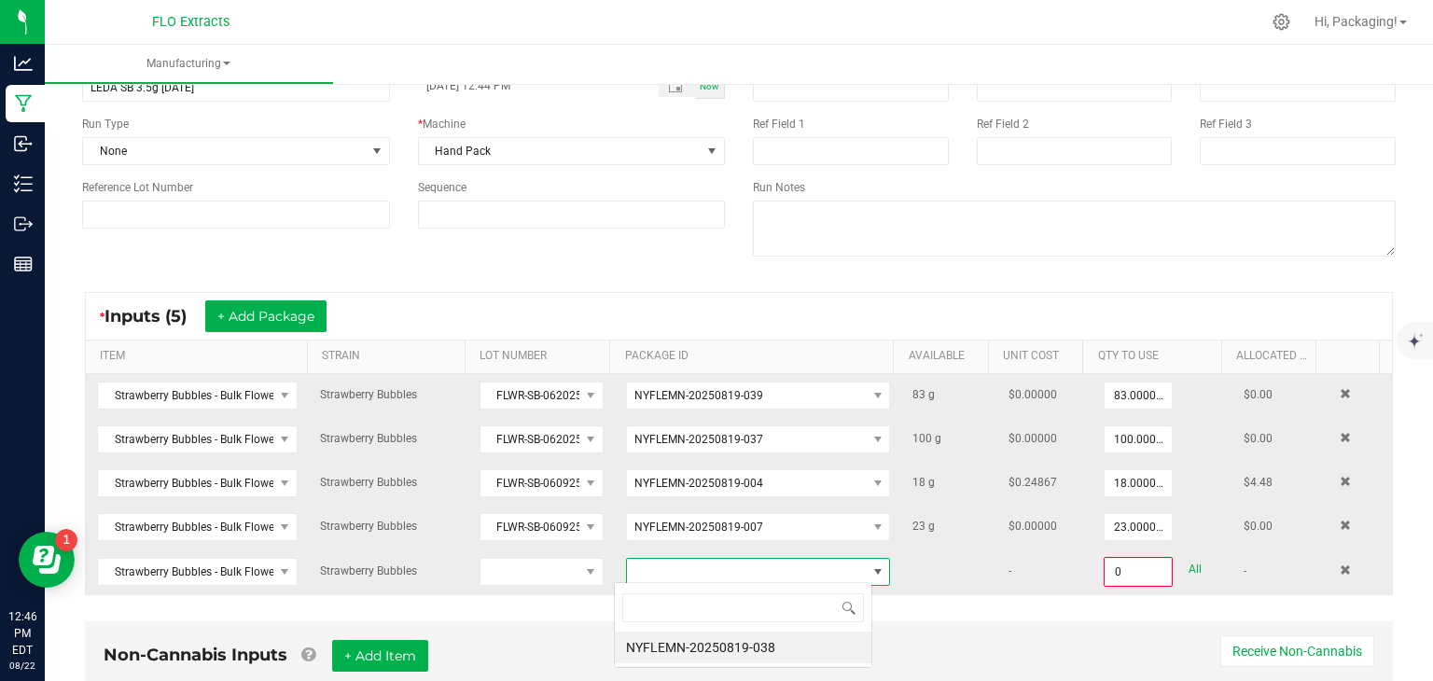
scroll to position [27, 257]
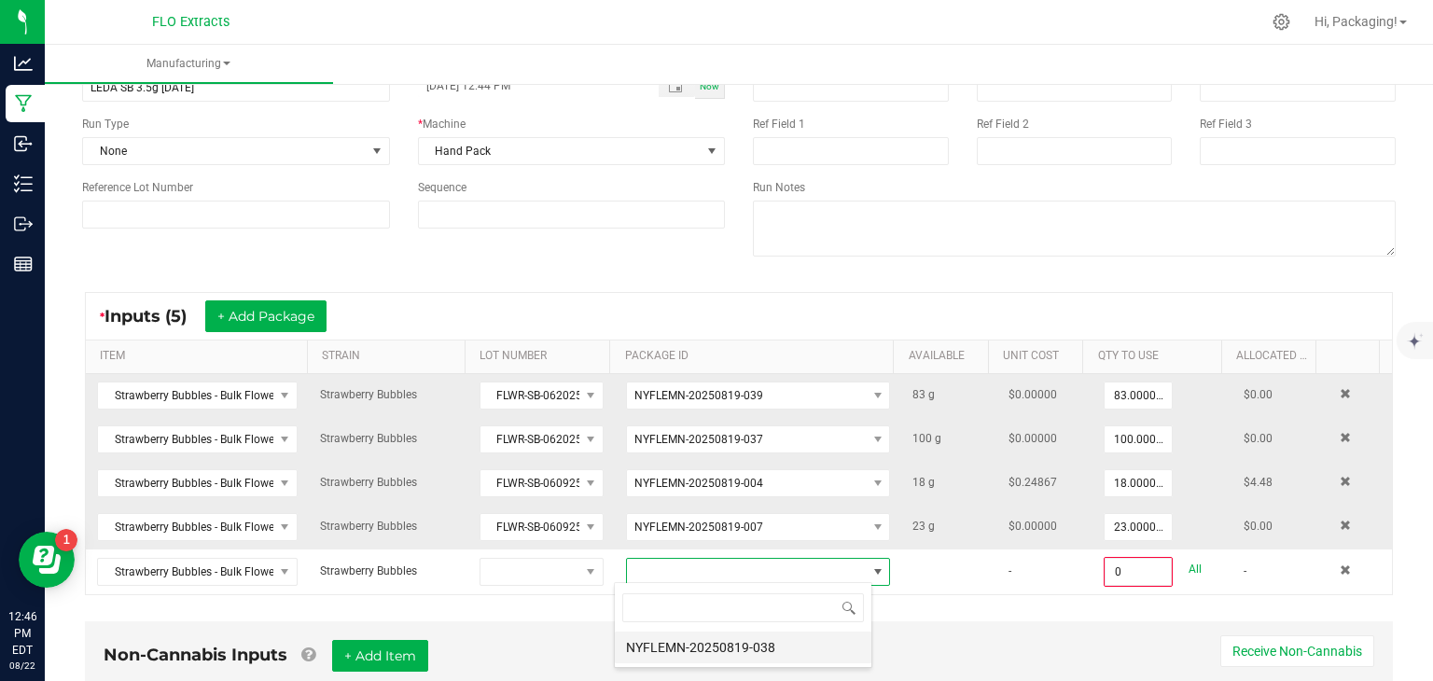
click at [713, 644] on li "NYFLEMN-20250819-038" at bounding box center [743, 647] width 256 height 32
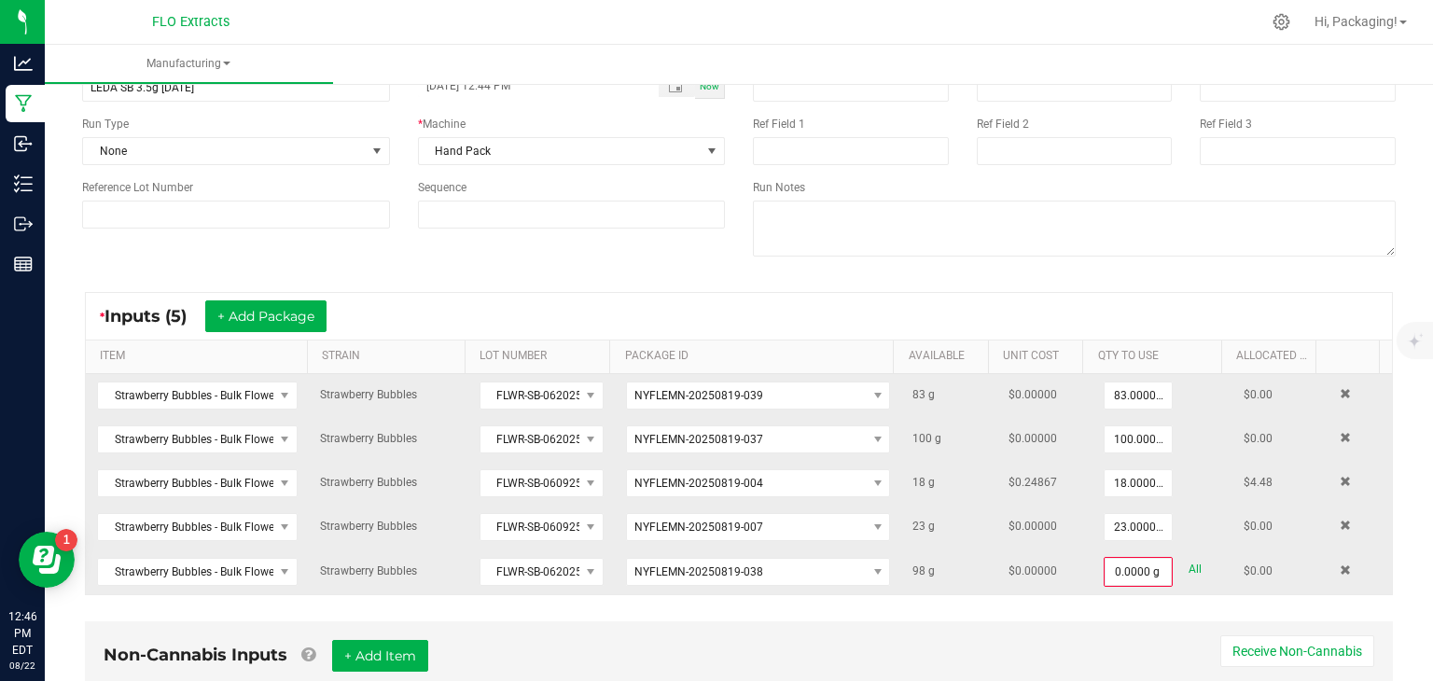
click at [1188, 566] on link "All" at bounding box center [1194, 569] width 13 height 25
type input "98.0000 g"
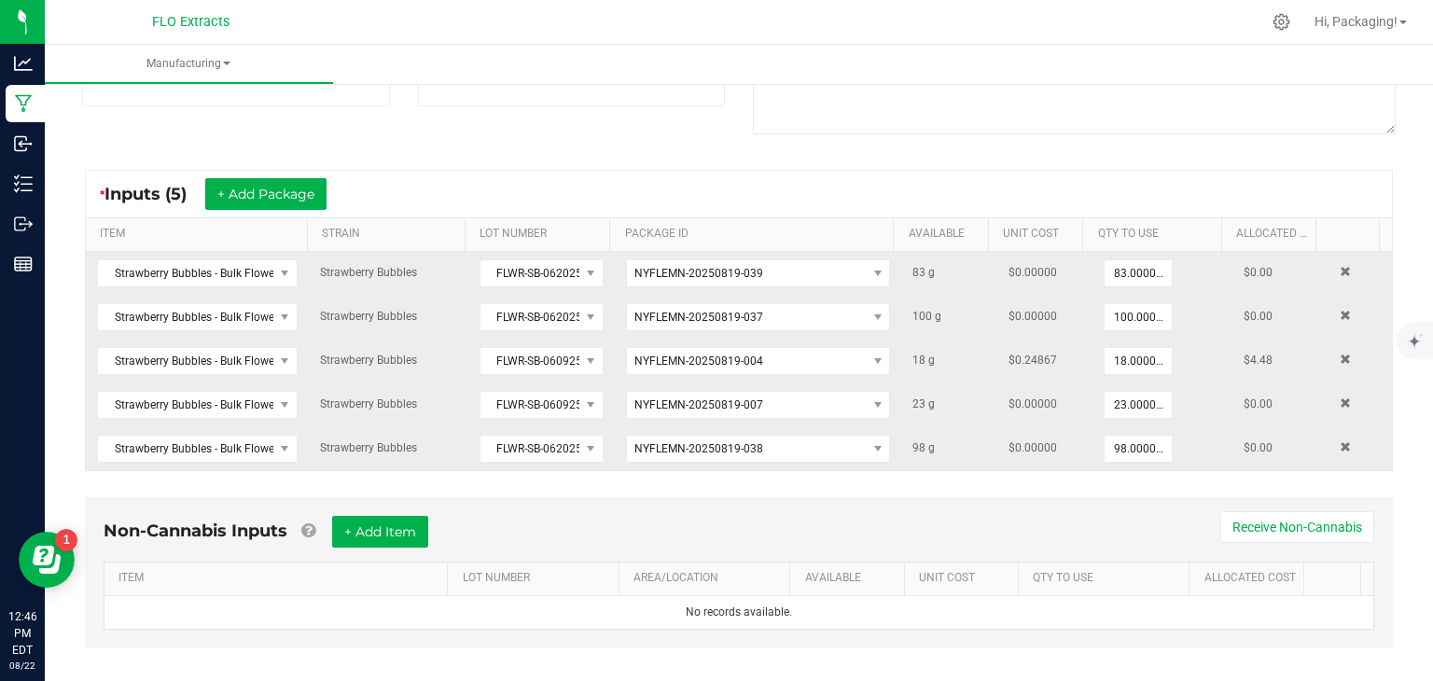
scroll to position [242, 0]
click at [367, 520] on button "+ Add Item" at bounding box center [380, 531] width 96 height 32
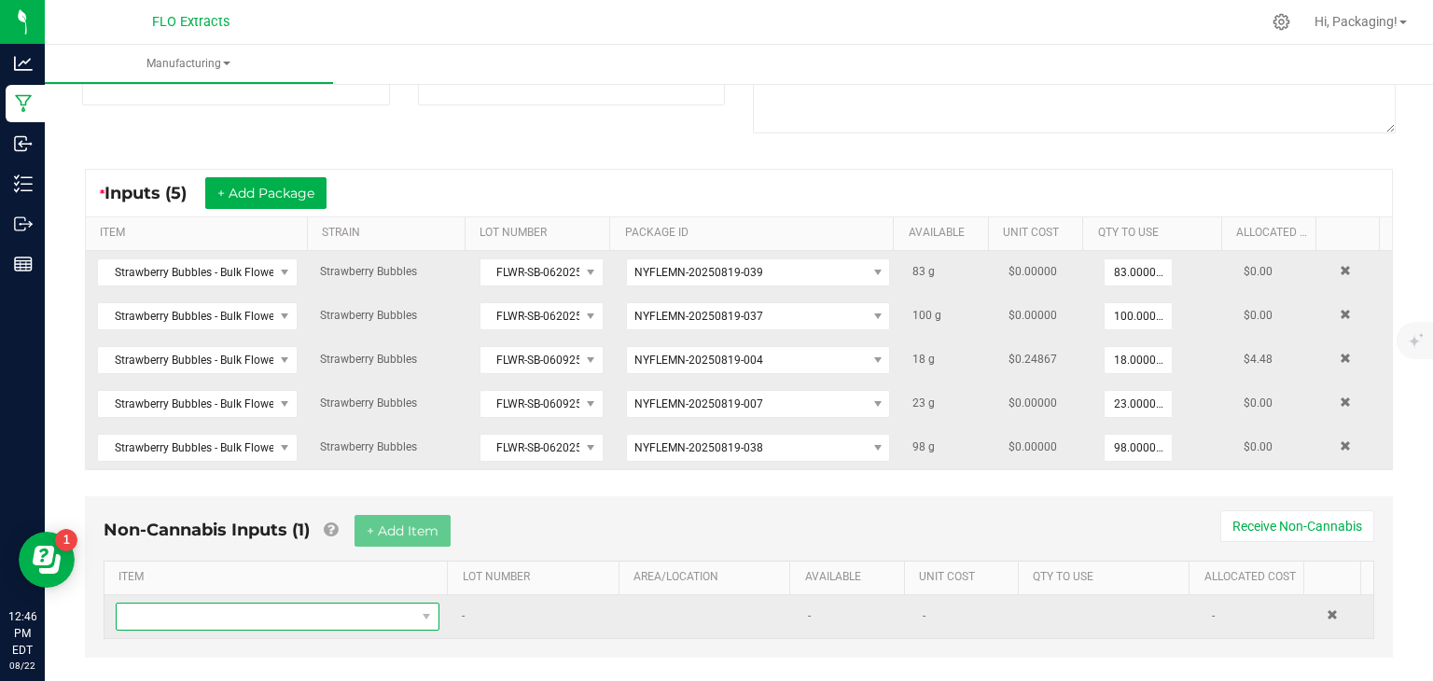
click at [216, 613] on span "NO DATA FOUND" at bounding box center [266, 616] width 298 height 26
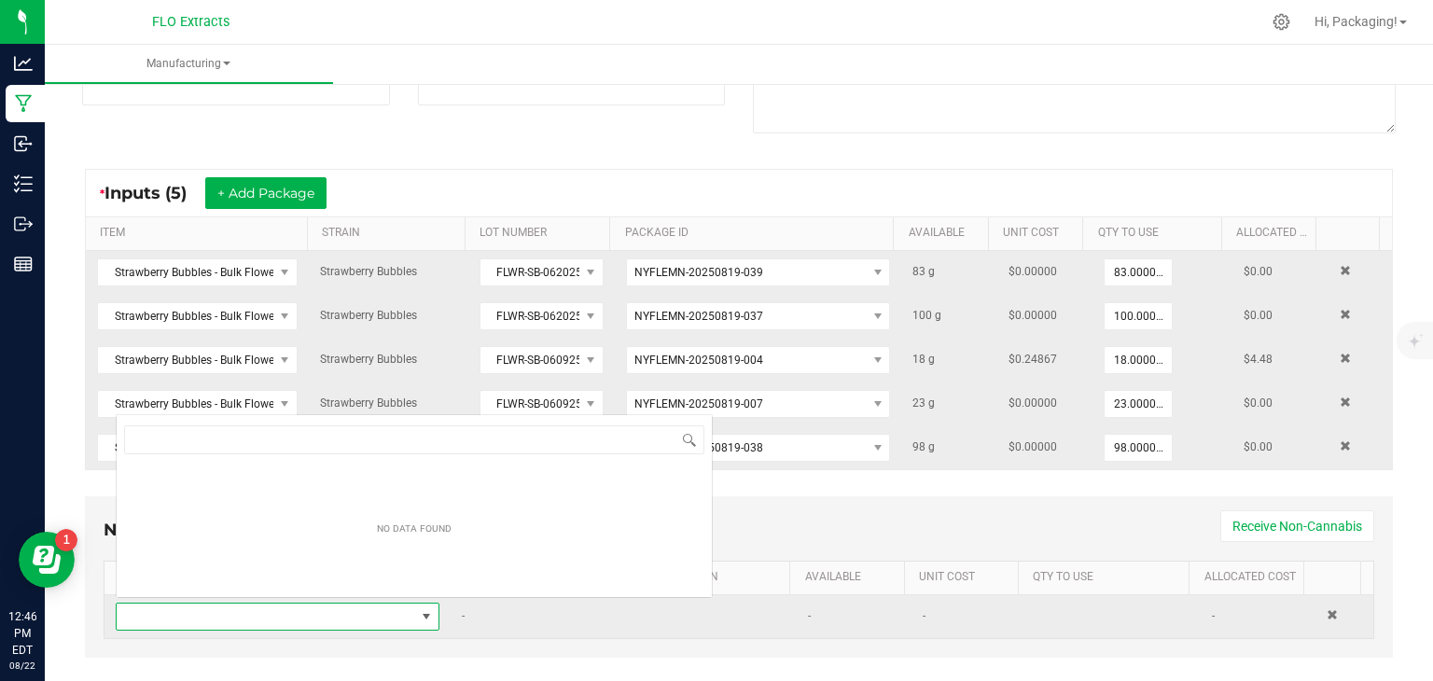
scroll to position [27, 312]
type input "EI"
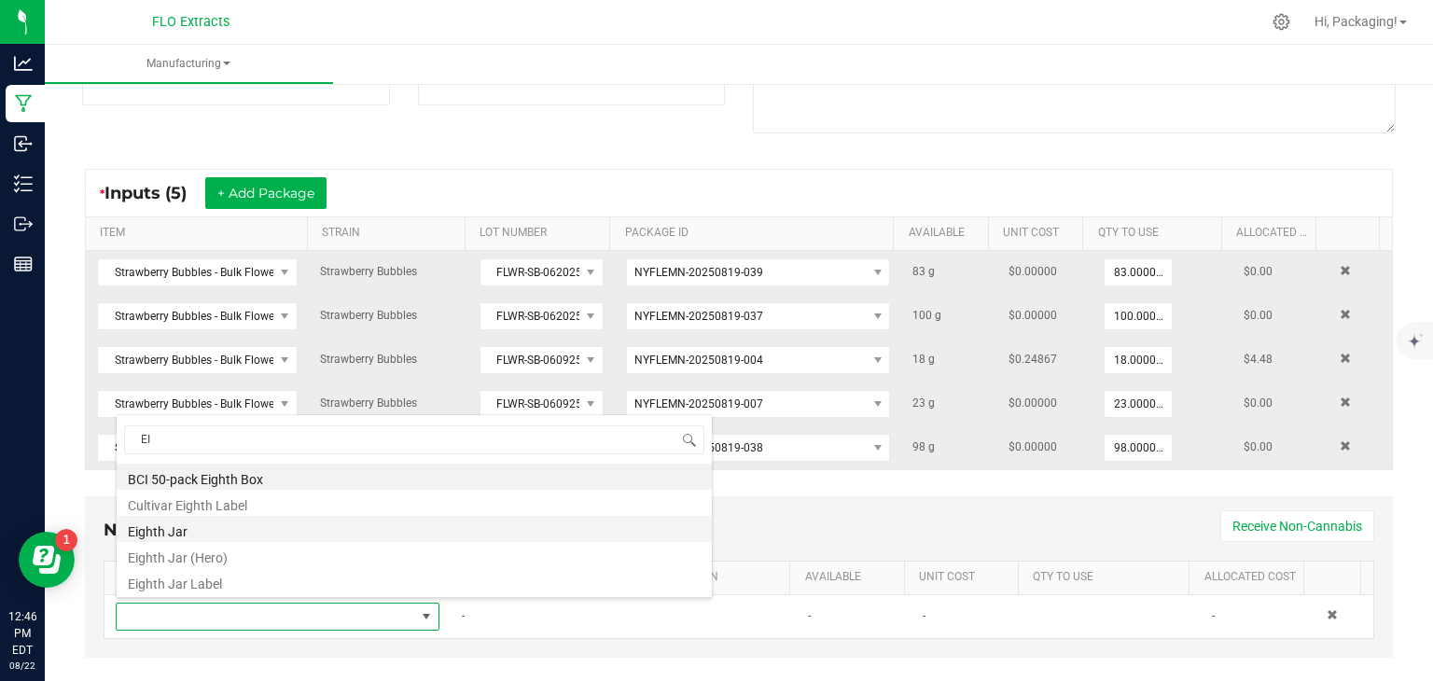
click at [205, 533] on li "Eighth Jar" at bounding box center [414, 529] width 595 height 26
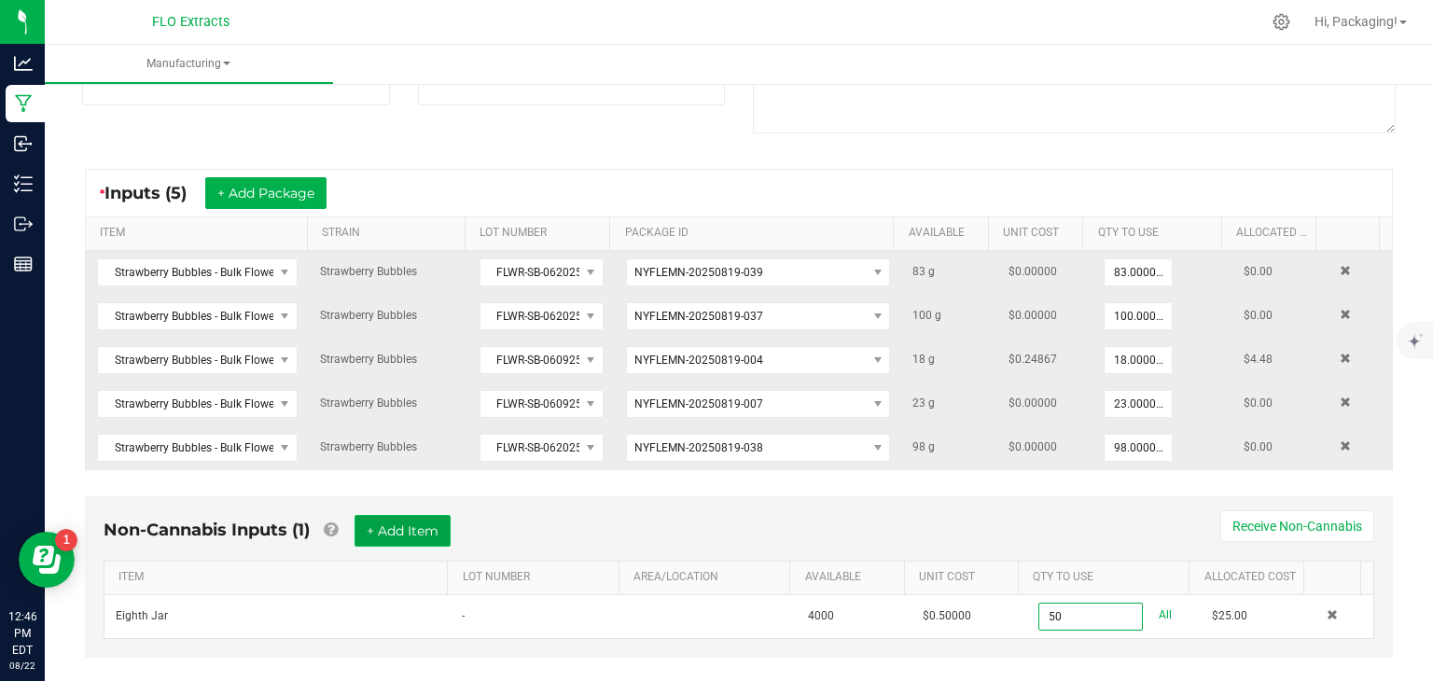
type input "50 ea"
click at [425, 525] on button "+ Add Item" at bounding box center [402, 531] width 96 height 32
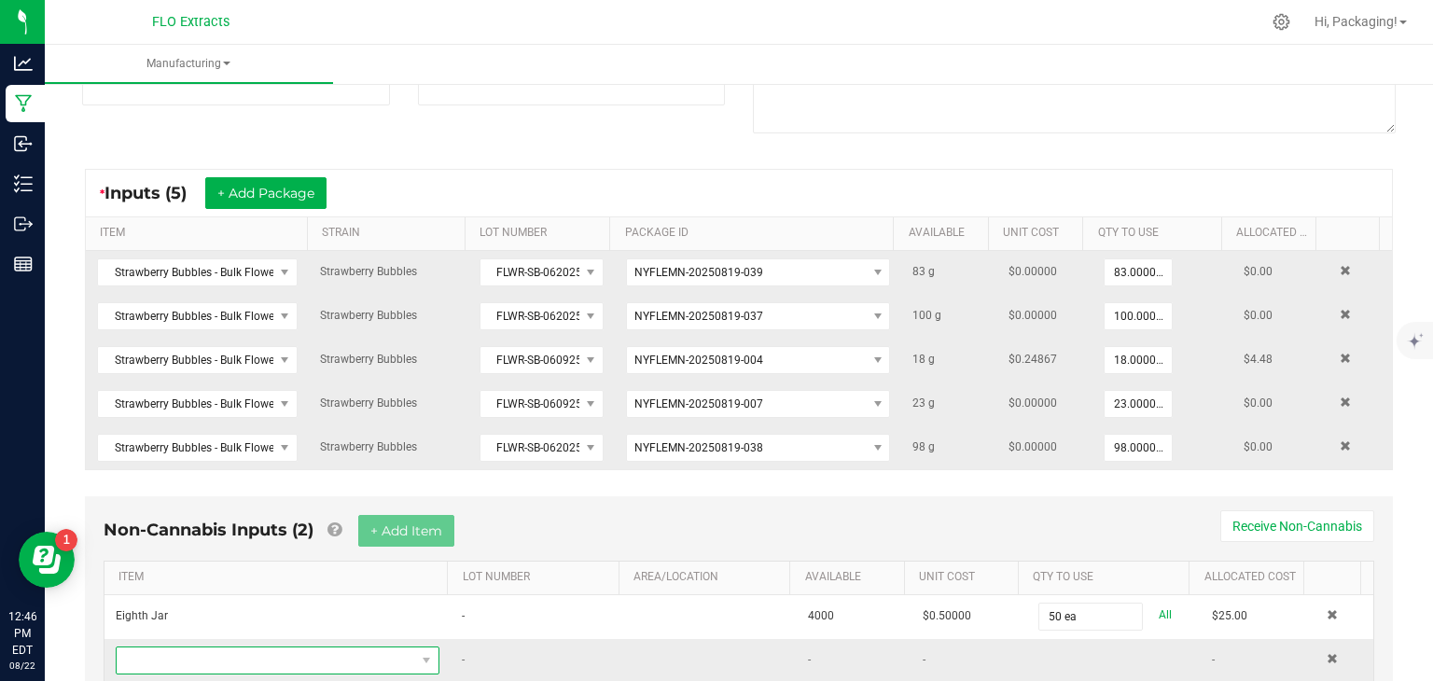
click at [220, 655] on span "NO DATA FOUND" at bounding box center [266, 660] width 298 height 26
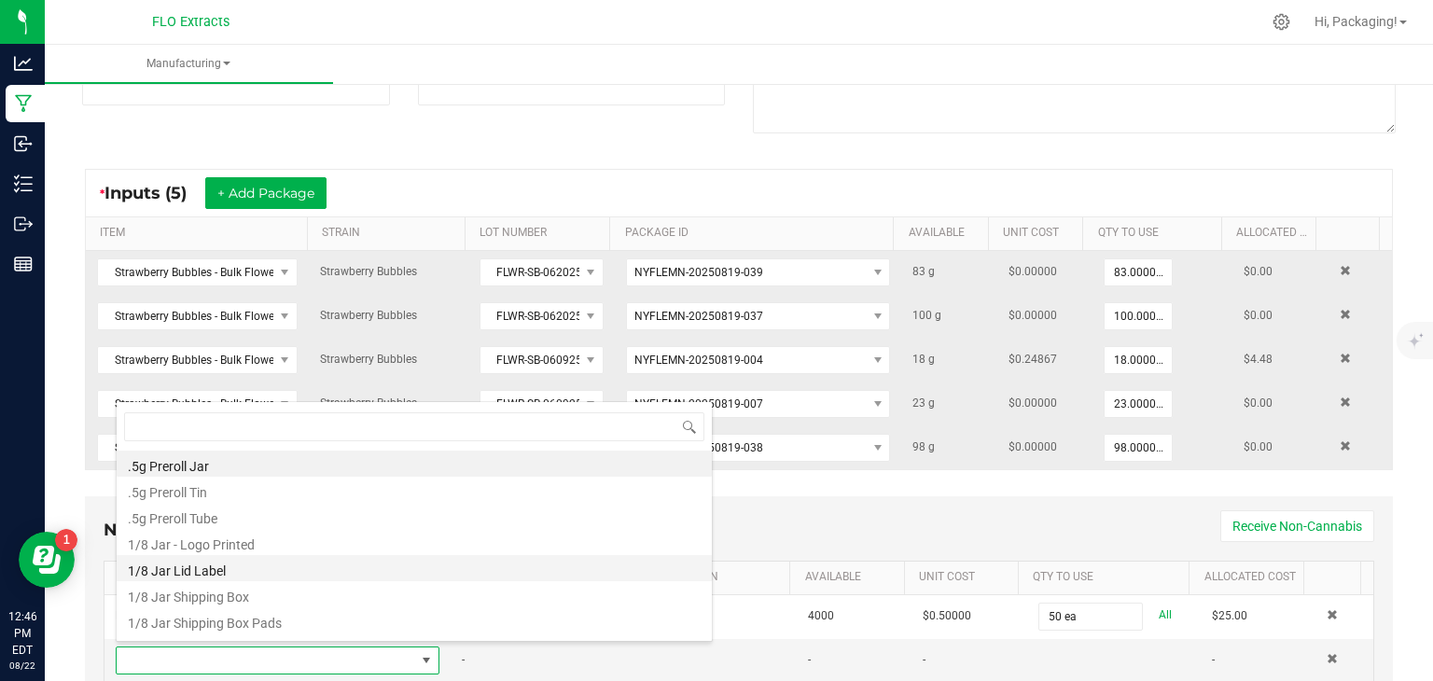
click at [237, 571] on li "1/8 Jar Lid Label" at bounding box center [414, 568] width 595 height 26
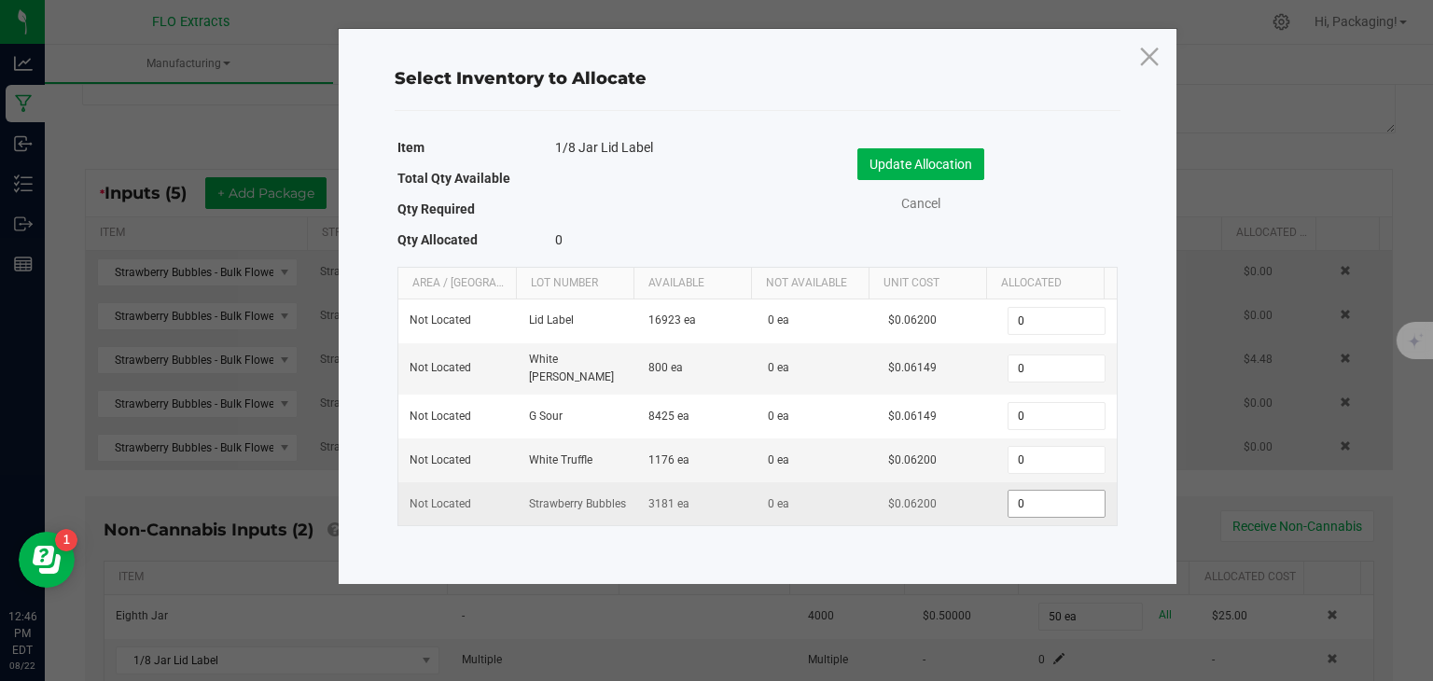
click at [1030, 504] on input "0" at bounding box center [1055, 504] width 95 height 26
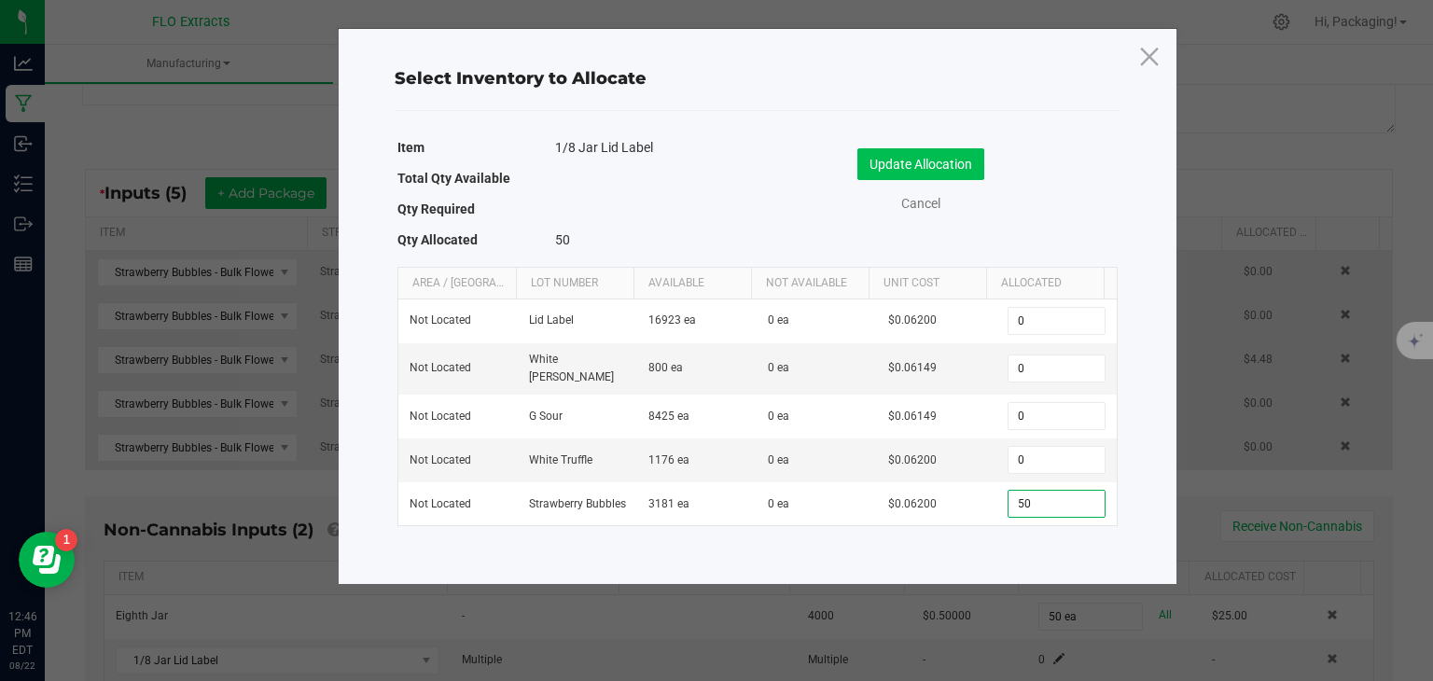
type input "50"
click at [962, 172] on button "Update Allocation" at bounding box center [920, 164] width 127 height 32
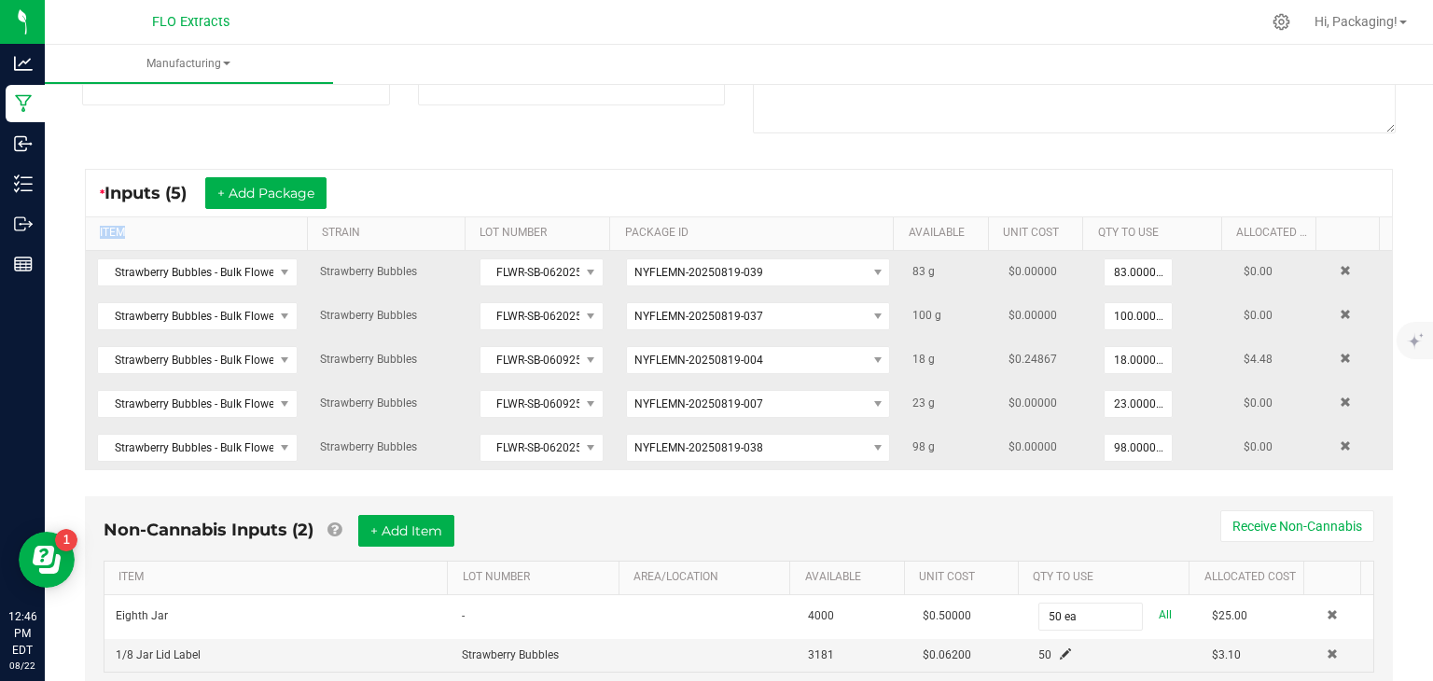
drag, startPoint x: 962, startPoint y: 172, endPoint x: 945, endPoint y: 182, distance: 20.5
click at [945, 182] on div "* Inputs (5) + Add Package" at bounding box center [739, 193] width 1306 height 47
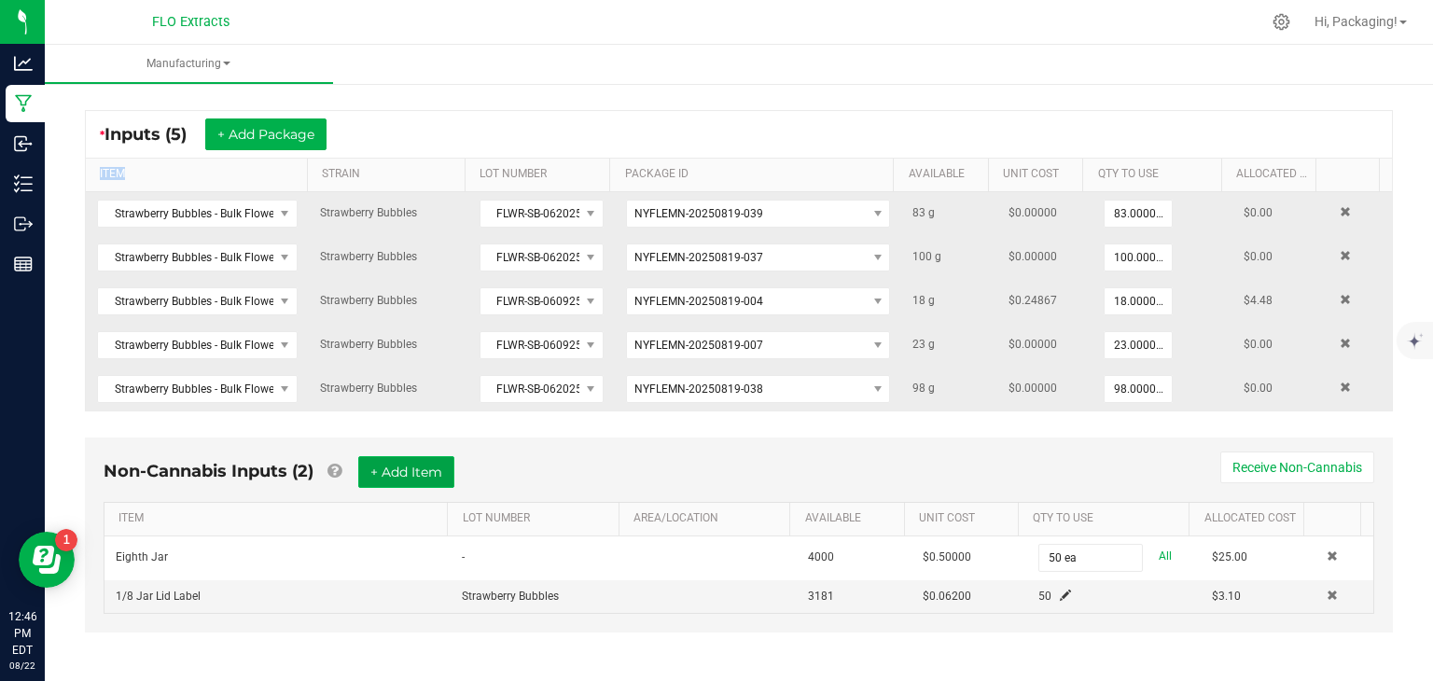
click at [430, 467] on button "+ Add Item" at bounding box center [406, 472] width 96 height 32
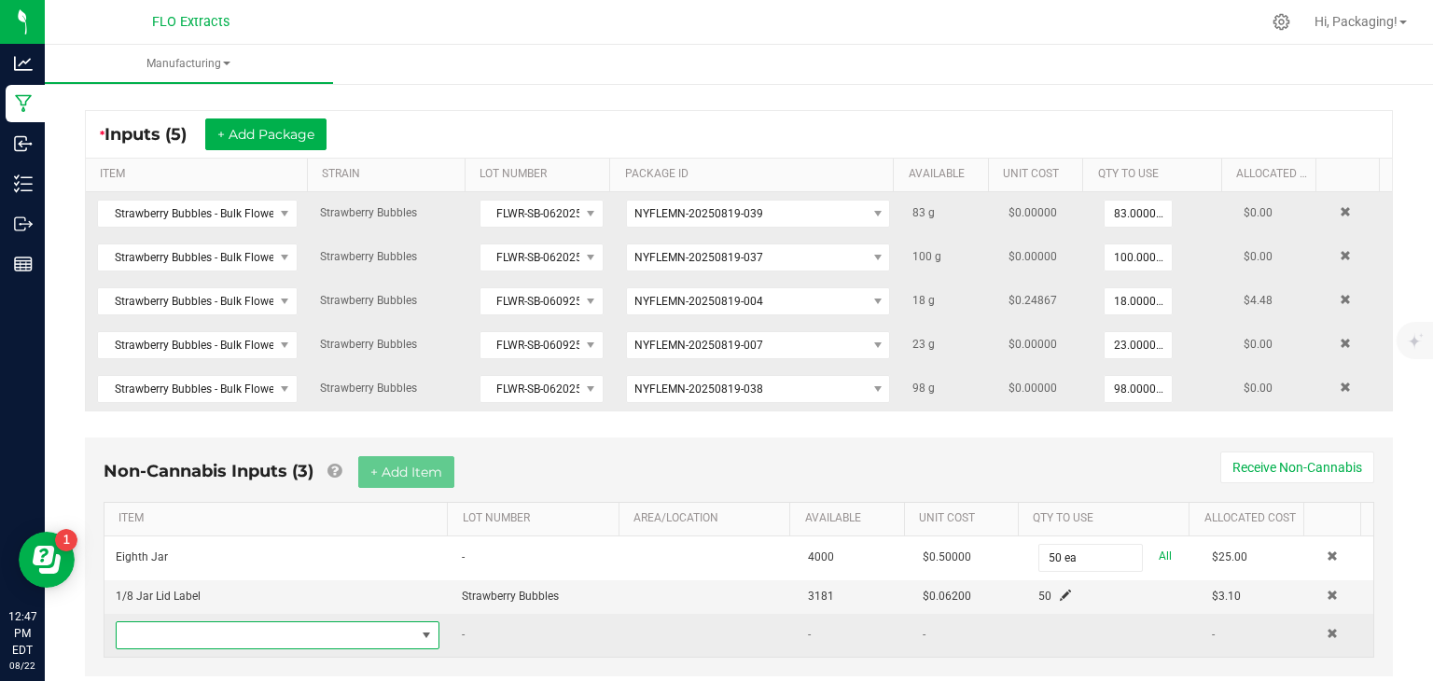
click at [421, 628] on span "NO DATA FOUND" at bounding box center [426, 635] width 15 height 15
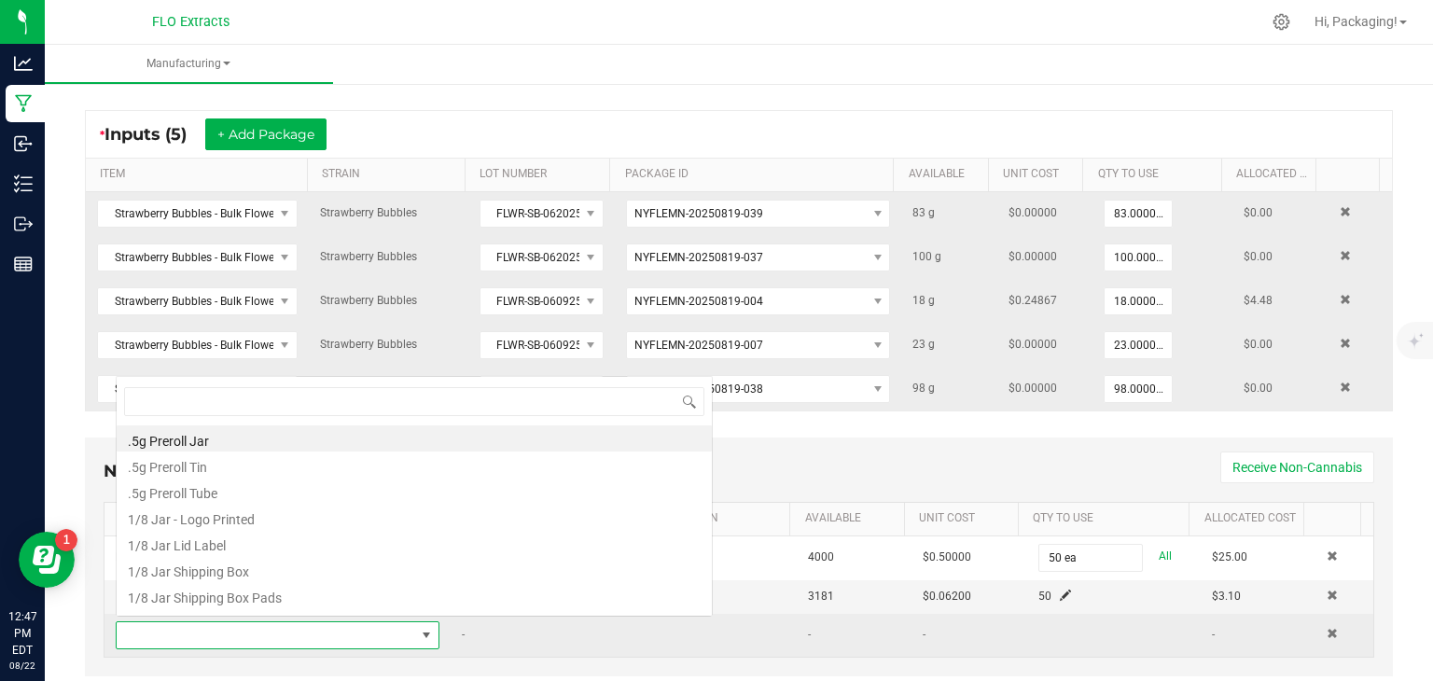
scroll to position [27, 312]
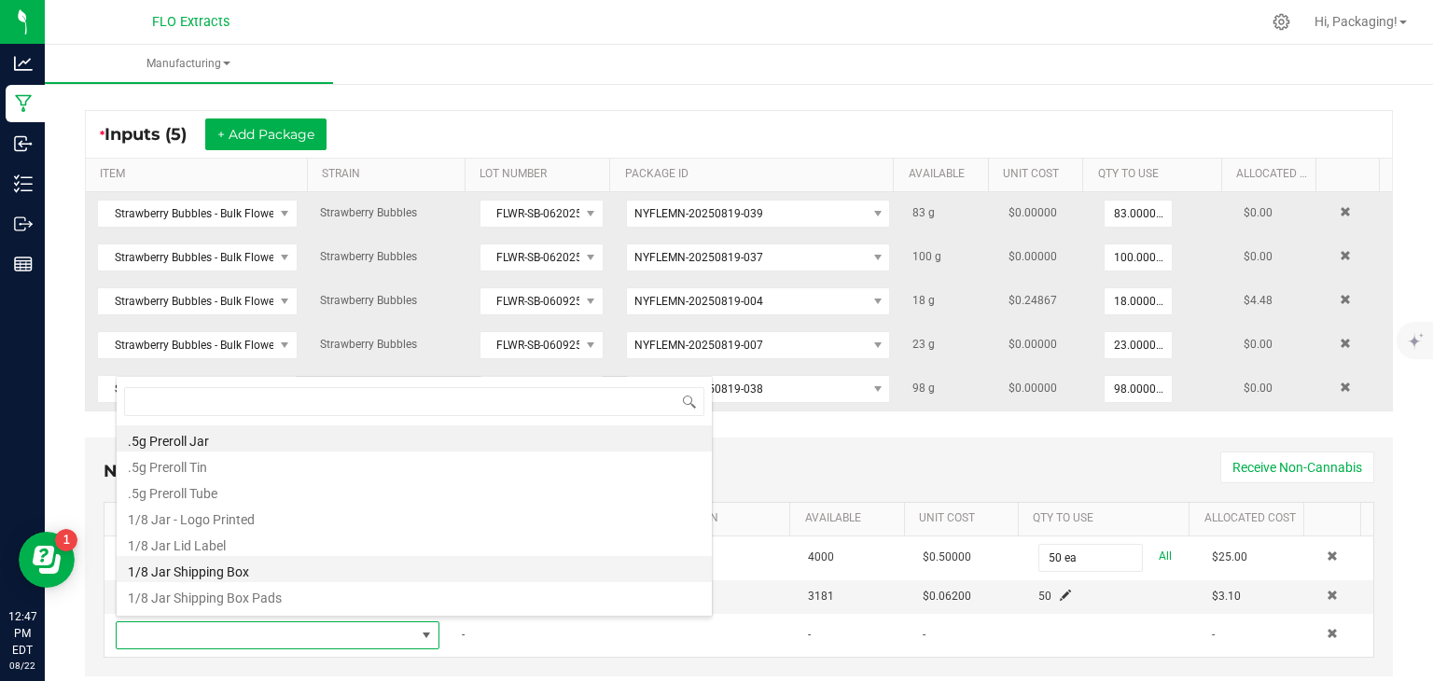
click at [414, 573] on li "1/8 Jar Shipping Box" at bounding box center [414, 569] width 595 height 26
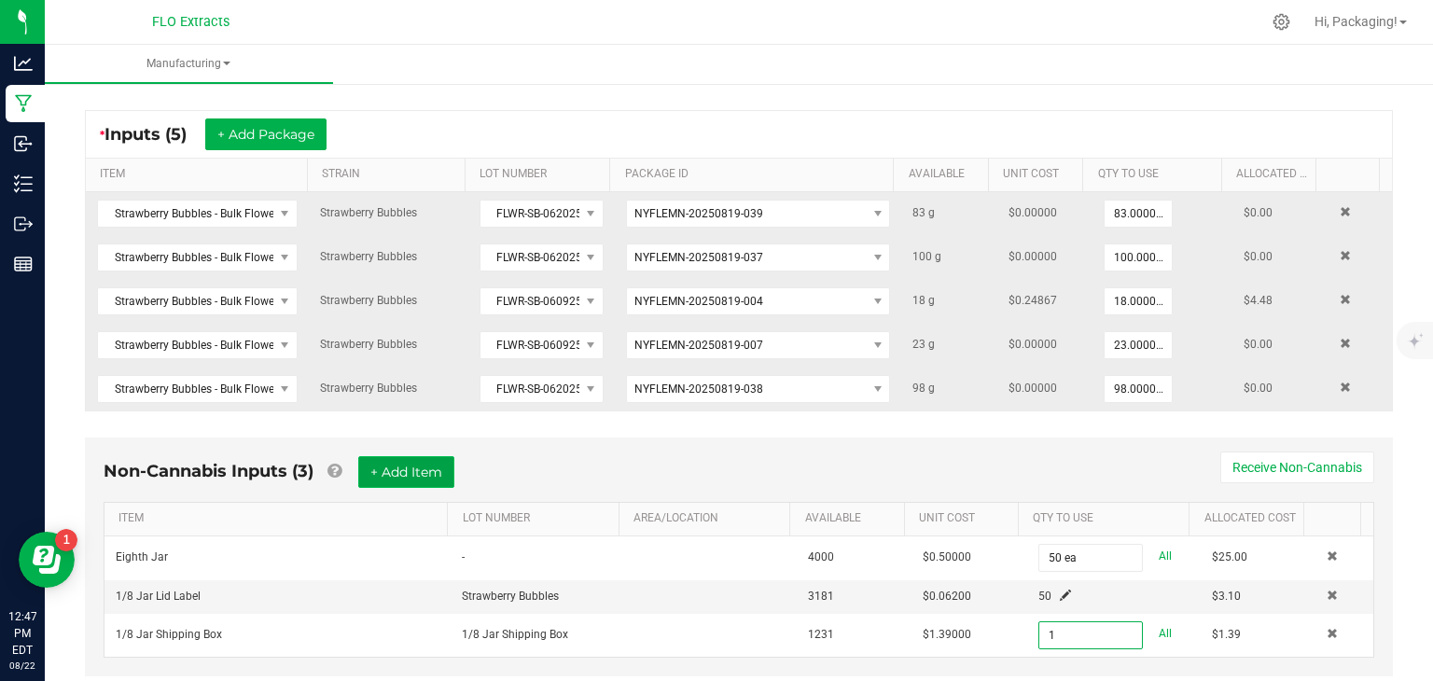
type input "1 ea"
click at [403, 457] on button "+ Add Item" at bounding box center [406, 472] width 96 height 32
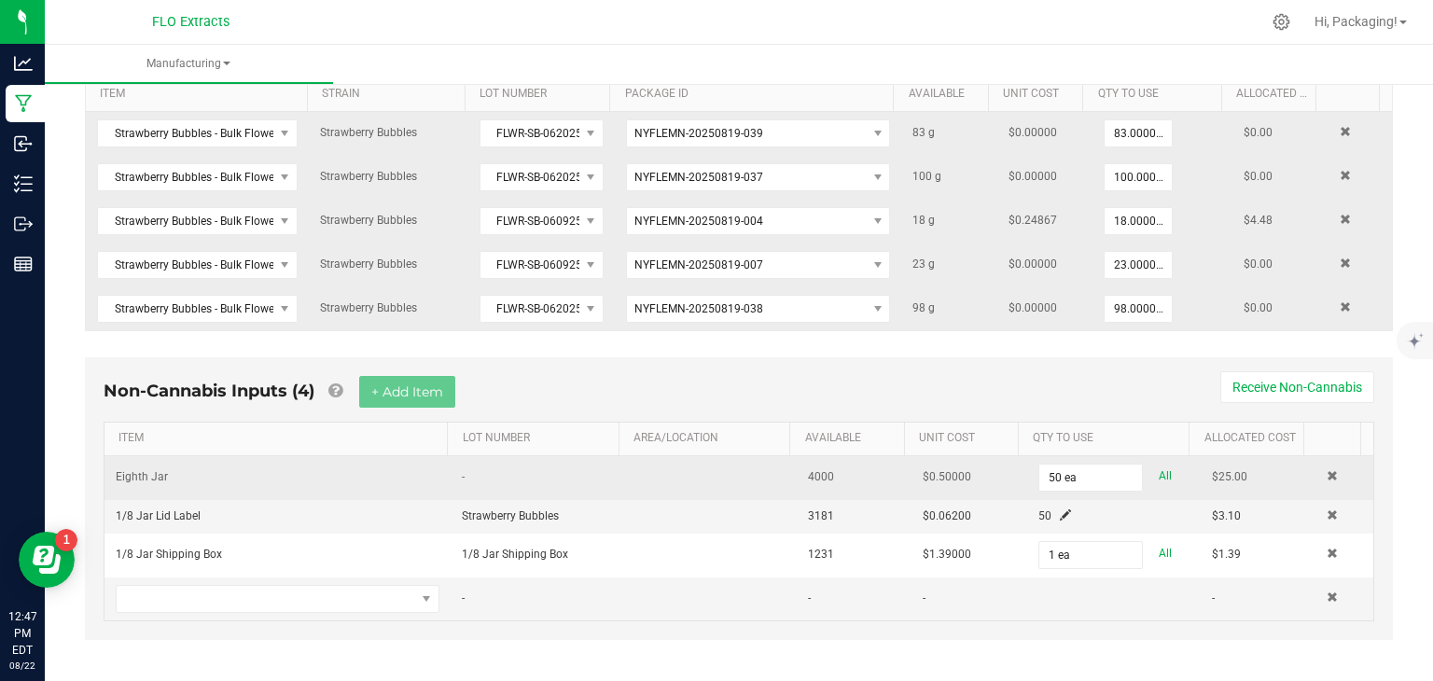
scroll to position [383, 0]
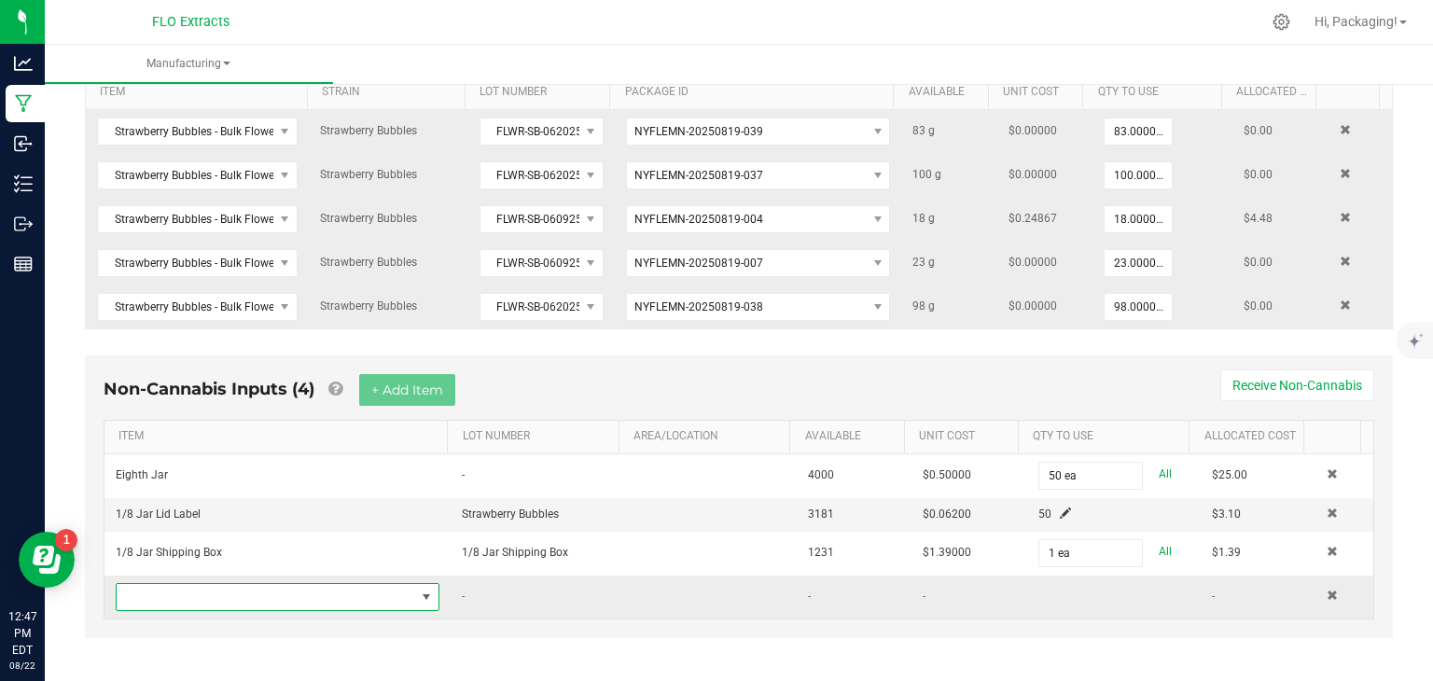
click at [420, 590] on span "NO DATA FOUND" at bounding box center [426, 596] width 15 height 15
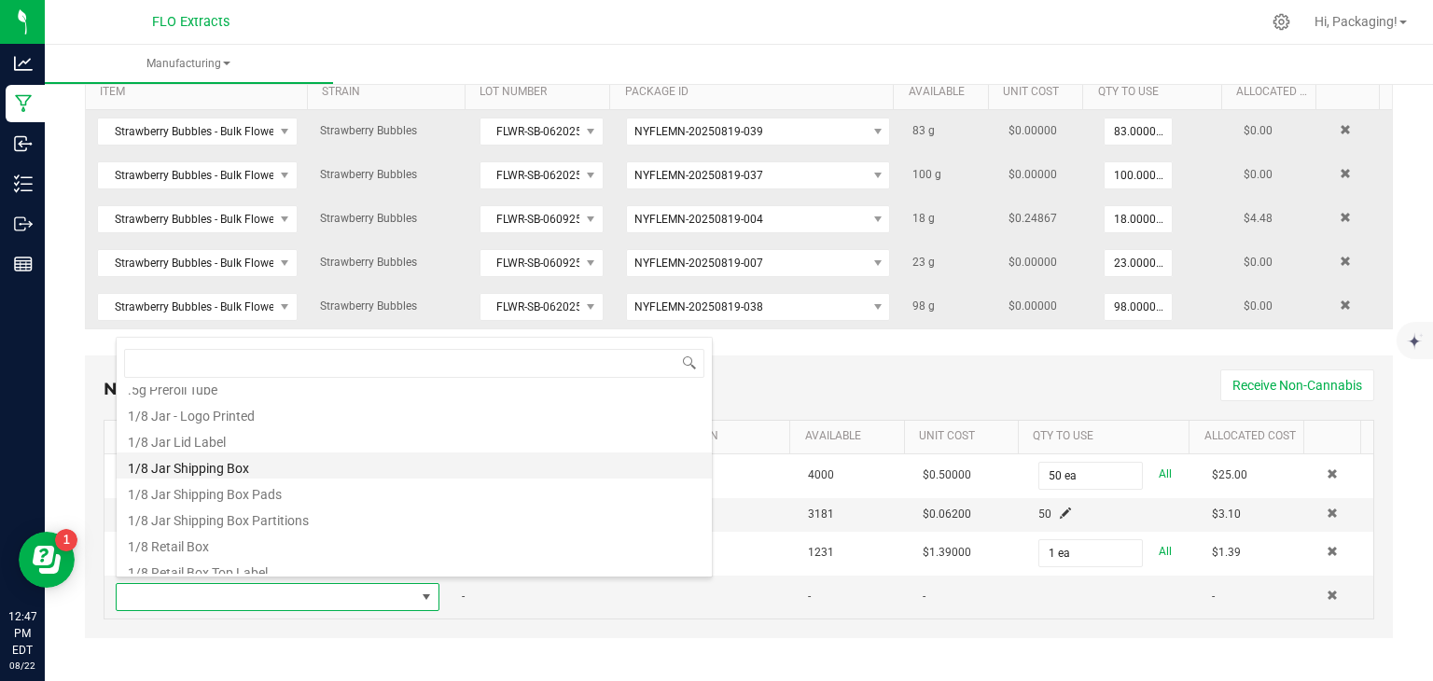
scroll to position [82, 0]
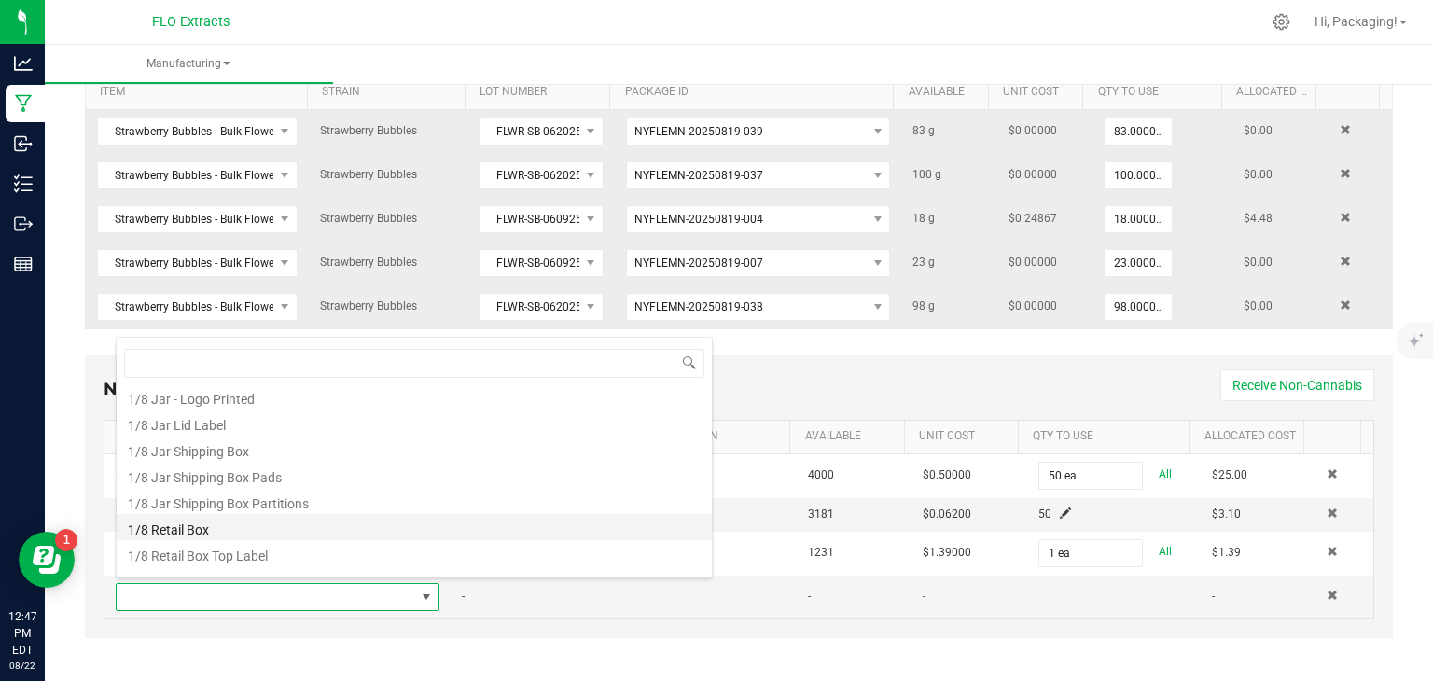
click at [359, 527] on li "1/8 Retail Box" at bounding box center [414, 527] width 595 height 26
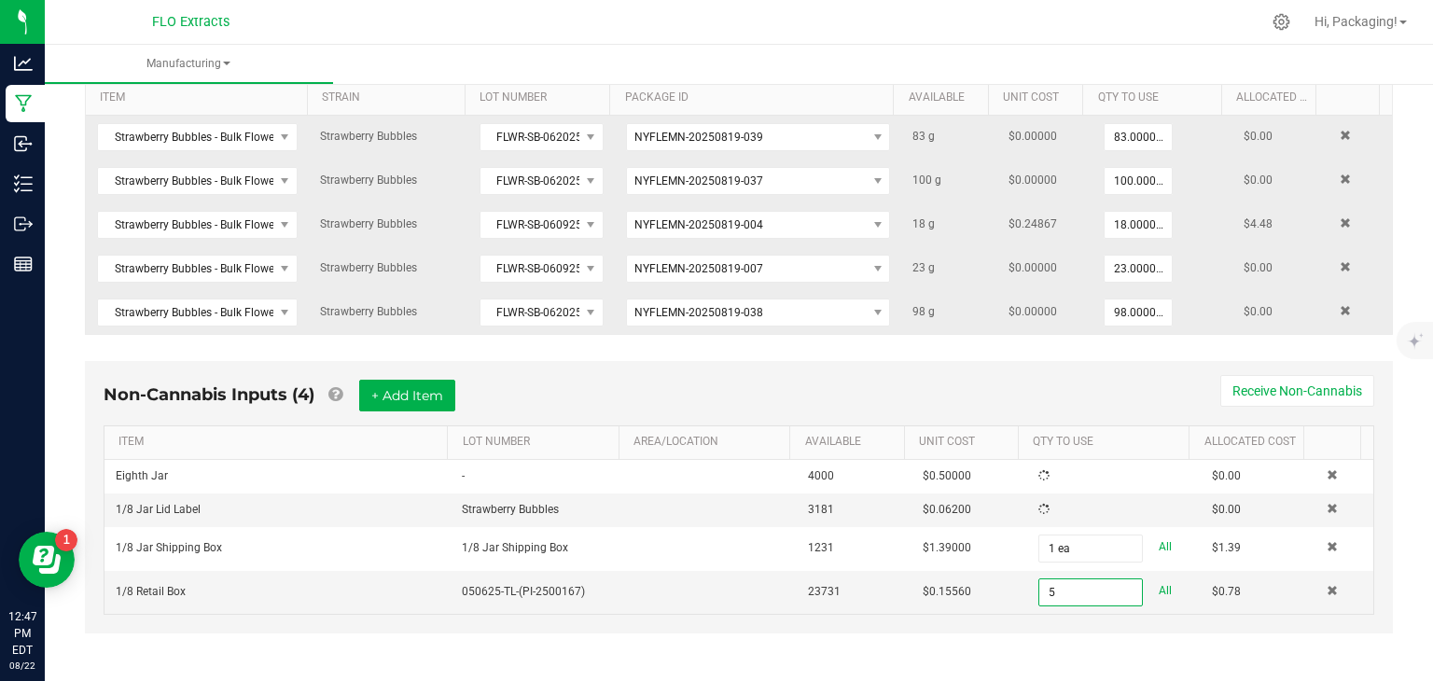
scroll to position [383, 0]
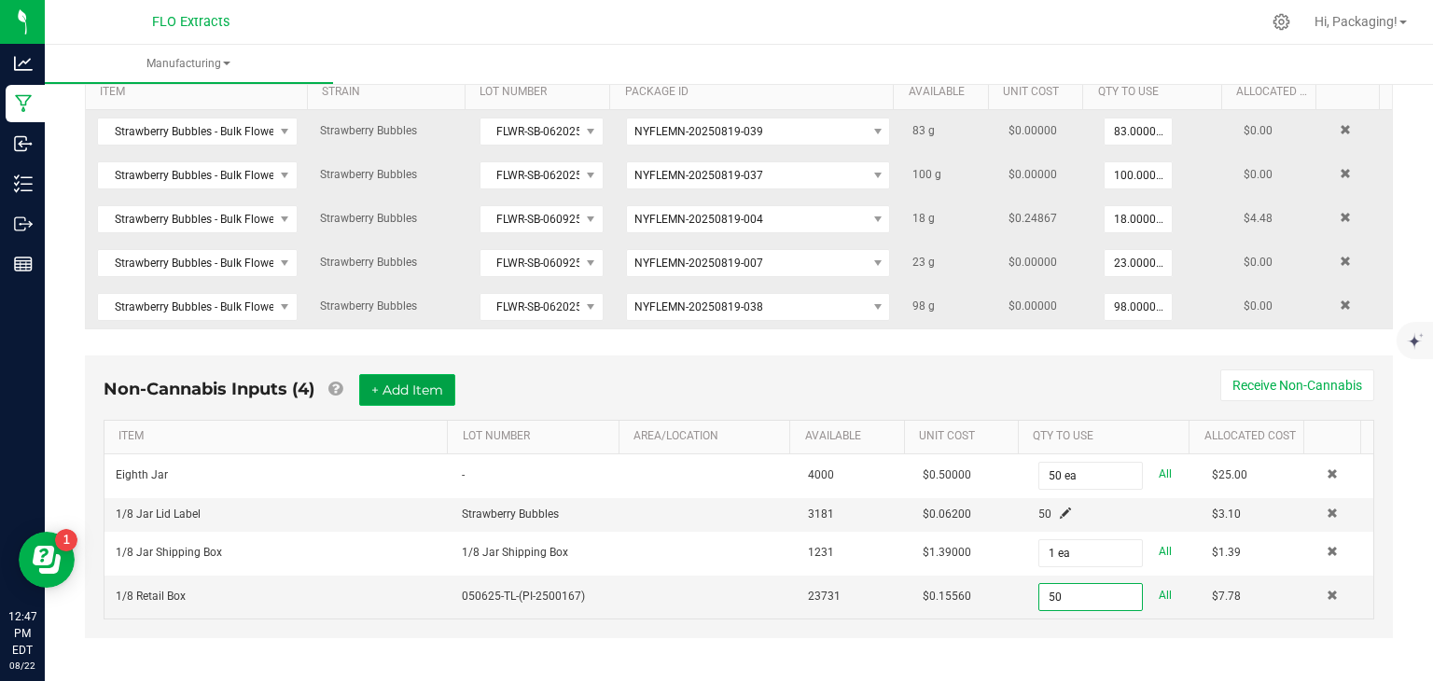
type input "50 ea"
click at [393, 385] on button "+ Add Item" at bounding box center [407, 390] width 96 height 32
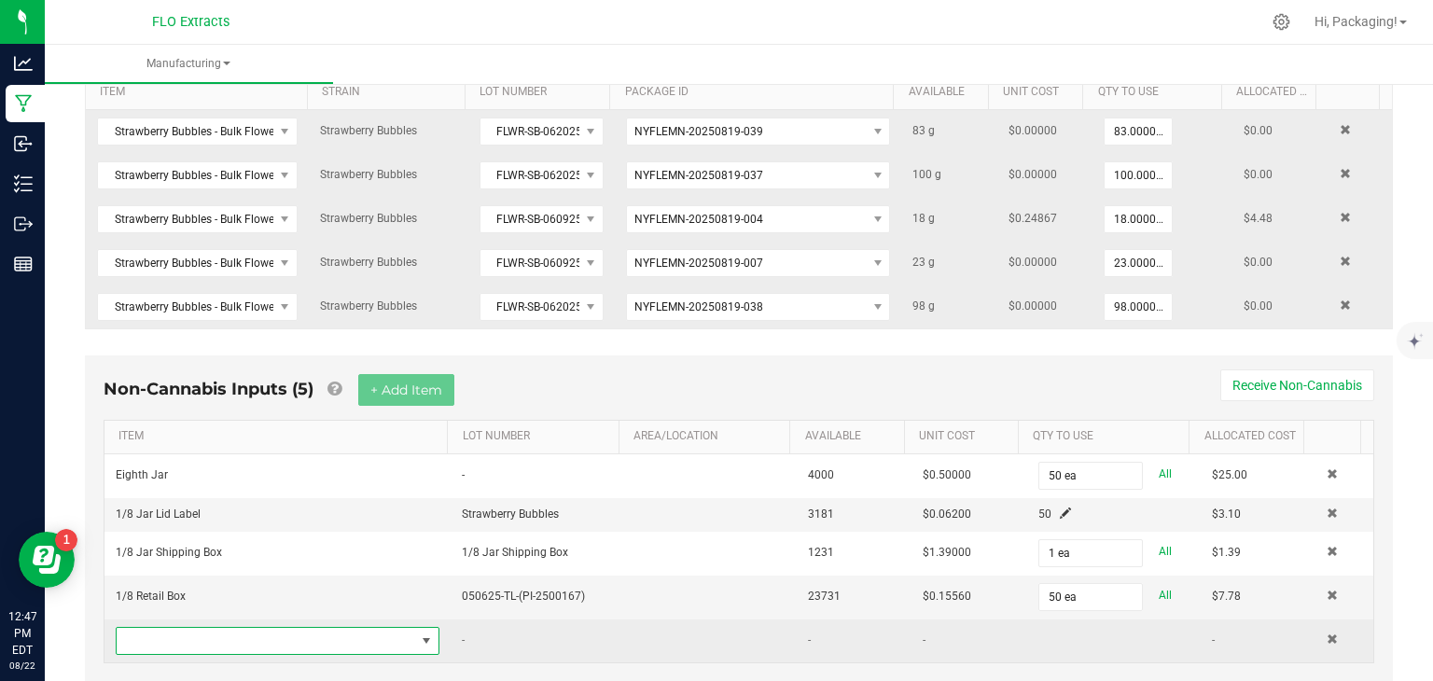
click at [420, 633] on span "NO DATA FOUND" at bounding box center [426, 640] width 15 height 15
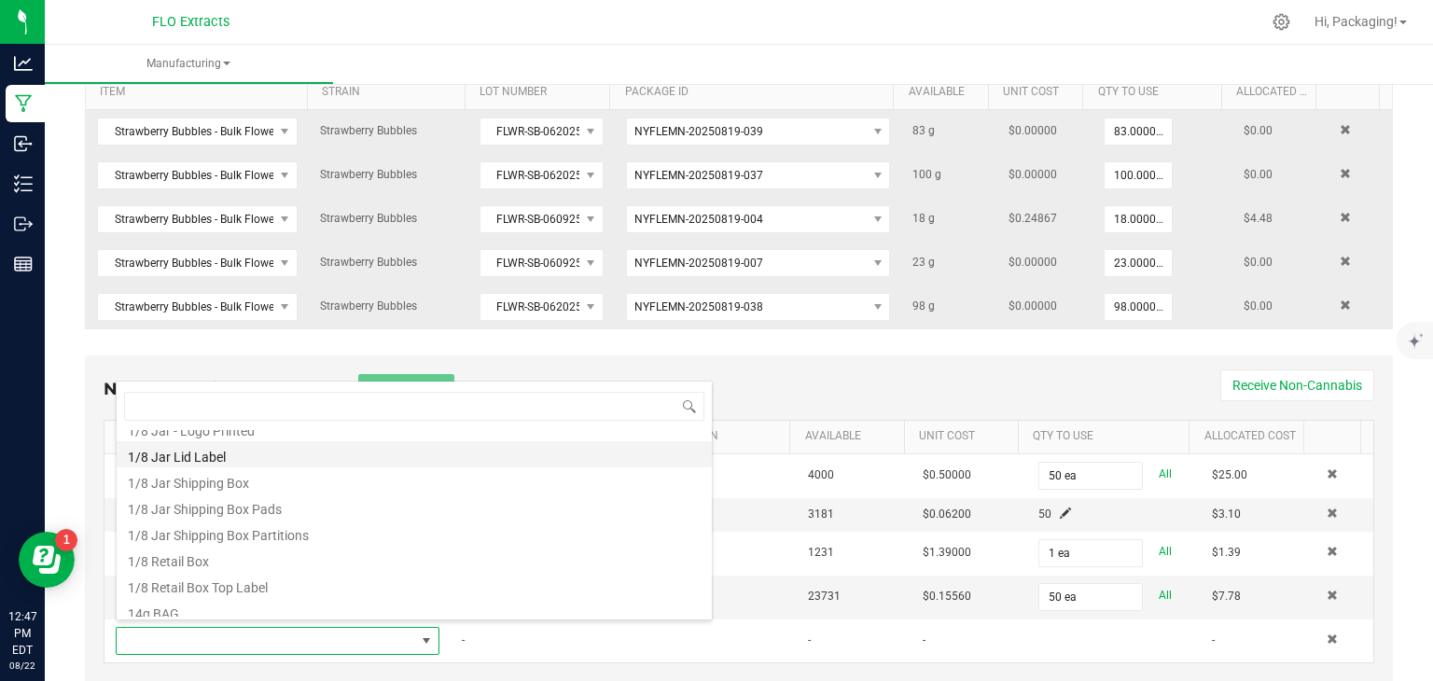
scroll to position [103, 0]
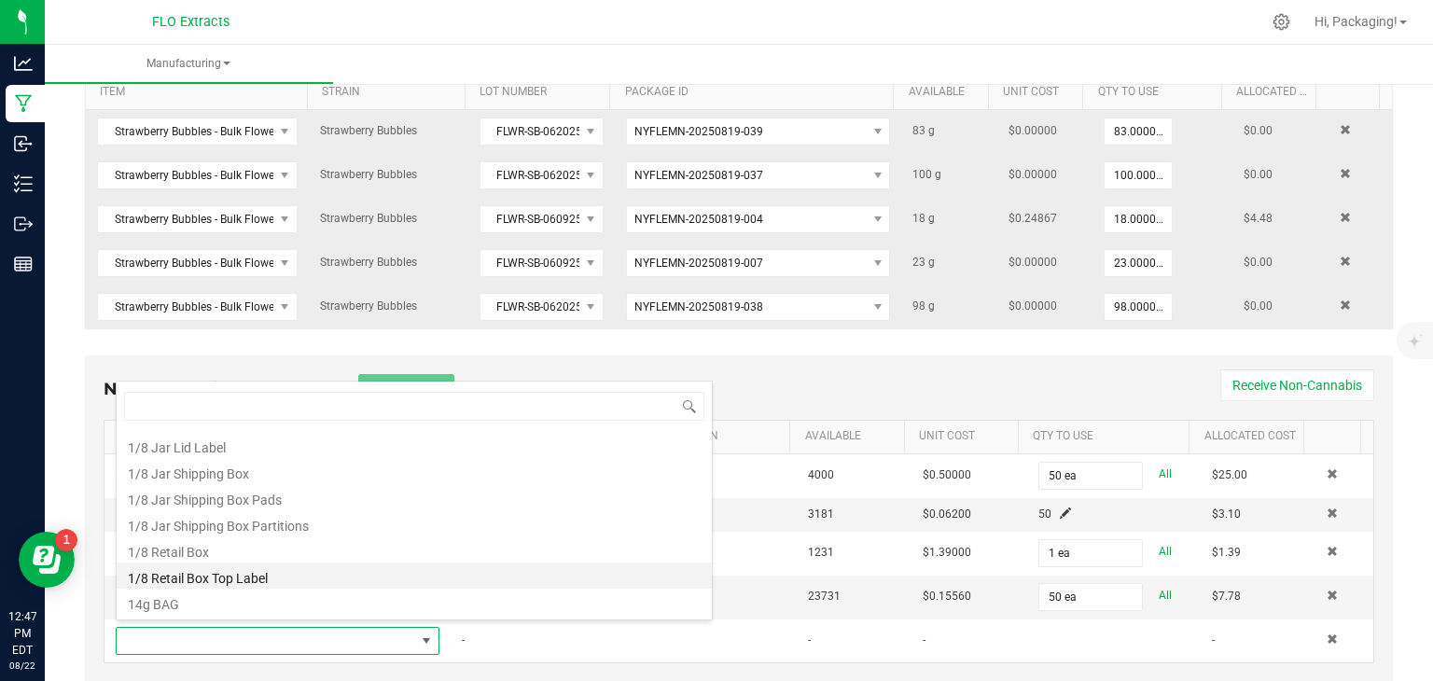
click at [332, 575] on li "1/8 Retail Box Top Label" at bounding box center [414, 575] width 595 height 26
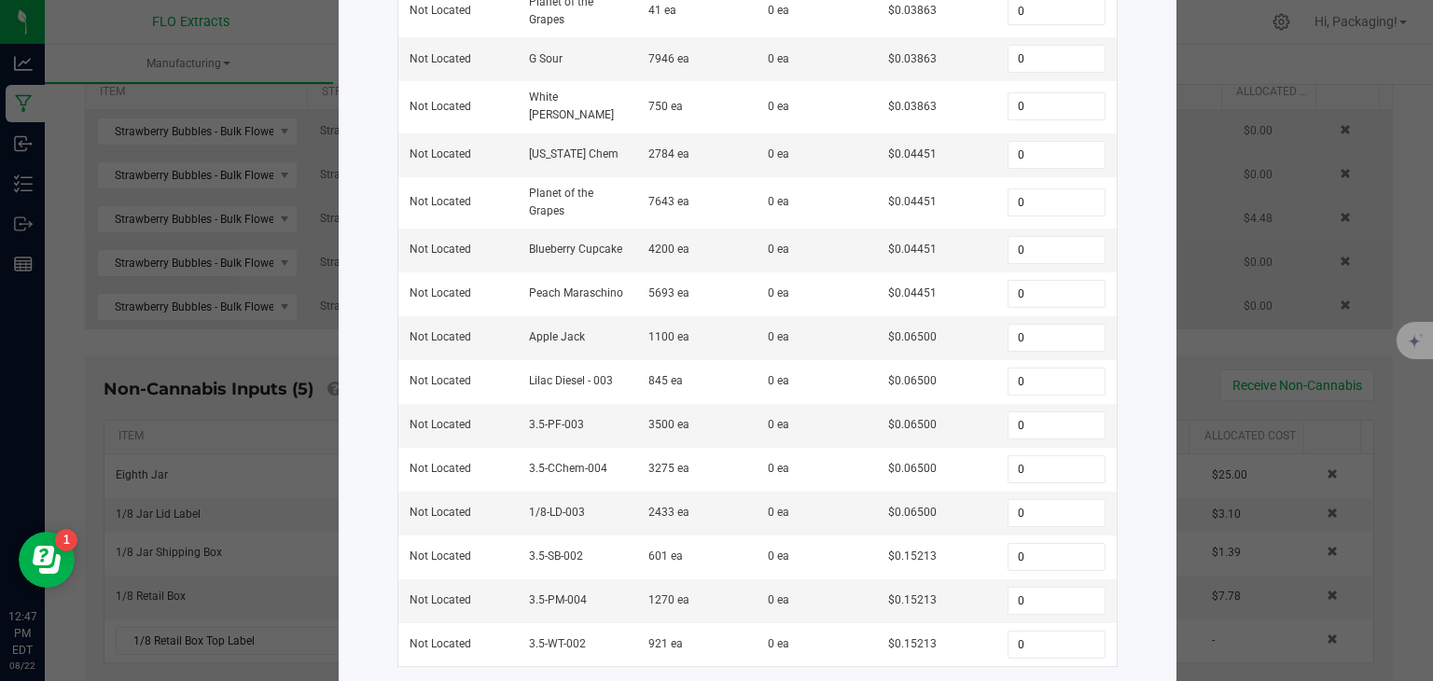
scroll to position [664, 0]
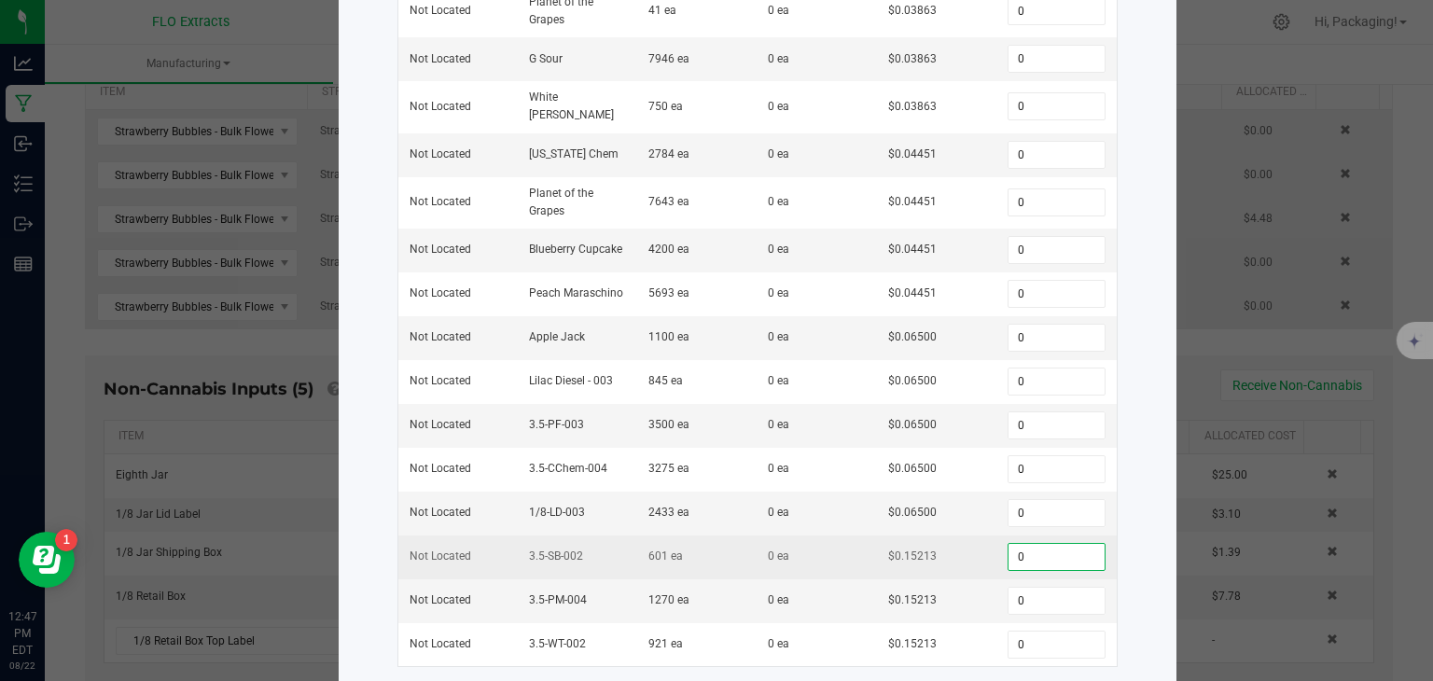
click at [1027, 544] on input "0" at bounding box center [1055, 557] width 95 height 26
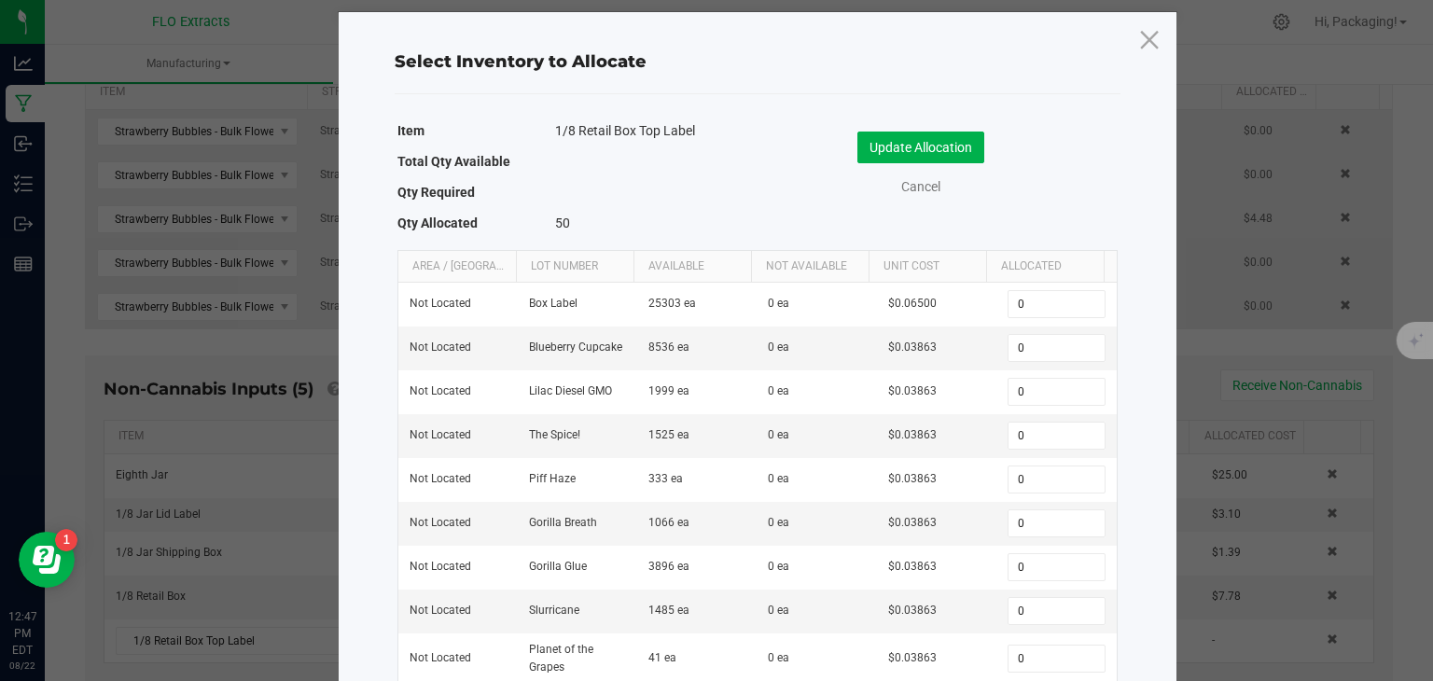
scroll to position [0, 0]
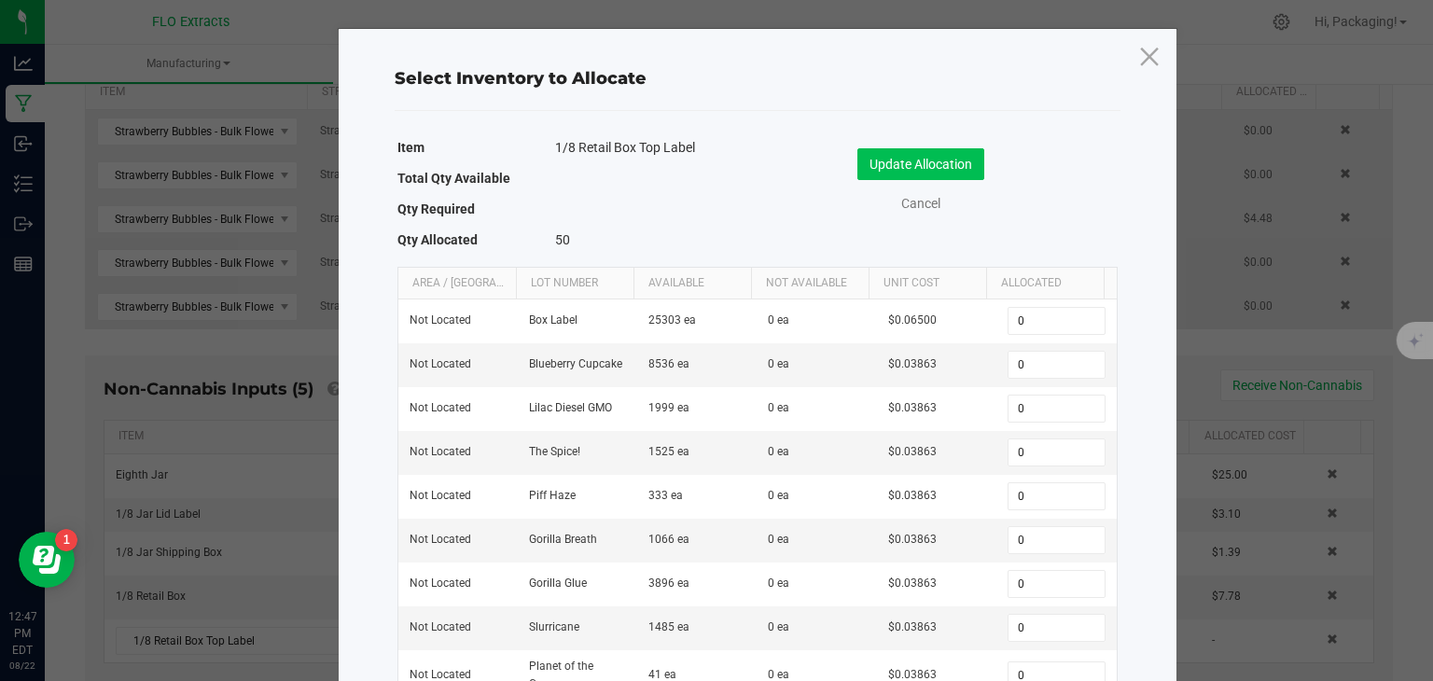
type input "50"
click at [940, 154] on button "Update Allocation" at bounding box center [920, 164] width 127 height 32
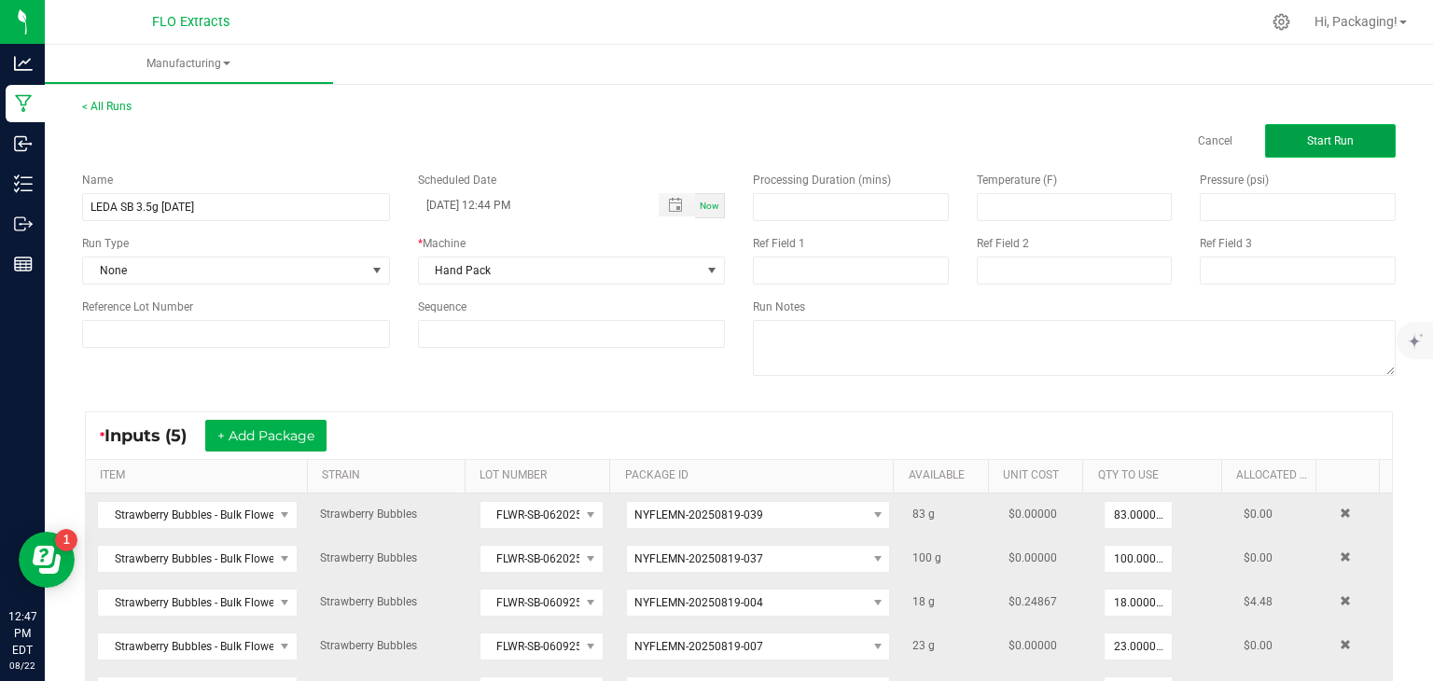
click at [1360, 135] on button "Start Run" at bounding box center [1330, 141] width 131 height 34
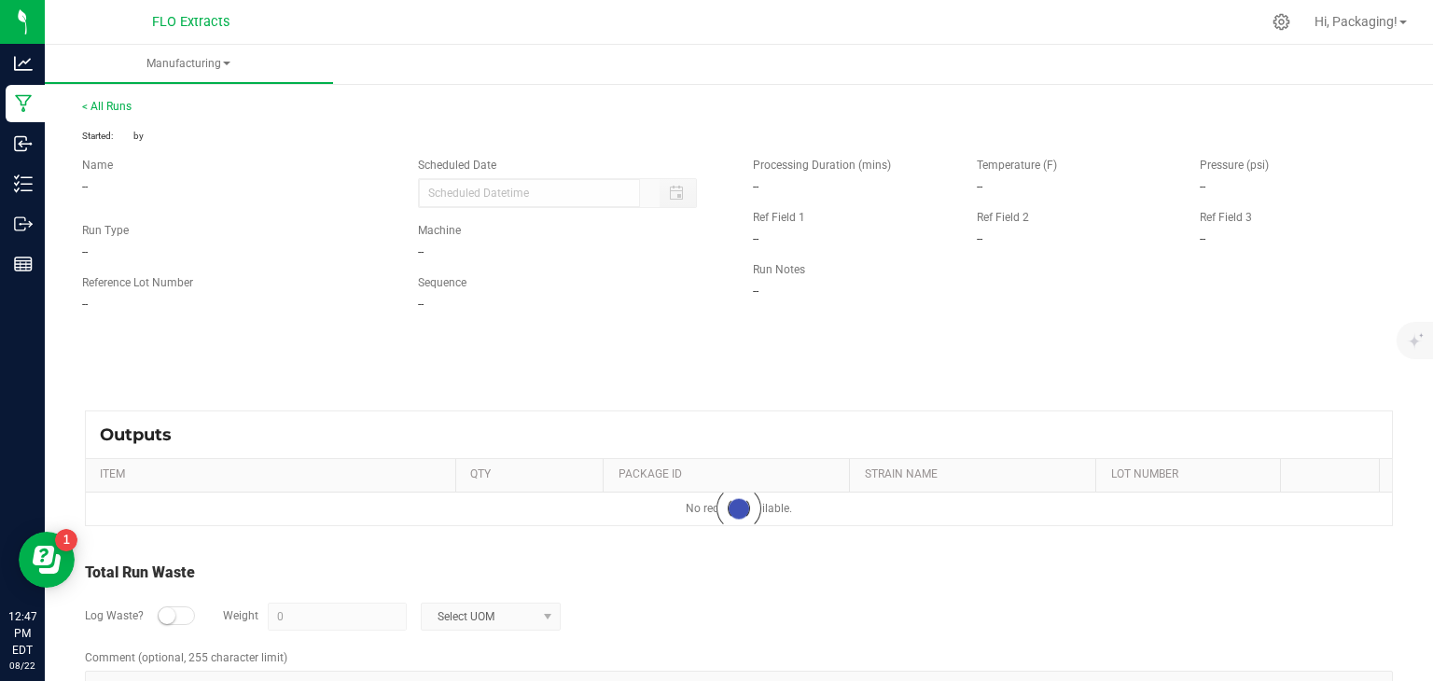
type input "[DATE] 12:44 PM"
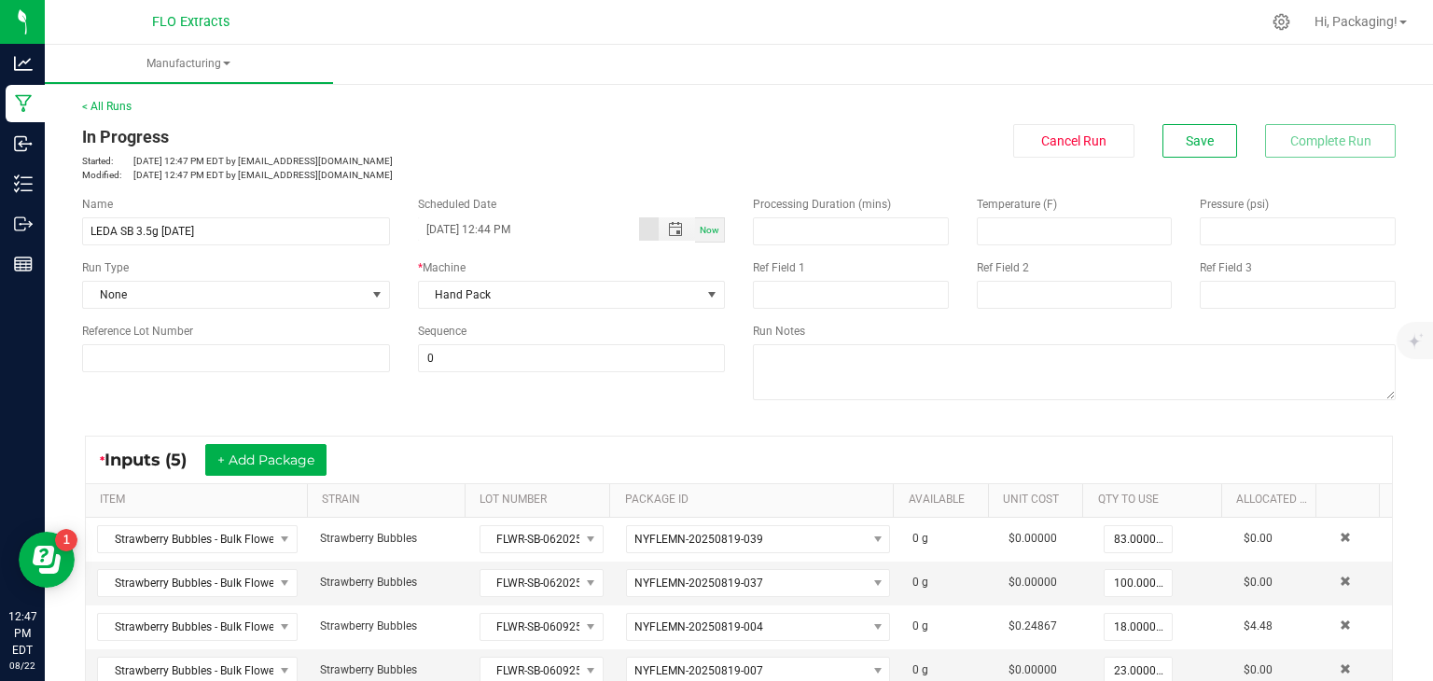
drag, startPoint x: 543, startPoint y: 222, endPoint x: 602, endPoint y: 400, distance: 187.9
click at [602, 400] on div "Name [PERSON_NAME] SB 3.5g [DATE] Scheduled Date [DATE] 12:44 PM Now Run Type N…" at bounding box center [738, 300] width 1341 height 237
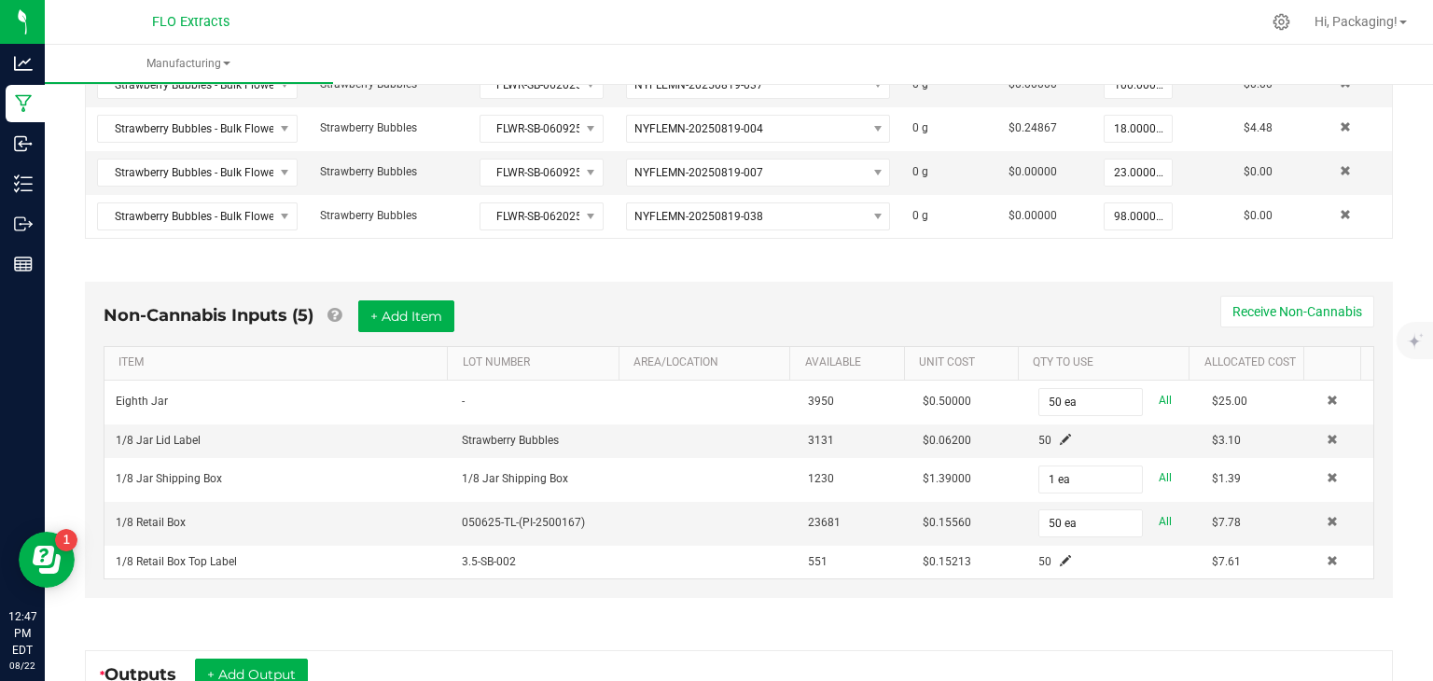
scroll to position [787, 0]
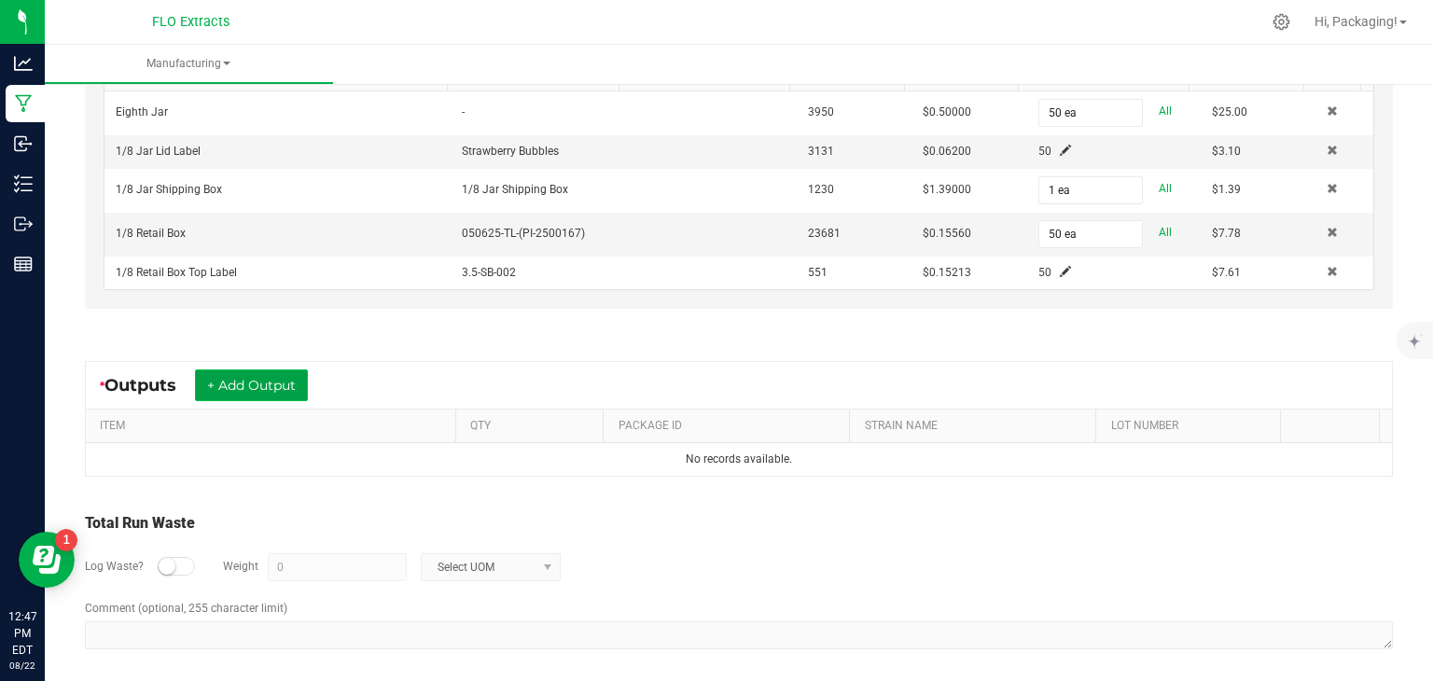
click at [264, 374] on button "+ Add Output" at bounding box center [251, 385] width 113 height 32
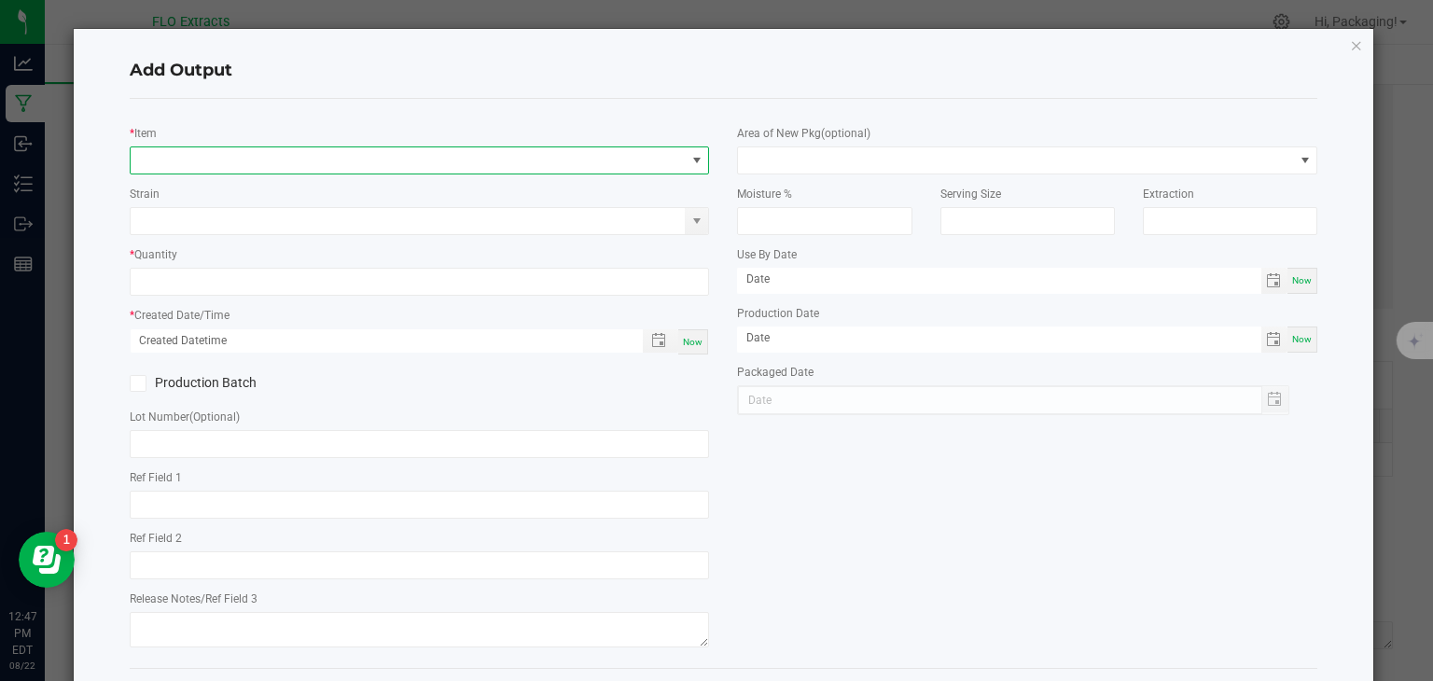
click at [215, 162] on span "NO DATA FOUND" at bounding box center [408, 160] width 555 height 26
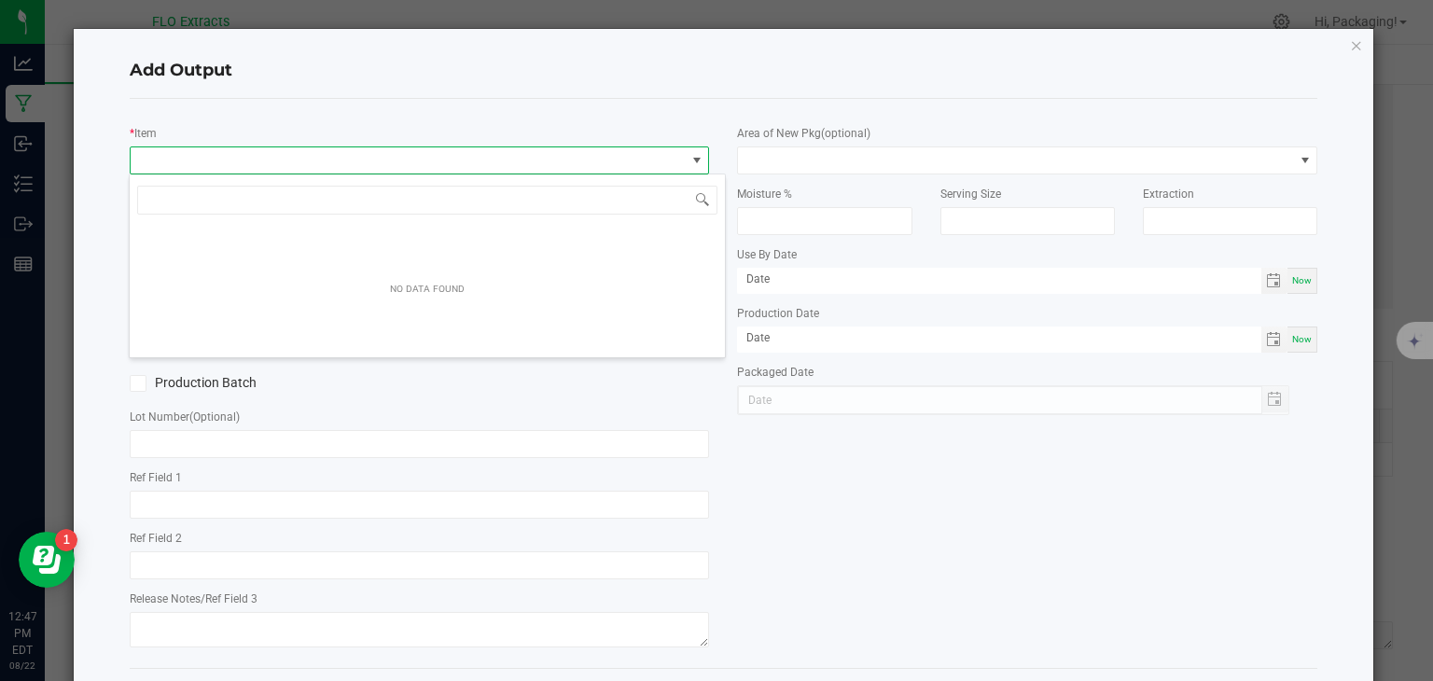
scroll to position [27, 574]
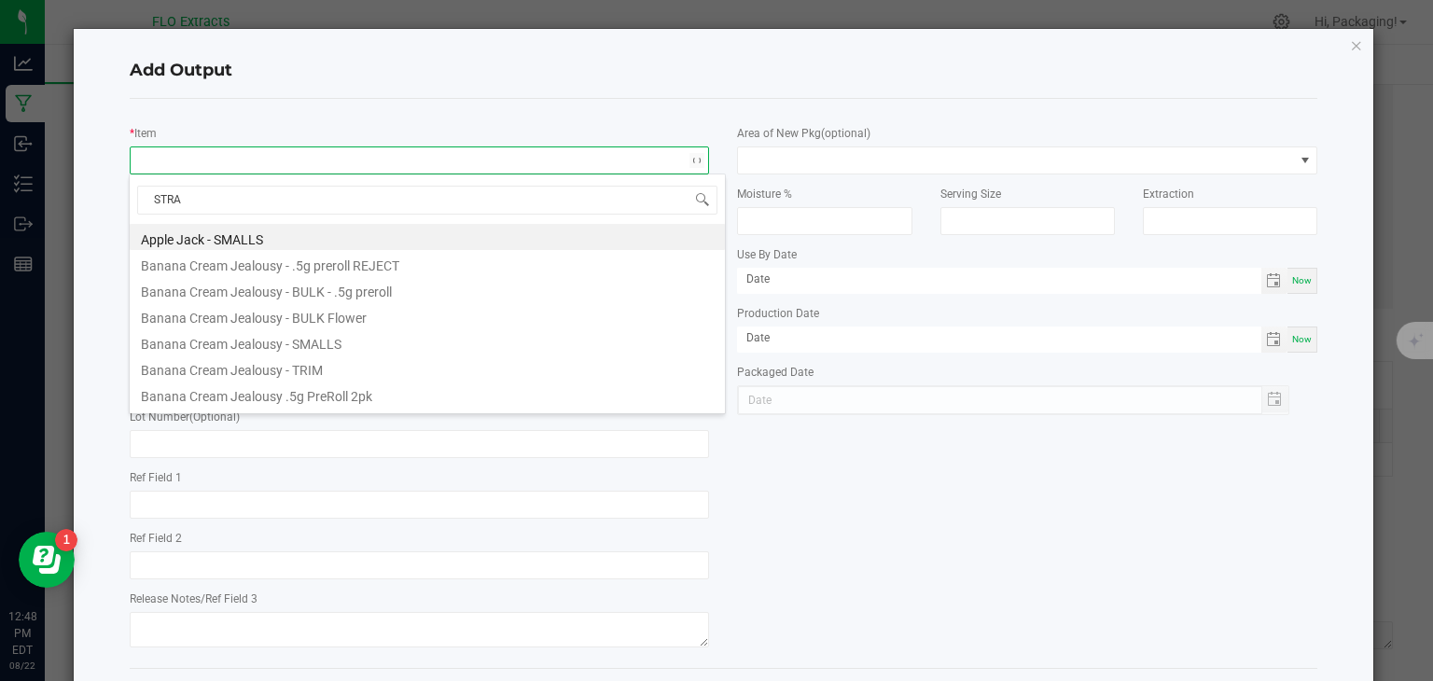
type input "STRAW"
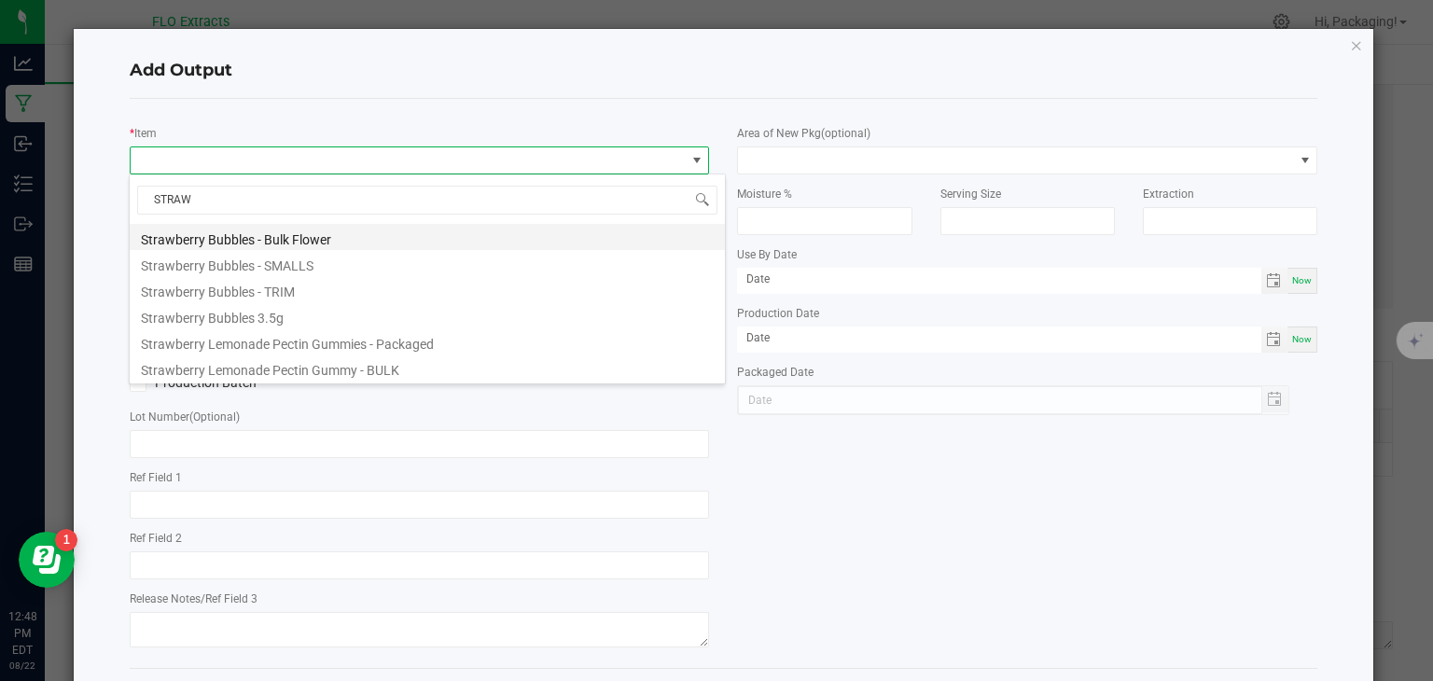
click at [295, 243] on li "Strawberry Bubbles - Bulk Flower" at bounding box center [427, 237] width 595 height 26
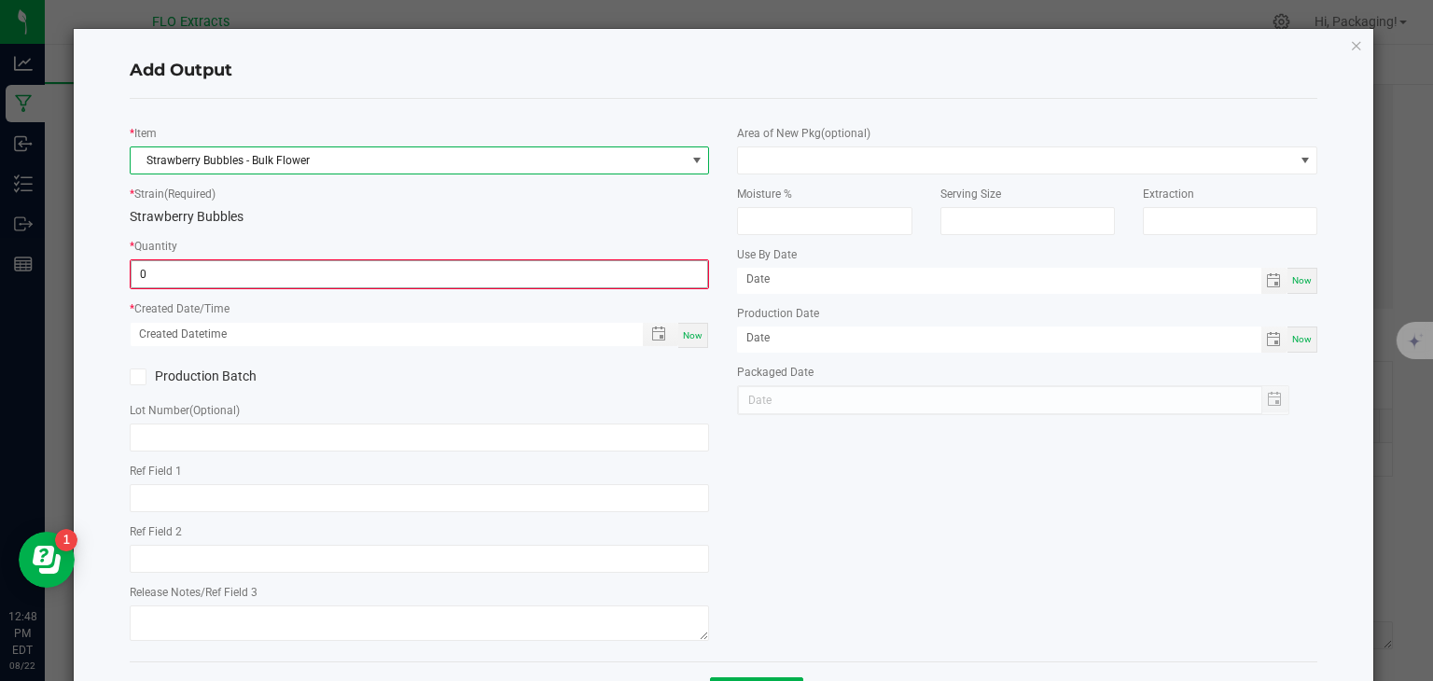
click at [235, 265] on input "0" at bounding box center [420, 274] width 576 height 26
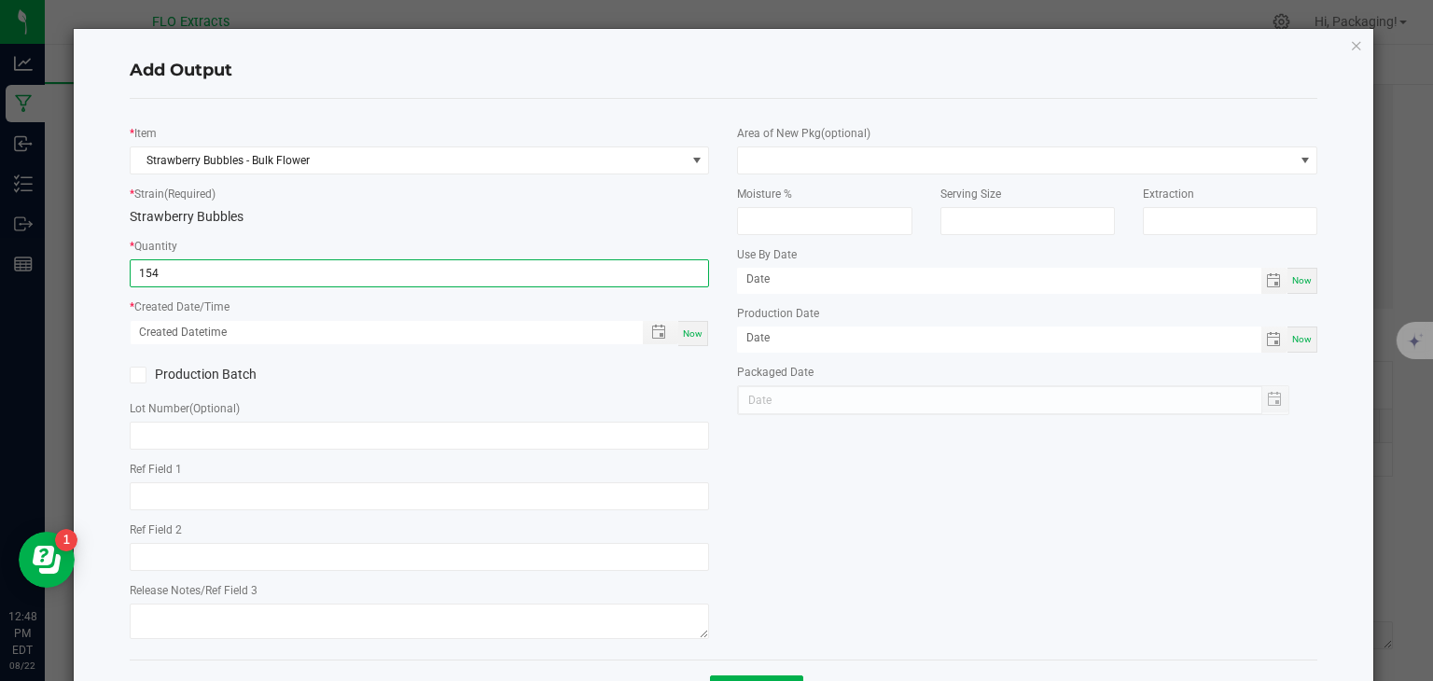
type input "154.0000 g"
click at [683, 329] on span "Now" at bounding box center [693, 333] width 20 height 10
type input "[DATE] 12:48 PM"
type input "[DATE]"
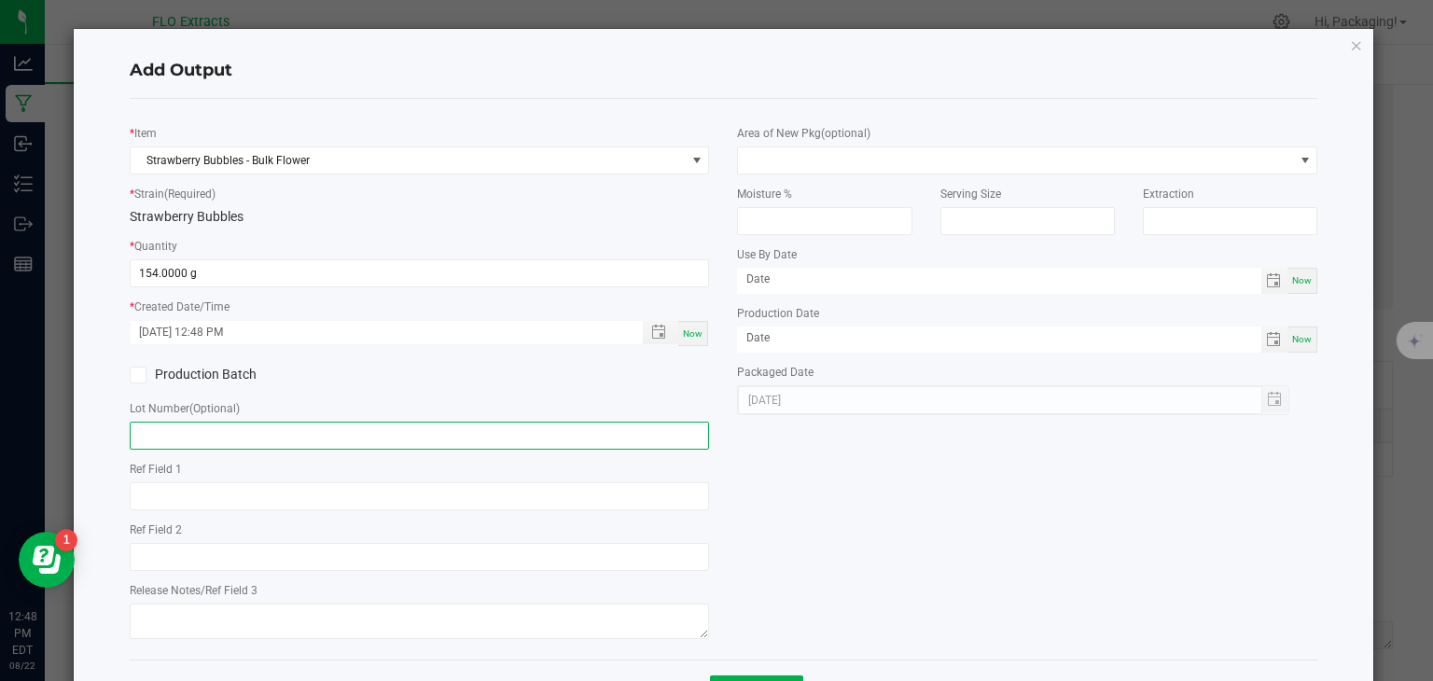
click at [201, 442] on input "text" at bounding box center [420, 436] width 580 height 28
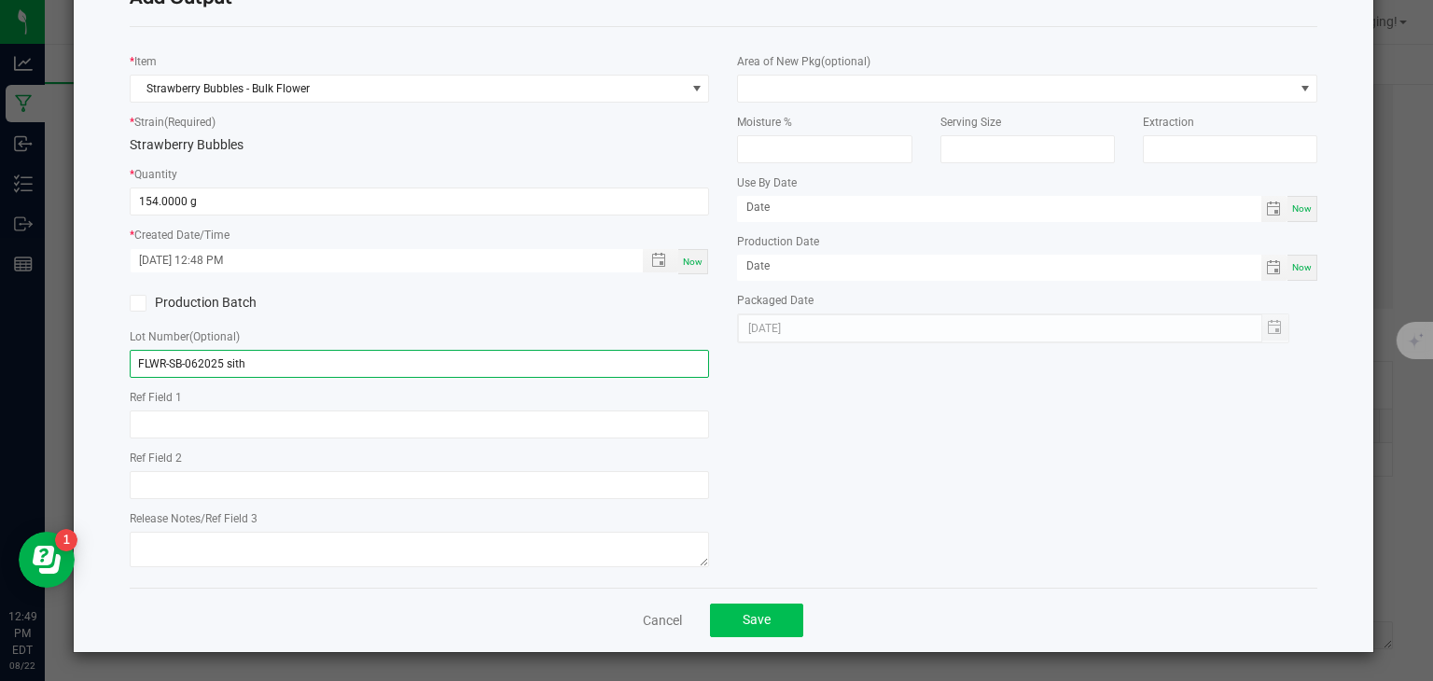
type input "FLWR-SB-062025 sith"
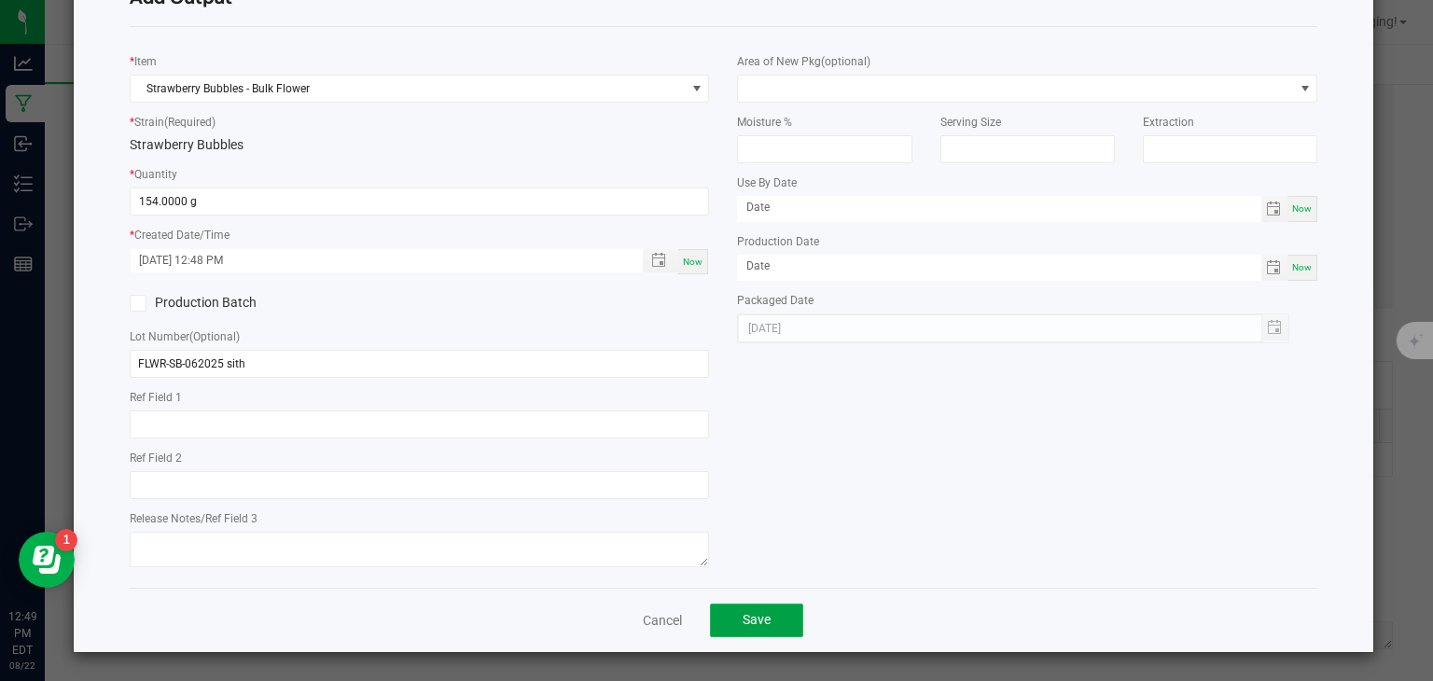
click at [772, 616] on button "Save" at bounding box center [756, 620] width 93 height 34
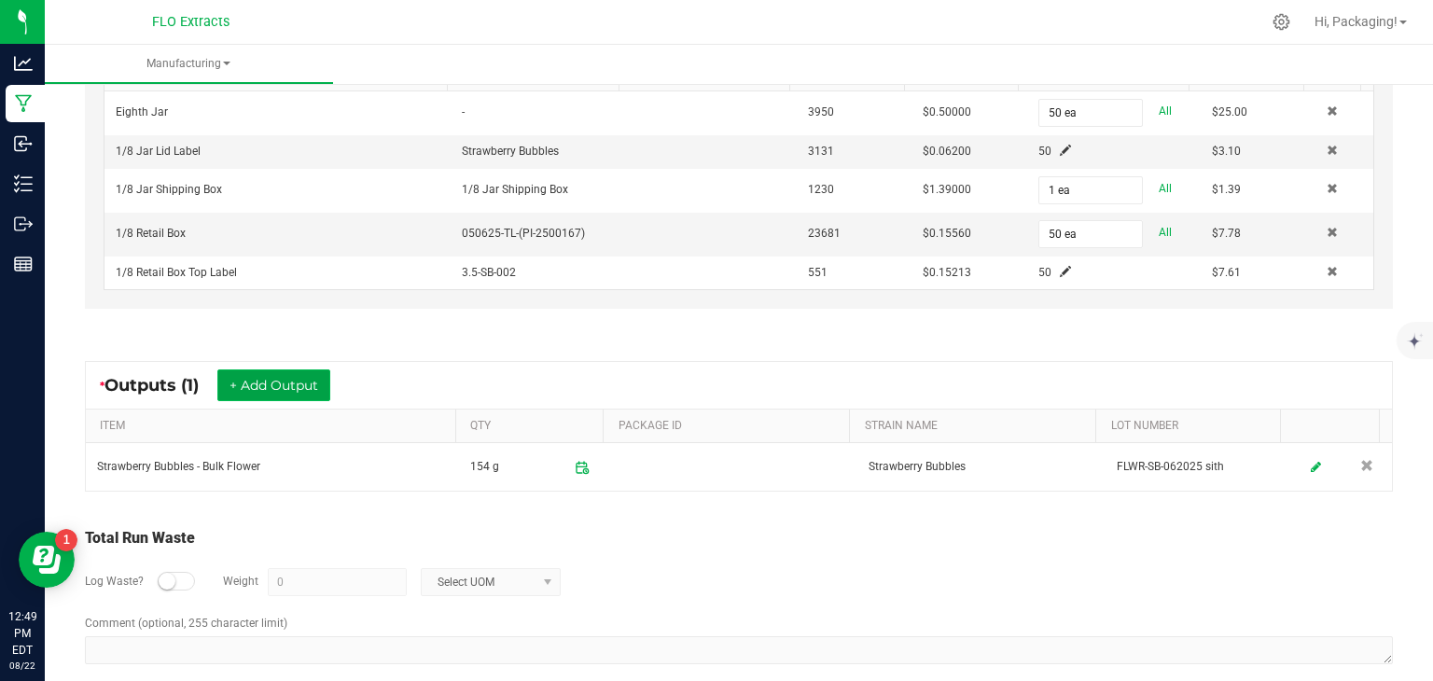
click at [311, 375] on button "+ Add Output" at bounding box center [273, 385] width 113 height 32
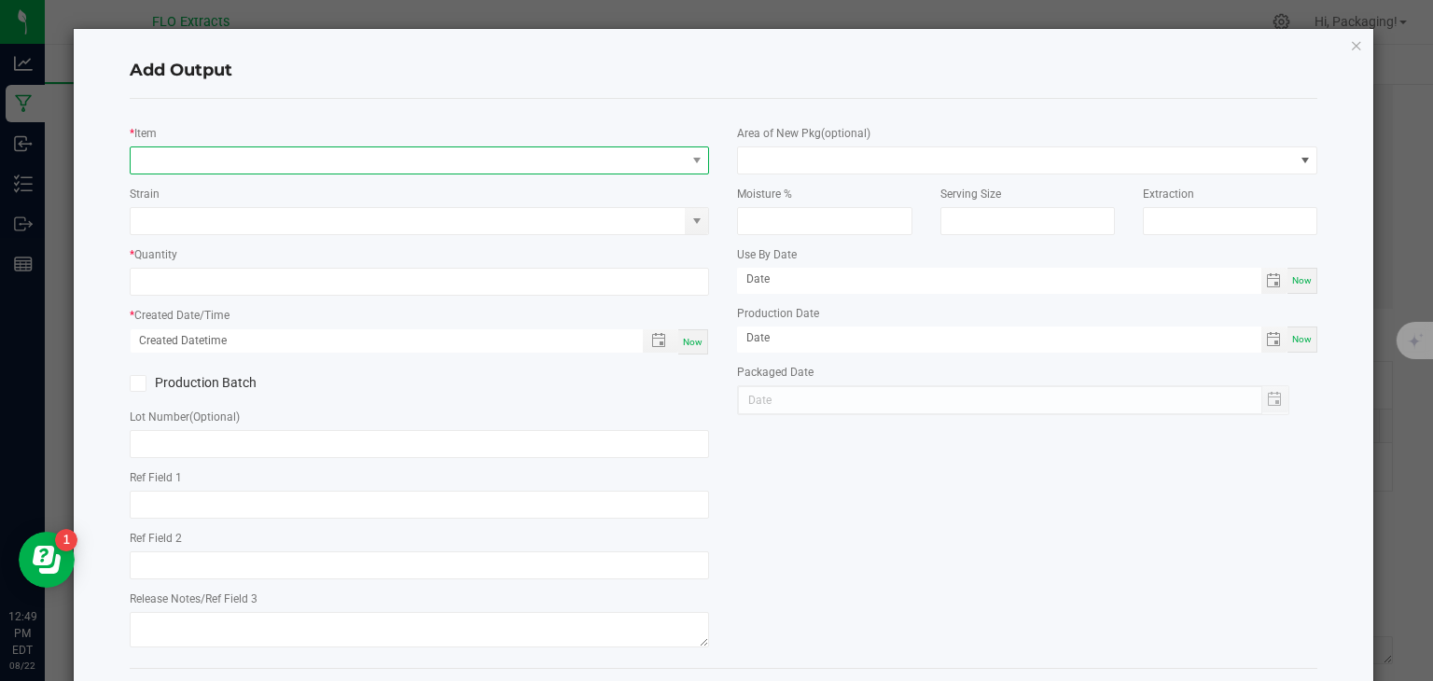
click at [213, 161] on span "NO DATA FOUND" at bounding box center [408, 160] width 555 height 26
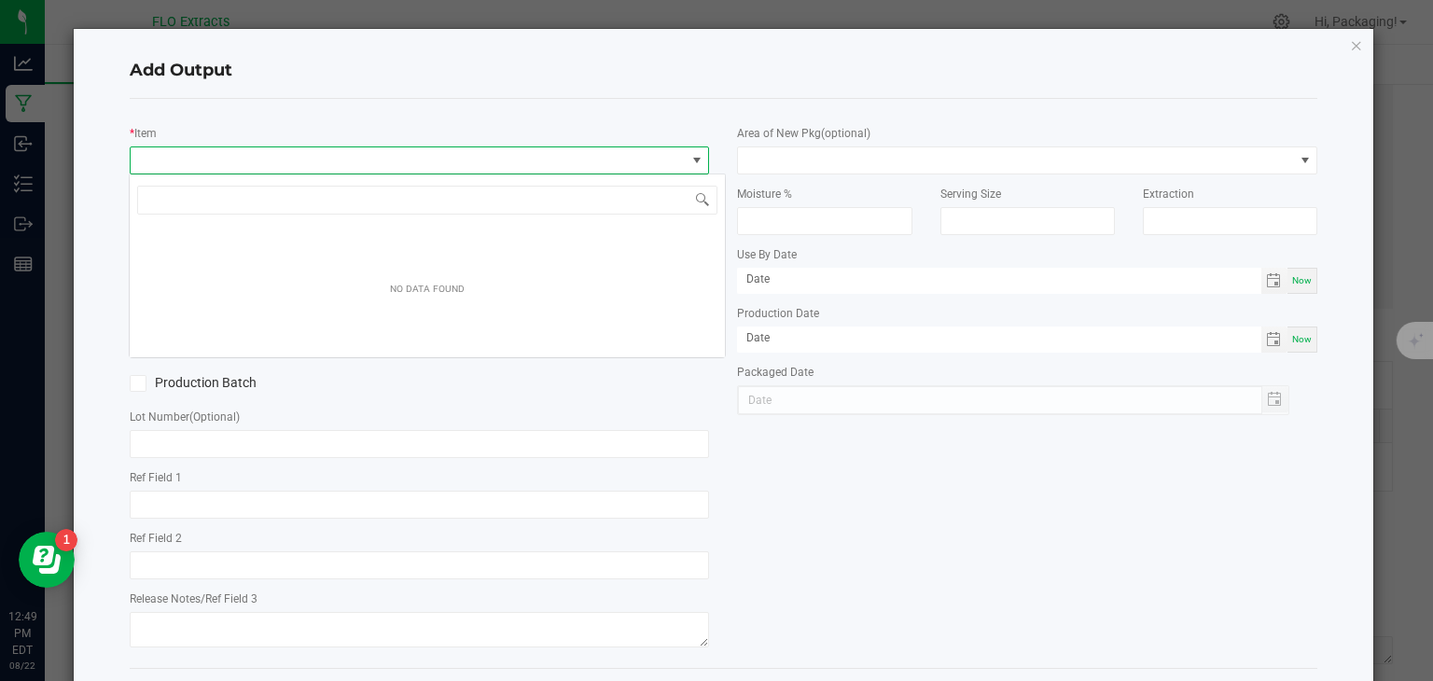
scroll to position [27, 574]
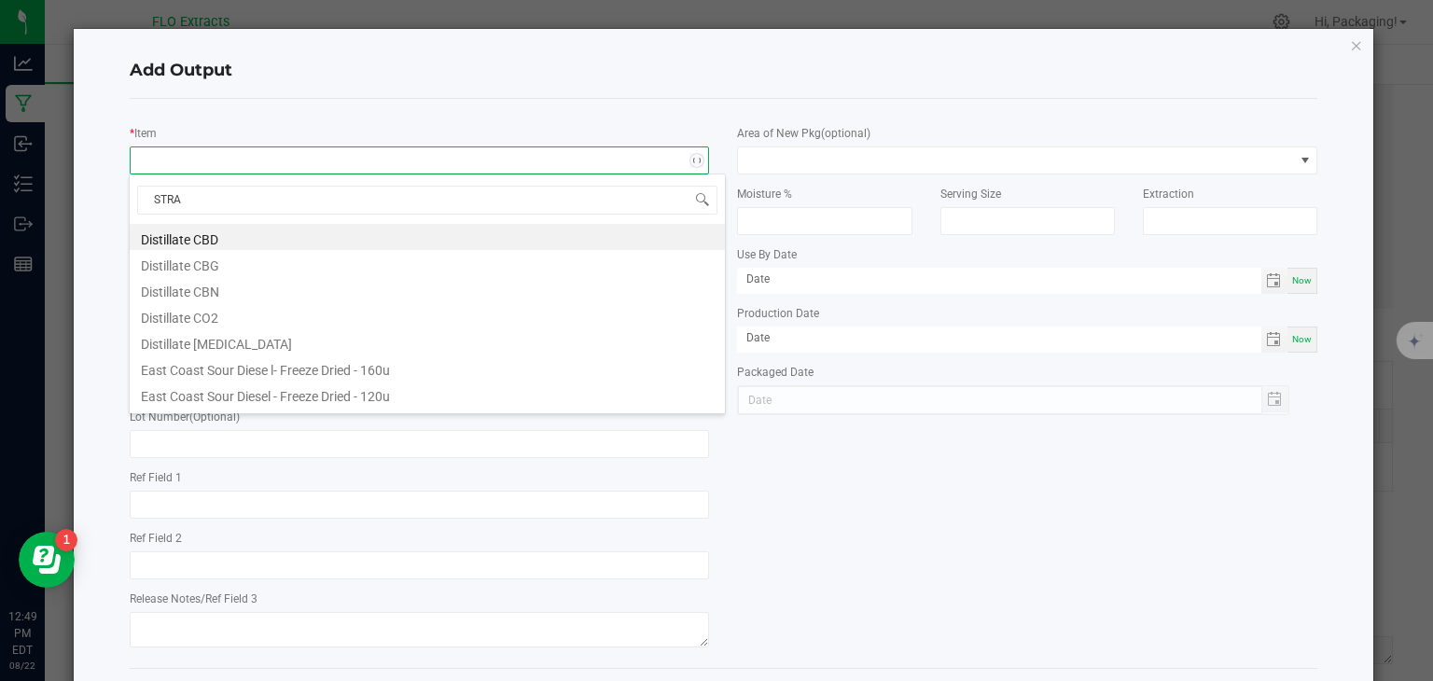
type input "STRAW"
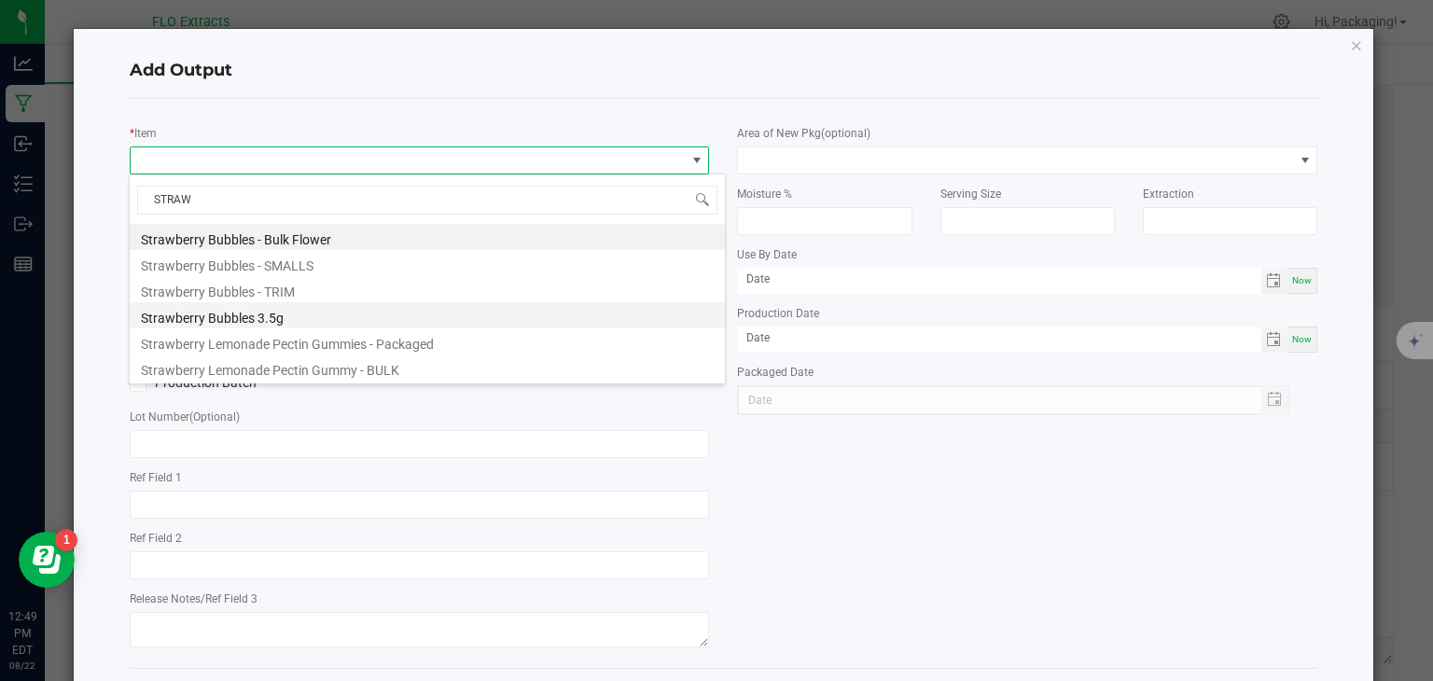
click at [260, 310] on li "Strawberry Bubbles 3.5g" at bounding box center [427, 315] width 595 height 26
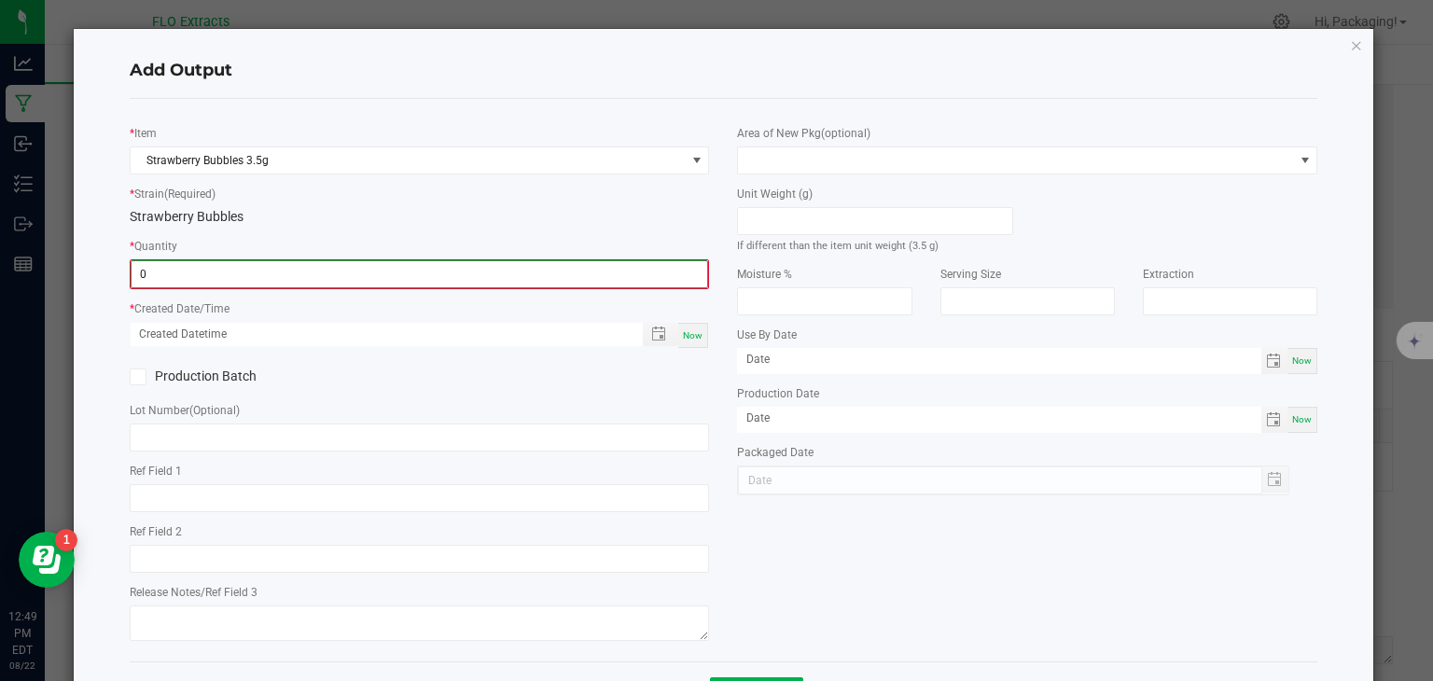
click at [210, 271] on input "0" at bounding box center [420, 274] width 576 height 26
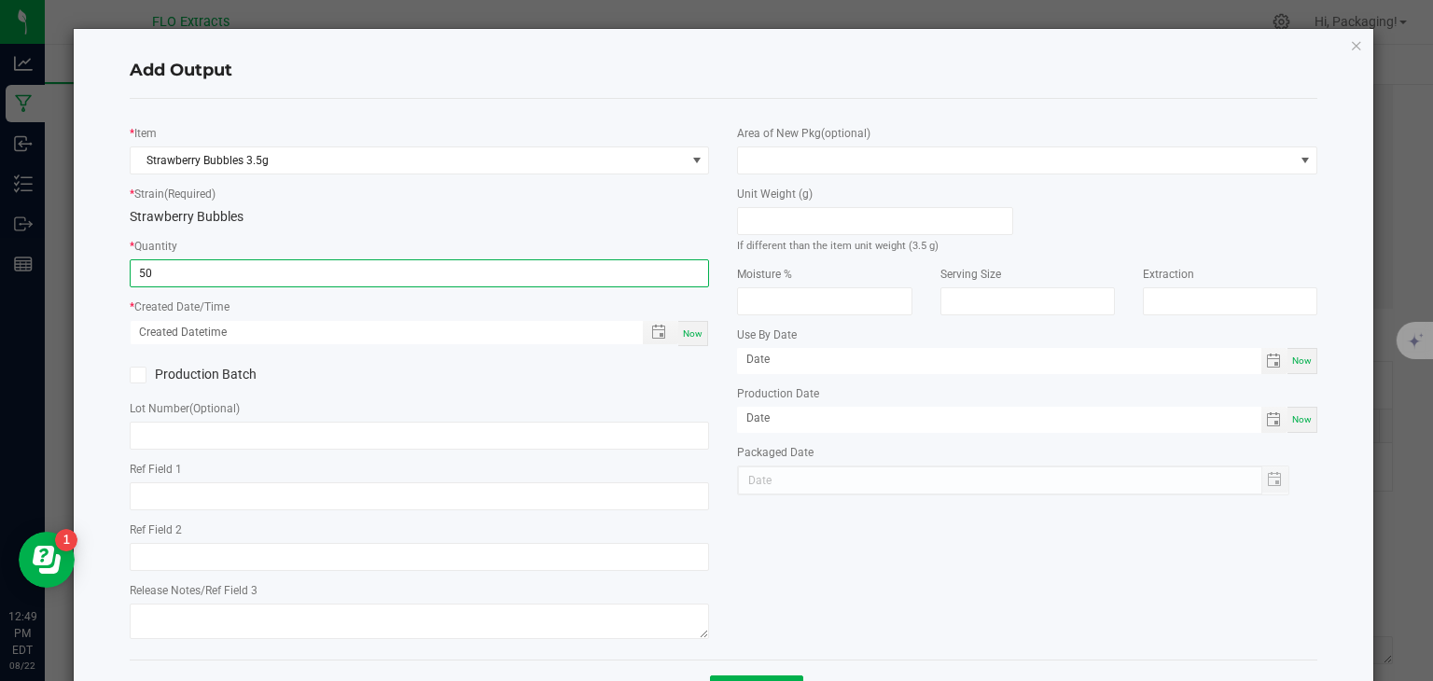
type input "50 ea"
click at [685, 339] on span "Now" at bounding box center [693, 333] width 20 height 10
type input "[DATE] 12:49 PM"
type input "[DATE]"
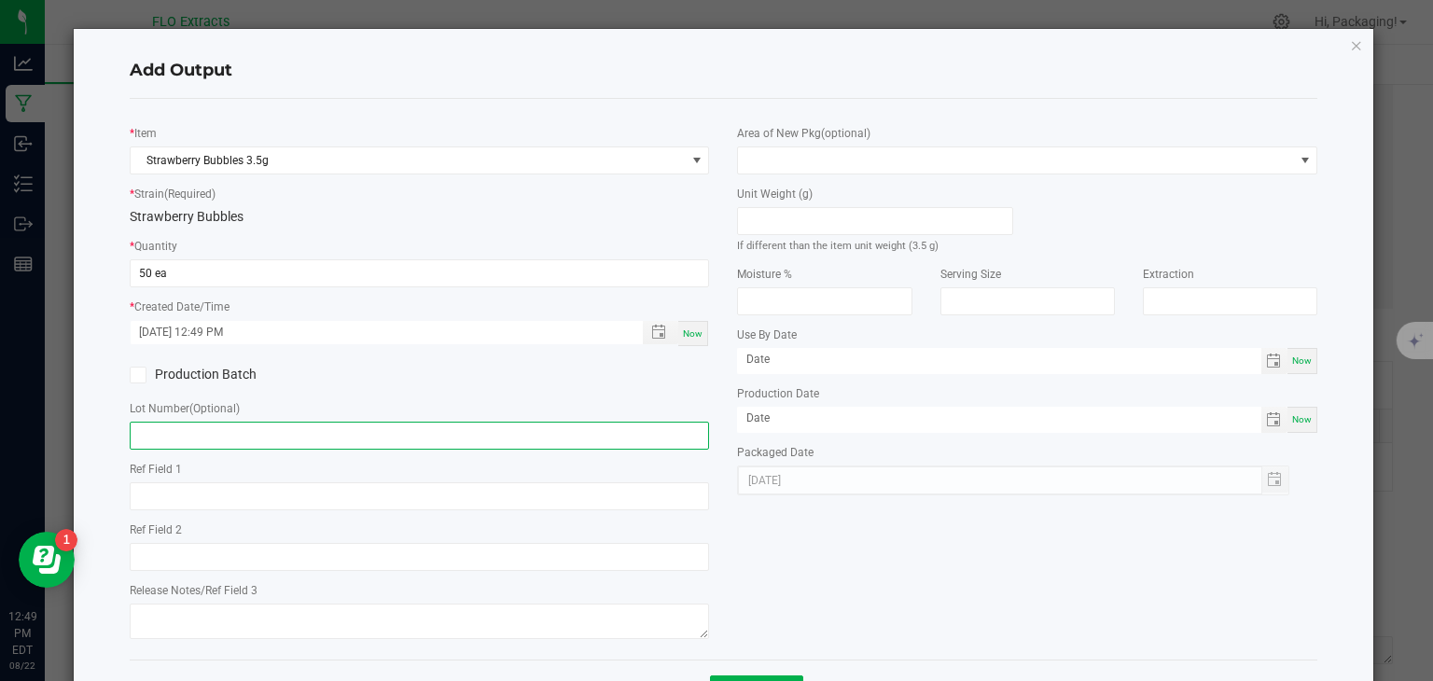
click at [204, 431] on input "text" at bounding box center [420, 436] width 580 height 28
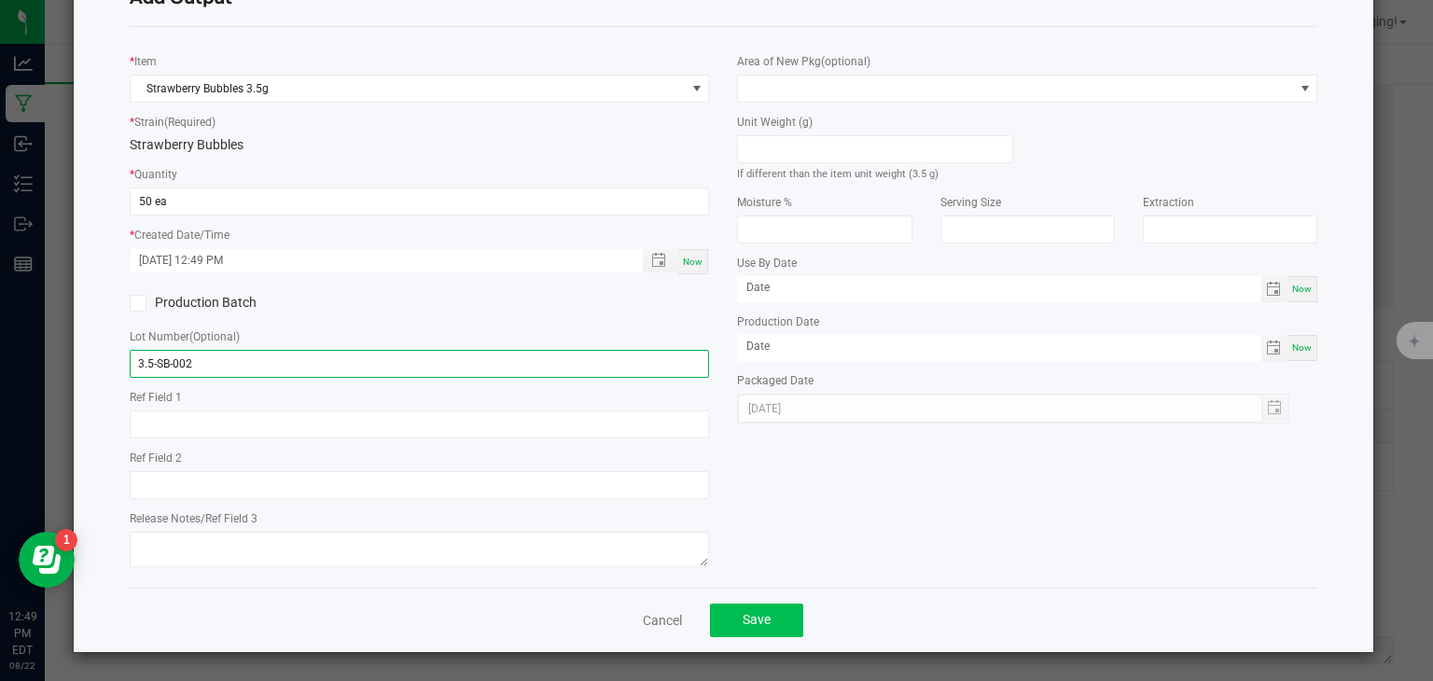
type input "3.5-SB-002"
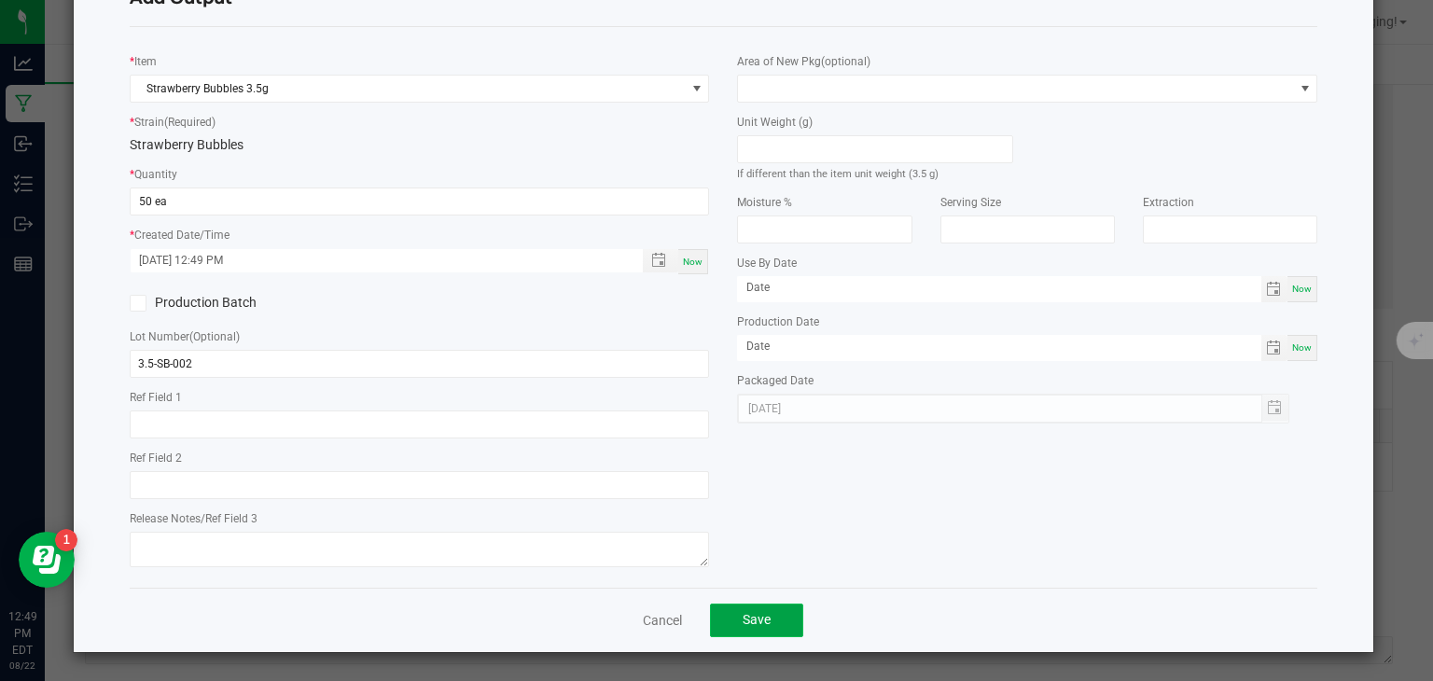
click at [774, 613] on button "Save" at bounding box center [756, 620] width 93 height 34
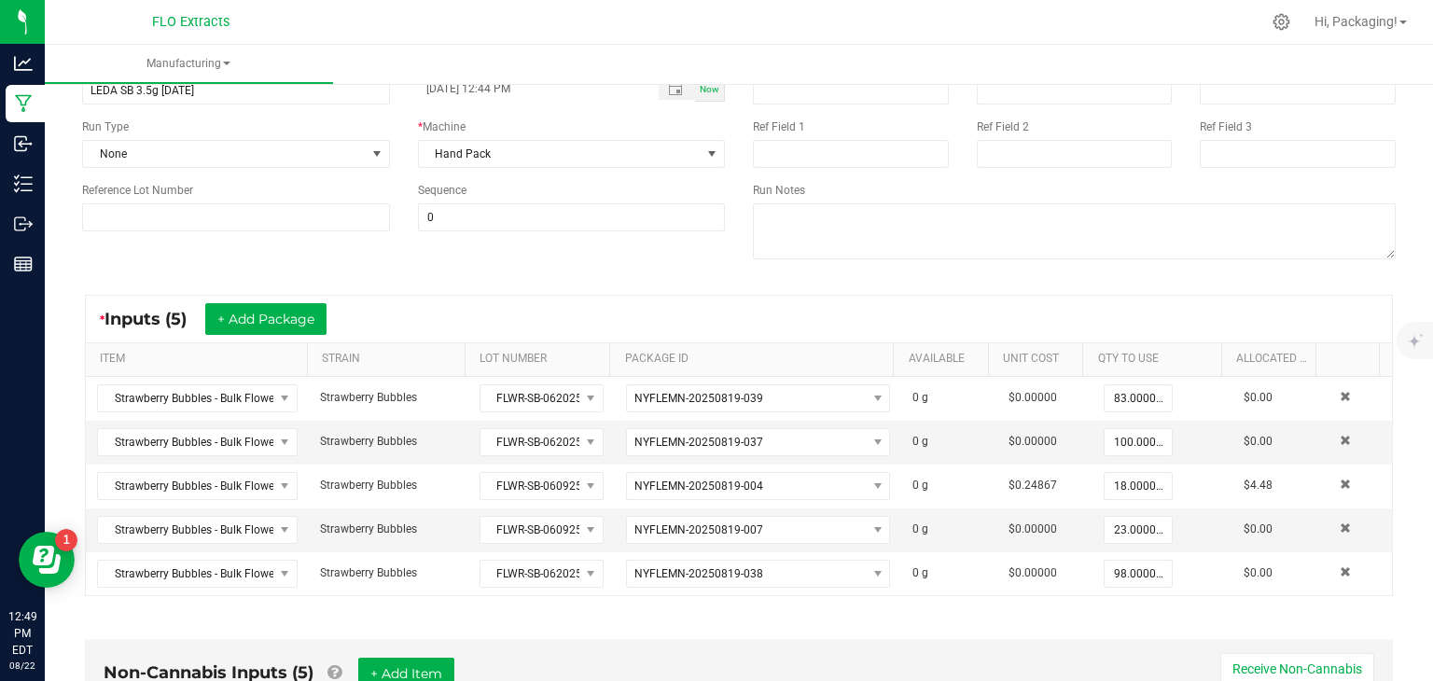
scroll to position [0, 0]
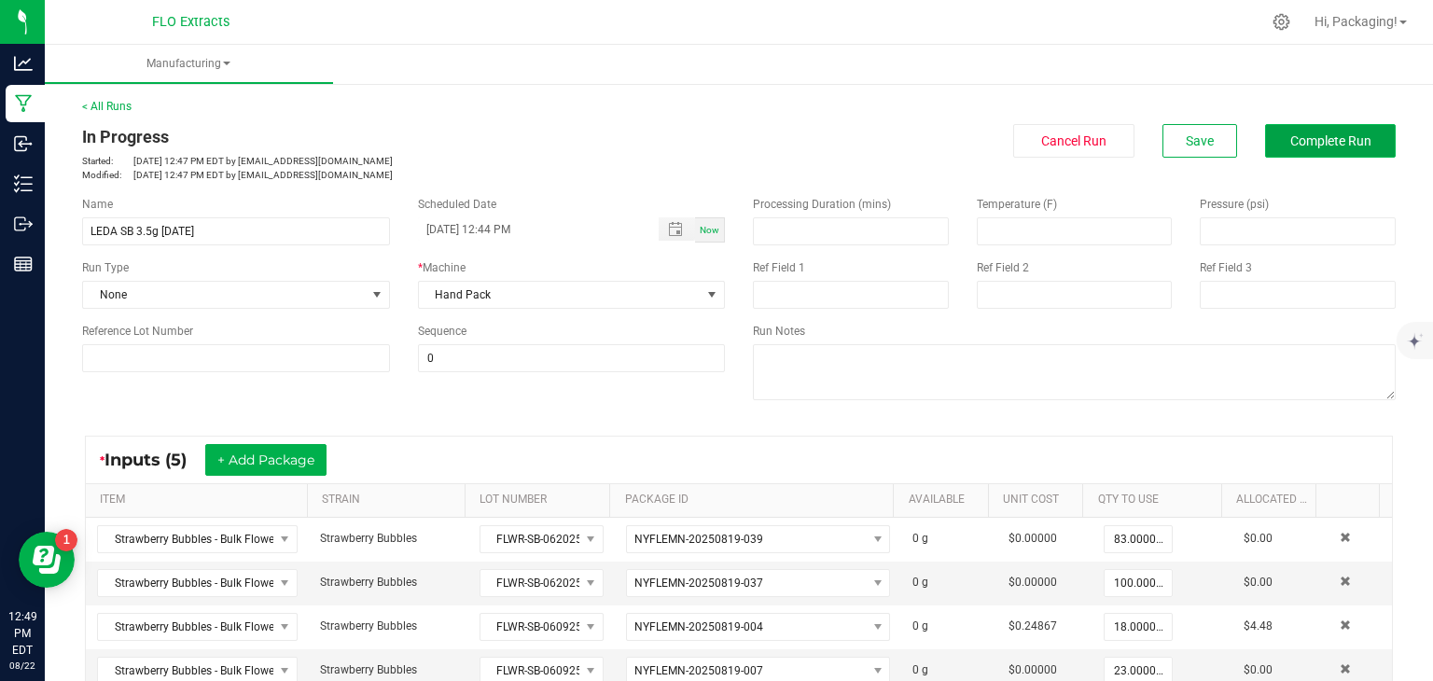
click at [1345, 145] on span "Complete Run" at bounding box center [1330, 140] width 81 height 15
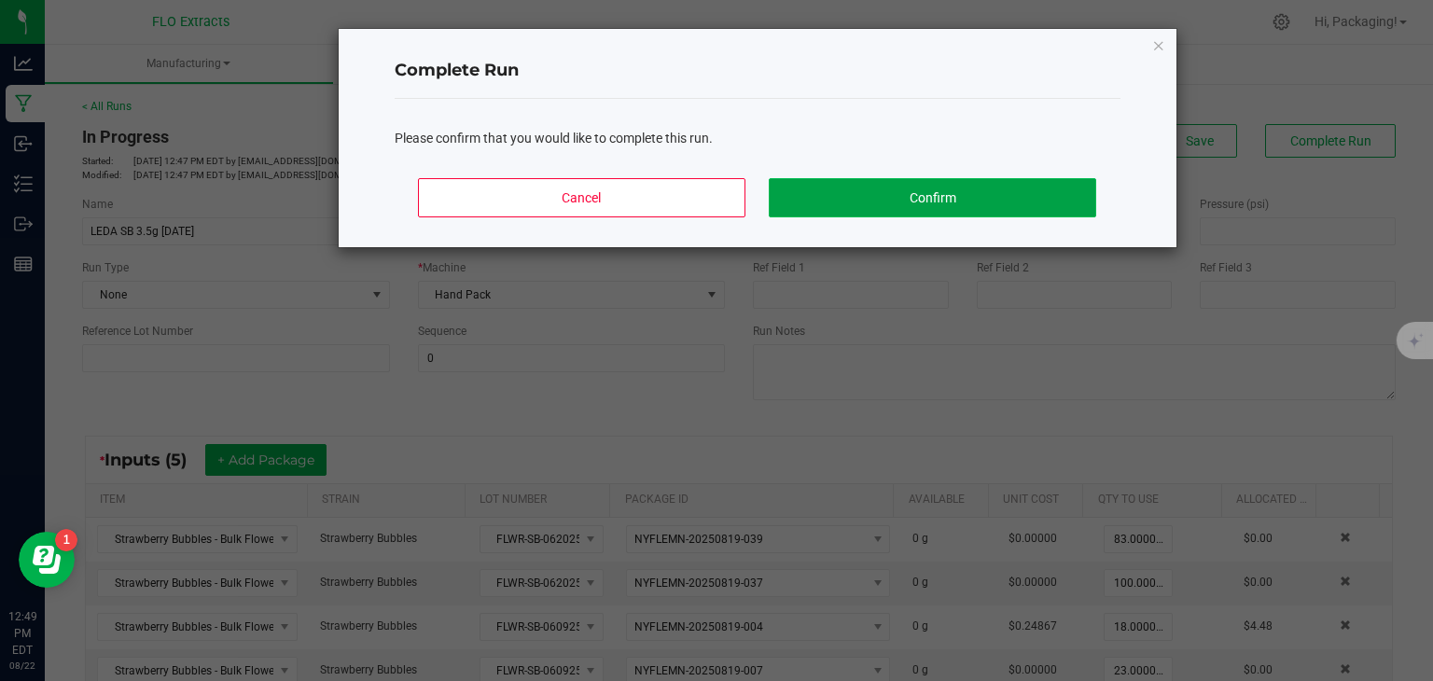
click at [1021, 190] on button "Confirm" at bounding box center [931, 197] width 326 height 39
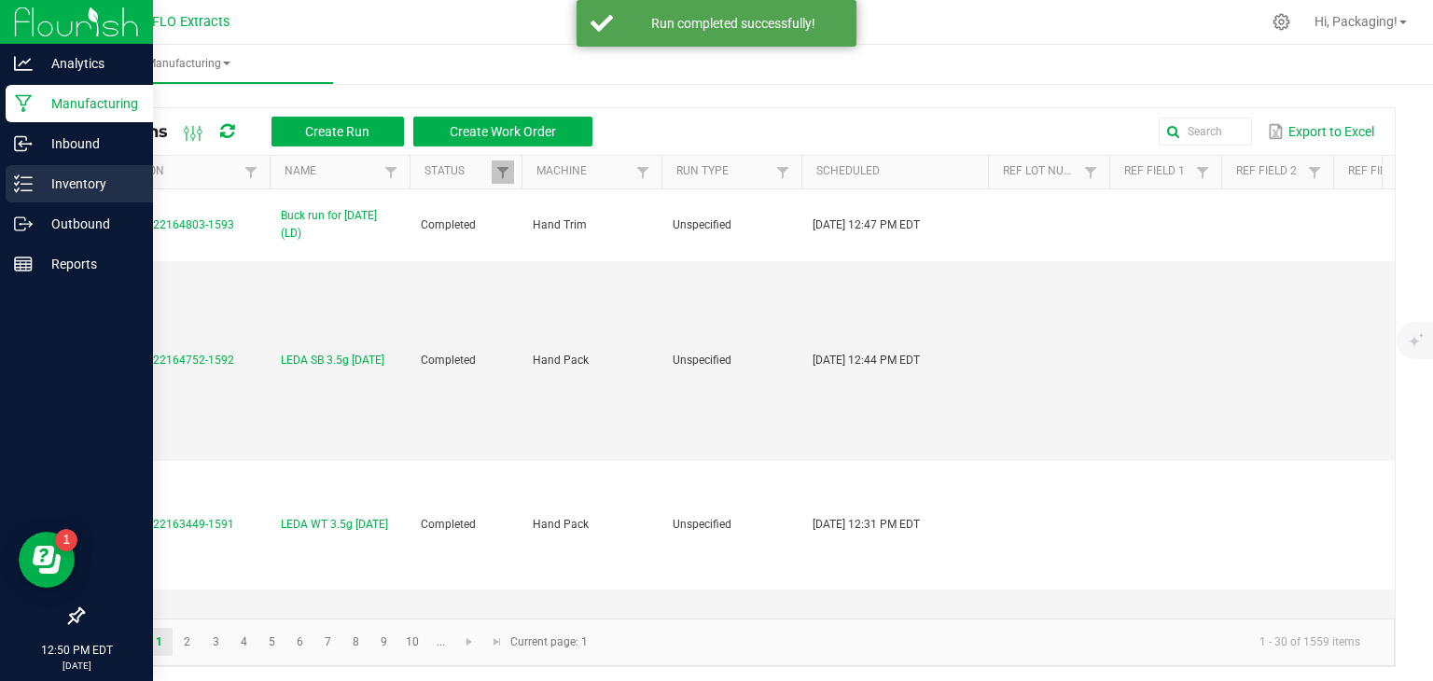
click at [79, 193] on p "Inventory" at bounding box center [89, 184] width 112 height 22
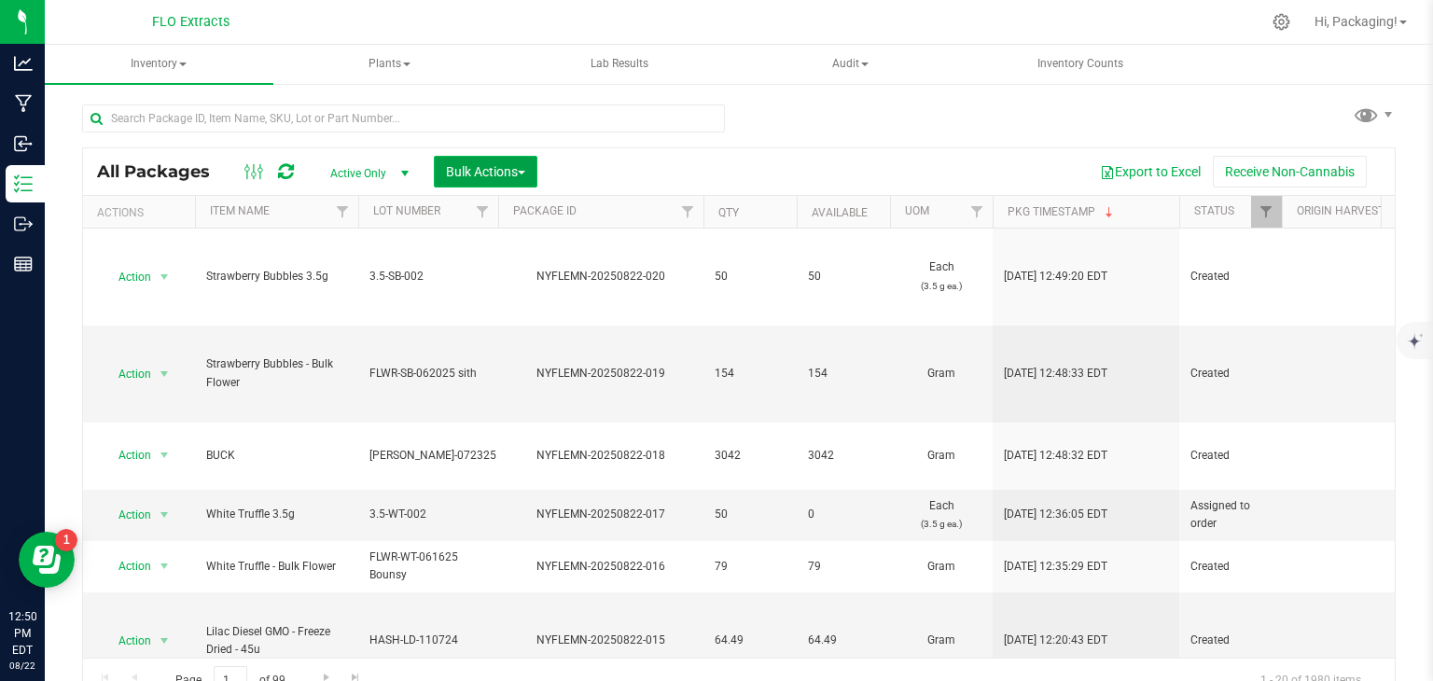
click at [453, 166] on span "Bulk Actions" at bounding box center [485, 171] width 79 height 15
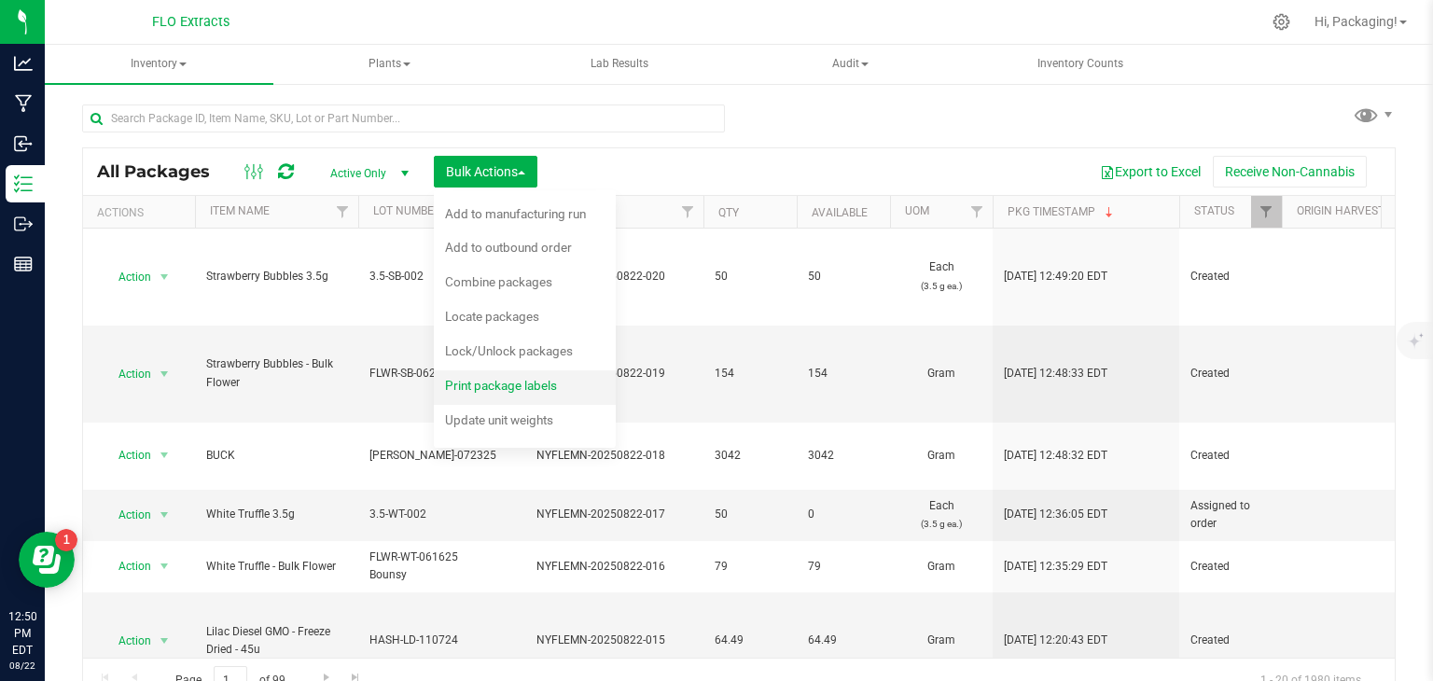
click at [504, 387] on span "Print package labels" at bounding box center [501, 385] width 112 height 15
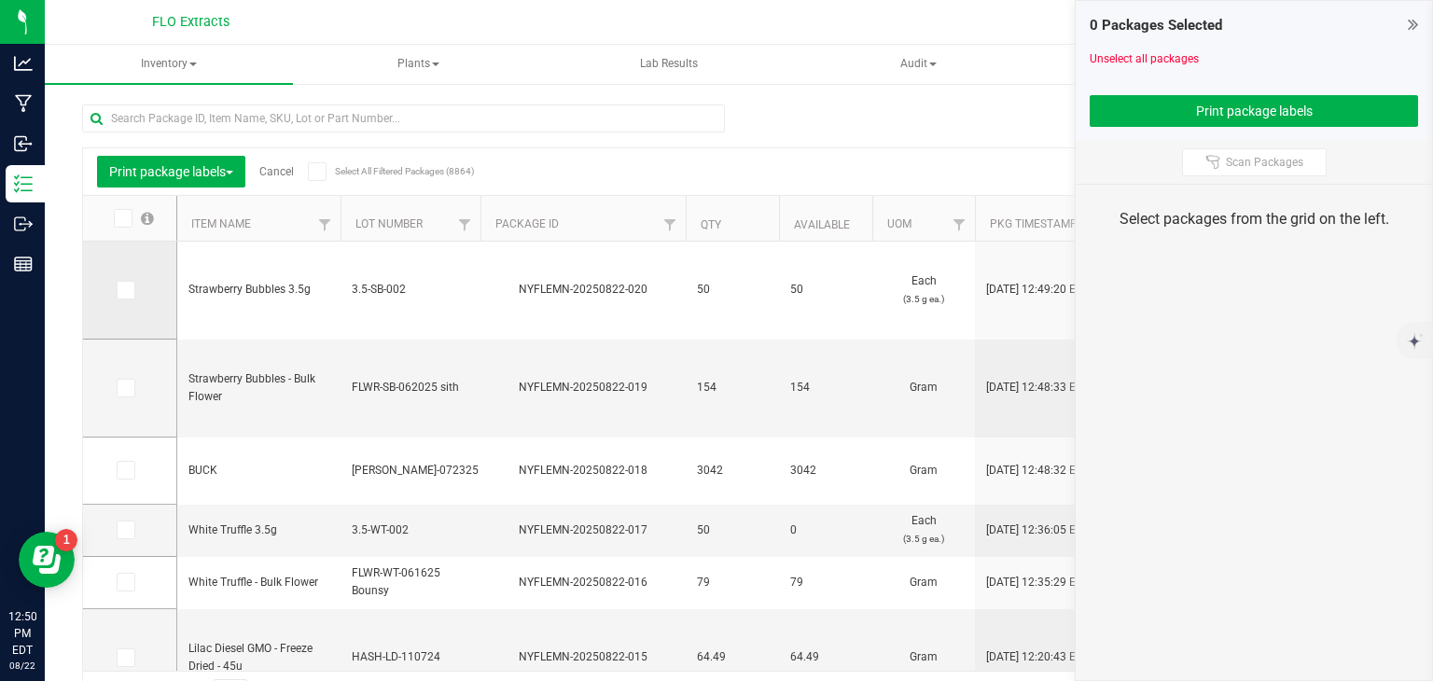
click at [126, 290] on icon at bounding box center [124, 290] width 12 height 0
click at [0, 0] on input "checkbox" at bounding box center [0, 0] width 0 height 0
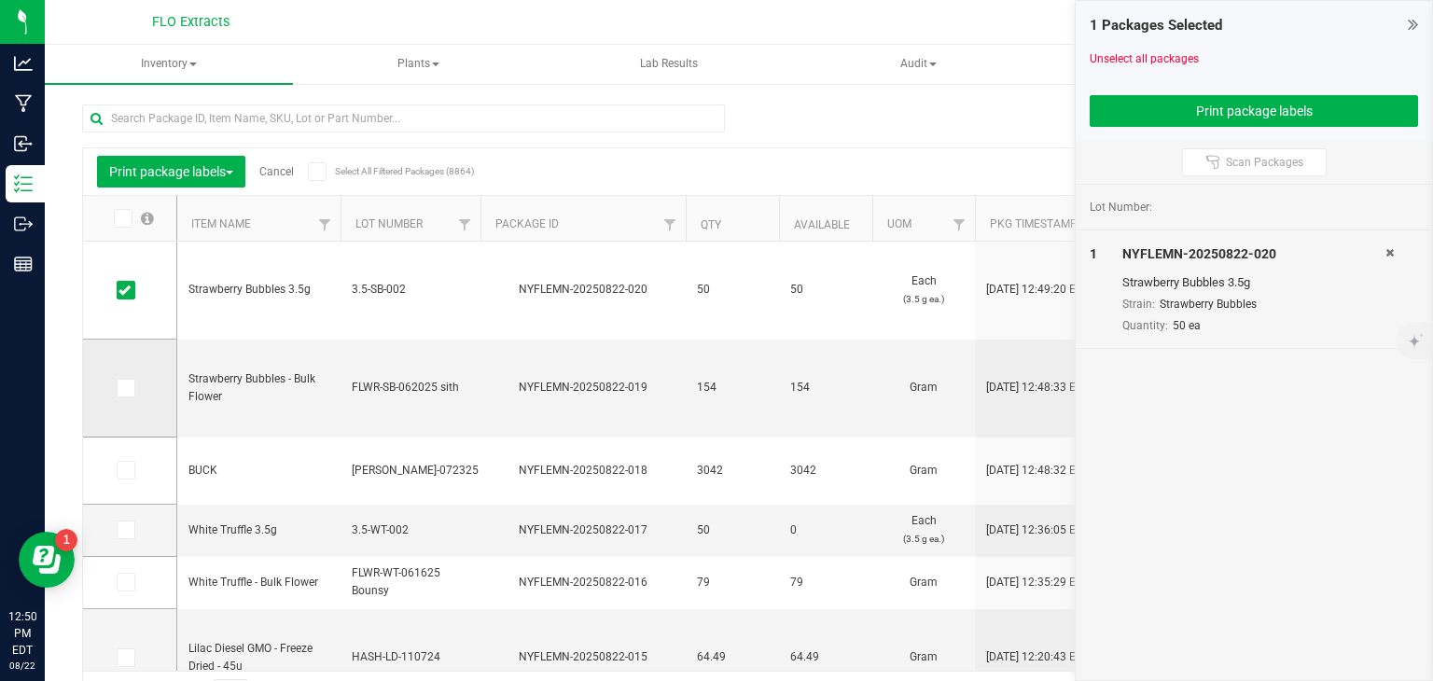
click at [117, 391] on span at bounding box center [126, 388] width 19 height 19
click at [0, 0] on input "checkbox" at bounding box center [0, 0] width 0 height 0
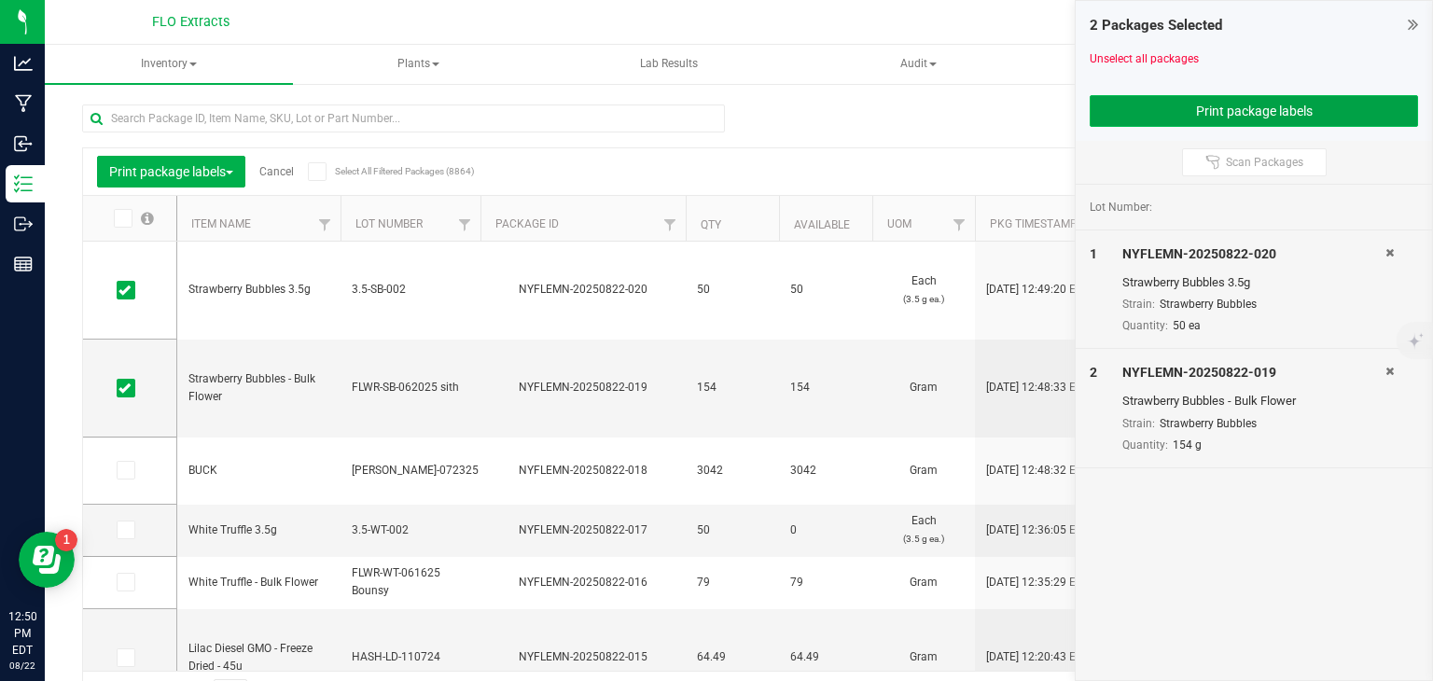
click at [1193, 108] on button "Print package labels" at bounding box center [1253, 111] width 328 height 32
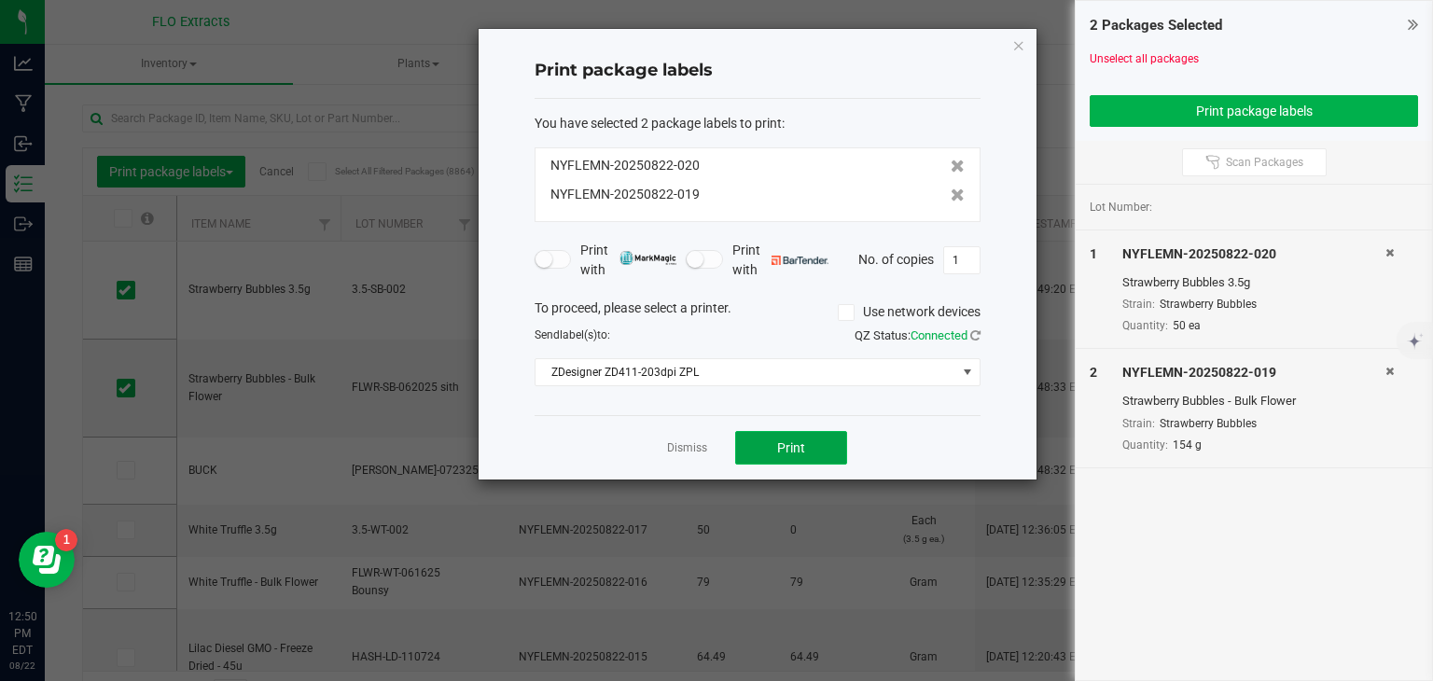
click at [829, 444] on button "Print" at bounding box center [791, 448] width 112 height 34
click at [691, 445] on link "Dismiss" at bounding box center [687, 448] width 40 height 16
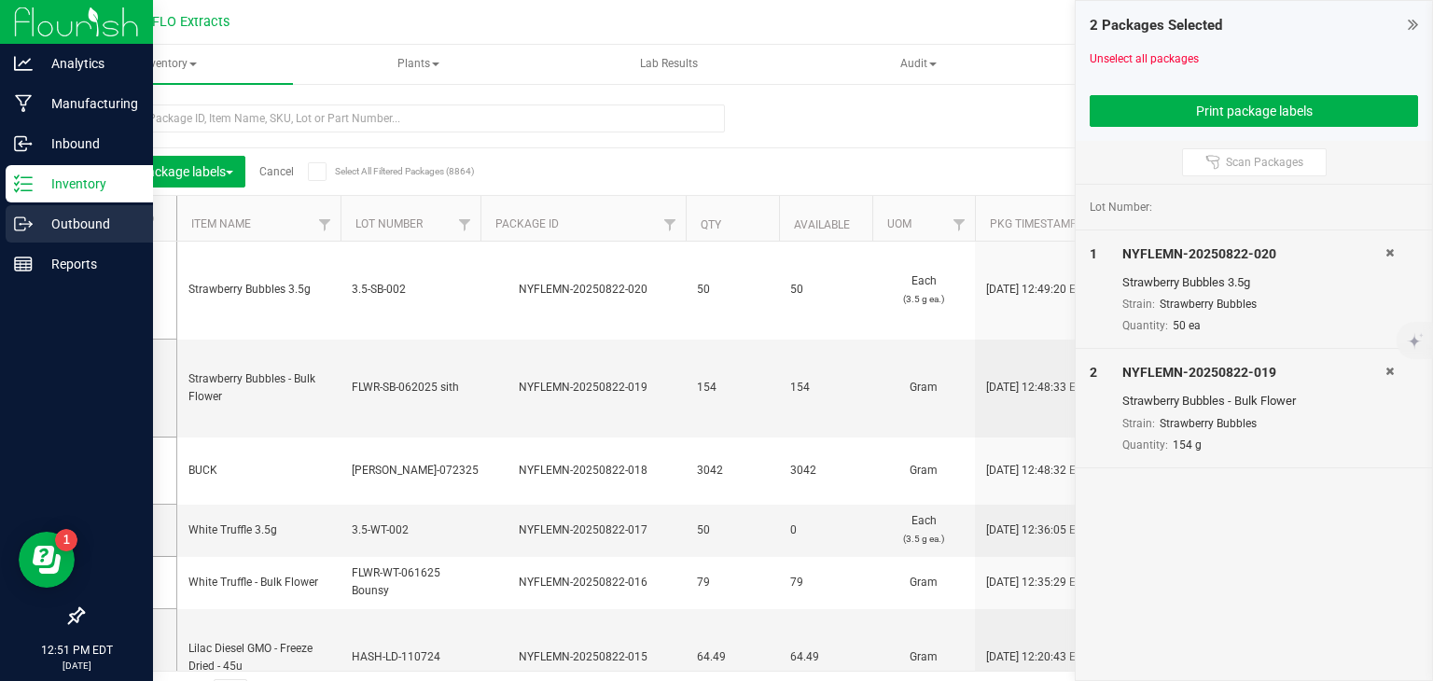
click at [77, 228] on p "Outbound" at bounding box center [89, 224] width 112 height 22
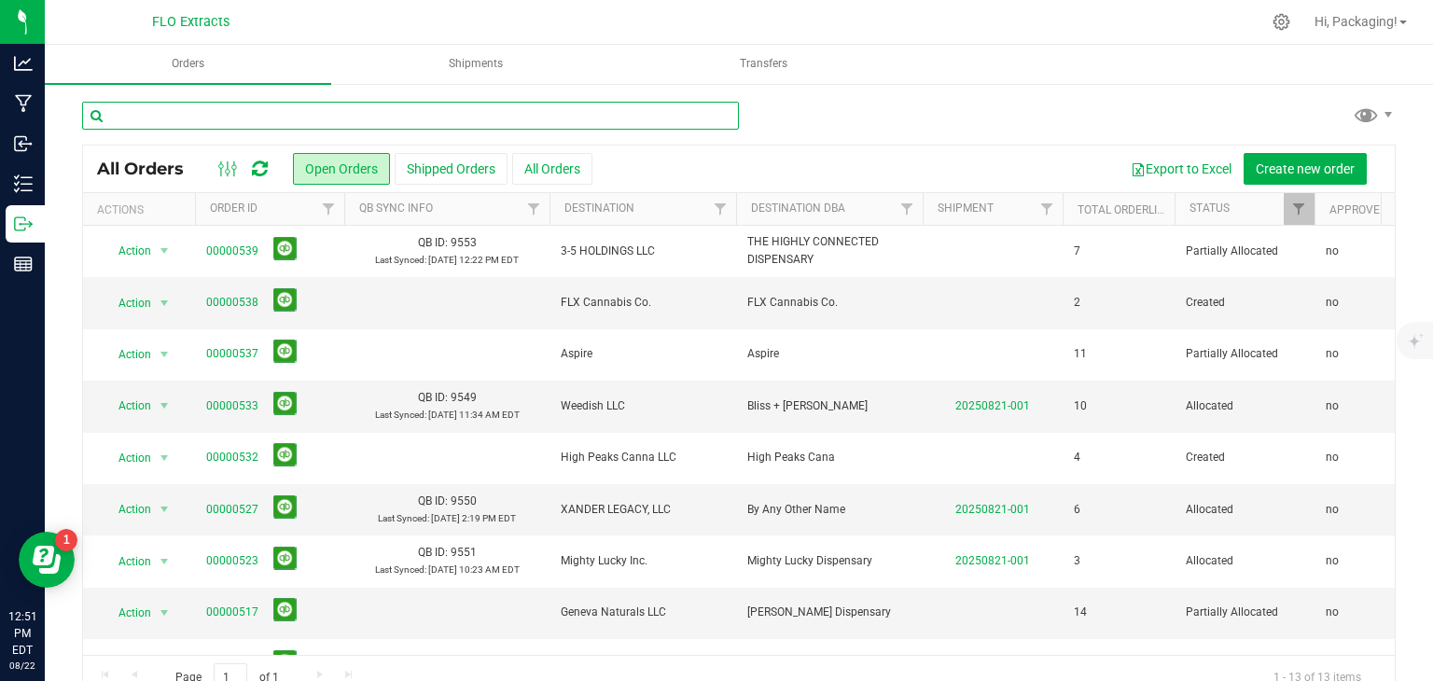
drag, startPoint x: 412, startPoint y: 113, endPoint x: 470, endPoint y: 138, distance: 63.1
click at [470, 138] on div at bounding box center [410, 123] width 657 height 43
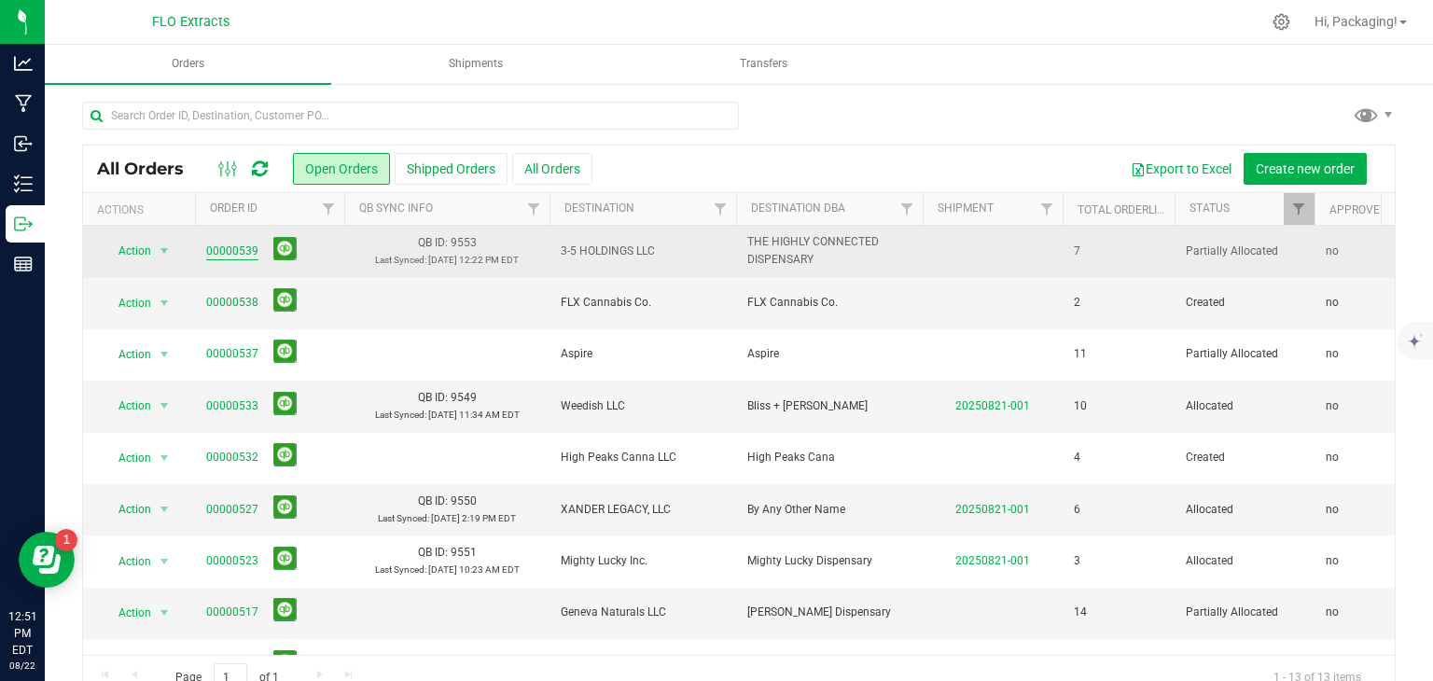
click at [231, 250] on link "00000539" at bounding box center [232, 251] width 52 height 18
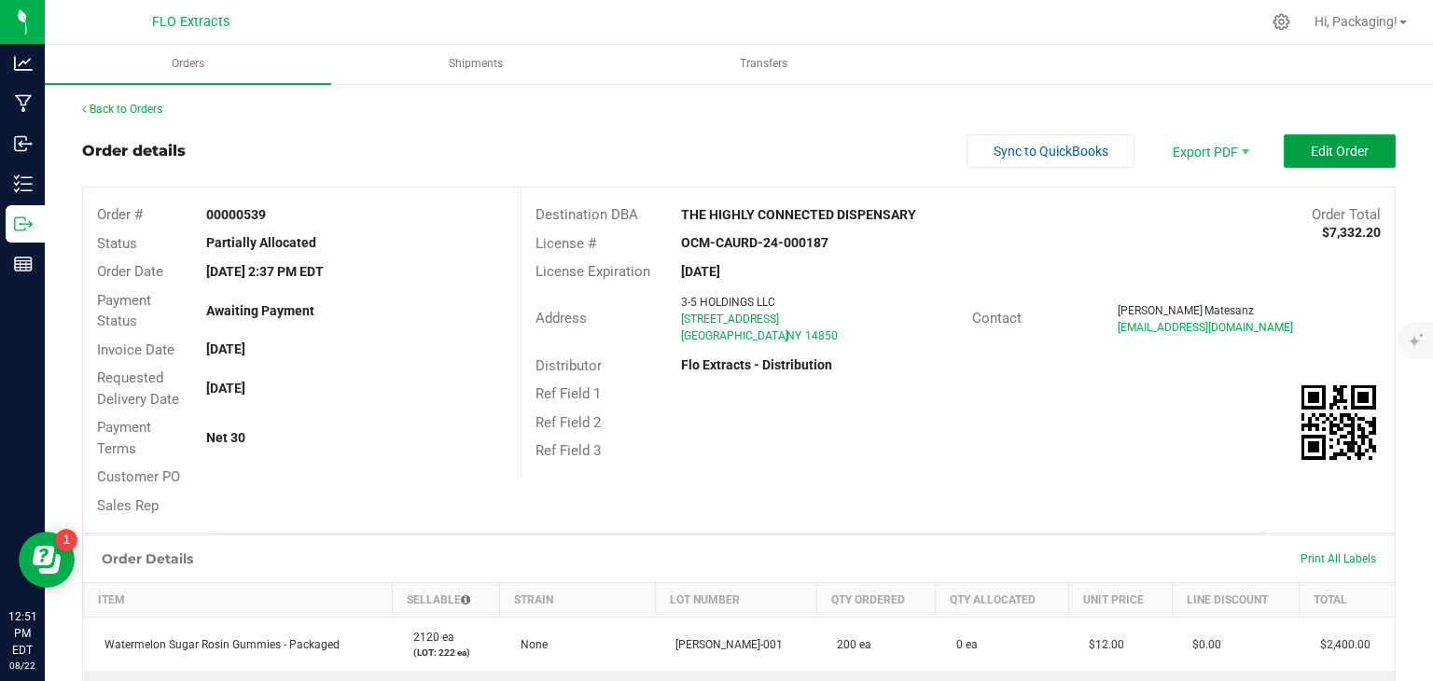
click at [1332, 147] on span "Edit Order" at bounding box center [1339, 151] width 58 height 15
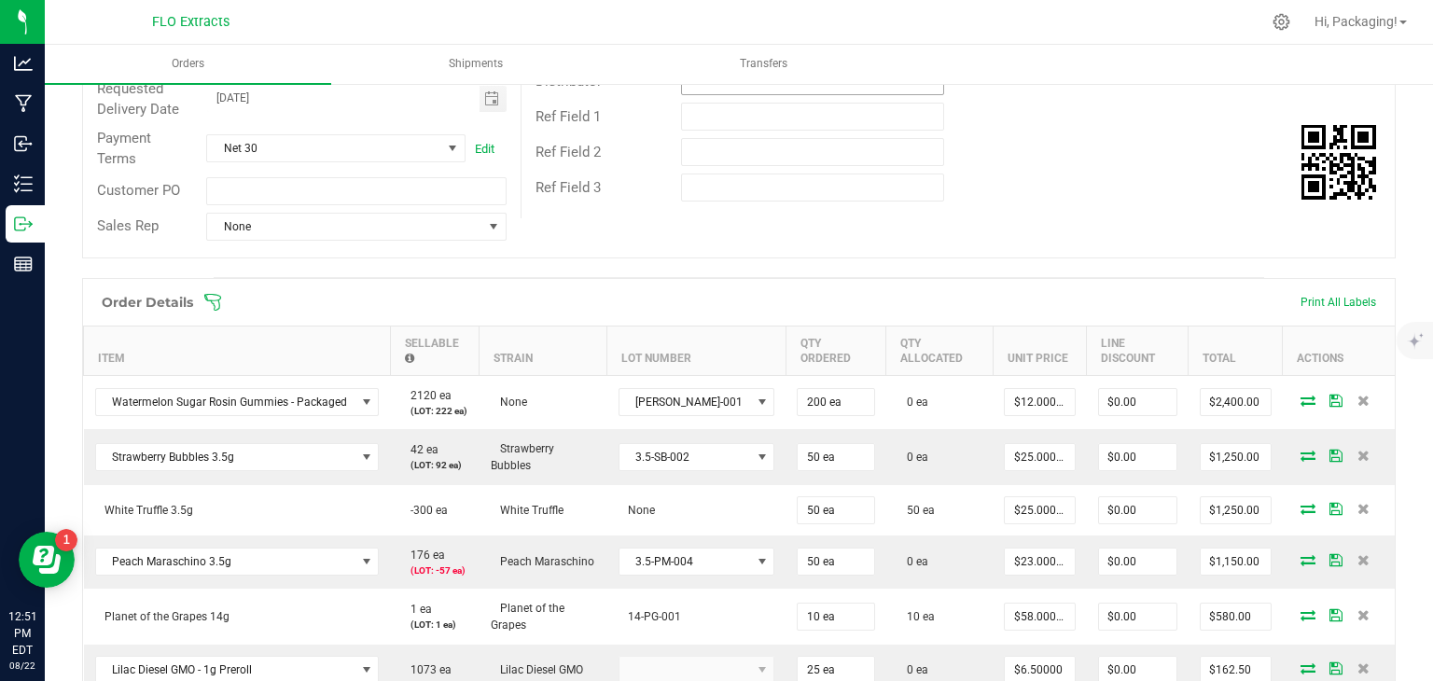
scroll to position [321, 0]
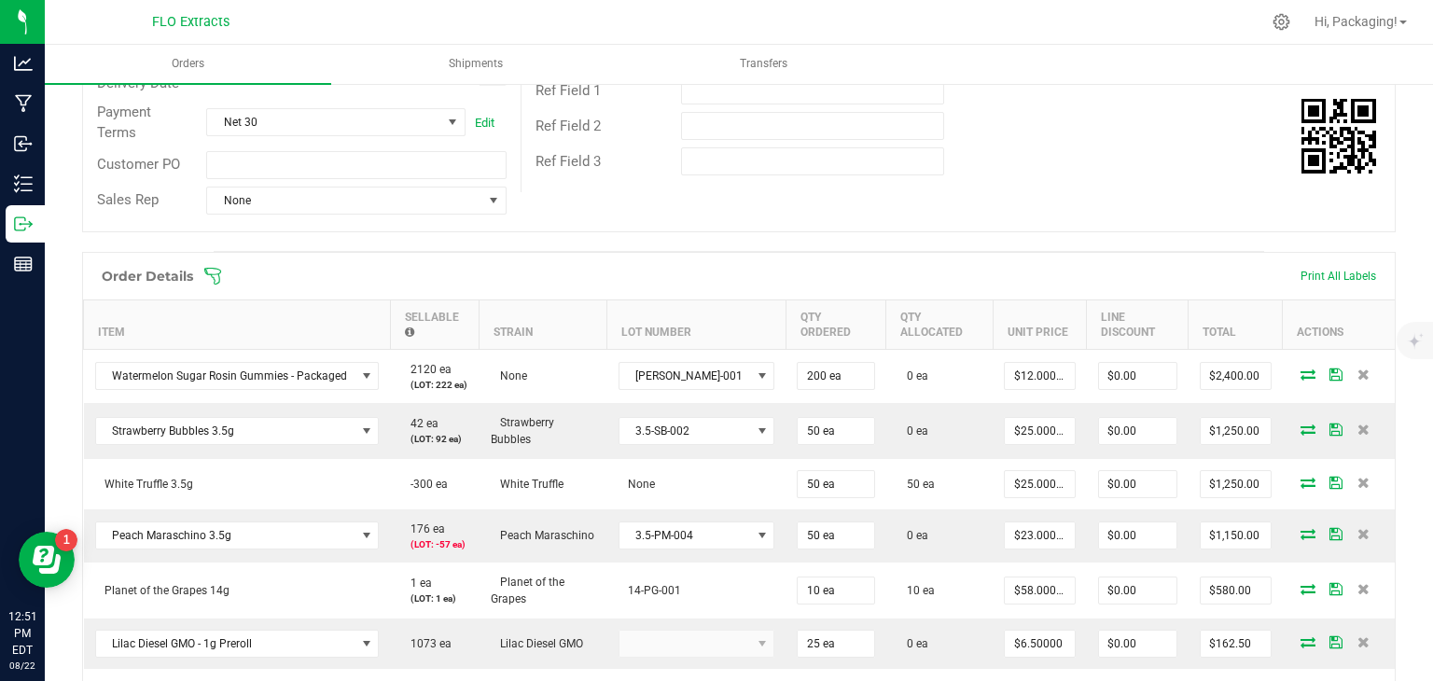
click at [851, 381] on td "200 ea" at bounding box center [835, 376] width 101 height 54
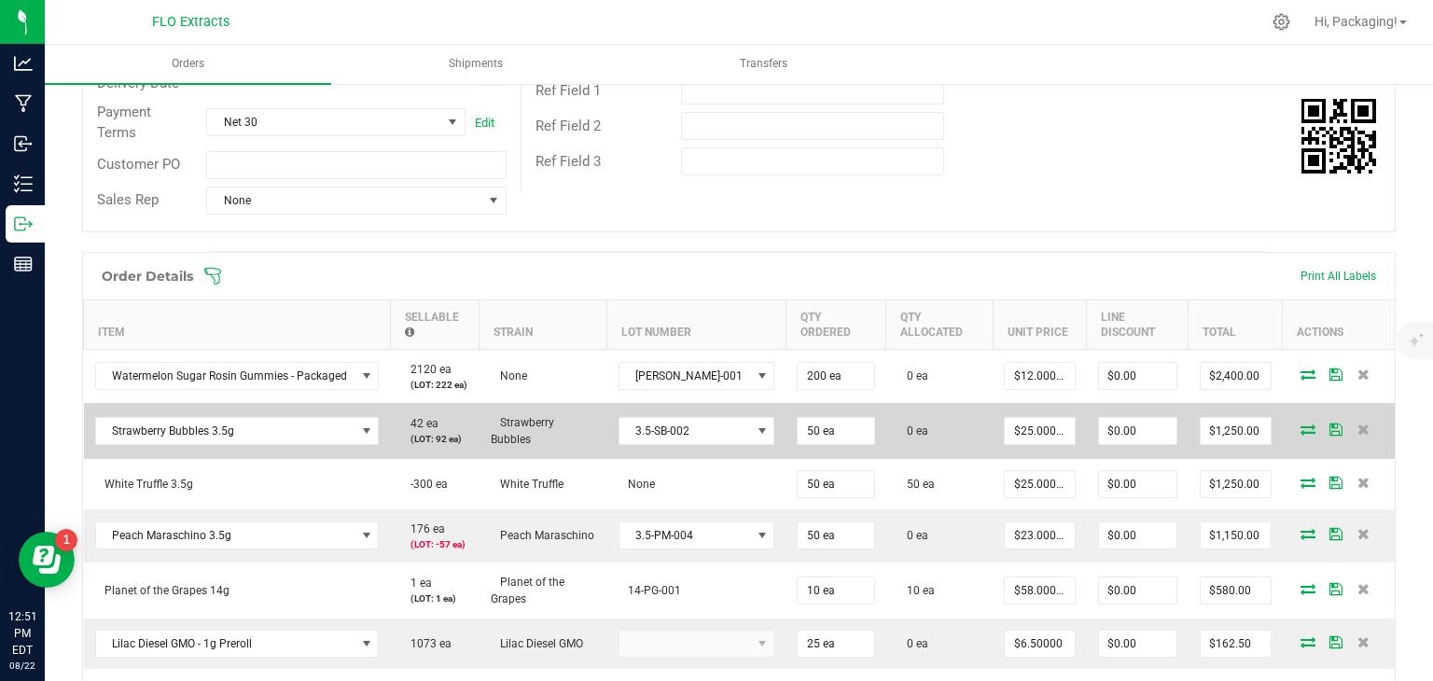
click at [1300, 426] on icon at bounding box center [1307, 428] width 15 height 11
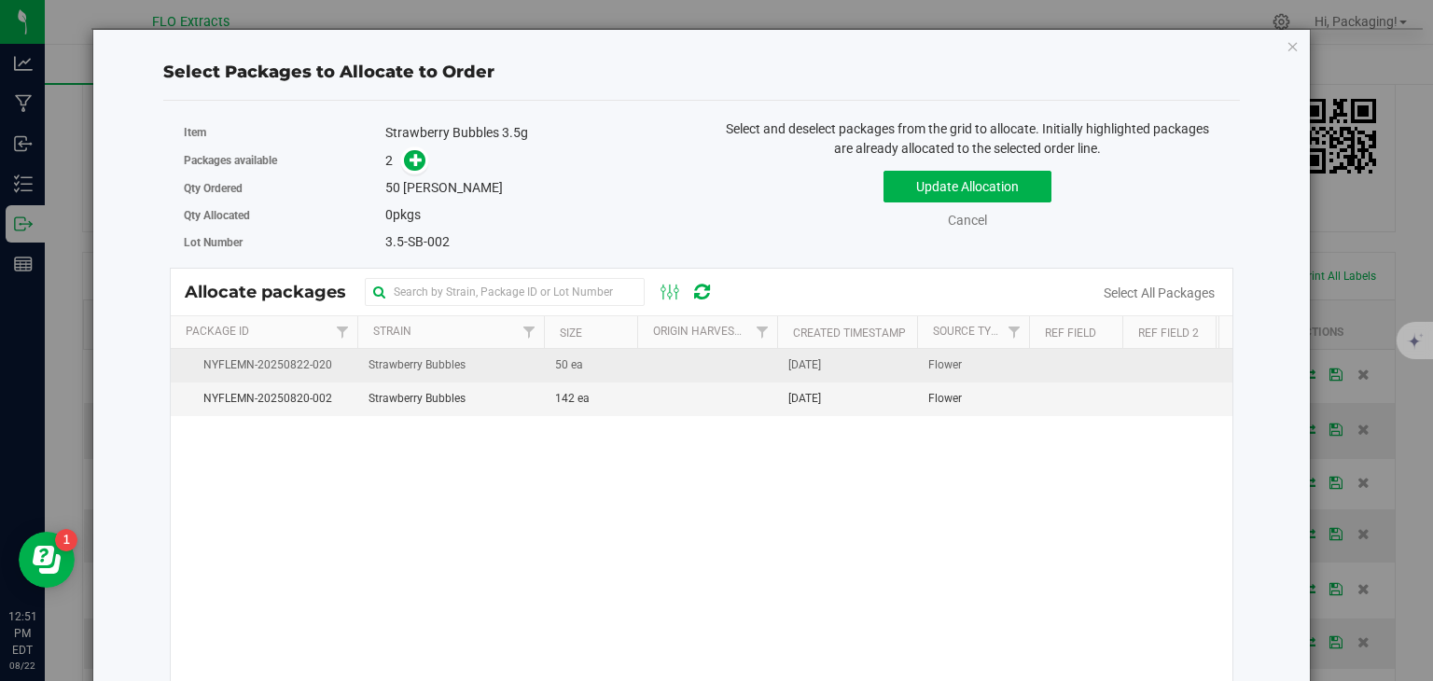
click at [1053, 369] on td at bounding box center [1075, 366] width 93 height 34
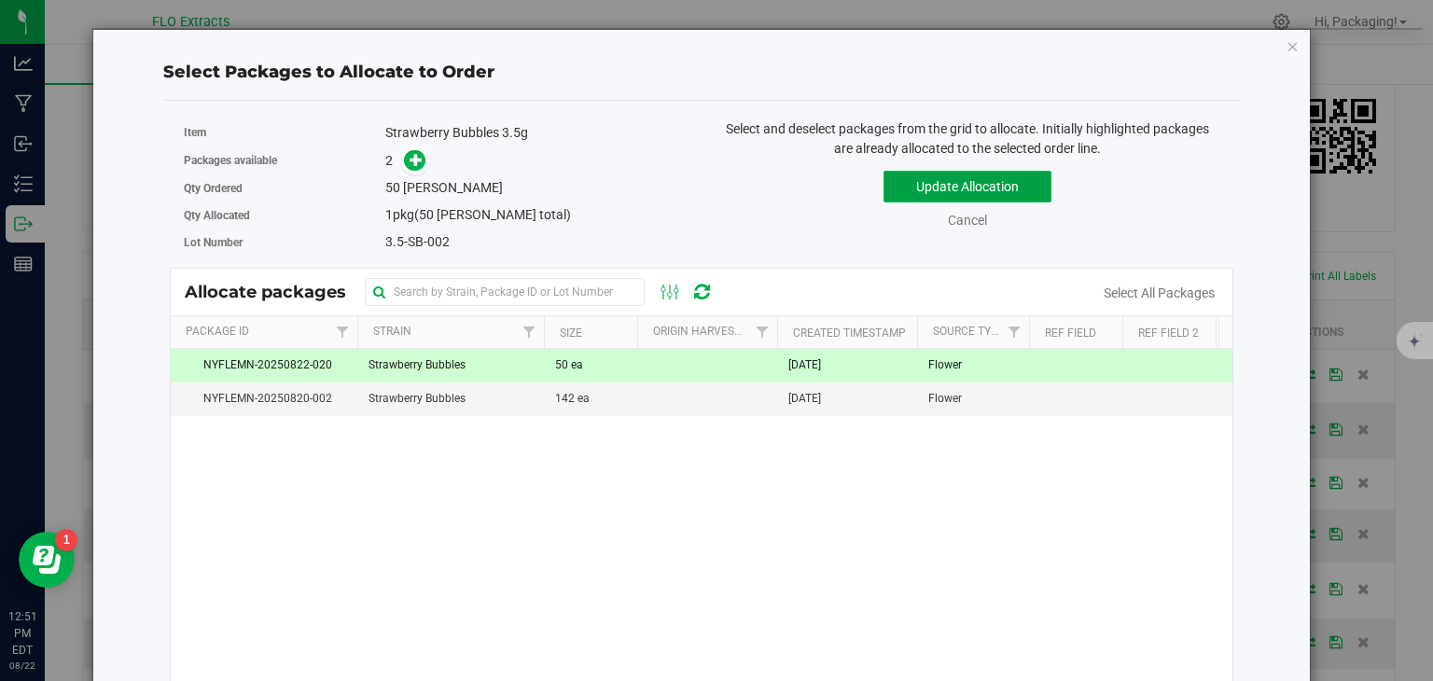
click at [990, 192] on button "Update Allocation" at bounding box center [967, 187] width 168 height 32
